Goal: Task Accomplishment & Management: Manage account settings

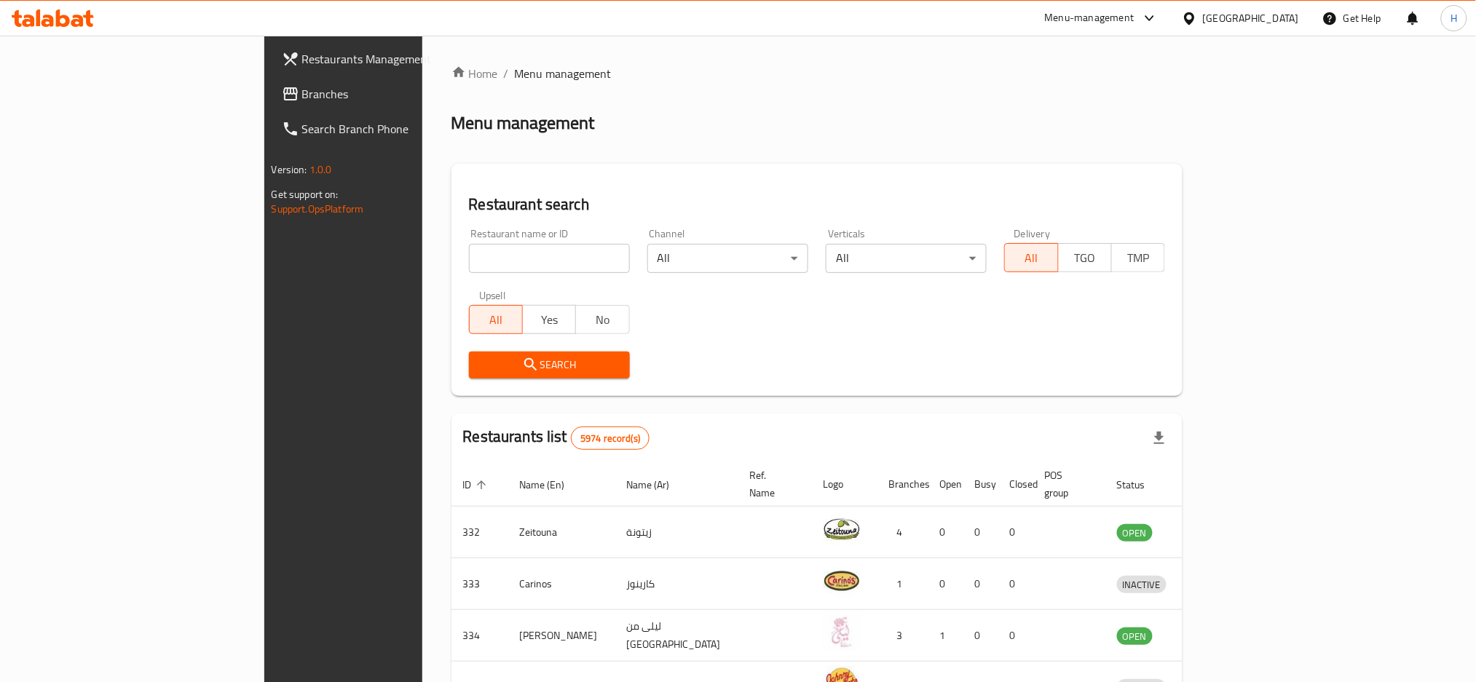
click at [302, 97] on span "Branches" at bounding box center [400, 93] width 197 height 17
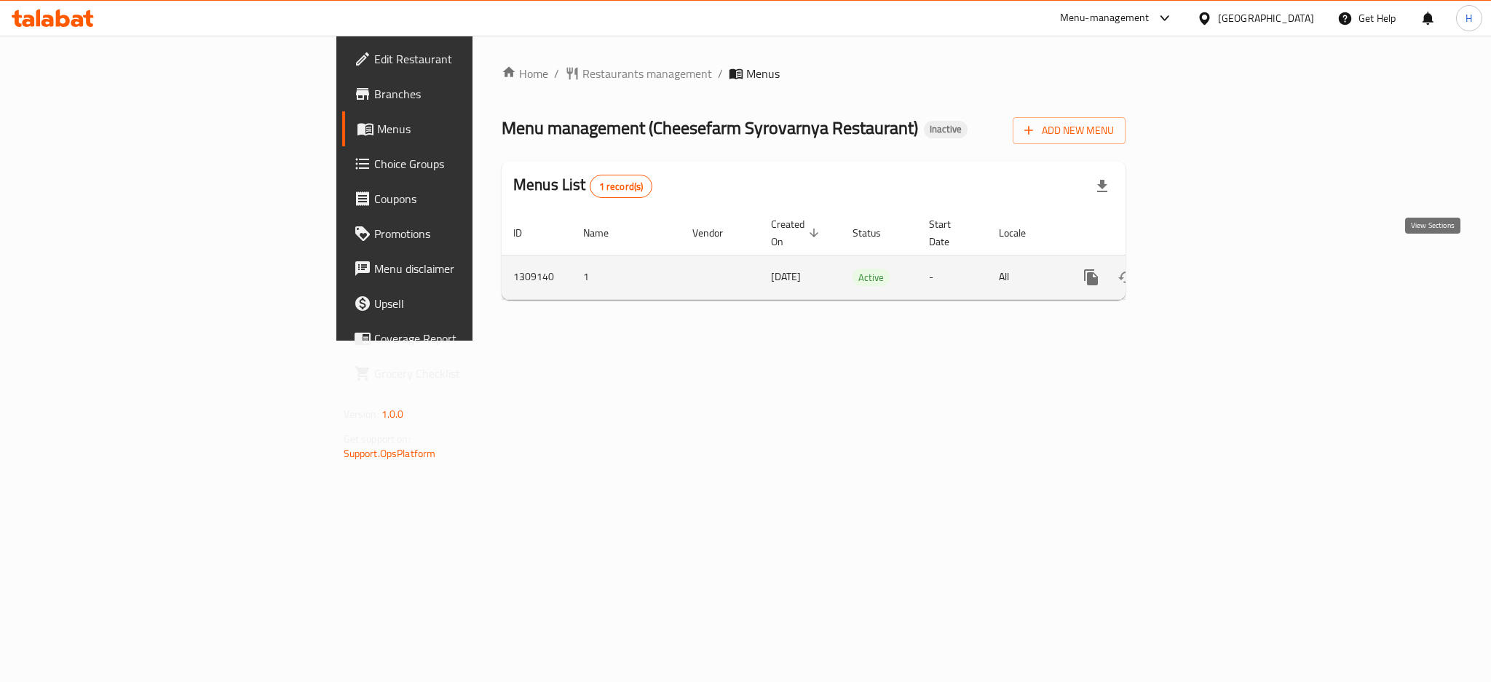
click at [1205, 269] on icon "enhanced table" at bounding box center [1195, 277] width 17 height 17
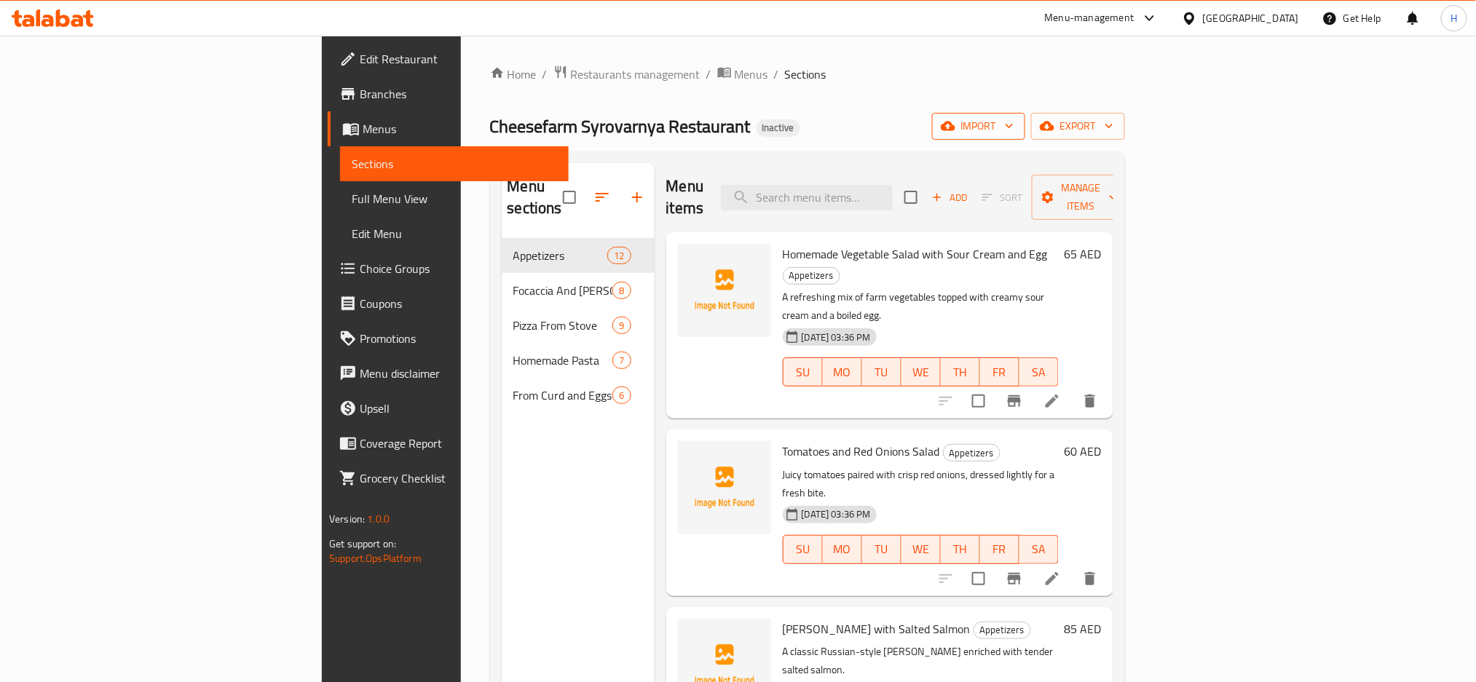
click at [1013, 122] on span "import" at bounding box center [978, 126] width 70 height 18
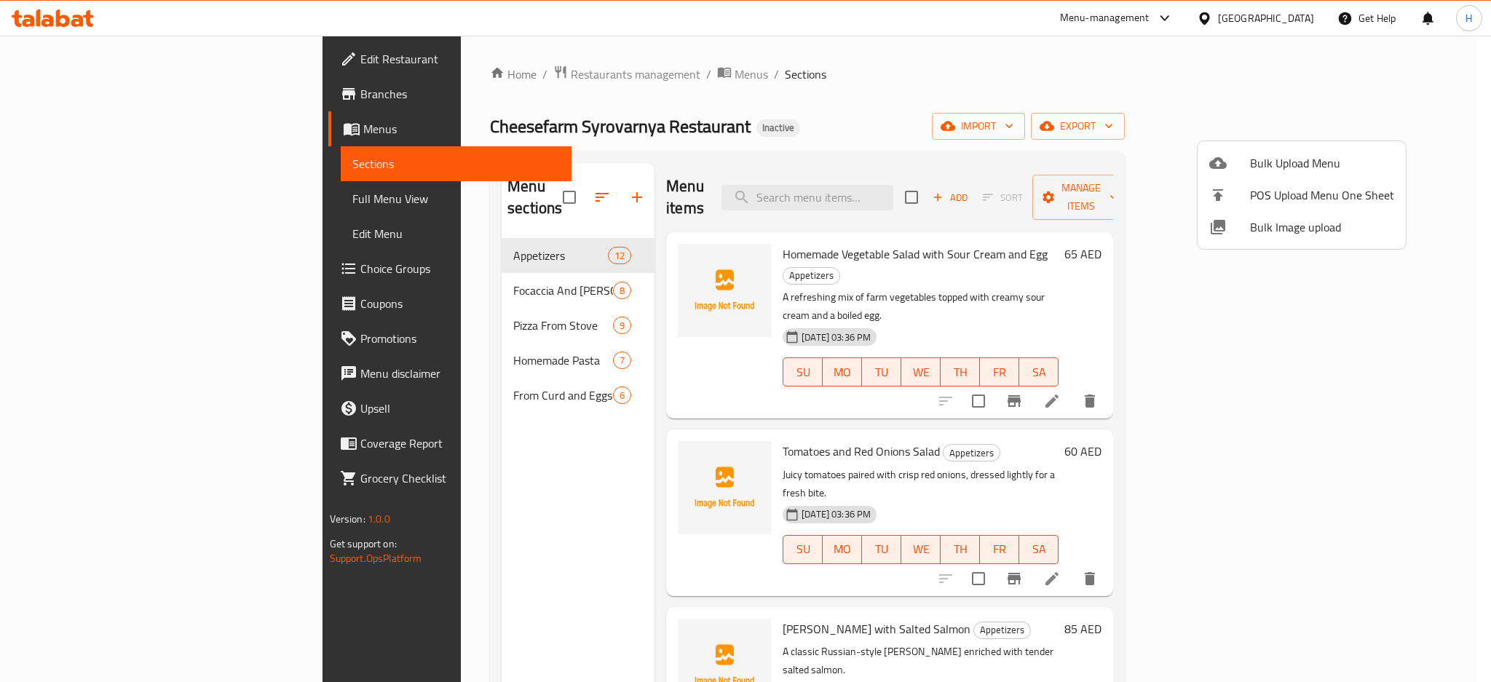
click at [1293, 157] on span "Bulk Upload Menu" at bounding box center [1322, 162] width 144 height 17
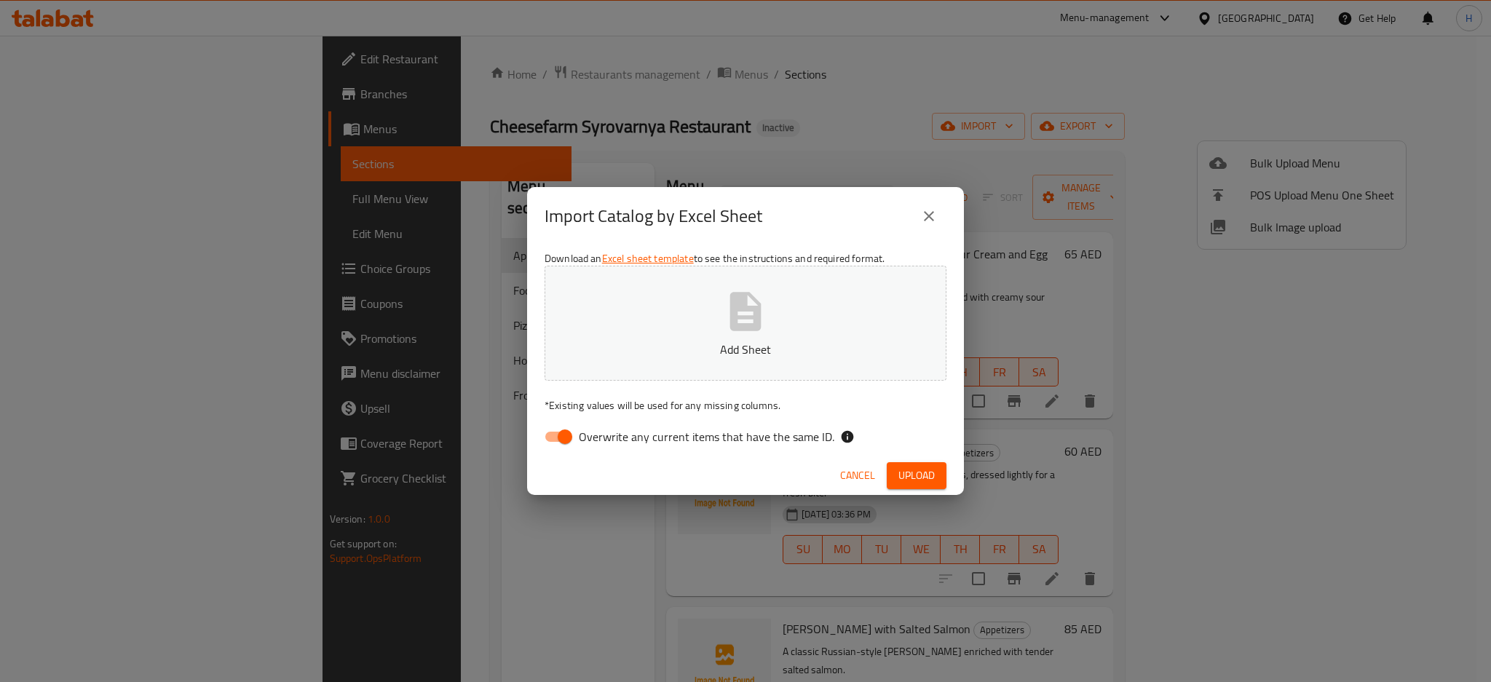
click at [569, 430] on input "Overwrite any current items that have the same ID." at bounding box center [564, 437] width 83 height 28
checkbox input "false"
click at [855, 344] on p "Add Sheet" at bounding box center [745, 349] width 357 height 17
click at [918, 471] on span "Upload" at bounding box center [916, 476] width 36 height 18
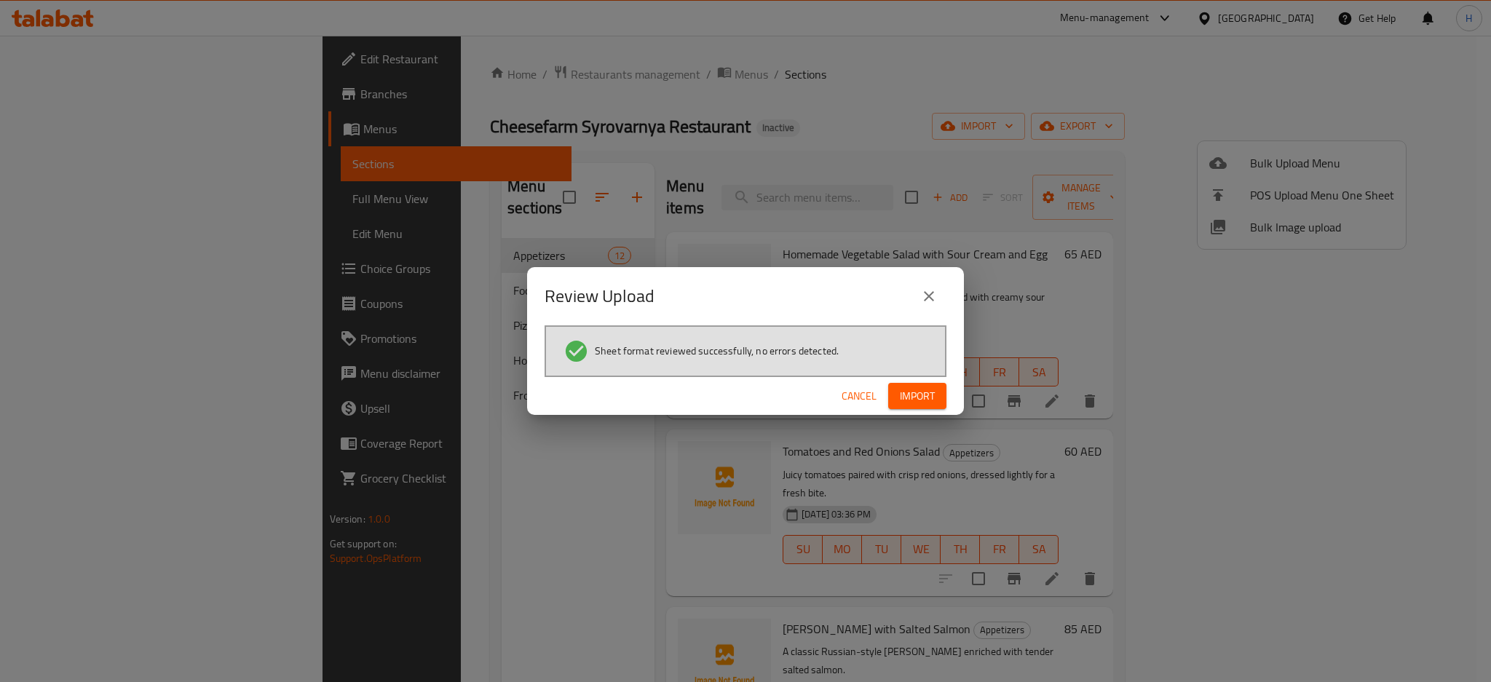
drag, startPoint x: 915, startPoint y: 405, endPoint x: 997, endPoint y: 371, distance: 88.4
click at [915, 405] on button "Import" at bounding box center [917, 396] width 58 height 27
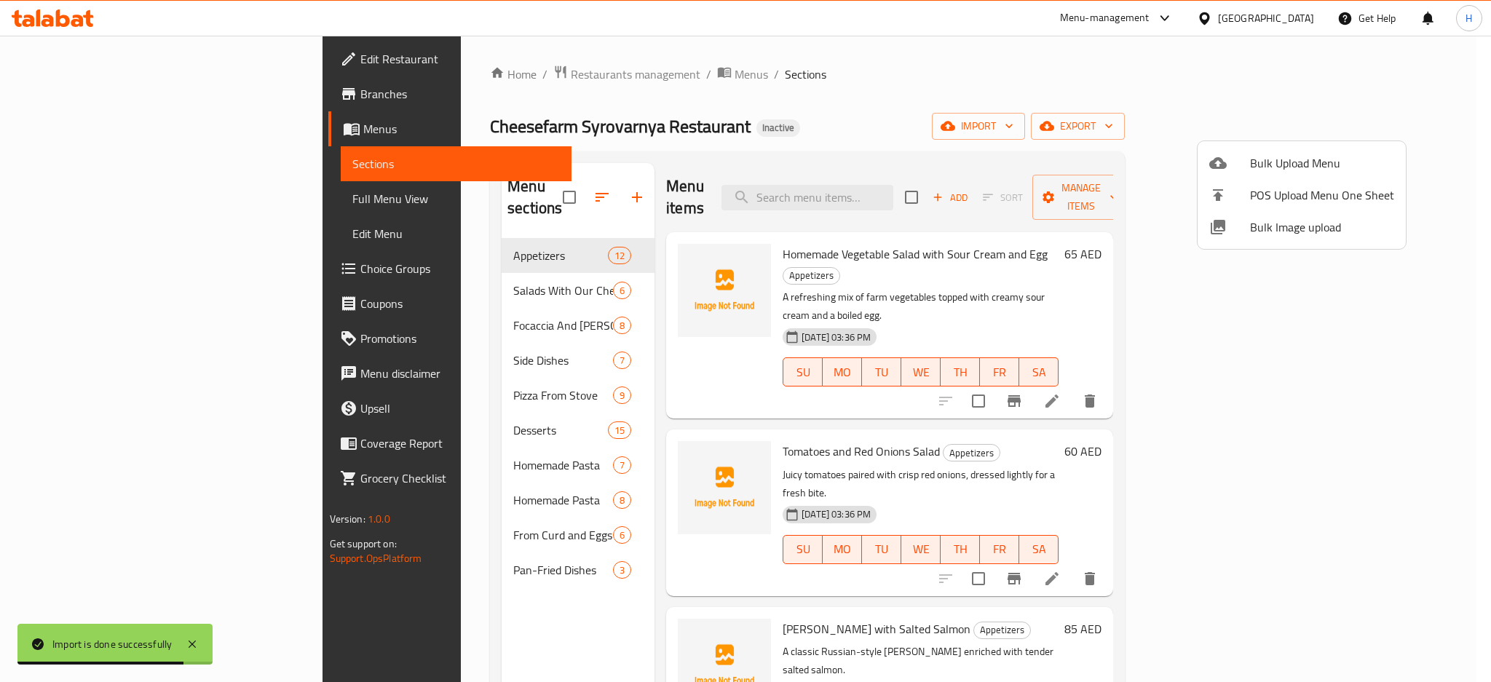
click at [523, 185] on div at bounding box center [745, 341] width 1491 height 682
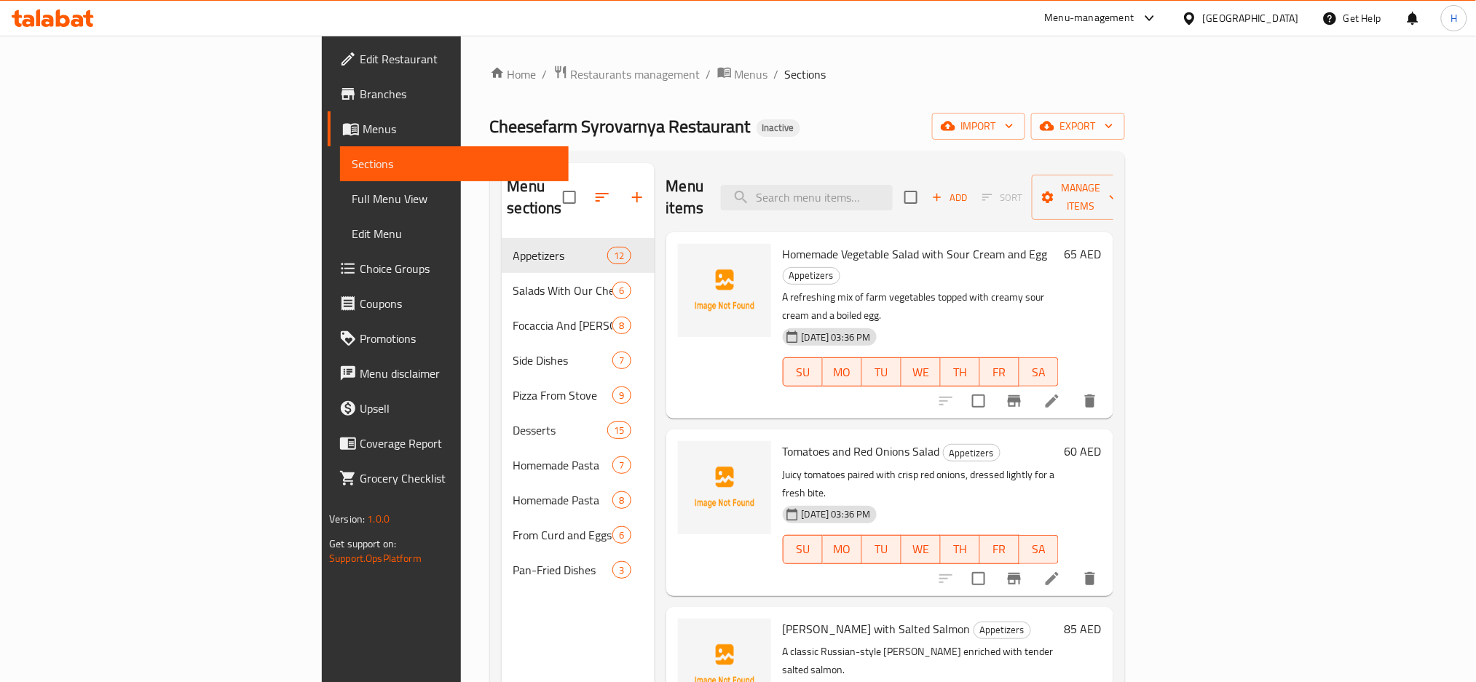
click at [585, 187] on button "button" at bounding box center [602, 197] width 35 height 35
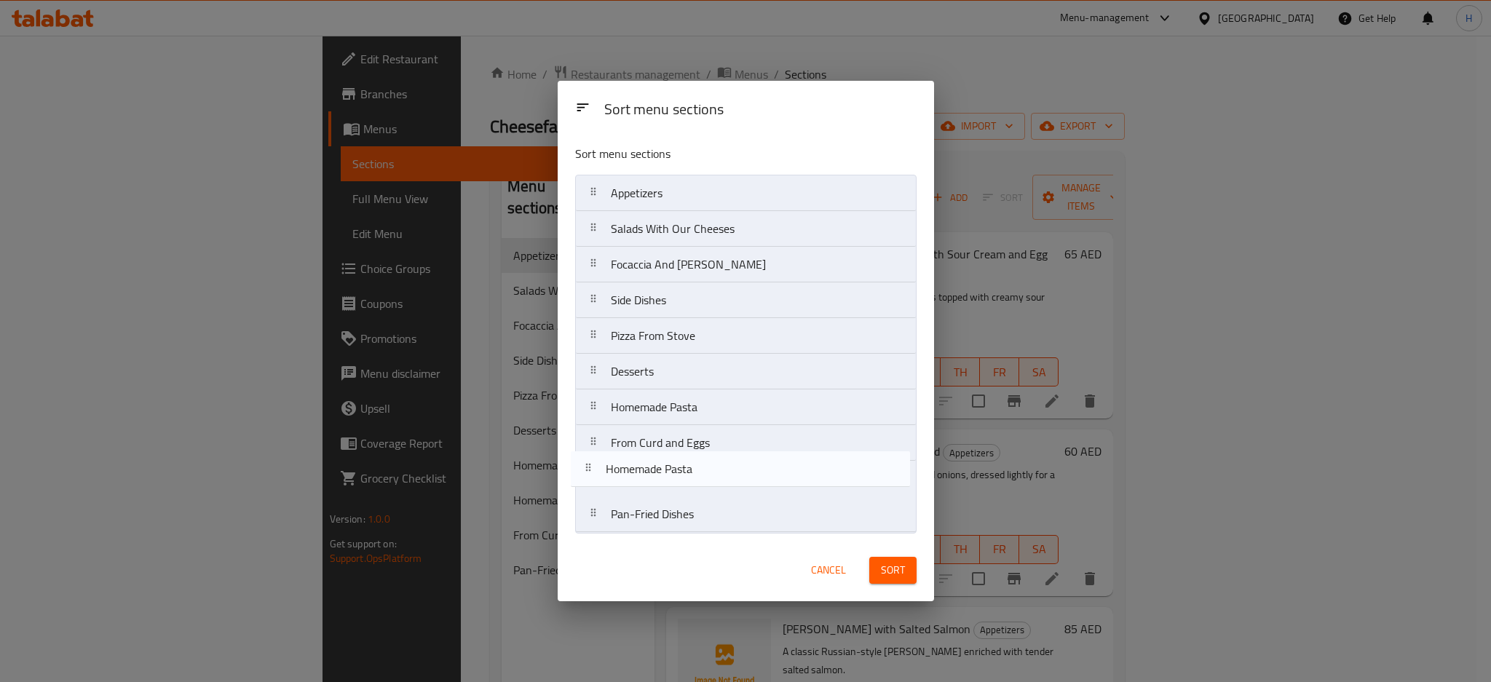
drag, startPoint x: 748, startPoint y: 446, endPoint x: 743, endPoint y: 475, distance: 29.6
click at [743, 475] on nav "Appetizers Salads With Our Cheeses Focaccia And Bruschetta Side Dishes Pizza Fr…" at bounding box center [745, 354] width 341 height 358
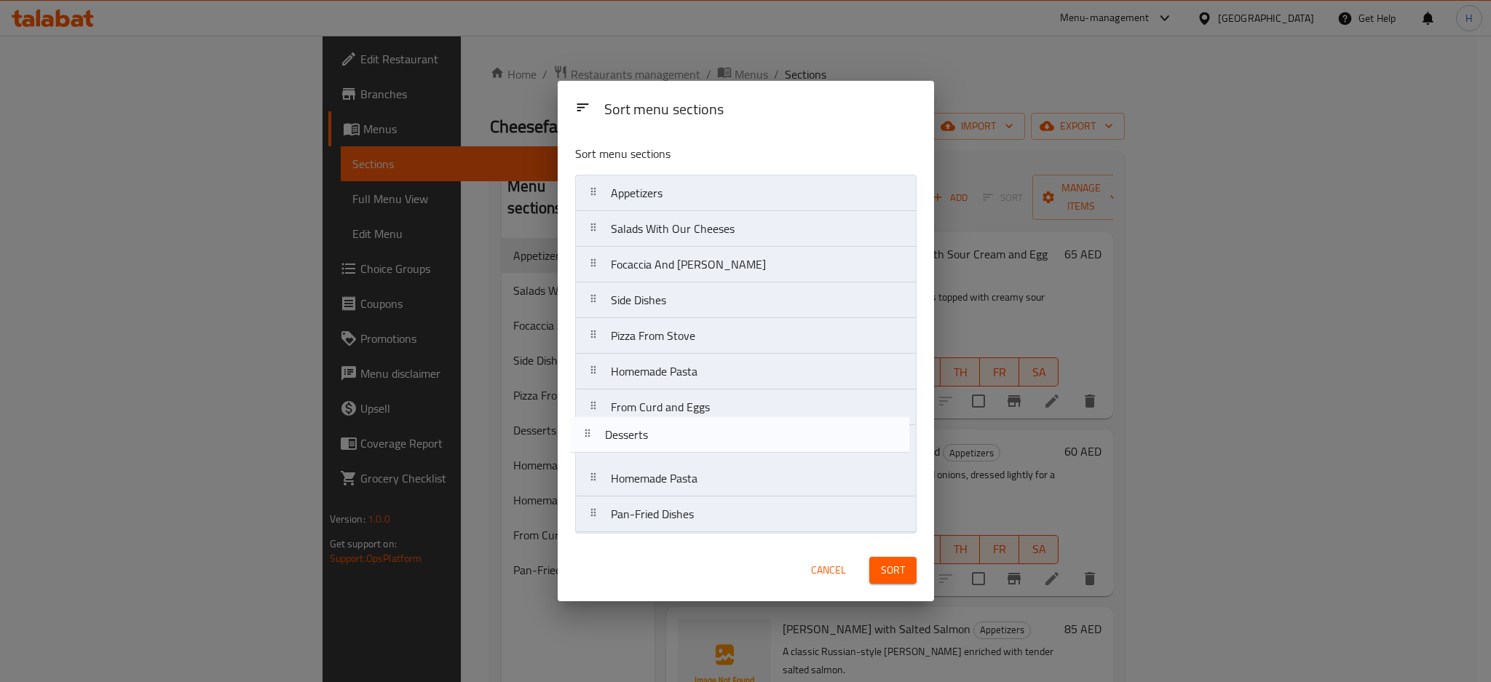
drag, startPoint x: 729, startPoint y: 386, endPoint x: 723, endPoint y: 457, distance: 71.6
click at [723, 457] on nav "Appetizers Salads With Our Cheeses Focaccia And Bruschetta Side Dishes Pizza Fr…" at bounding box center [745, 354] width 341 height 358
drag, startPoint x: 725, startPoint y: 306, endPoint x: 736, endPoint y: 422, distance: 116.3
click at [736, 422] on nav "Appetizers Salads With Our Cheeses Focaccia And Bruschetta Side Dishes Pizza Fr…" at bounding box center [745, 354] width 341 height 358
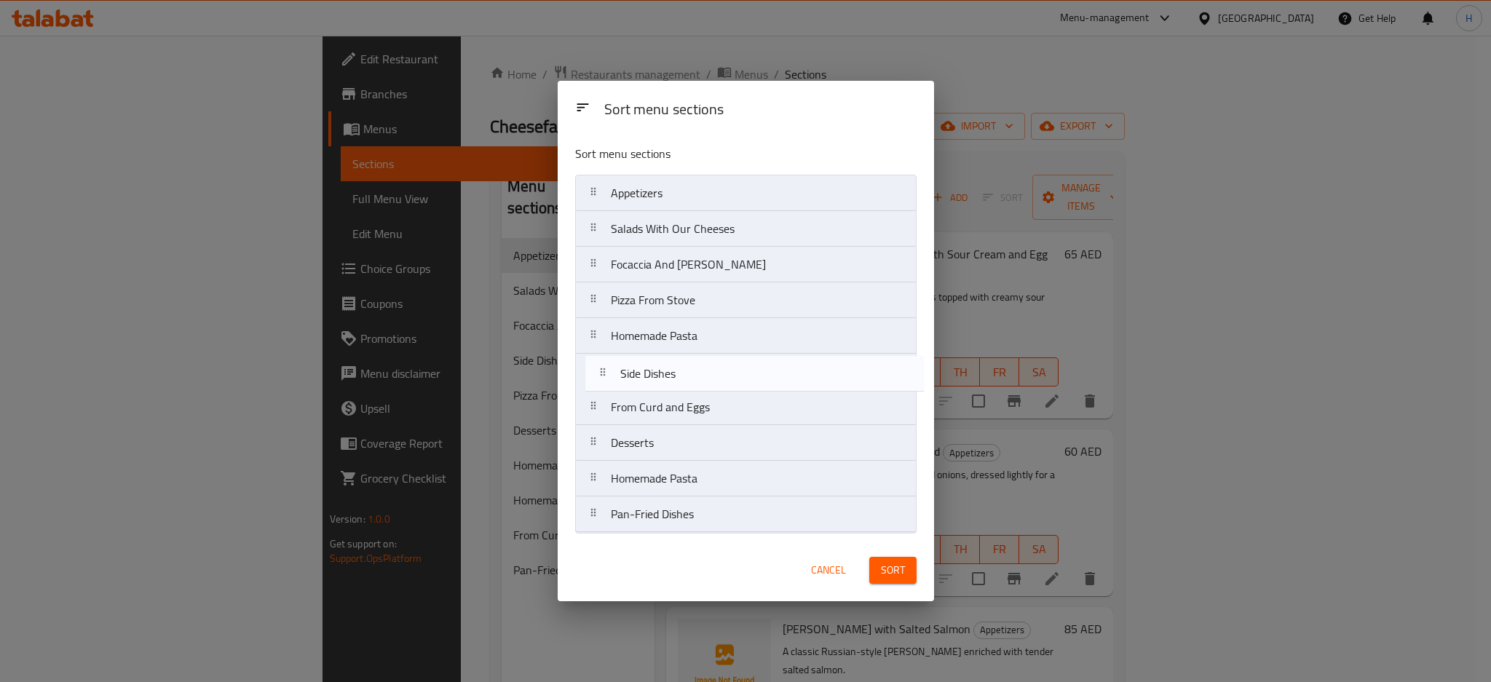
drag, startPoint x: 720, startPoint y: 411, endPoint x: 732, endPoint y: 373, distance: 40.3
click at [732, 373] on nav "Appetizers Salads With Our Cheeses Focaccia And Bruschetta Pizza From Stove Hom…" at bounding box center [745, 354] width 341 height 358
drag, startPoint x: 735, startPoint y: 345, endPoint x: 737, endPoint y: 419, distance: 73.6
click at [737, 419] on nav "Appetizers Salads With Our Cheeses Focaccia And Bruschetta Pizza From Stove Hom…" at bounding box center [745, 354] width 341 height 358
click at [736, 382] on nav "Appetizers Salads With Our Cheeses Focaccia And Bruschetta Pizza From Stove Sid…" at bounding box center [745, 354] width 341 height 358
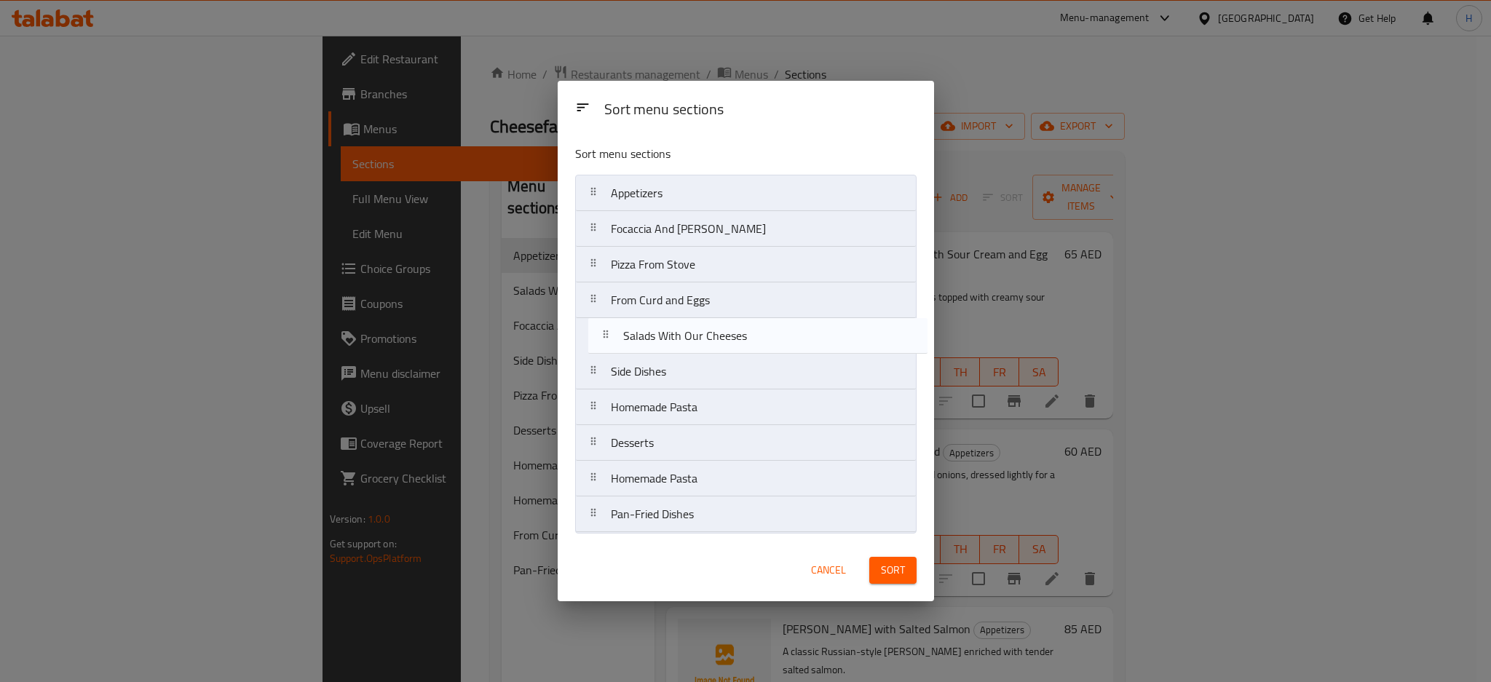
drag, startPoint x: 700, startPoint y: 240, endPoint x: 714, endPoint y: 355, distance: 115.2
click at [714, 355] on nav "Appetizers Salads With Our Cheeses Focaccia And Bruschetta Pizza From Stove Fro…" at bounding box center [745, 354] width 341 height 358
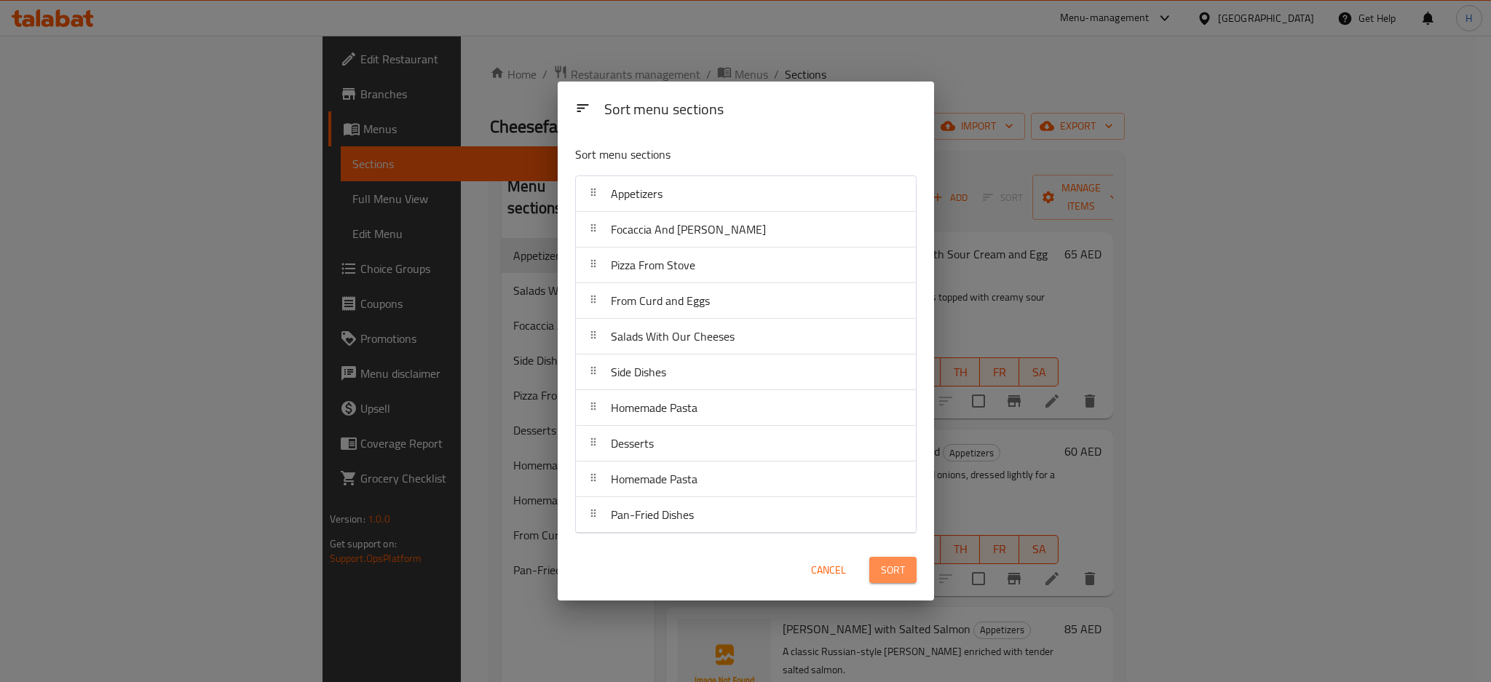
click at [906, 563] on button "Sort" at bounding box center [892, 570] width 47 height 27
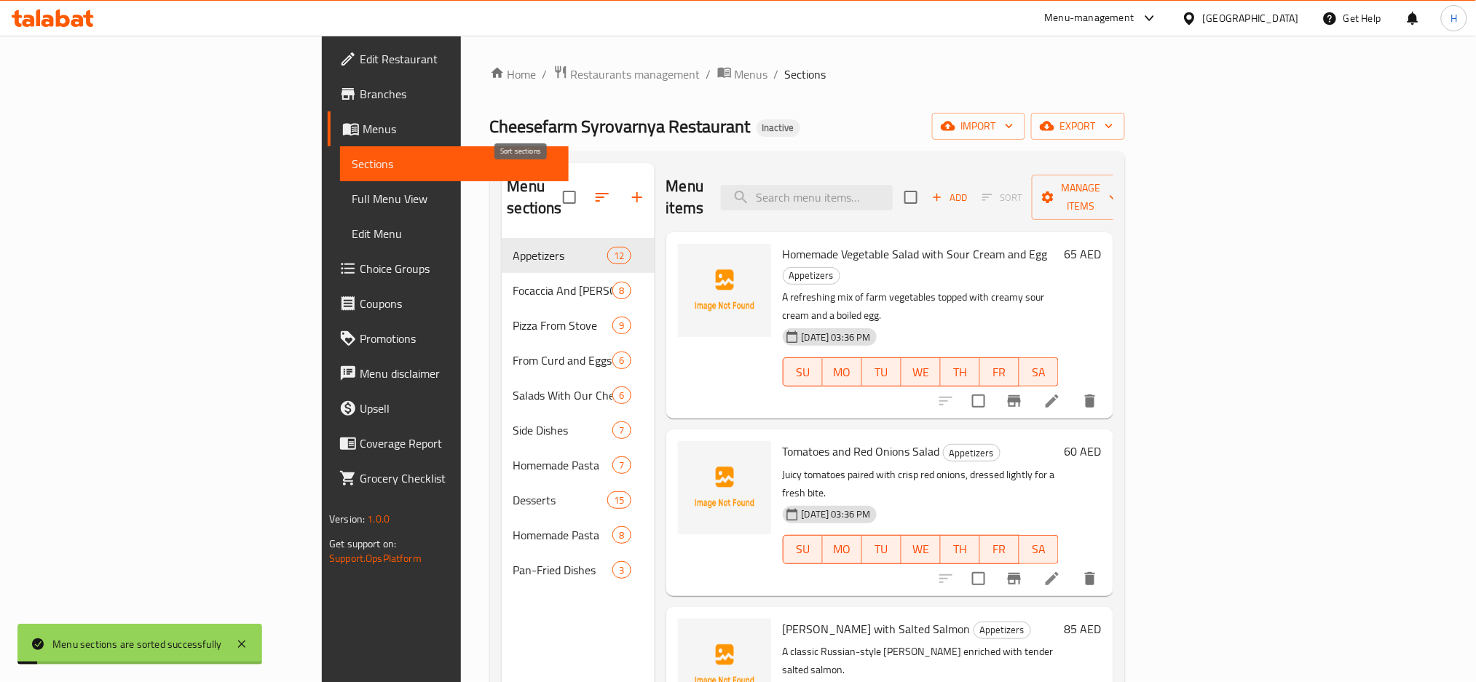
click at [593, 189] on icon "button" at bounding box center [601, 197] width 17 height 17
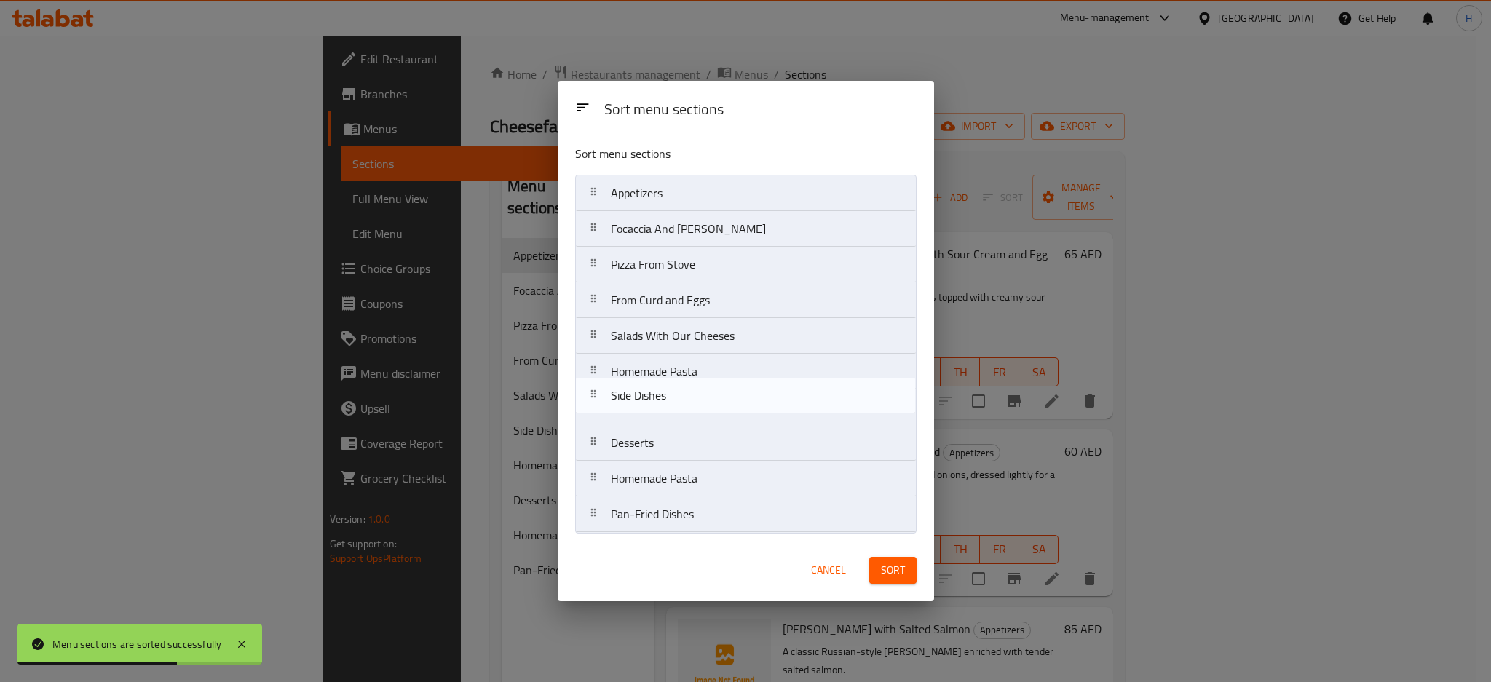
drag, startPoint x: 737, startPoint y: 376, endPoint x: 737, endPoint y: 412, distance: 35.7
click at [737, 412] on nav "Appetizers Focaccia And Bruschetta Pizza From Stove From Curd and Eggs Salads W…" at bounding box center [745, 354] width 341 height 358
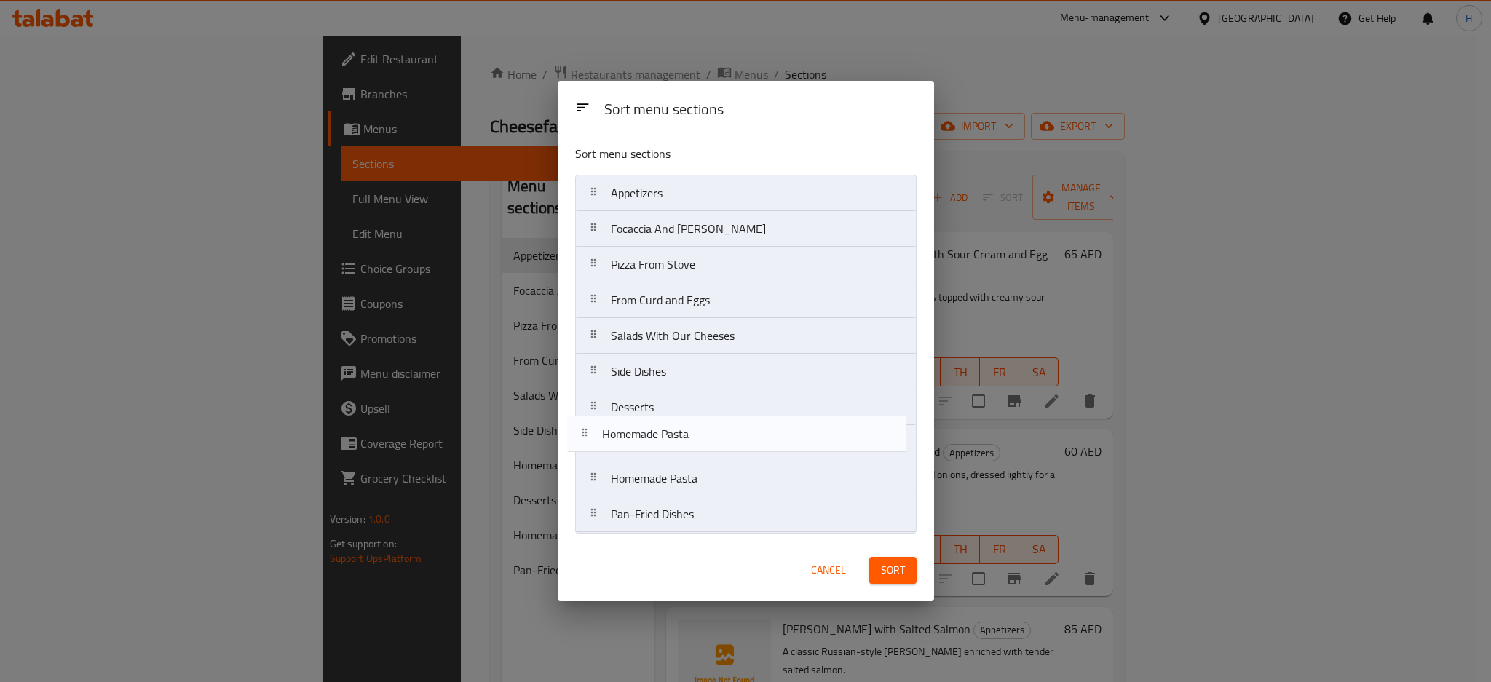
drag, startPoint x: 740, startPoint y: 381, endPoint x: 731, endPoint y: 448, distance: 68.3
click at [731, 448] on nav "Appetizers Focaccia And Bruschetta Pizza From Stove From Curd and Eggs Salads W…" at bounding box center [745, 354] width 341 height 358
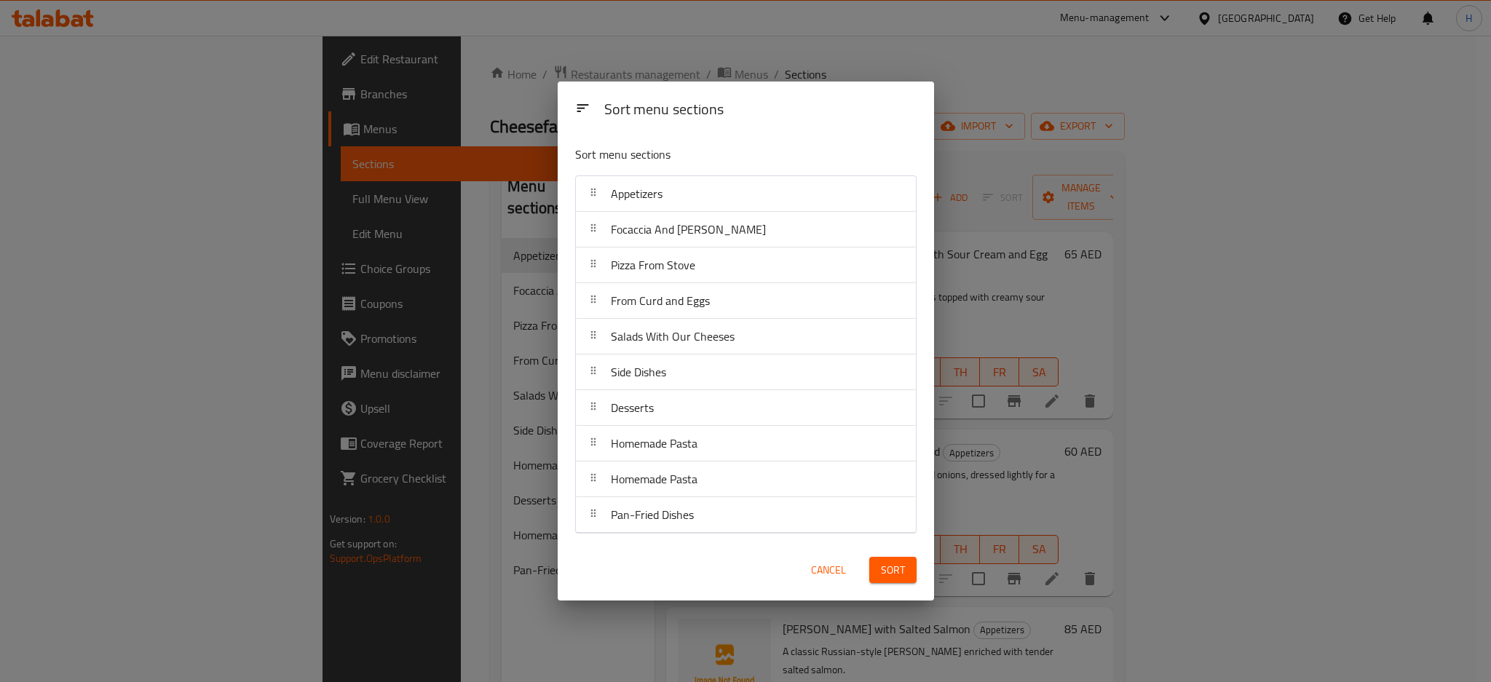
click at [890, 565] on span "Sort" at bounding box center [893, 570] width 24 height 18
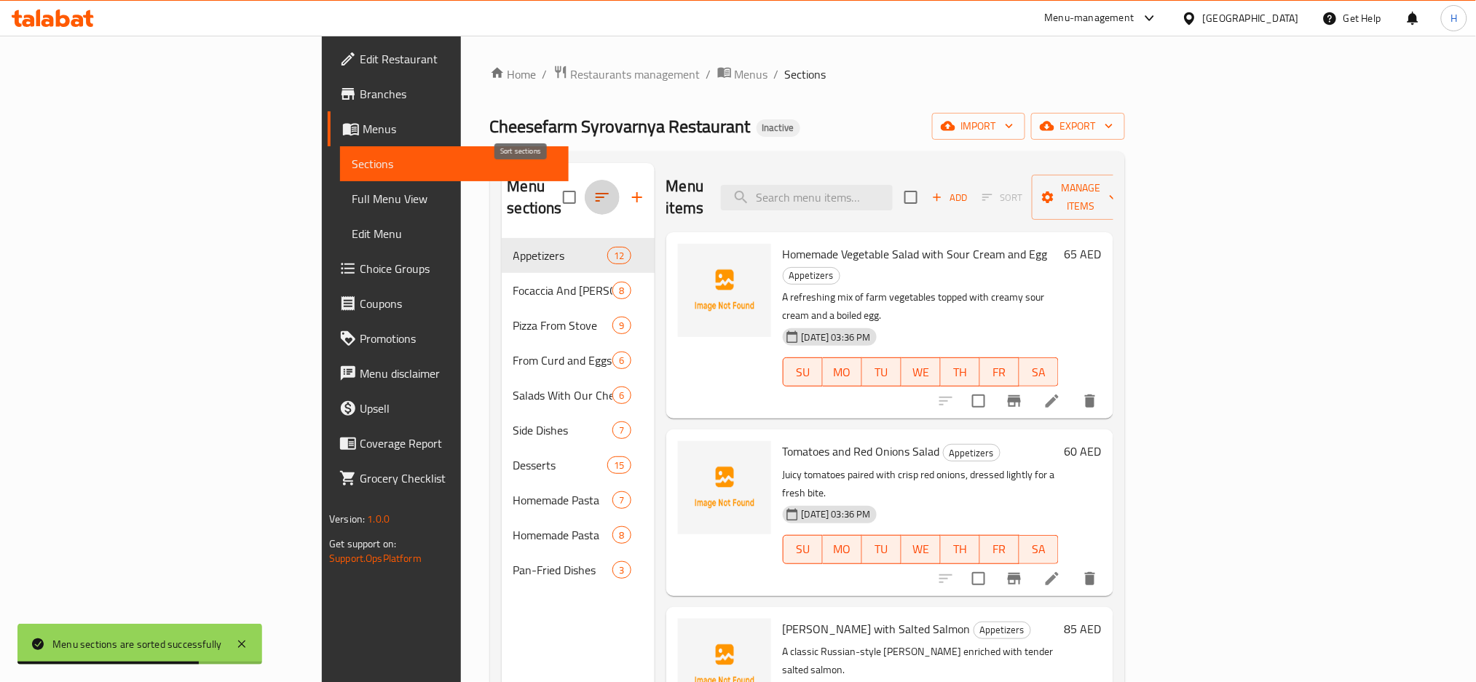
click at [593, 189] on icon "button" at bounding box center [601, 197] width 17 height 17
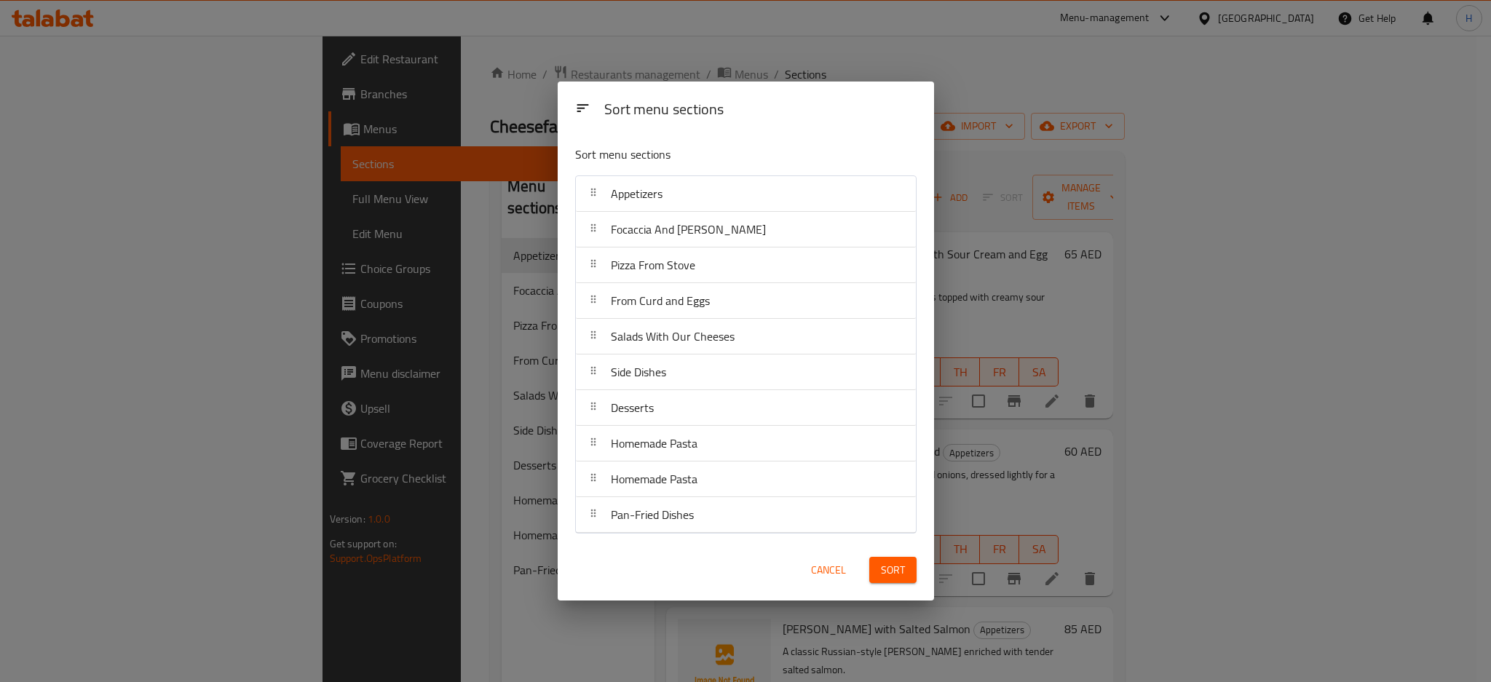
click at [837, 566] on span "Cancel" at bounding box center [828, 570] width 35 height 18
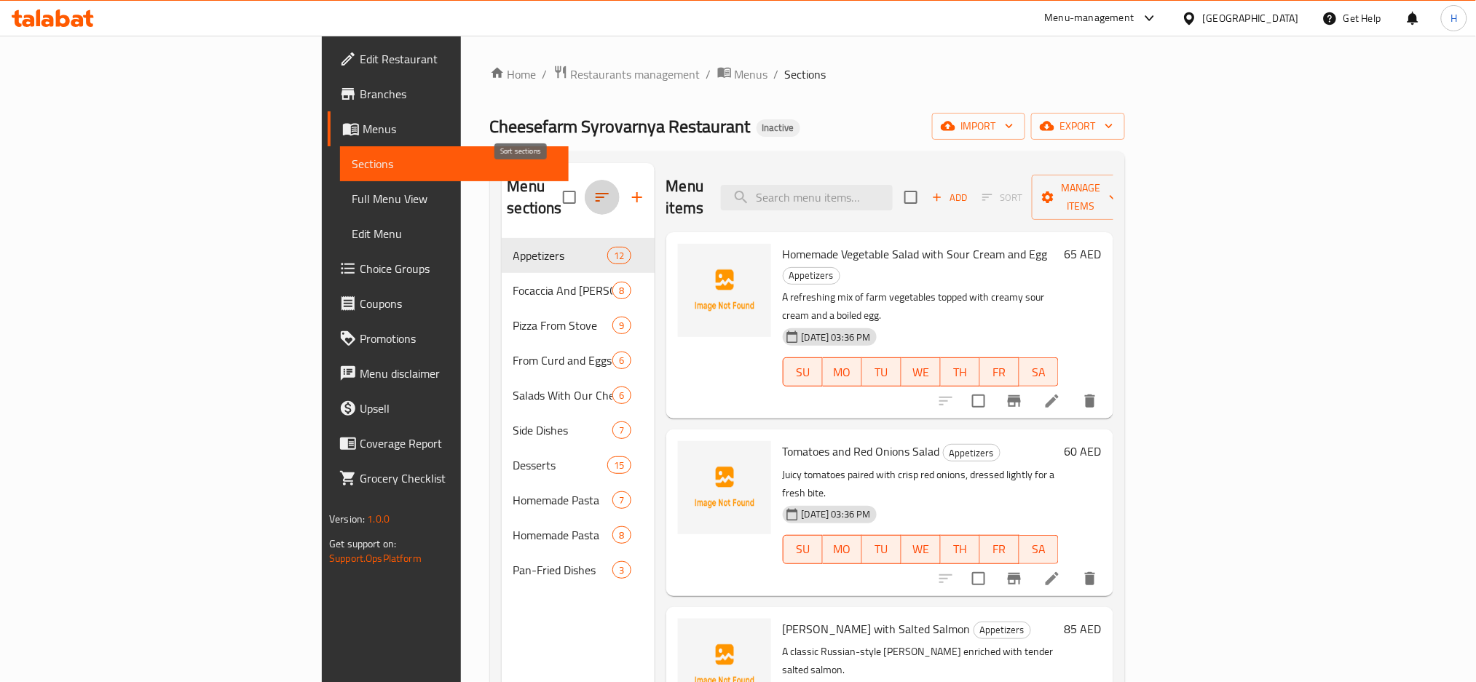
click at [593, 189] on icon "button" at bounding box center [601, 197] width 17 height 17
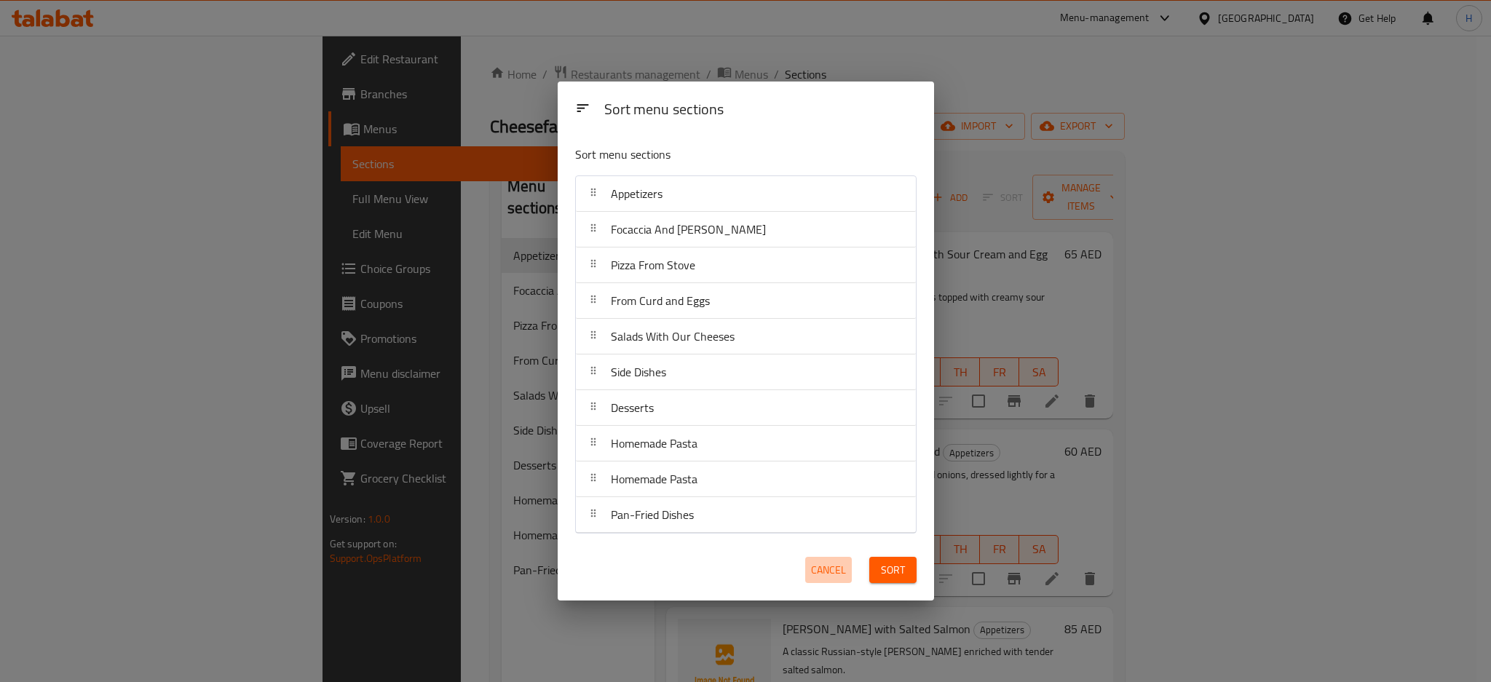
click at [834, 567] on span "Cancel" at bounding box center [828, 570] width 35 height 18
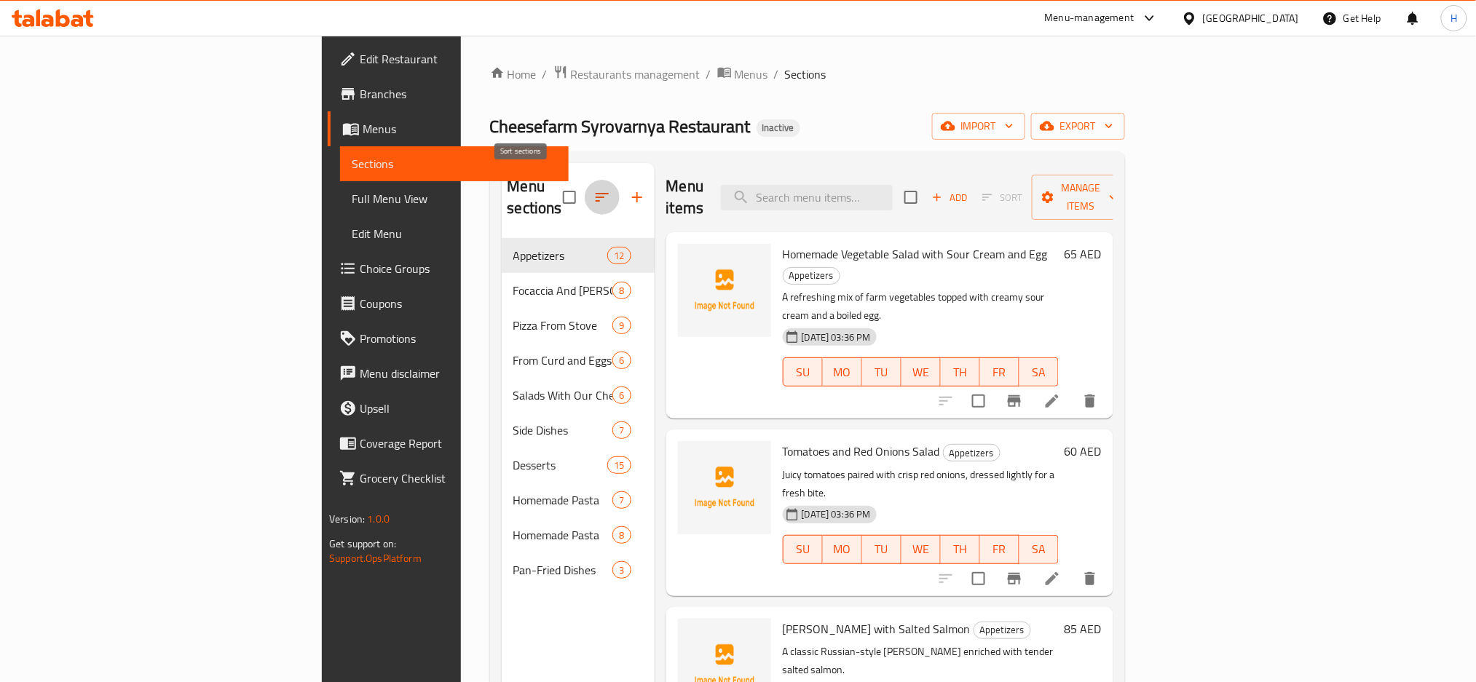
click at [593, 189] on icon "button" at bounding box center [601, 197] width 17 height 17
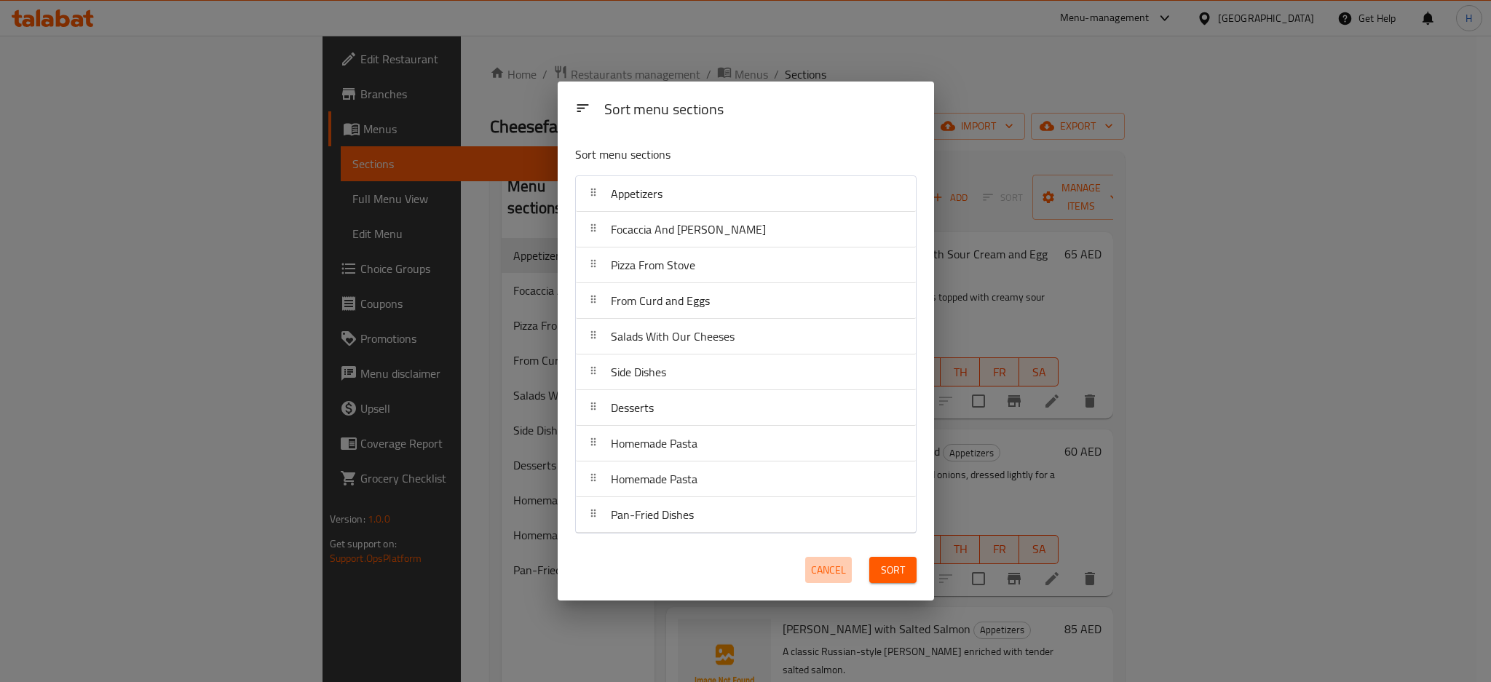
click at [842, 569] on span "Cancel" at bounding box center [828, 570] width 35 height 18
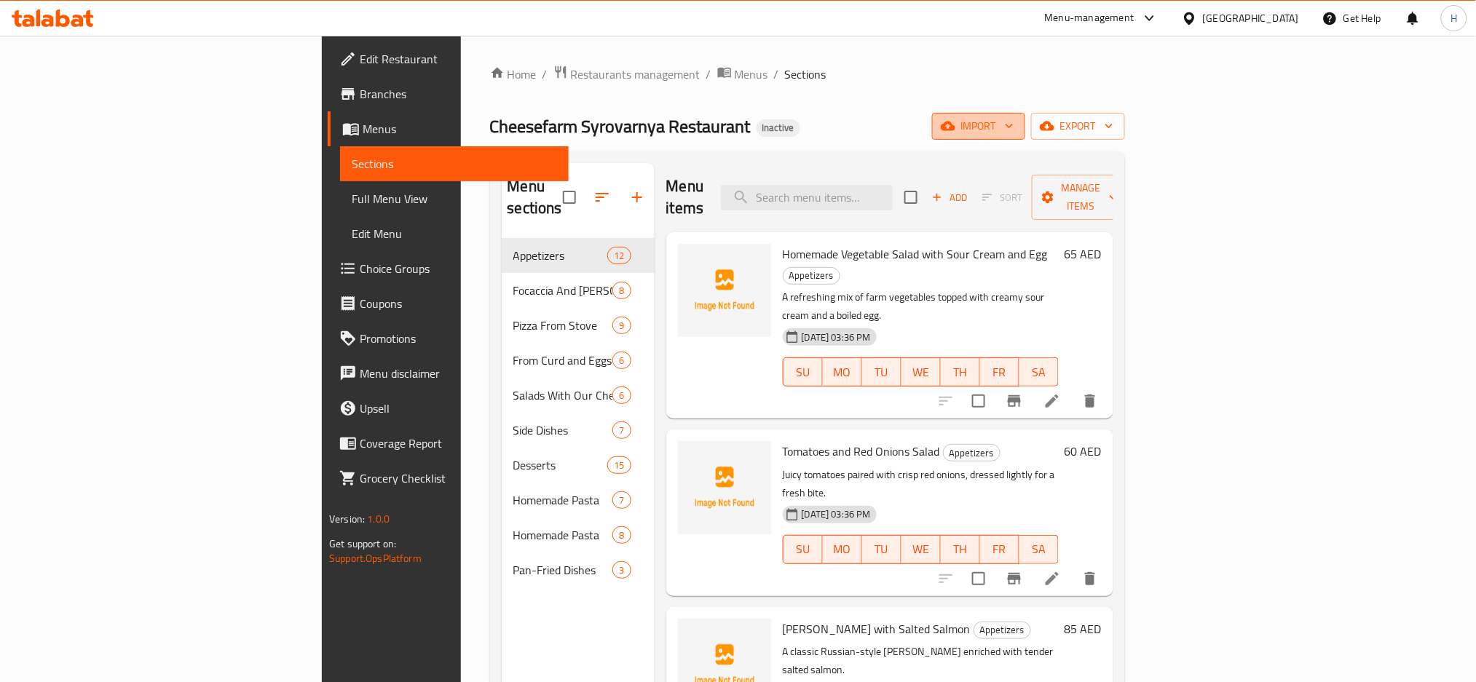
click at [1013, 127] on span "import" at bounding box center [978, 126] width 70 height 18
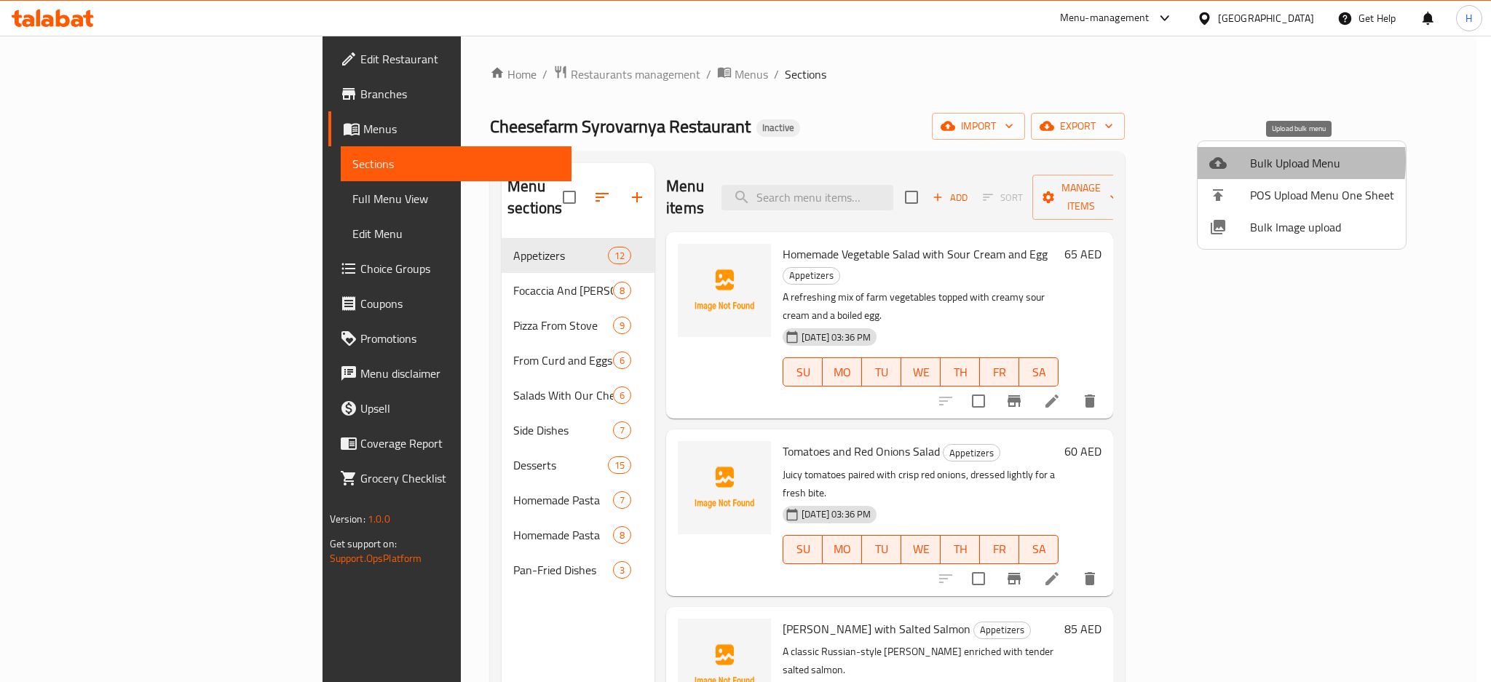
click at [1251, 161] on span "Bulk Upload Menu" at bounding box center [1322, 162] width 144 height 17
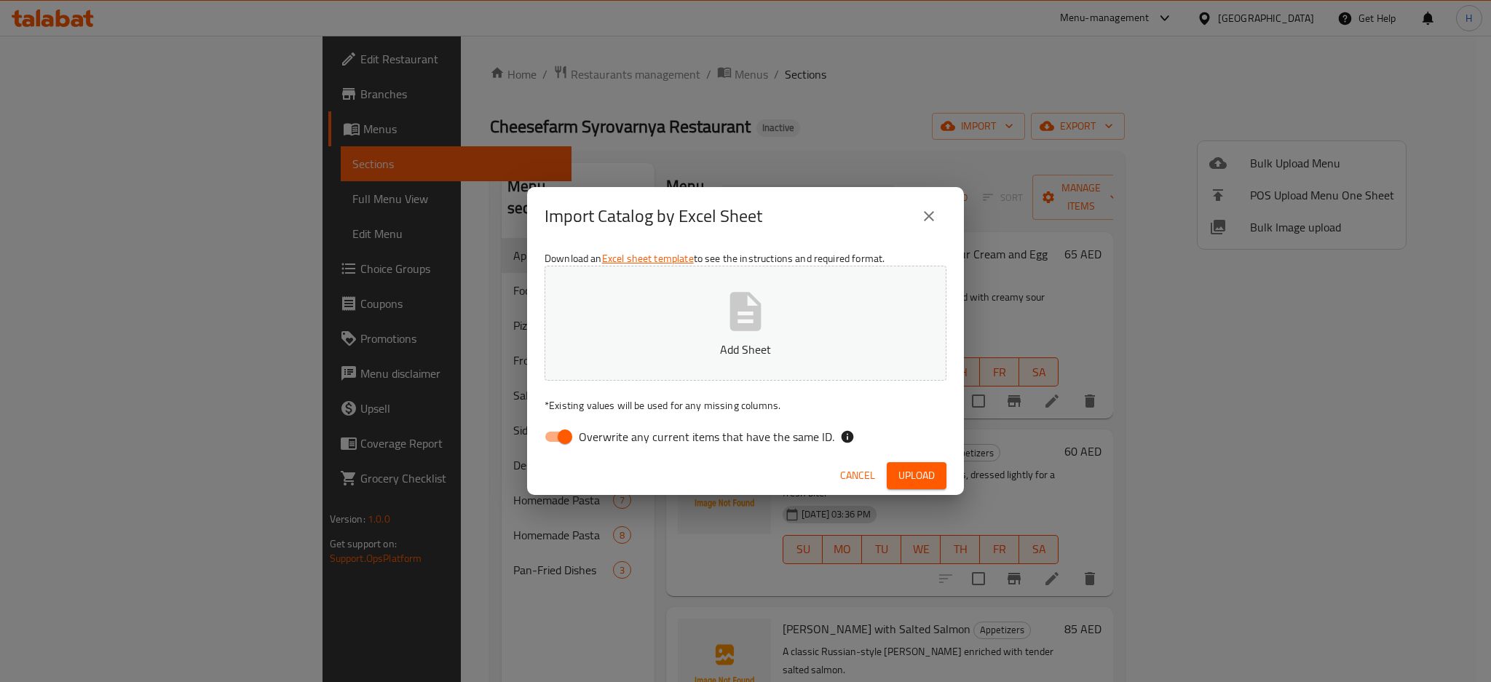
click at [564, 424] on input "Overwrite any current items that have the same ID." at bounding box center [564, 437] width 83 height 28
checkbox input "false"
click at [641, 325] on button "Add Sheet" at bounding box center [746, 323] width 402 height 115
click at [927, 470] on span "Upload" at bounding box center [916, 476] width 36 height 18
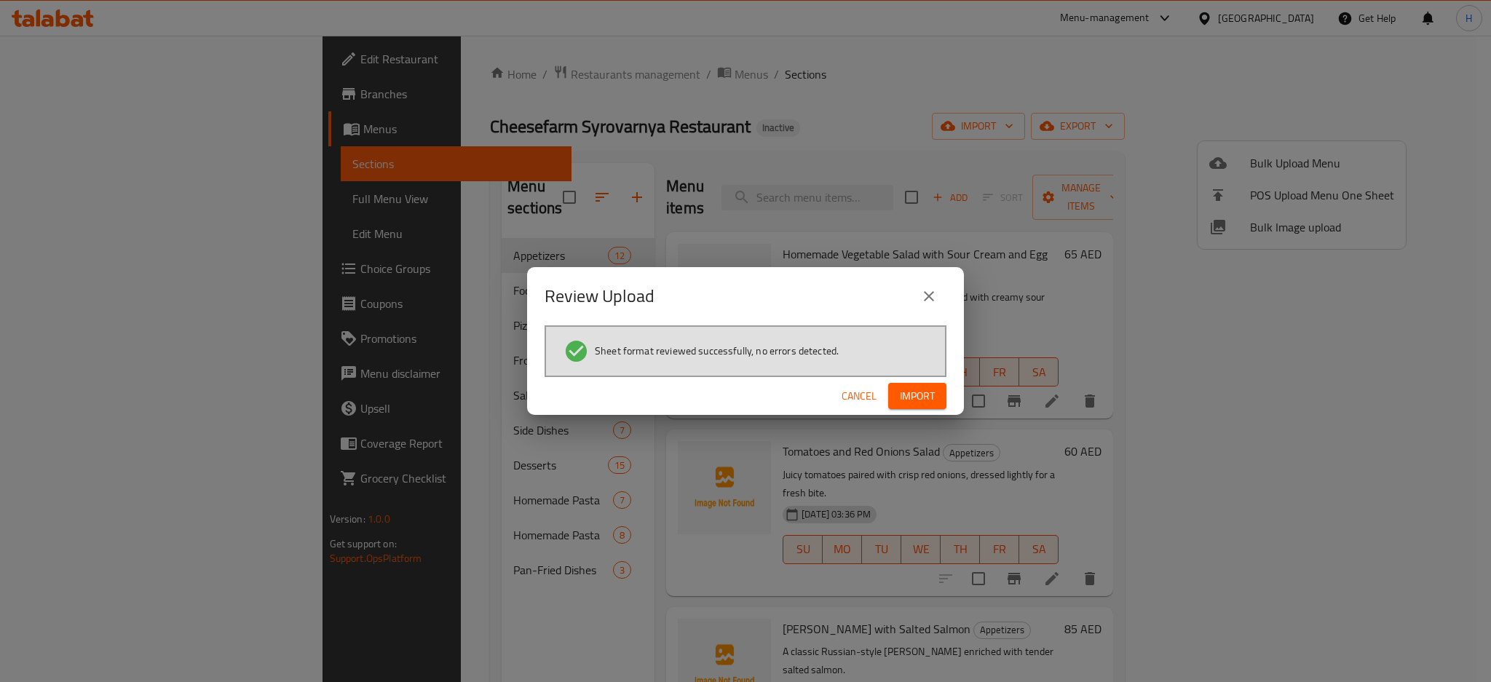
click at [928, 393] on span "Import" at bounding box center [917, 396] width 35 height 18
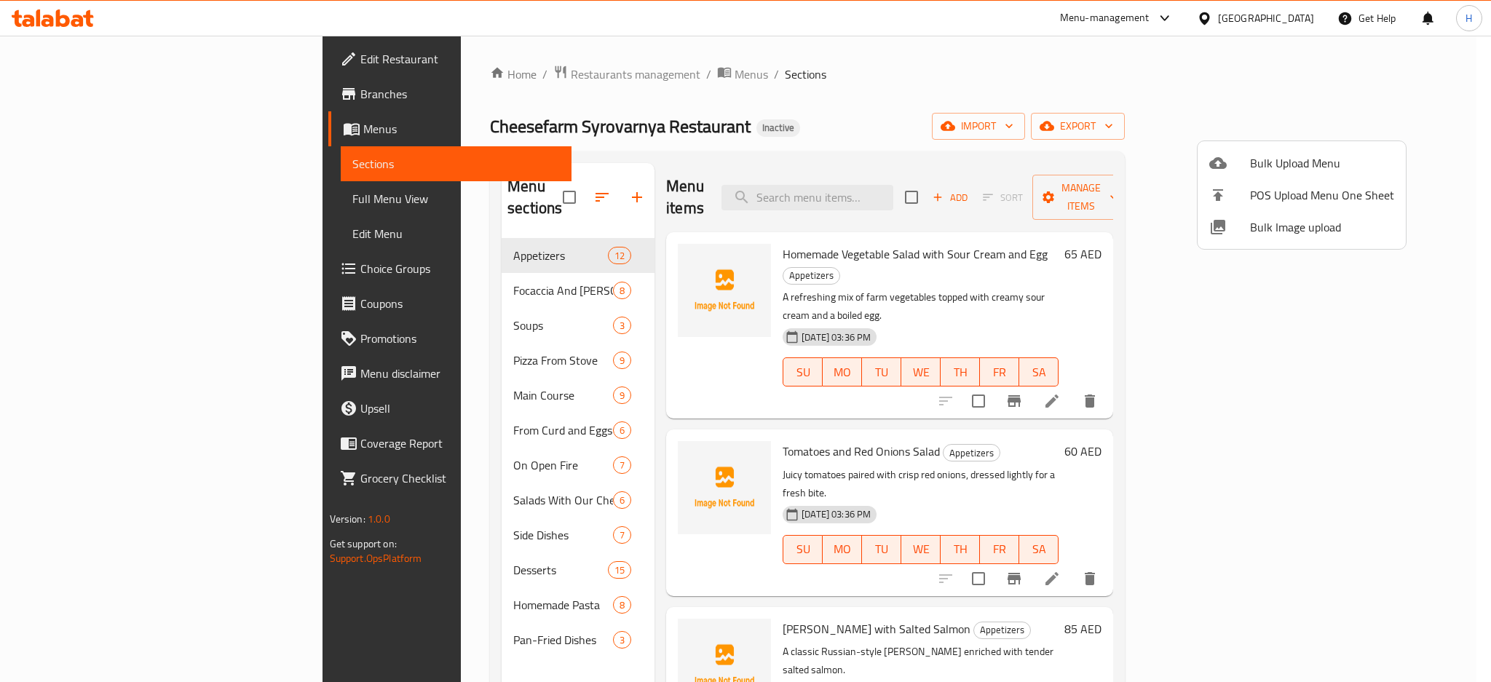
click at [521, 187] on div at bounding box center [745, 341] width 1491 height 682
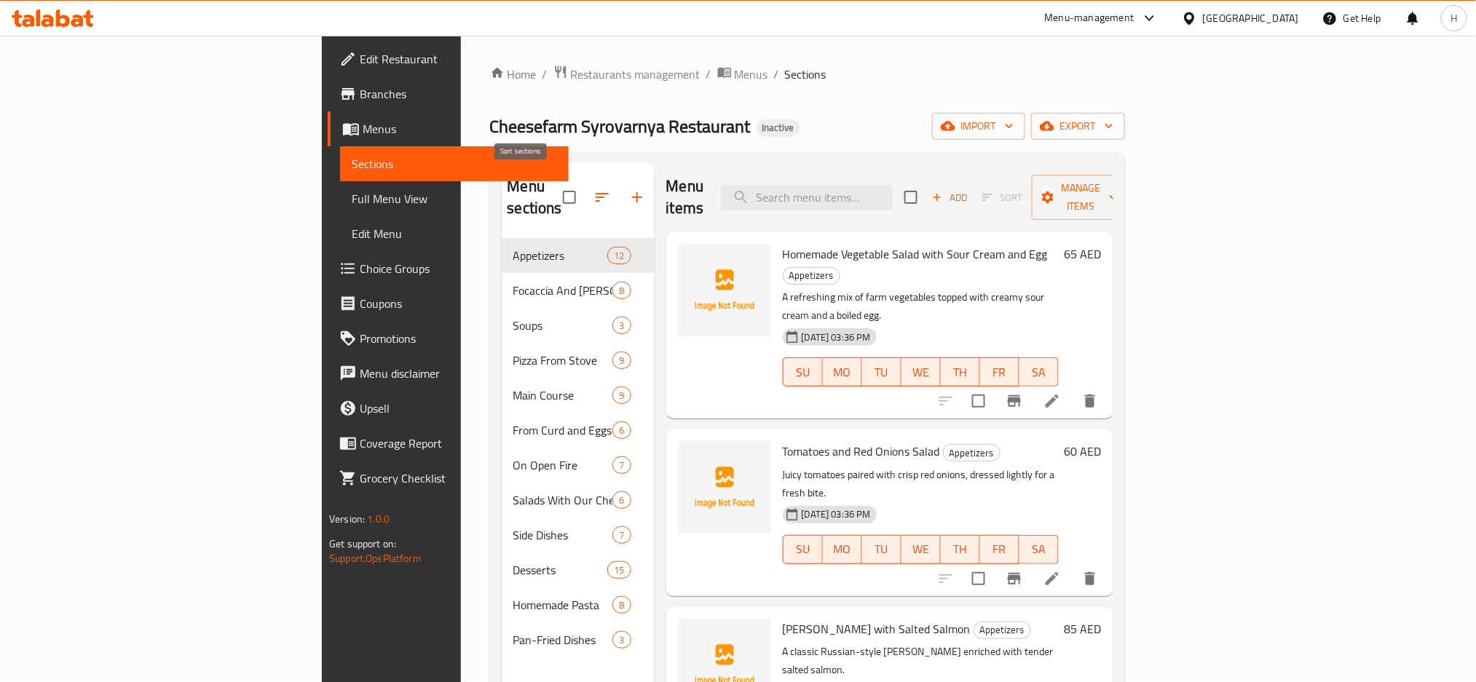
click at [593, 189] on icon "button" at bounding box center [601, 197] width 17 height 17
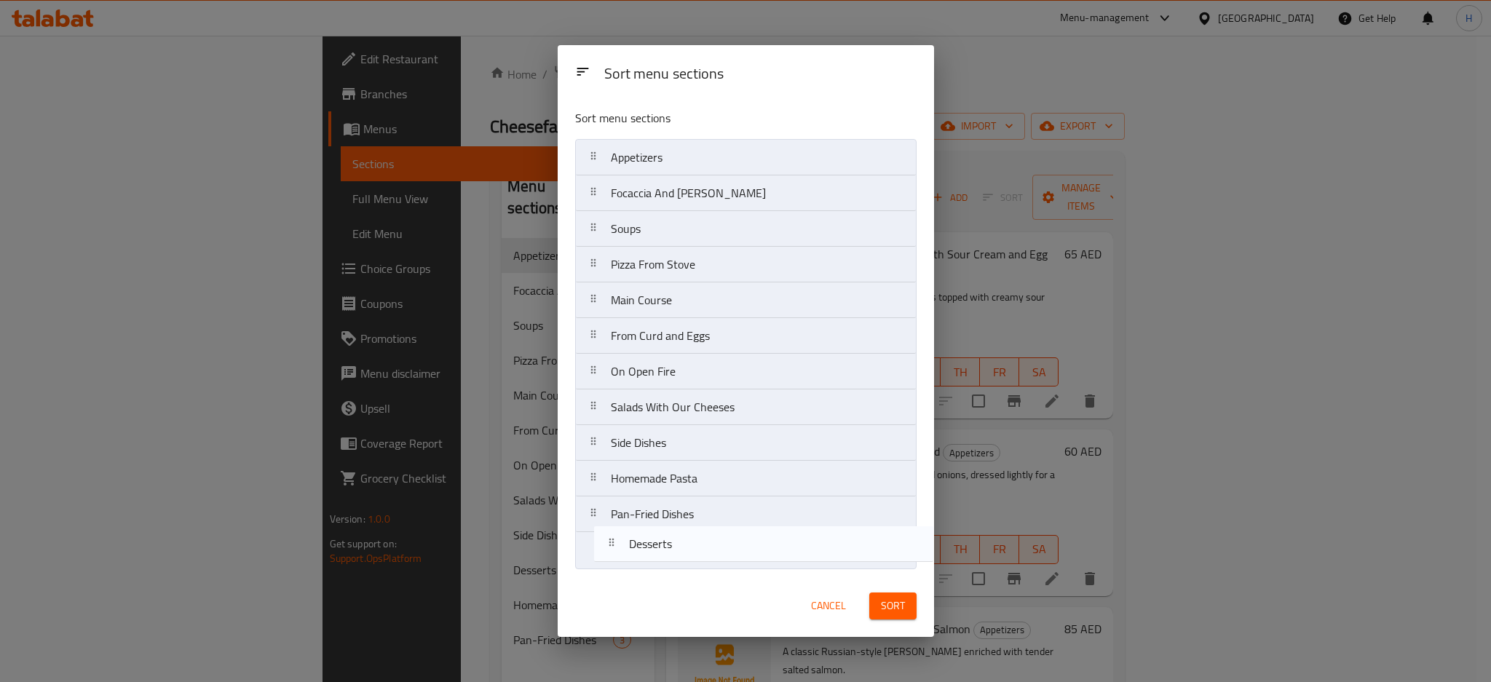
drag, startPoint x: 714, startPoint y: 482, endPoint x: 735, endPoint y: 555, distance: 75.6
click at [735, 555] on nav "Appetizers Focaccia And Bruschetta Soups Pizza From Stove Main Course From Curd…" at bounding box center [745, 354] width 341 height 430
drag, startPoint x: 697, startPoint y: 454, endPoint x: 693, endPoint y: 534, distance: 79.4
click at [693, 534] on nav "Appetizers Focaccia And Bruschetta Soups Pizza From Stove Main Course From Curd…" at bounding box center [745, 354] width 341 height 430
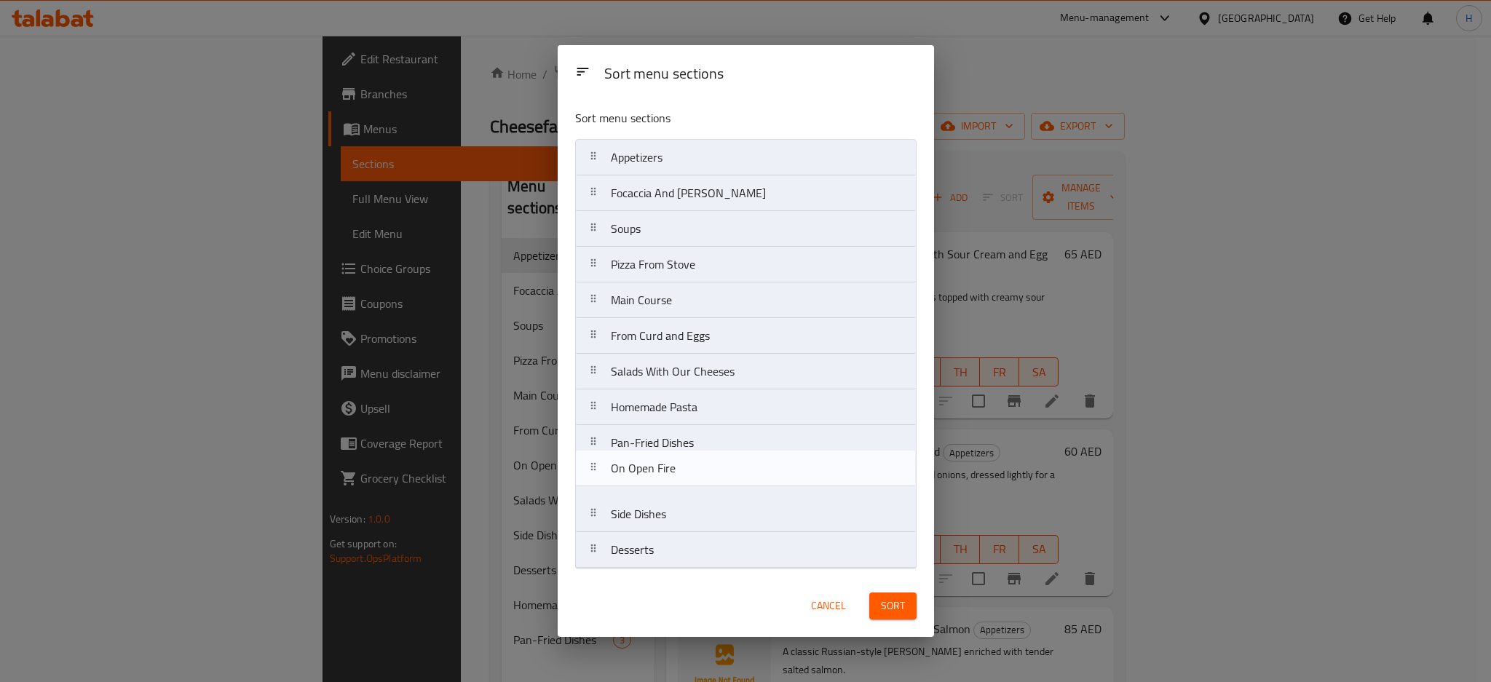
drag, startPoint x: 705, startPoint y: 385, endPoint x: 705, endPoint y: 496, distance: 111.4
click at [705, 496] on nav "Appetizers Focaccia And Bruschetta Soups Pizza From Stove Main Course From Curd…" at bounding box center [745, 354] width 341 height 430
drag, startPoint x: 713, startPoint y: 310, endPoint x: 709, endPoint y: 472, distance: 161.7
click at [709, 472] on nav "Appetizers Focaccia And Bruschetta Soups Pizza From Stove Main Course From Curd…" at bounding box center [745, 354] width 341 height 430
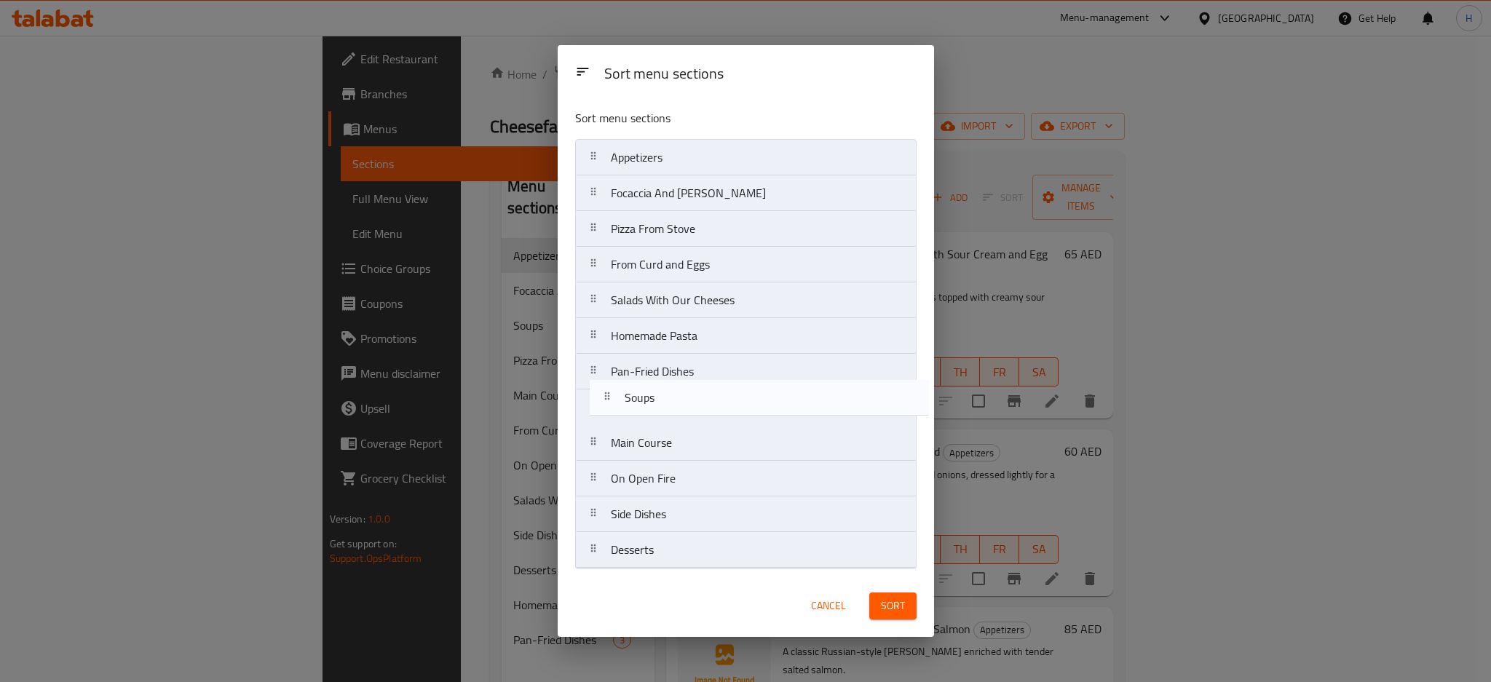
drag, startPoint x: 686, startPoint y: 243, endPoint x: 700, endPoint y: 416, distance: 173.1
click at [700, 416] on nav "Appetizers Focaccia And Bruschetta Soups Pizza From Stove From Curd and Eggs Sa…" at bounding box center [745, 354] width 341 height 430
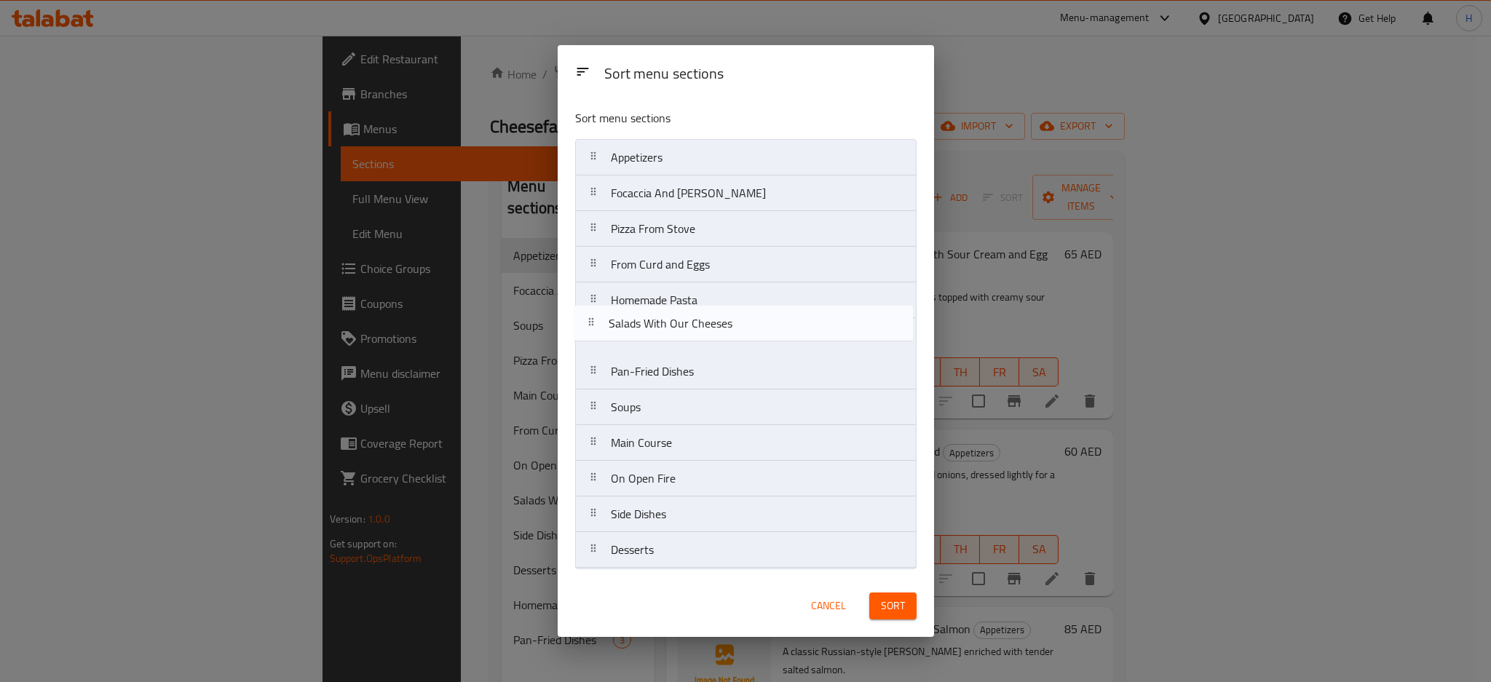
drag, startPoint x: 709, startPoint y: 309, endPoint x: 707, endPoint y: 339, distance: 29.2
click at [707, 339] on nav "Appetizers Focaccia And Bruschetta Pizza From Stove From Curd and Eggs Salads W…" at bounding box center [745, 354] width 341 height 430
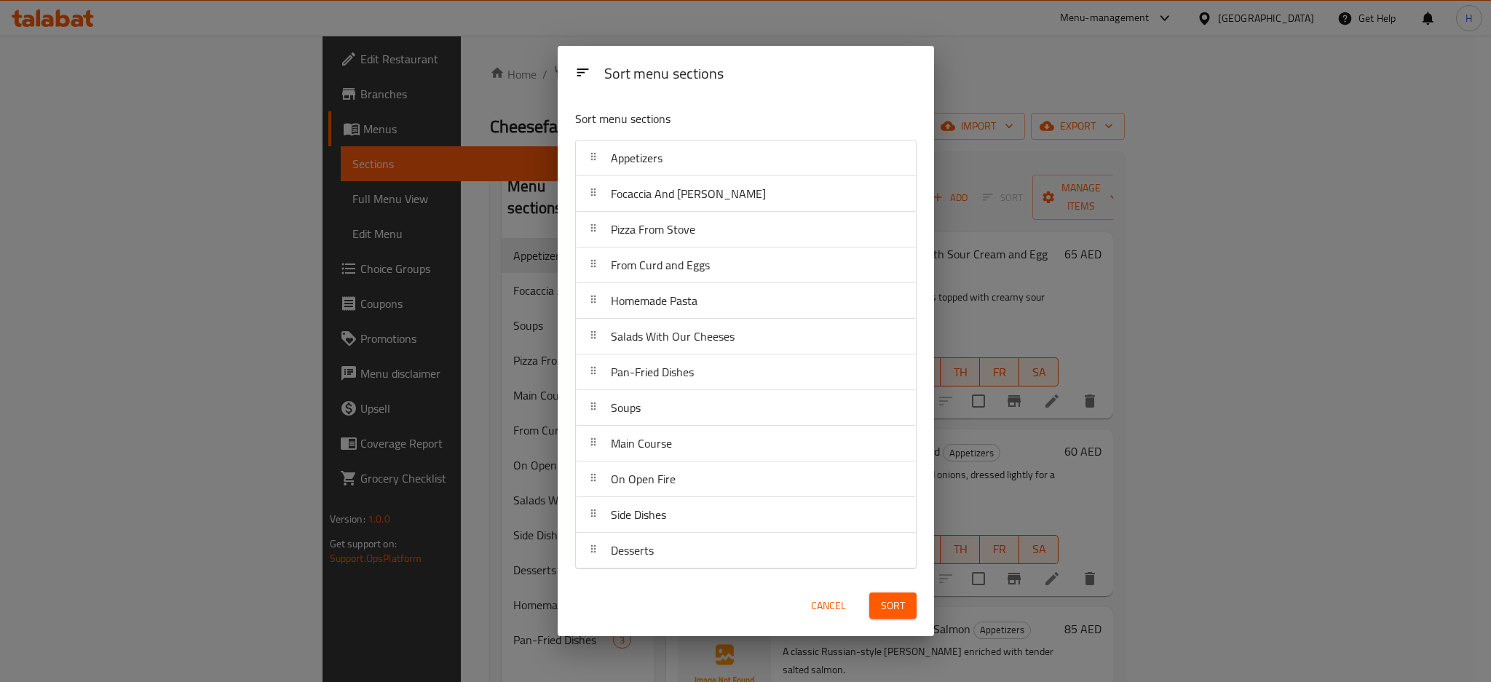
click at [903, 600] on span "Sort" at bounding box center [893, 606] width 24 height 18
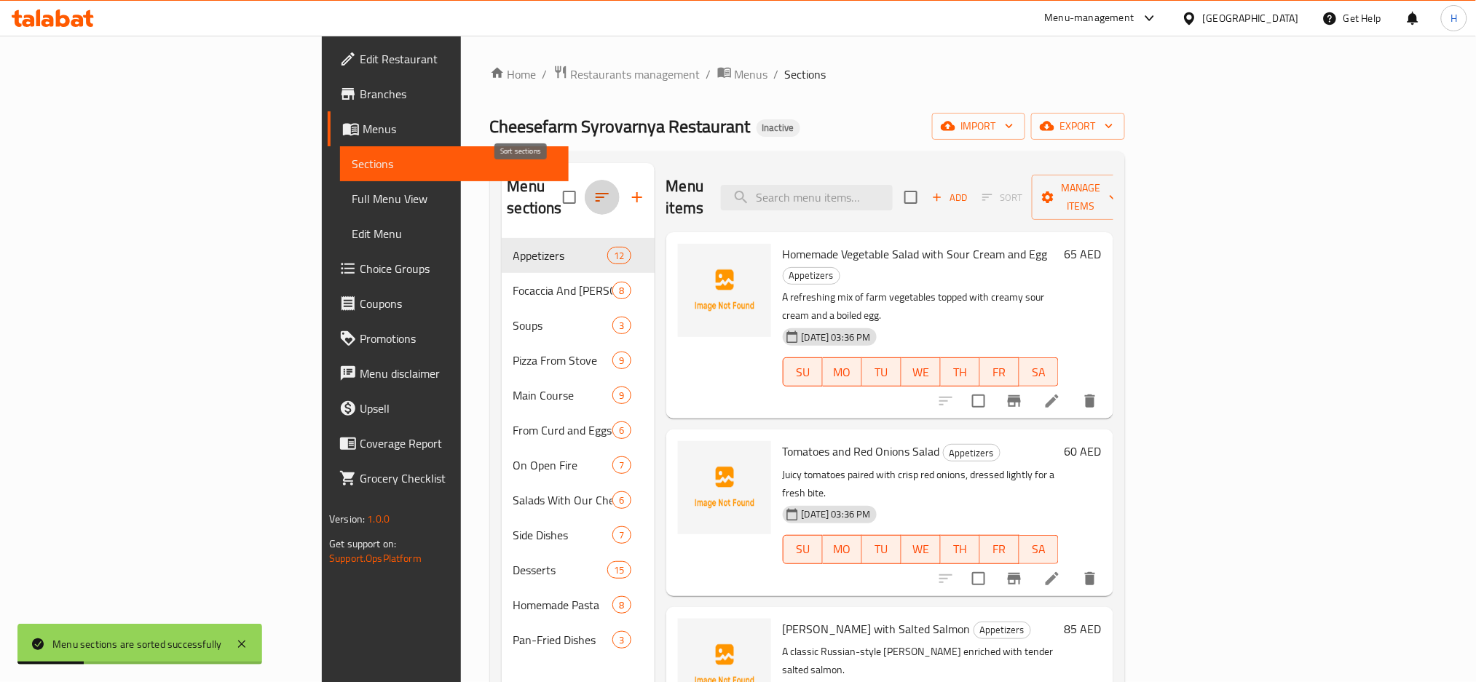
click at [593, 189] on icon "button" at bounding box center [601, 197] width 17 height 17
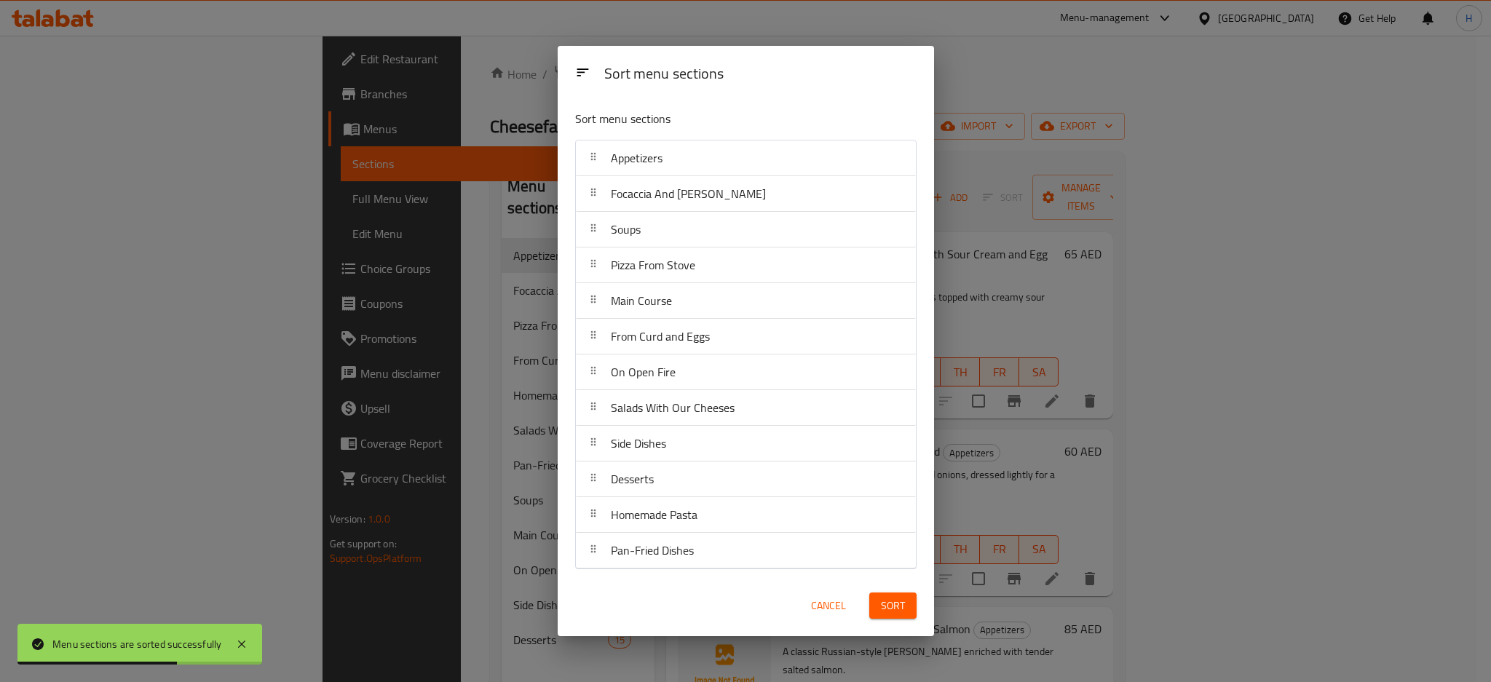
click at [1093, 91] on div "Sort menu sections Sort menu sections Appetizers Focaccia And Bruschetta Soups …" at bounding box center [745, 341] width 1491 height 682
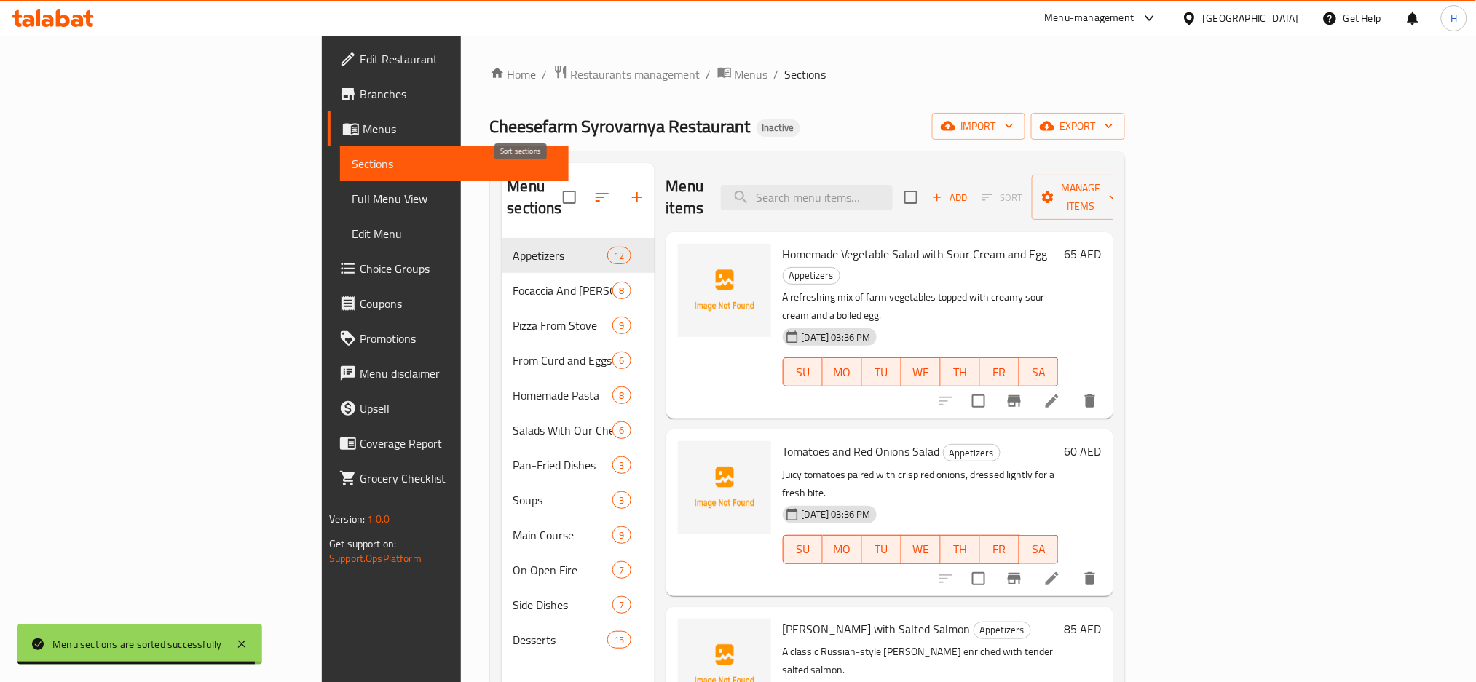
click at [593, 189] on icon "button" at bounding box center [601, 197] width 17 height 17
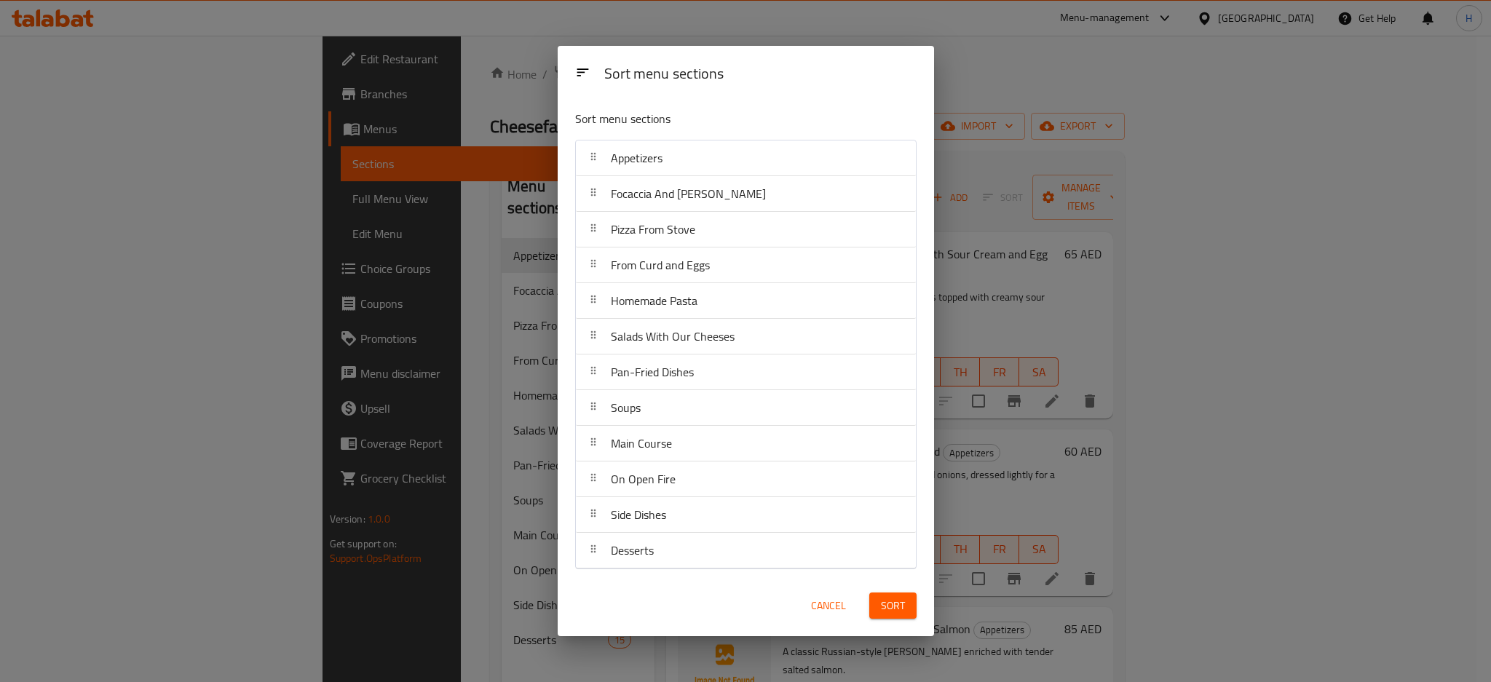
click at [831, 601] on span "Cancel" at bounding box center [828, 606] width 35 height 18
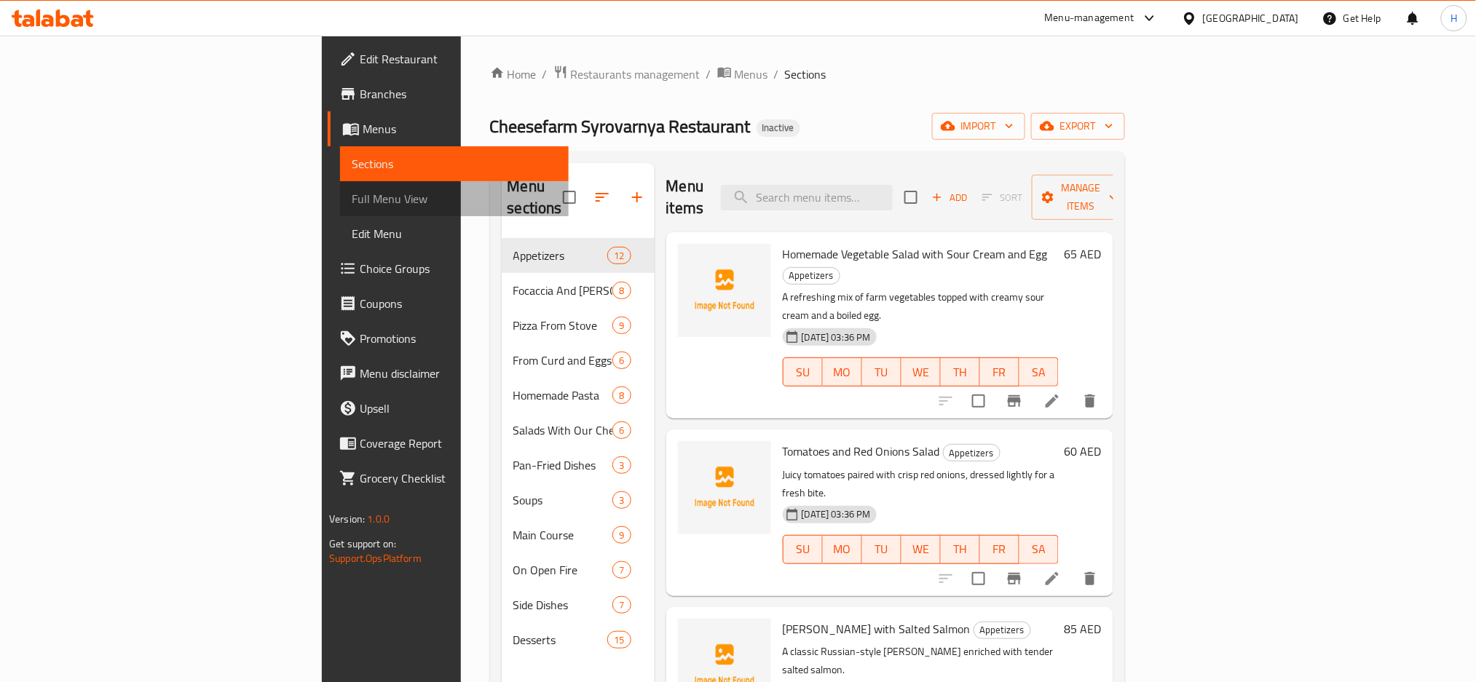
click at [352, 197] on span "Full Menu View" at bounding box center [454, 198] width 205 height 17
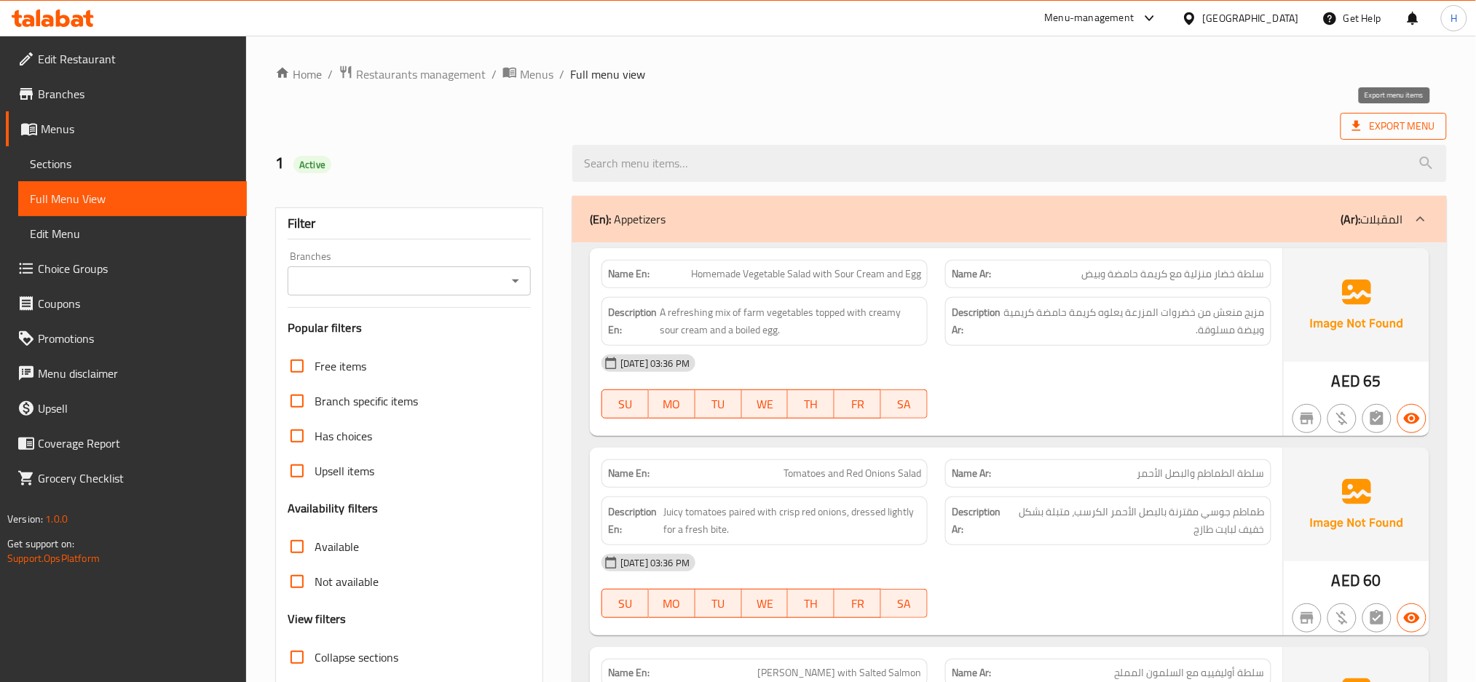
click at [1412, 124] on span "Export Menu" at bounding box center [1393, 126] width 83 height 18
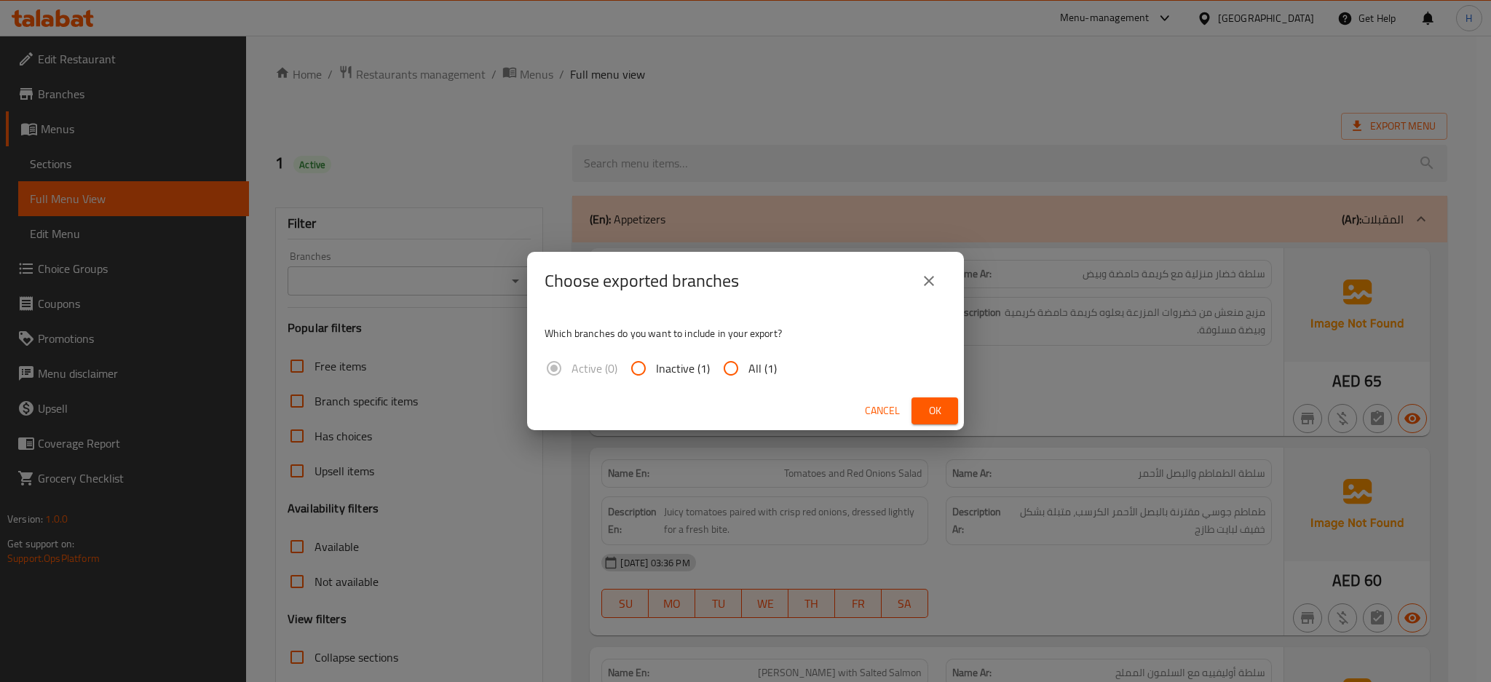
click at [735, 367] on input "All (1)" at bounding box center [730, 368] width 35 height 35
radio input "true"
click at [926, 416] on span "Ok" at bounding box center [934, 411] width 23 height 18
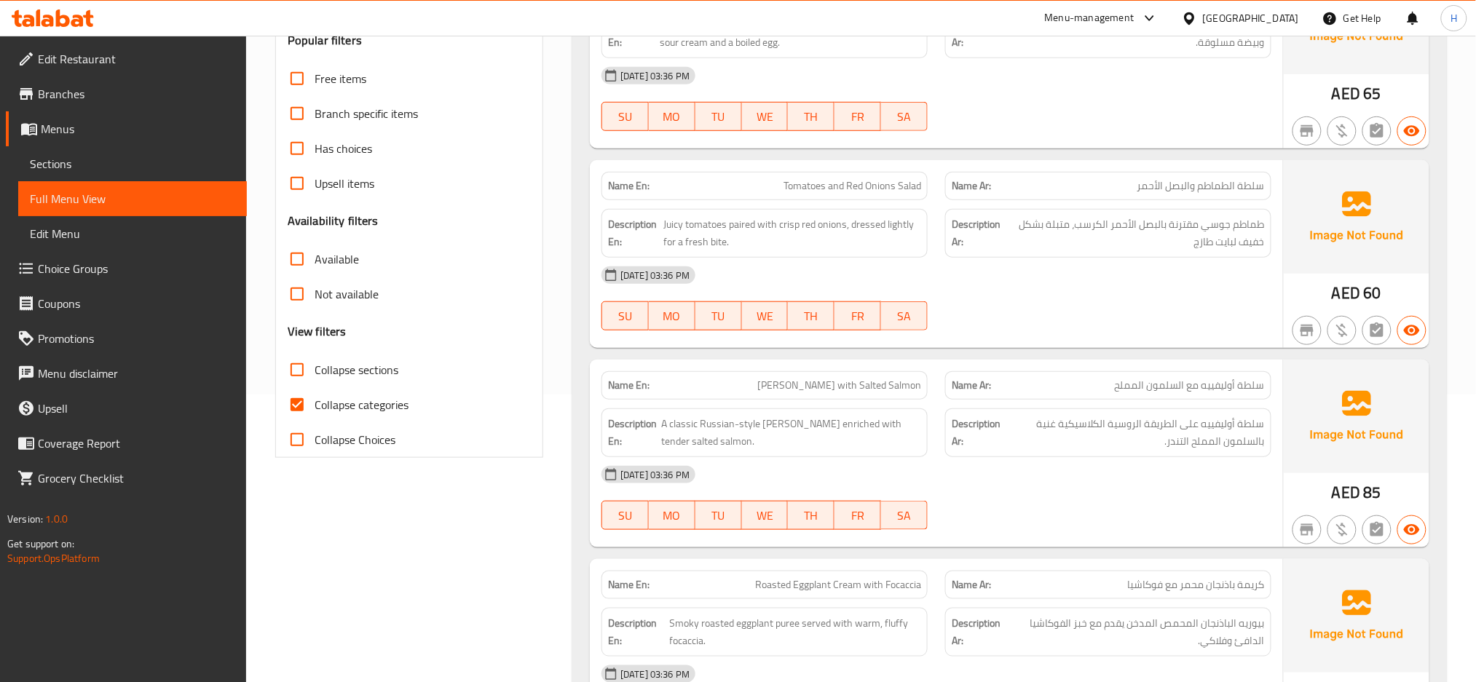
scroll to position [291, 0]
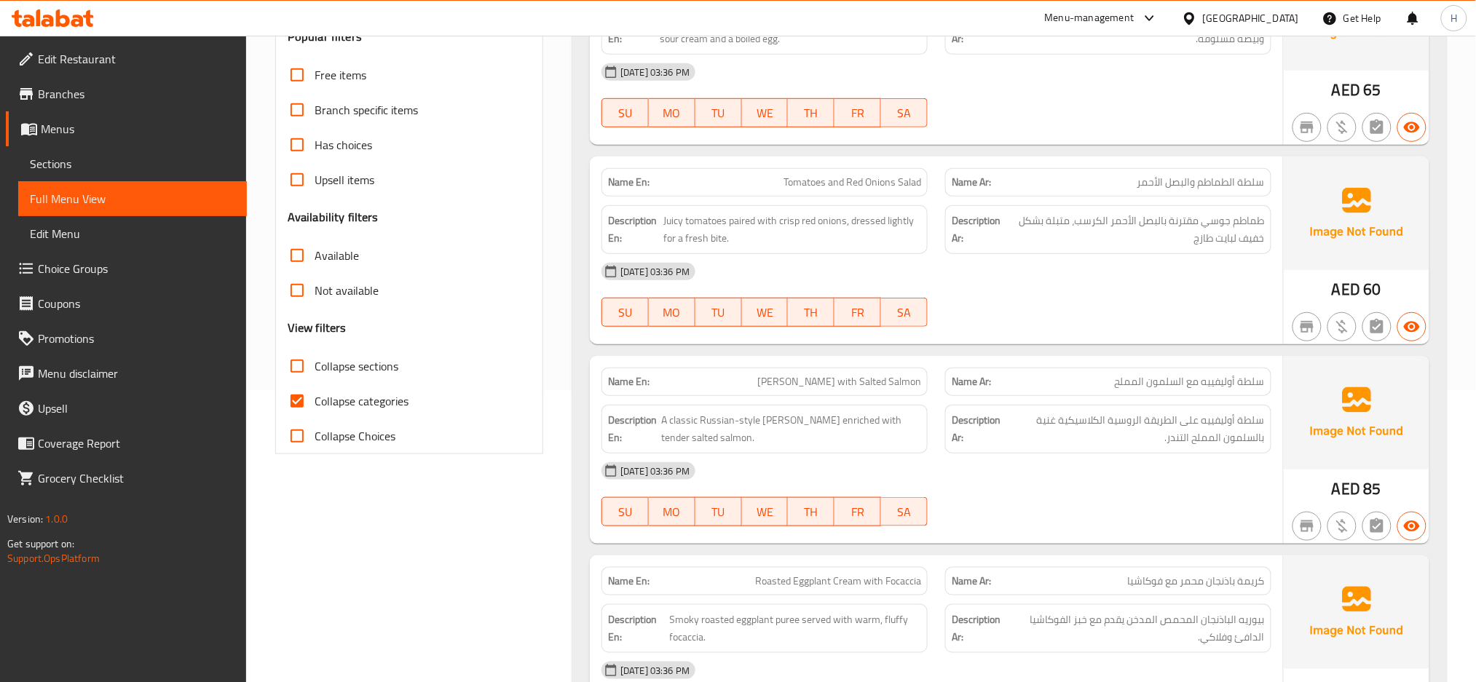
click at [299, 364] on input "Collapse sections" at bounding box center [297, 366] width 35 height 35
checkbox input "true"
click at [325, 402] on span "Collapse categories" at bounding box center [361, 400] width 94 height 17
click at [314, 402] on input "Collapse categories" at bounding box center [297, 401] width 35 height 35
checkbox input "false"
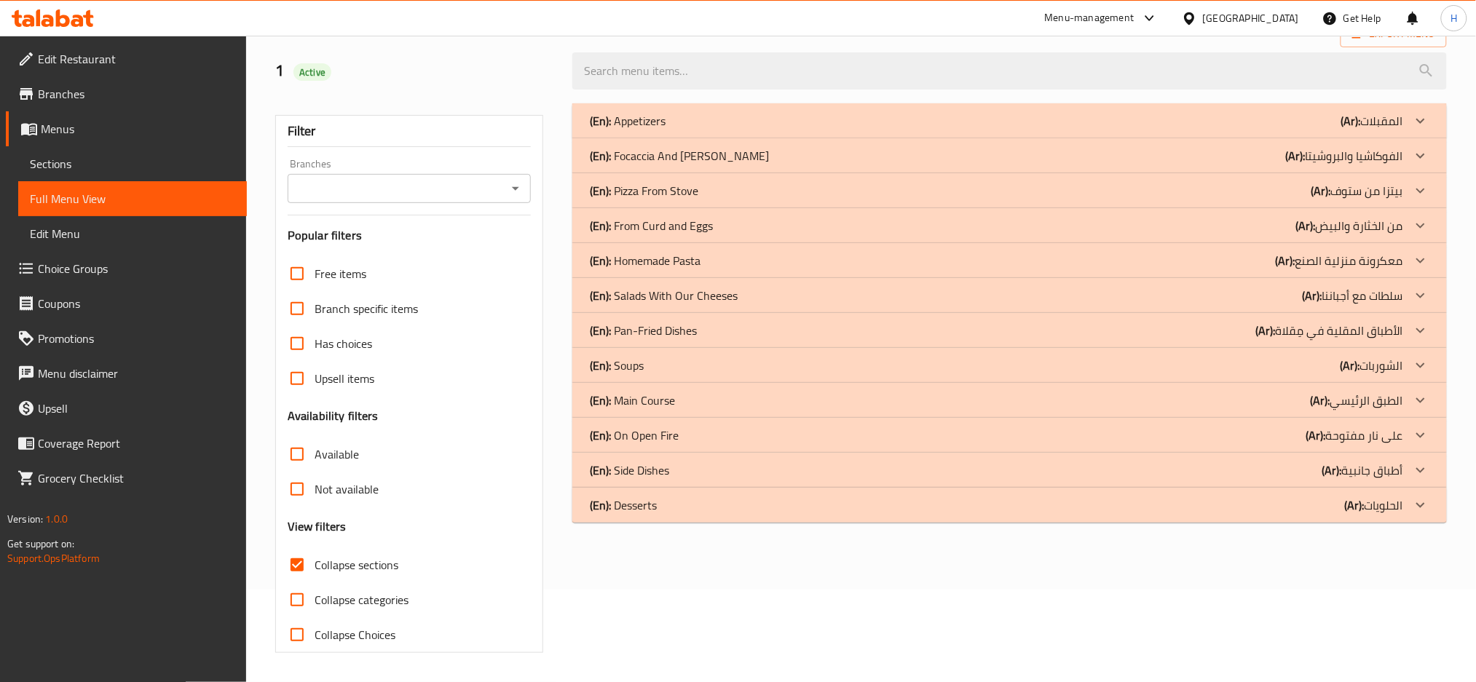
scroll to position [93, 0]
drag, startPoint x: 711, startPoint y: 507, endPoint x: 700, endPoint y: 470, distance: 39.2
click at [711, 130] on div "(En): Desserts (Ar): الحلويات" at bounding box center [996, 120] width 813 height 17
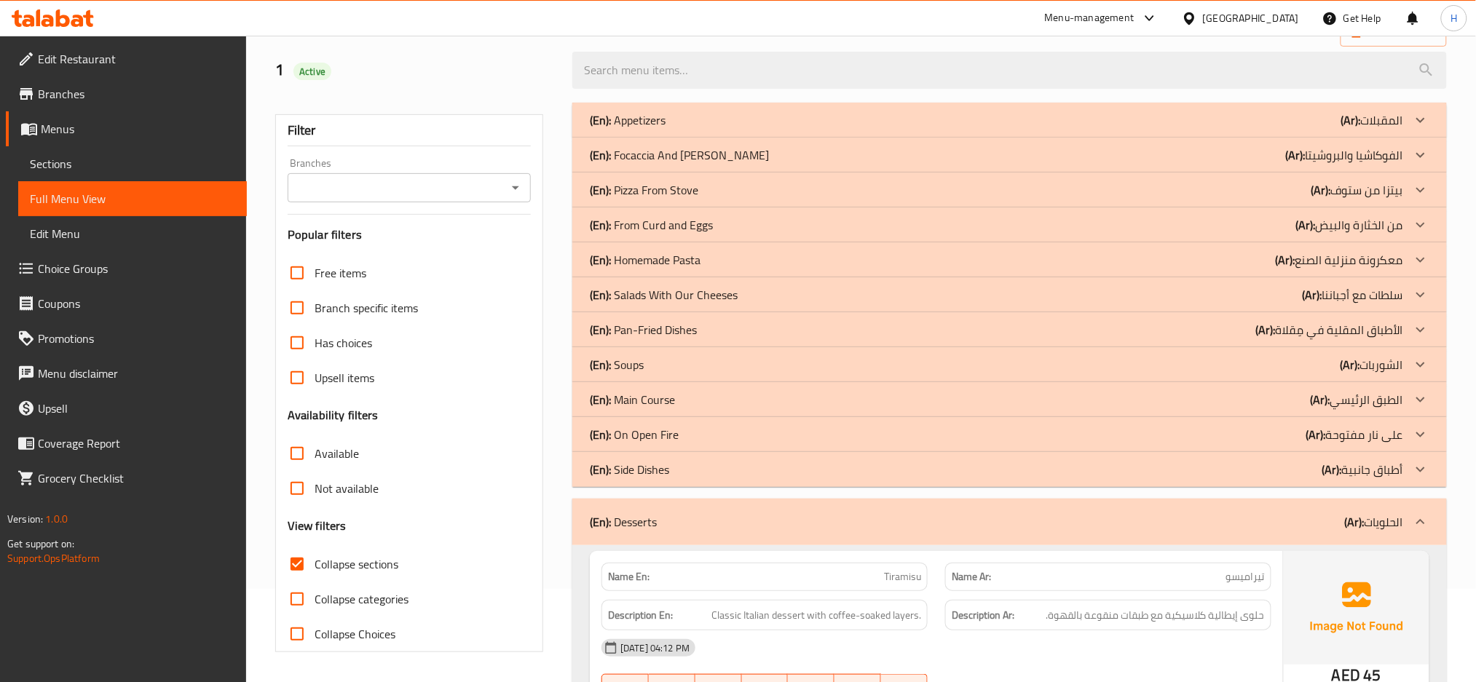
click at [697, 129] on div "(En): Side Dishes (Ar): أطباق جانبية" at bounding box center [996, 119] width 813 height 17
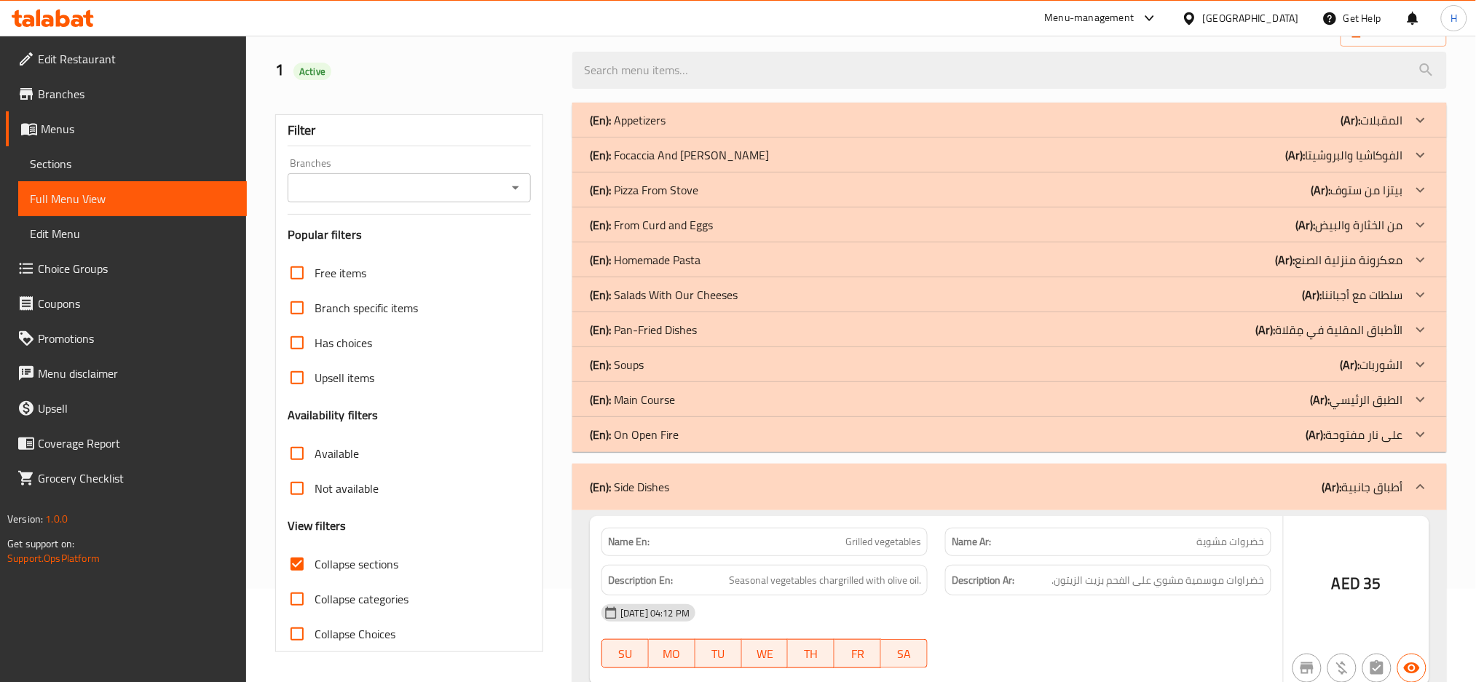
click at [693, 129] on div "(En): On Open Fire (Ar): على نار مفتوحة" at bounding box center [996, 119] width 813 height 17
click at [690, 129] on div "(En): Main Course (Ar): الطبق الرئيسي" at bounding box center [996, 119] width 813 height 17
click at [692, 138] on div "(En): Soups (Ar): الشوربات" at bounding box center [1009, 120] width 874 height 35
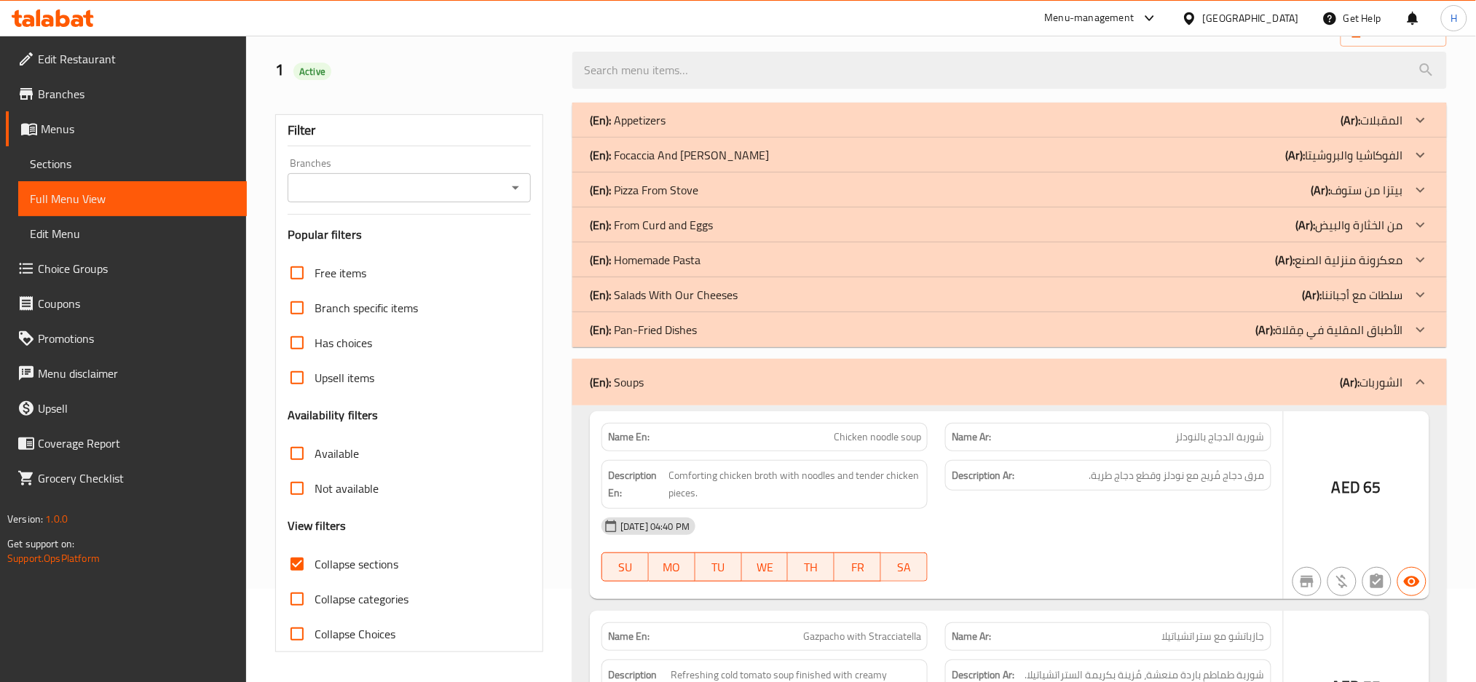
click at [700, 129] on div "(En): Pan-Fried Dishes (Ar): الأطباق المقلية في مِقلاة" at bounding box center [996, 119] width 813 height 17
click at [665, 129] on p "(En): Salads With Our Cheeses" at bounding box center [628, 119] width 76 height 17
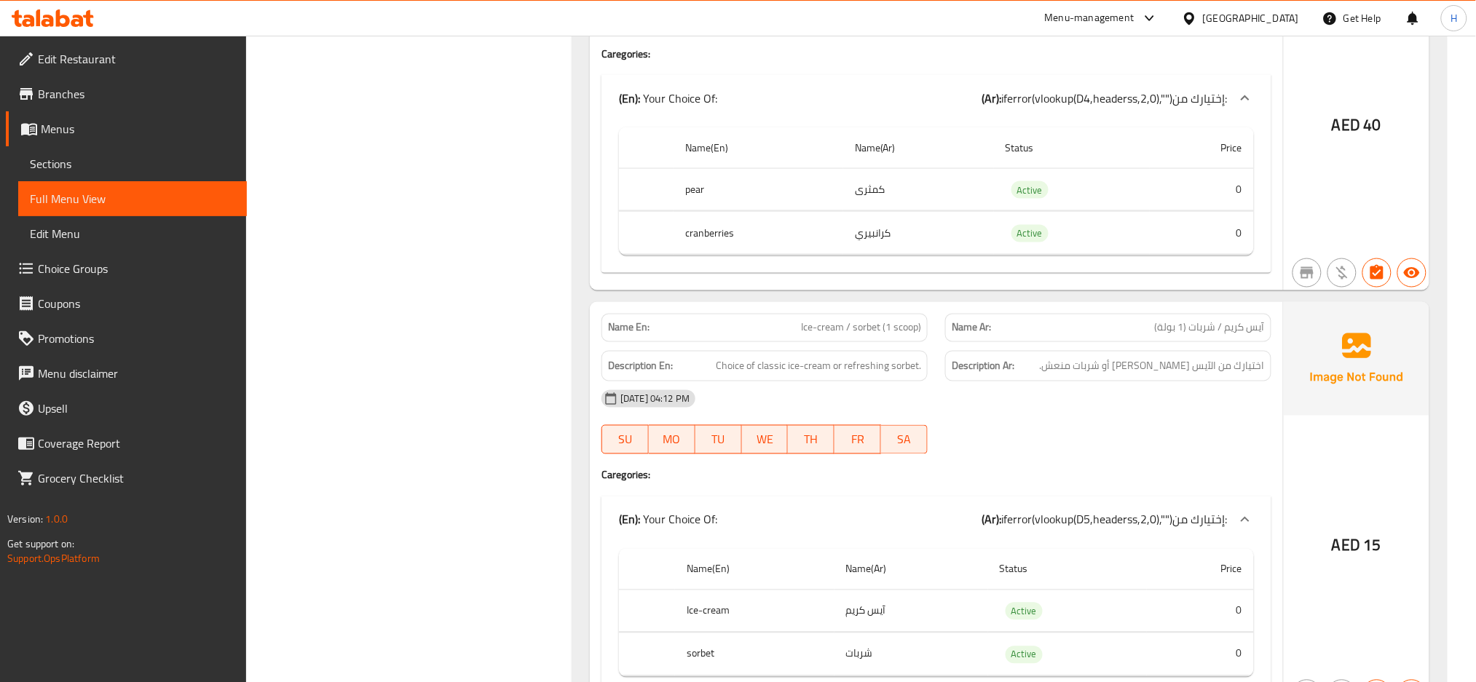
scroll to position [10826, 0]
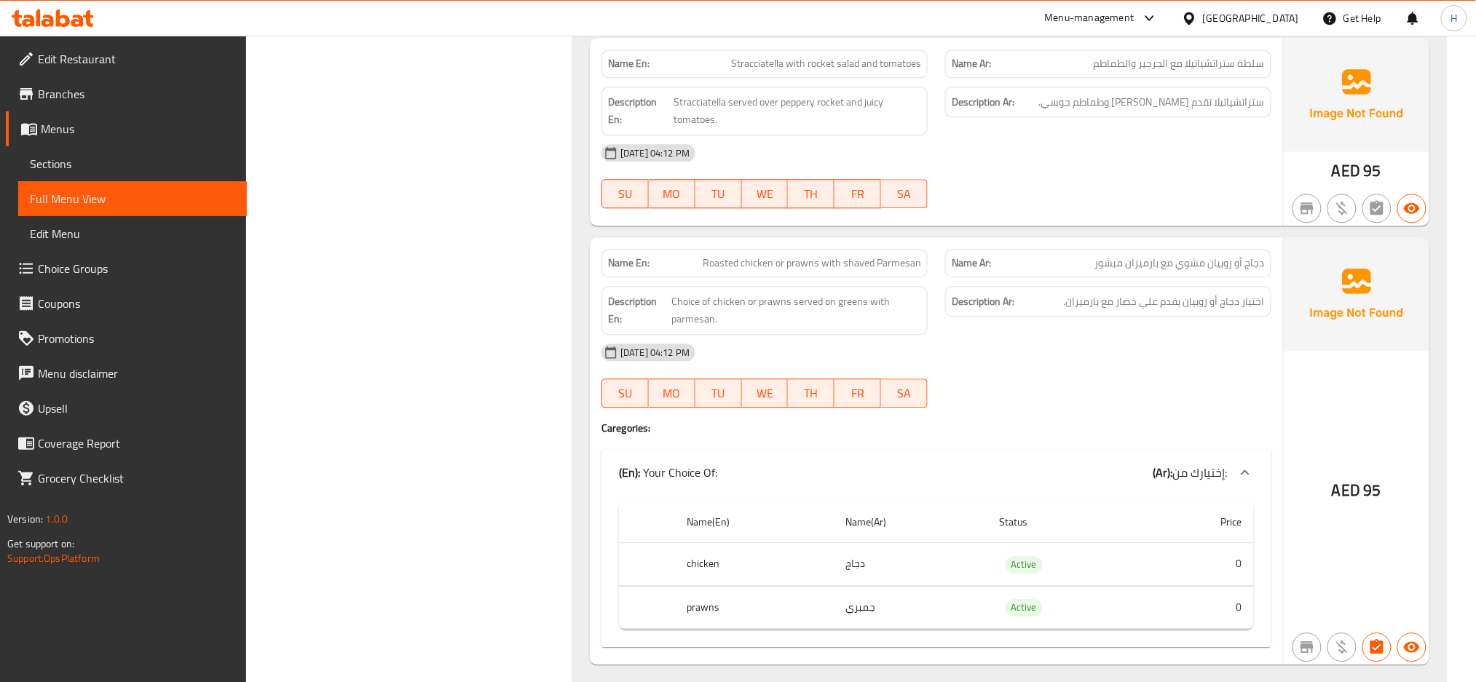
scroll to position [1197, 0]
click at [892, 253] on span "Roasted chicken or prawns with shaved Parmesan" at bounding box center [812, 260] width 218 height 15
copy span "Roasted chicken or prawns with shaved Parmesan"
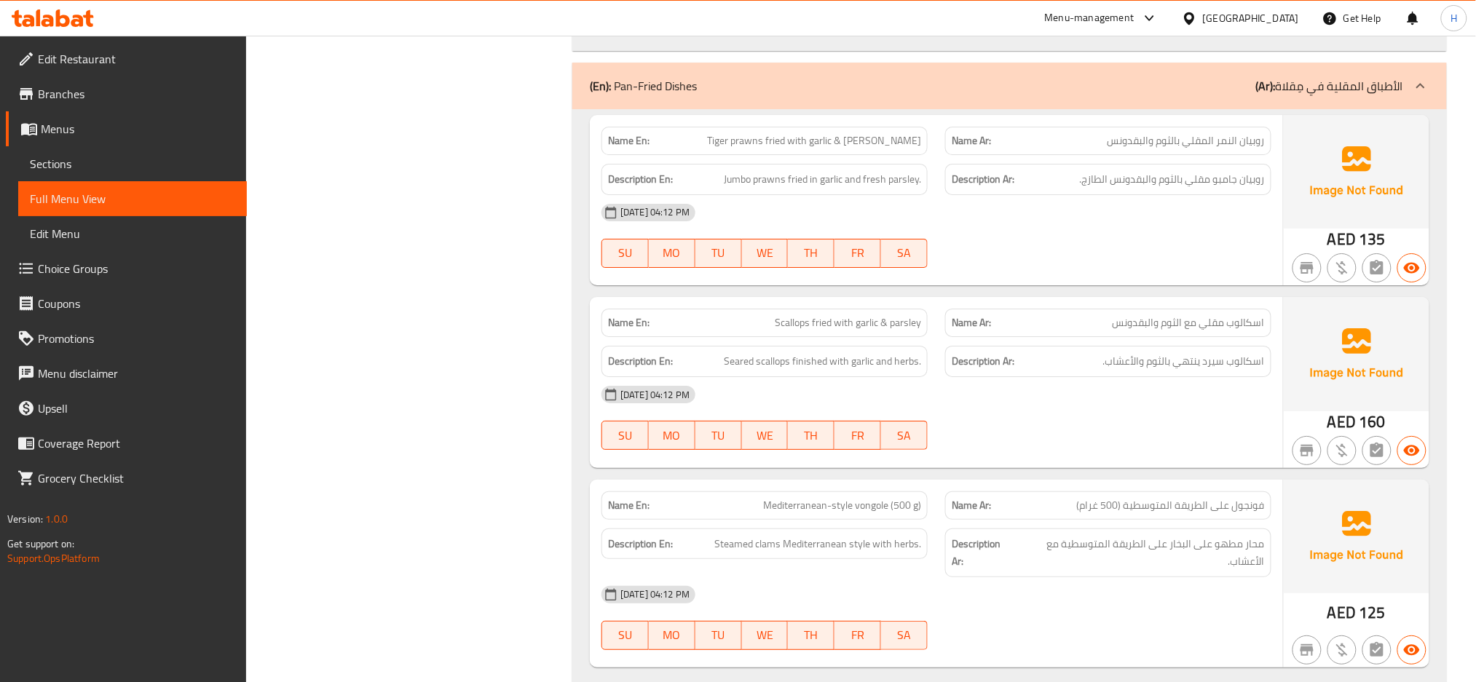
scroll to position [1845, 0]
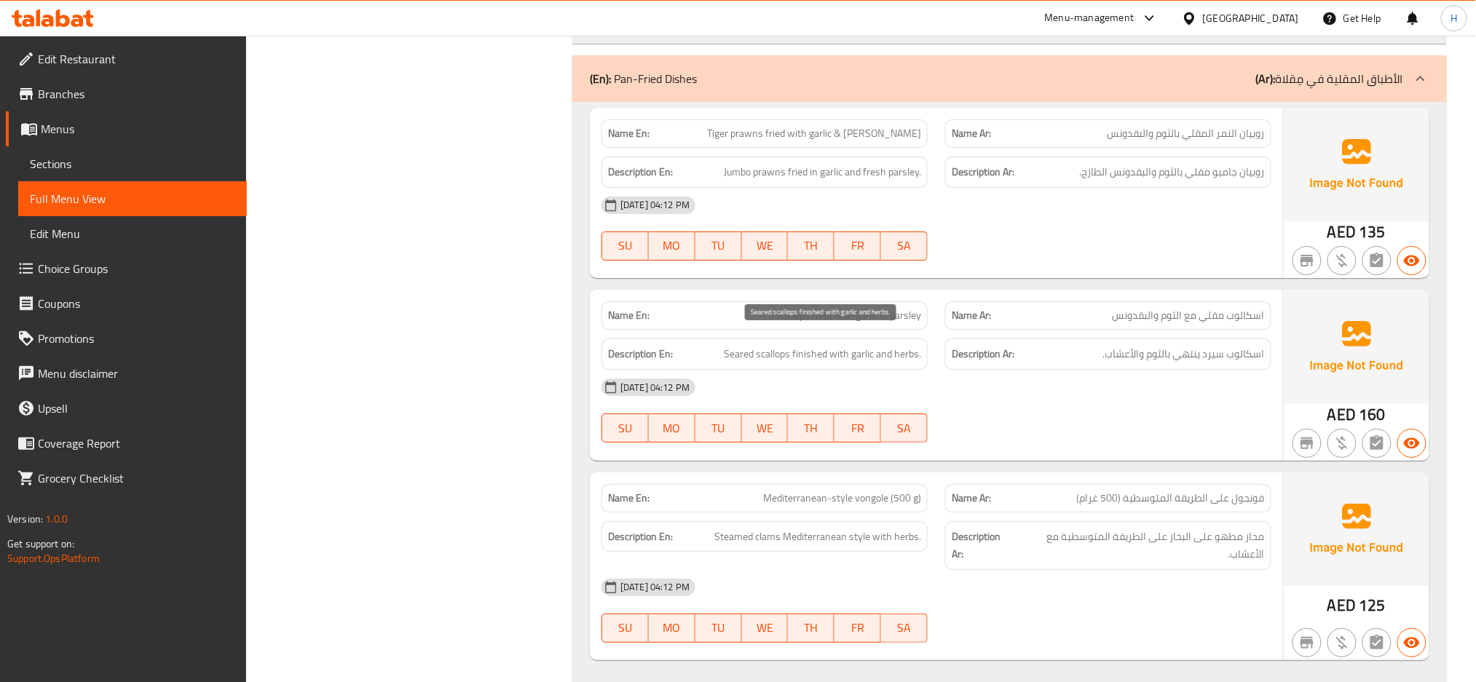
click at [735, 345] on span "Seared scallops finished with garlic and herbs." at bounding box center [822, 354] width 197 height 18
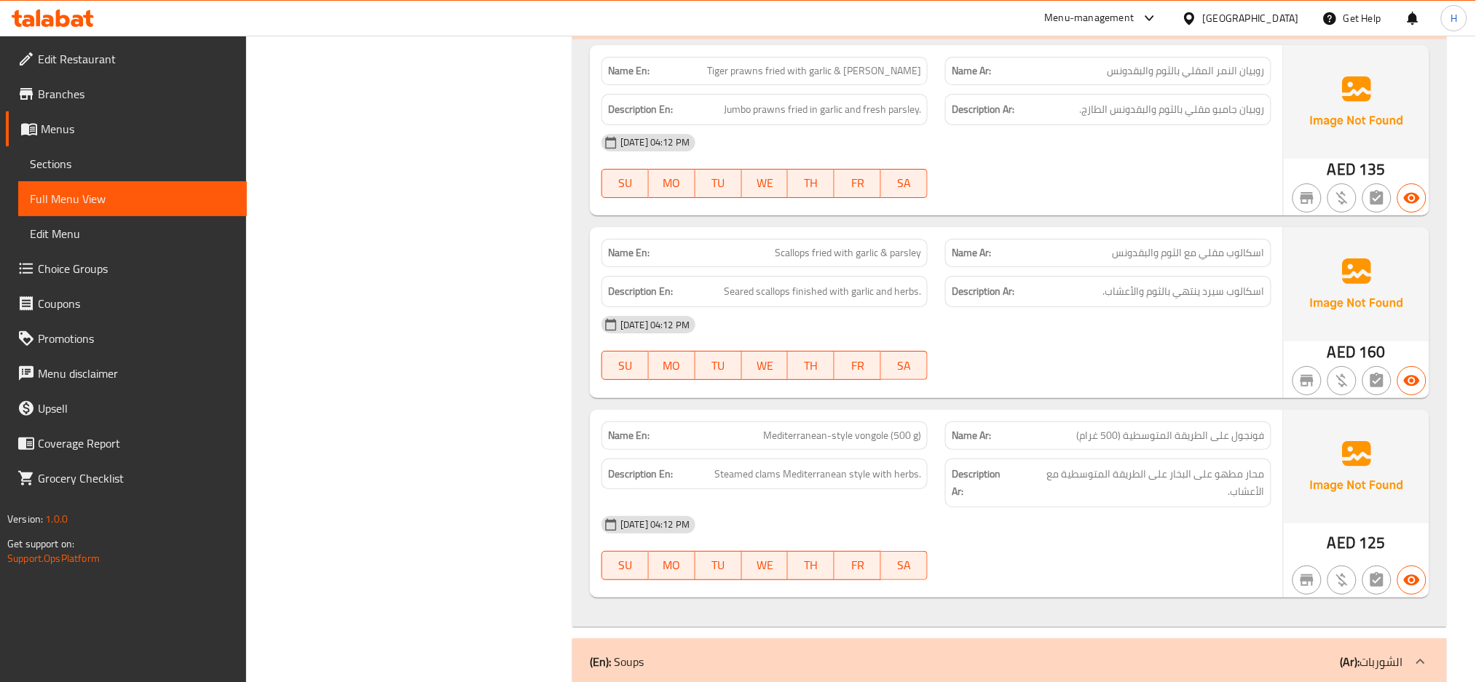
scroll to position [1909, 0]
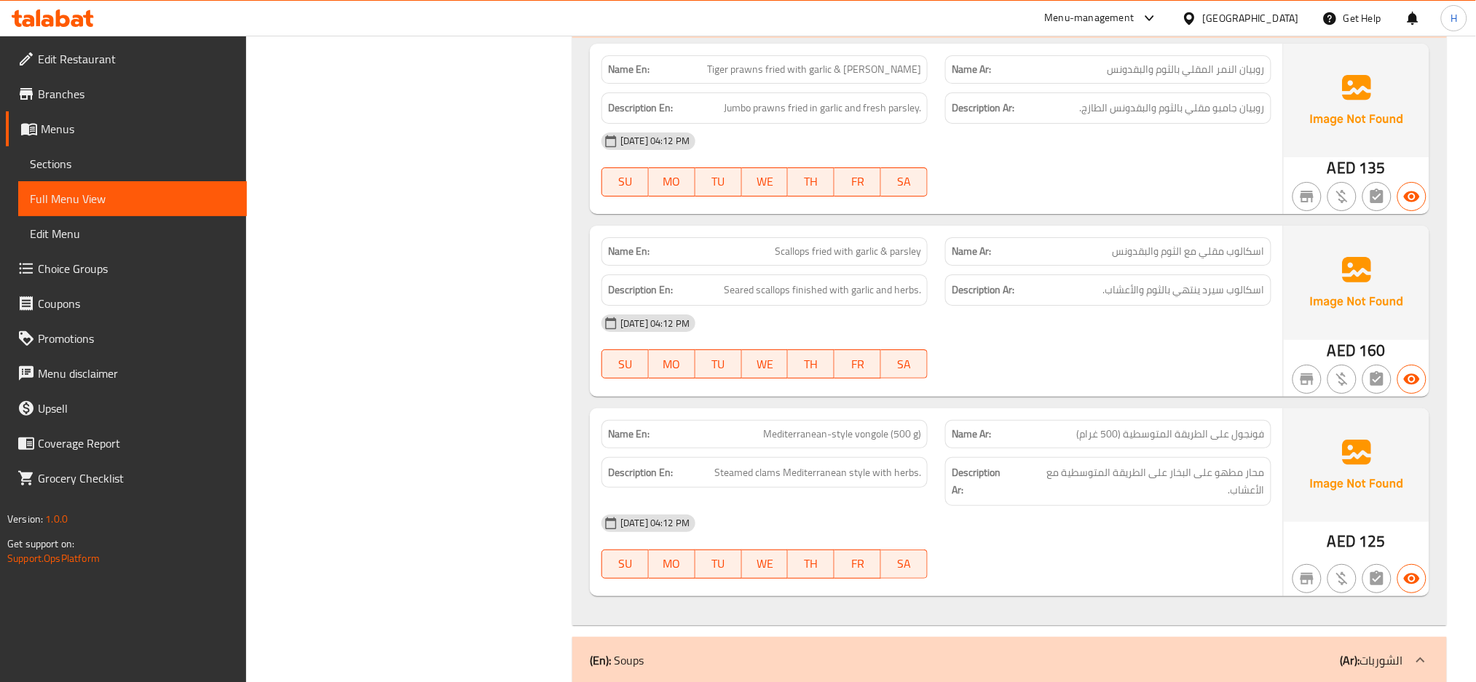
copy span "Scallops fried with garlic & parsley"
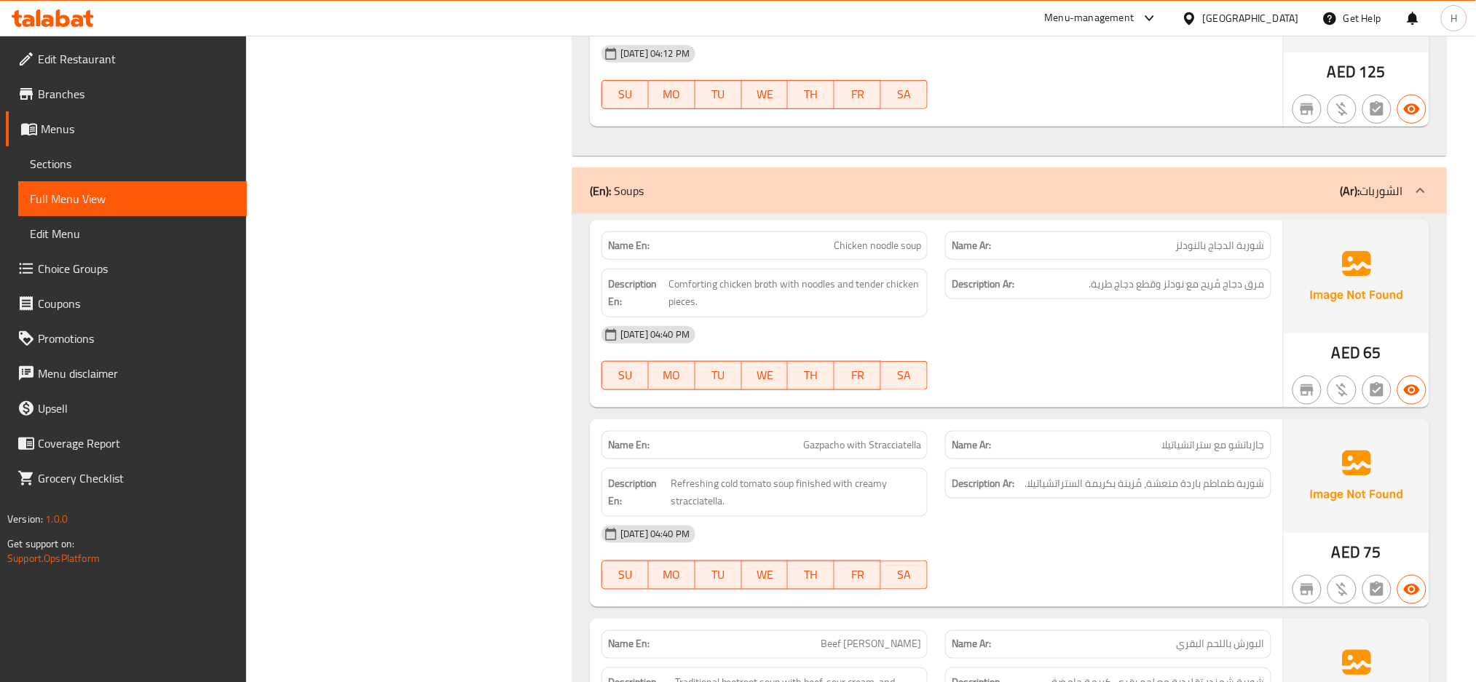
scroll to position [2394, 0]
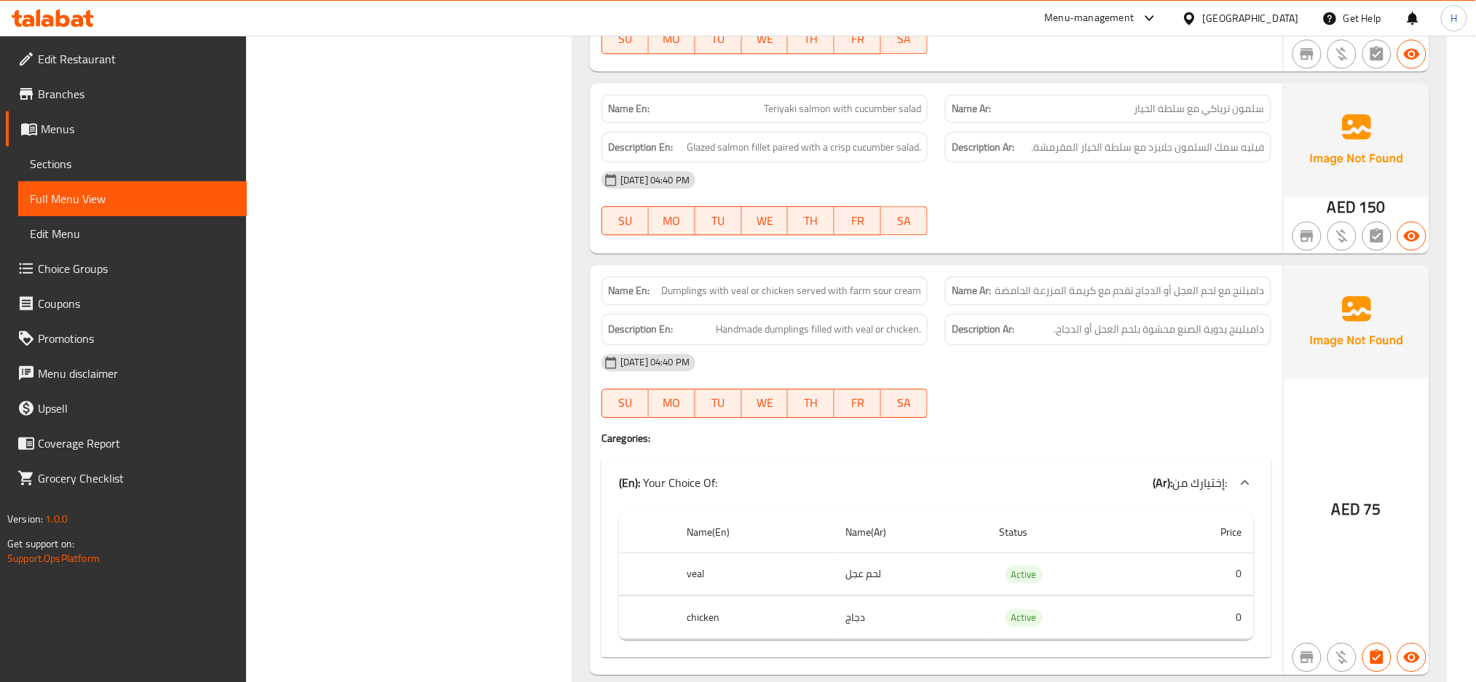
scroll to position [3398, 0]
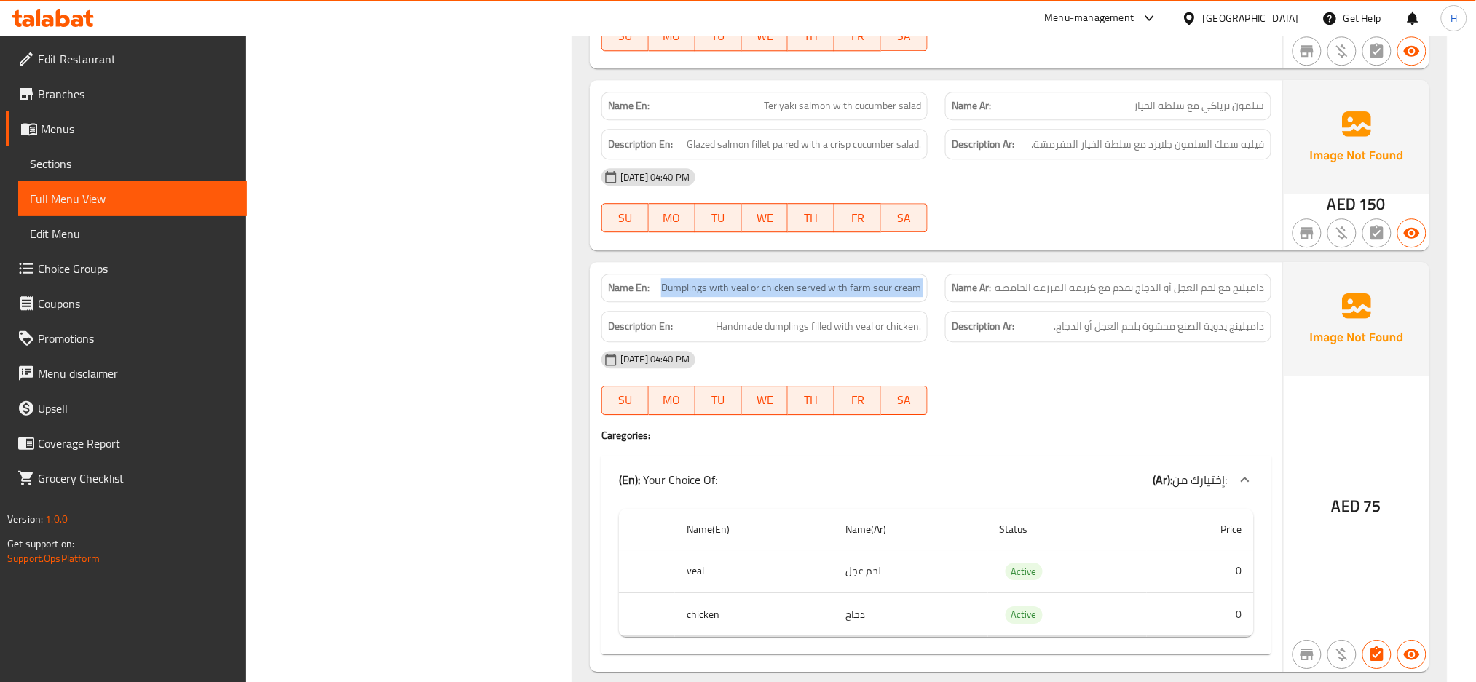
copy span "Dumplings with veal or chicken served with farm sour cream"
click at [785, 317] on span "Handmade dumplings filled with veal or chicken." at bounding box center [818, 326] width 205 height 18
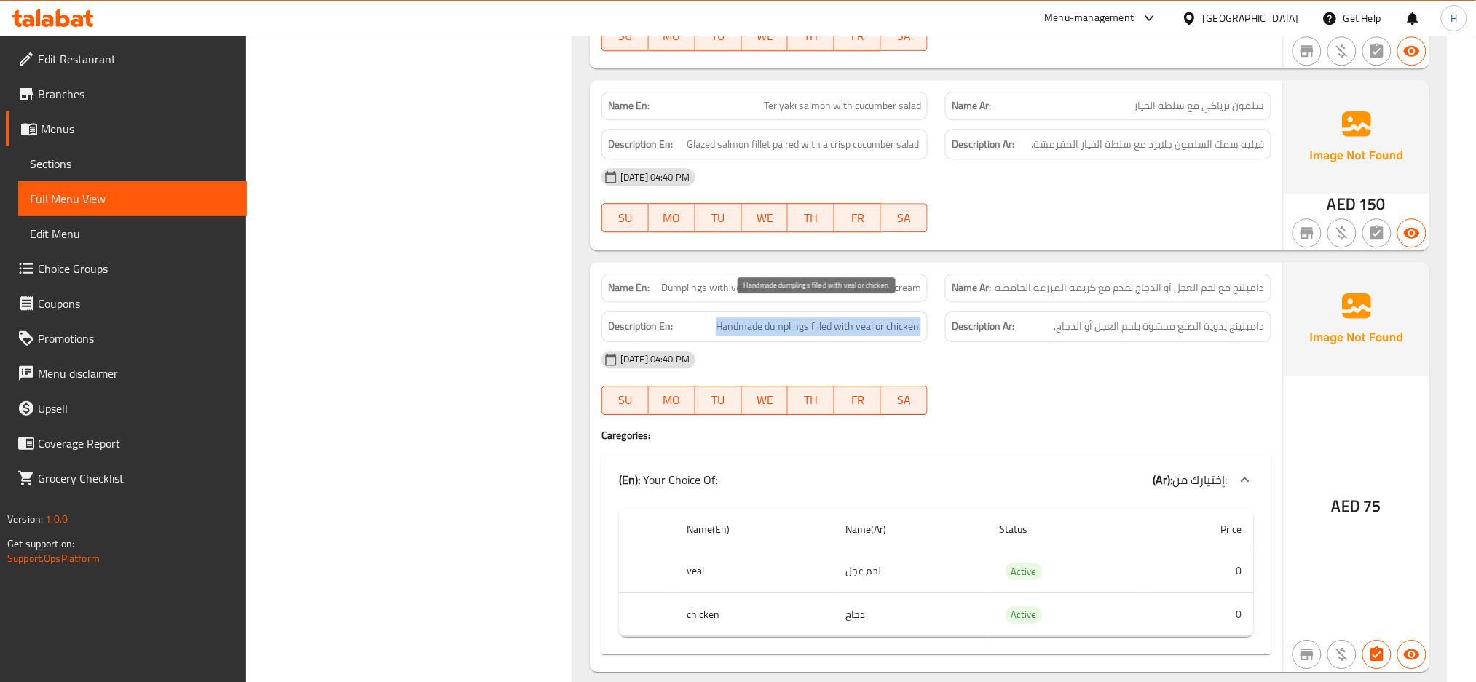
click at [785, 317] on span "Handmade dumplings filled with veal or chicken." at bounding box center [818, 326] width 205 height 18
copy span "Handmade dumplings filled with veal or chicken."
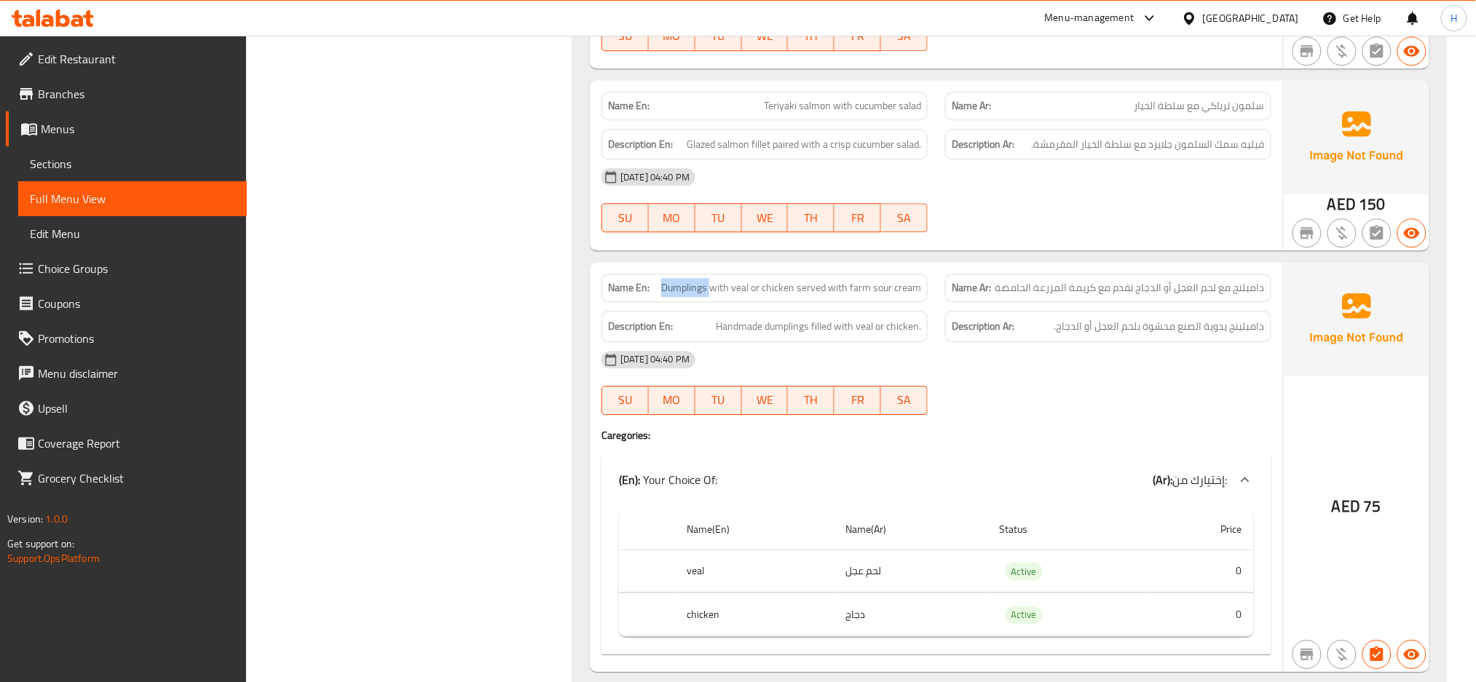
copy span "Dumplings"
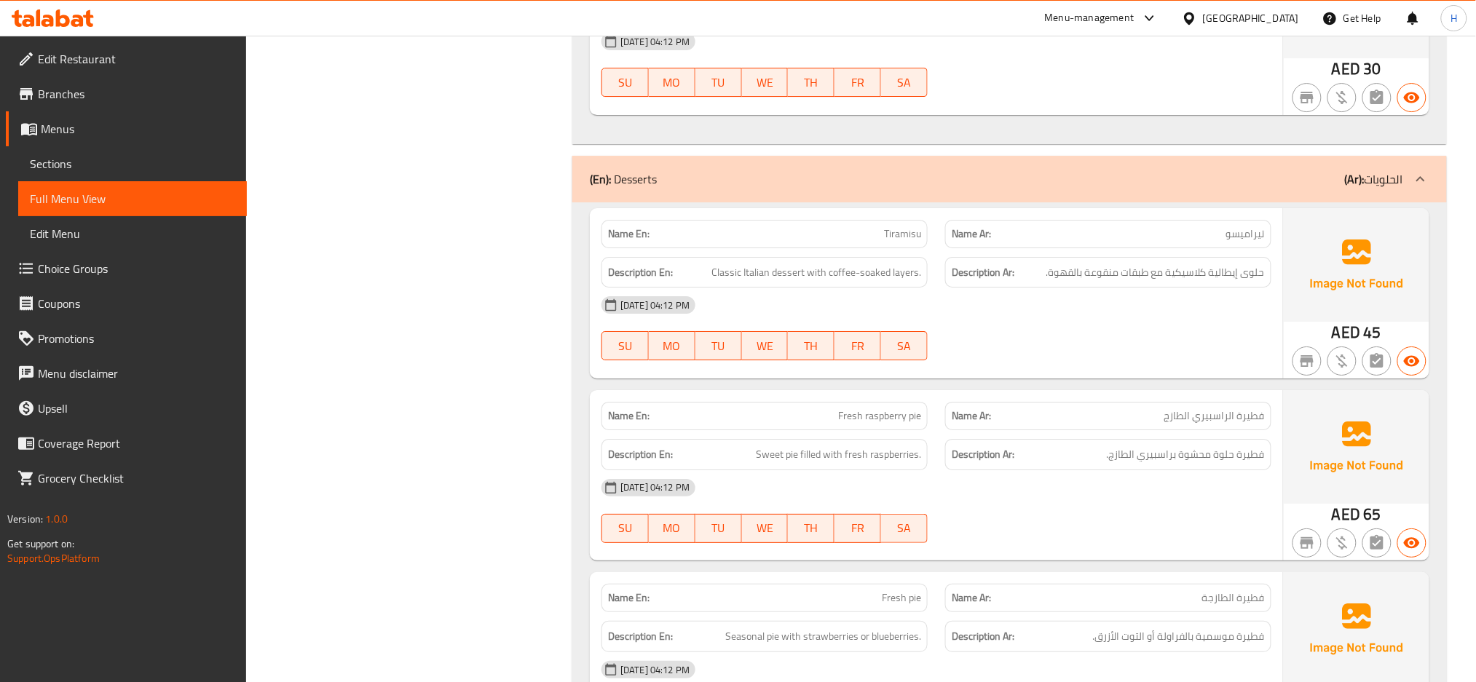
scroll to position [7830, 0]
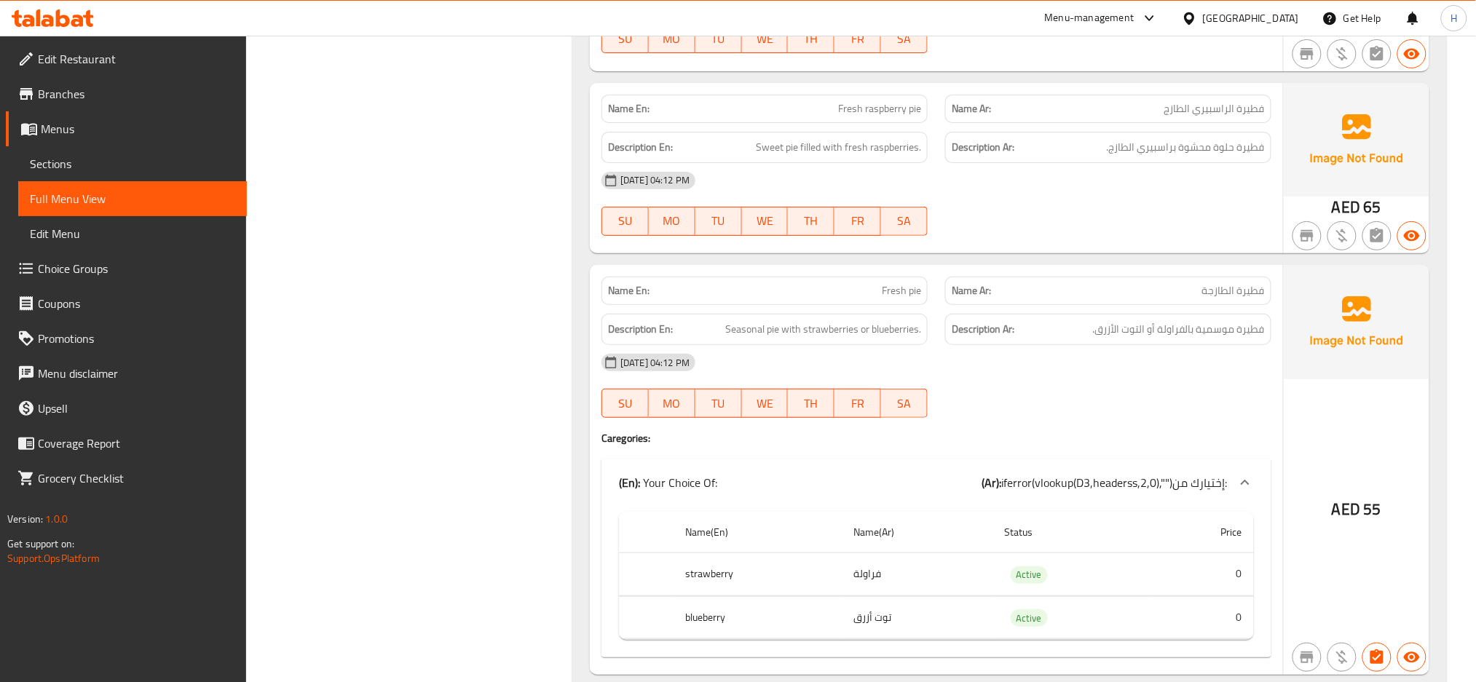
scroll to position [8185, 0]
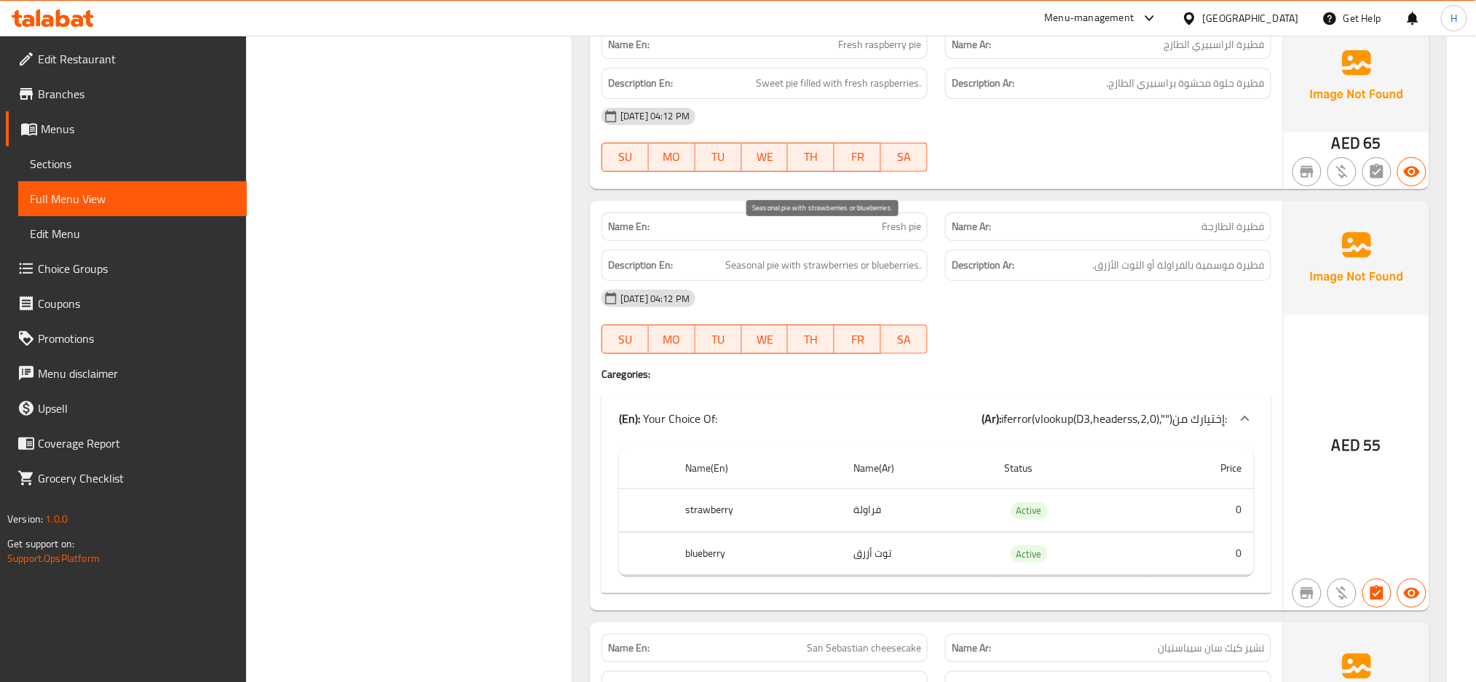
click at [848, 256] on span "Seasonal pie with strawberries or blueberries." at bounding box center [823, 265] width 196 height 18
copy span "Seasonal pie with strawberries or blueberries."
click at [157, 157] on span "Sections" at bounding box center [132, 163] width 205 height 17
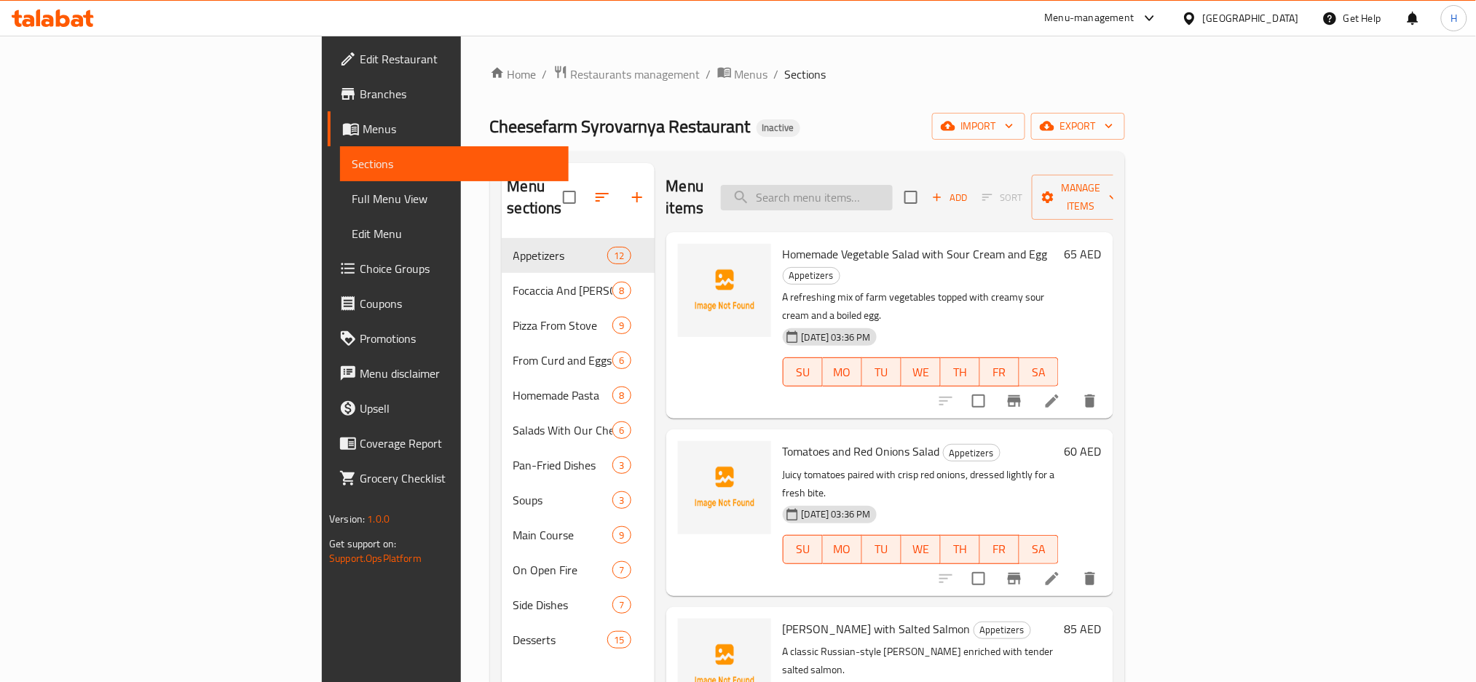
click at [893, 185] on input "search" at bounding box center [807, 197] width 172 height 25
paste input "Cream from cottage cheese with praline & raspberry"
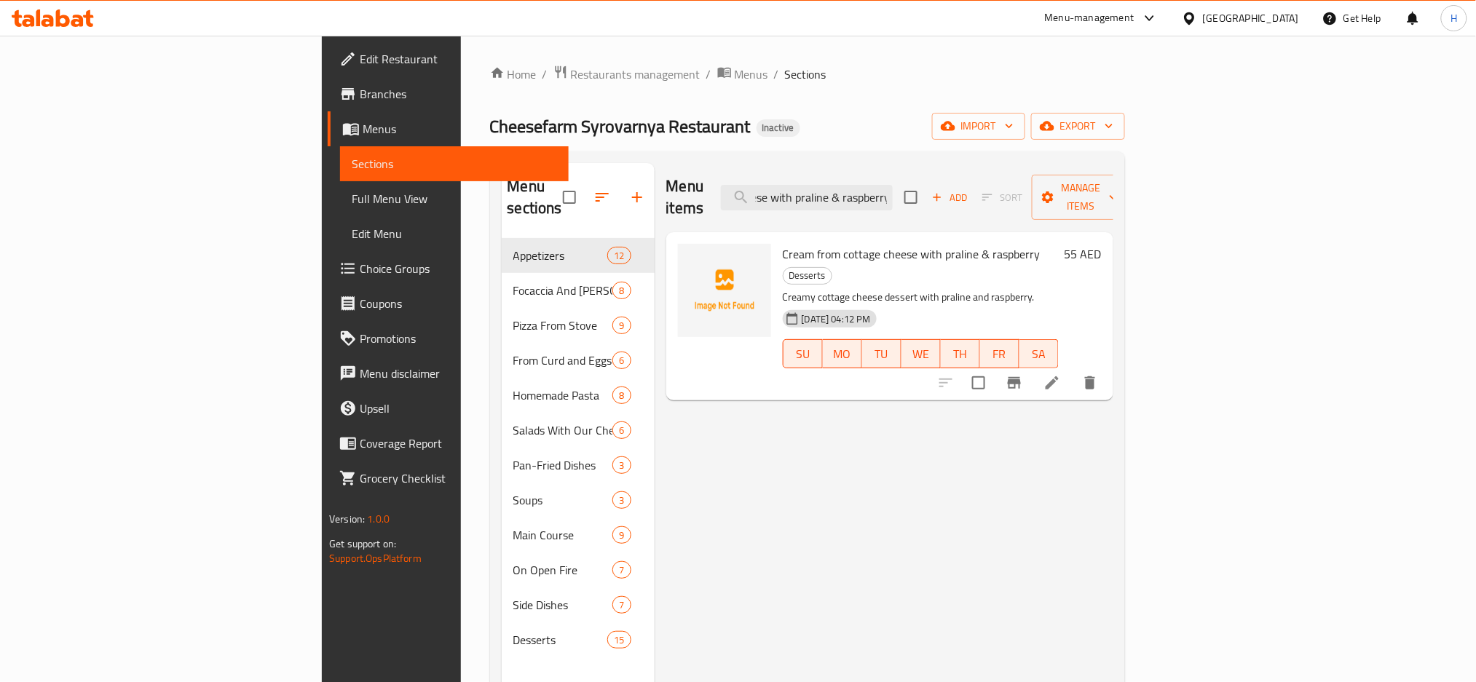
type input "Cream from cottage cheese with praline & raspberry"
click at [1061, 374] on icon at bounding box center [1051, 382] width 17 height 17
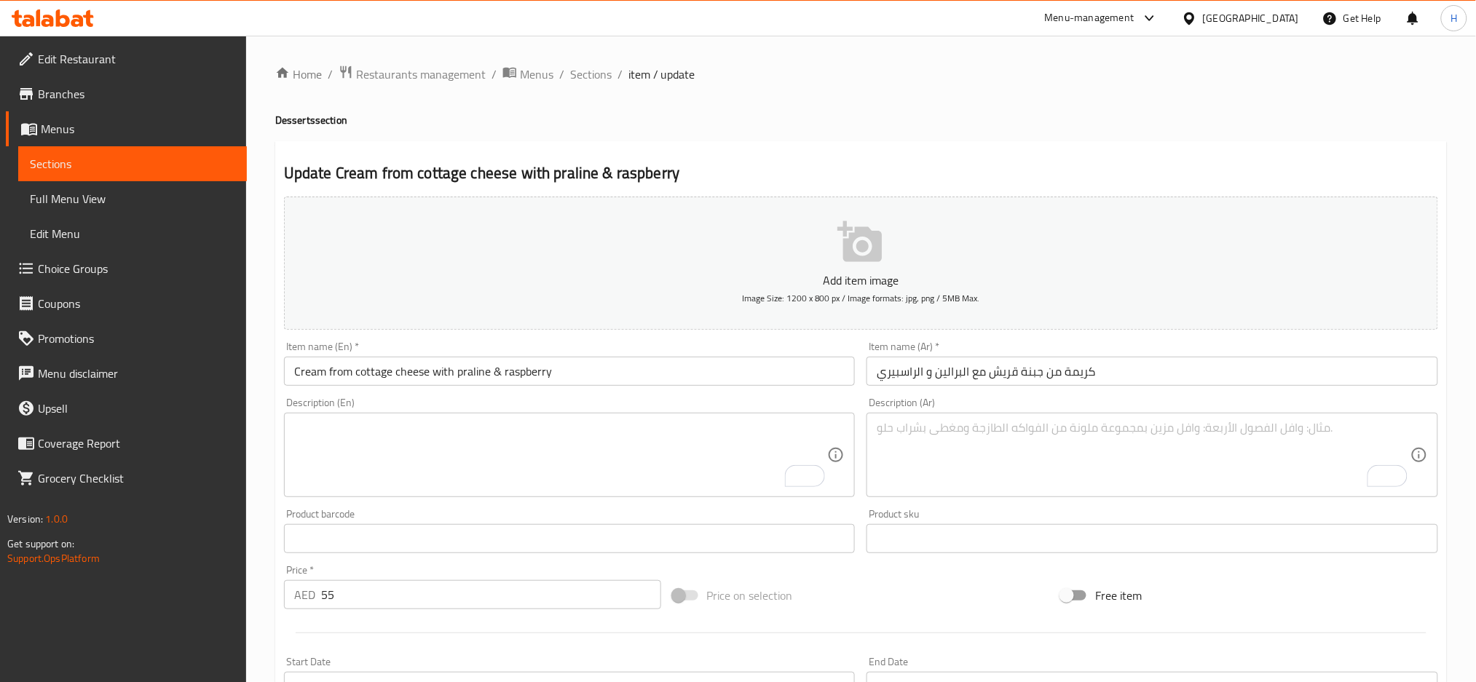
drag, startPoint x: 910, startPoint y: 171, endPoint x: 899, endPoint y: 171, distance: 10.9
click at [907, 171] on h2 "Update Cream from cottage cheese with praline & raspberry" at bounding box center [861, 173] width 1154 height 22
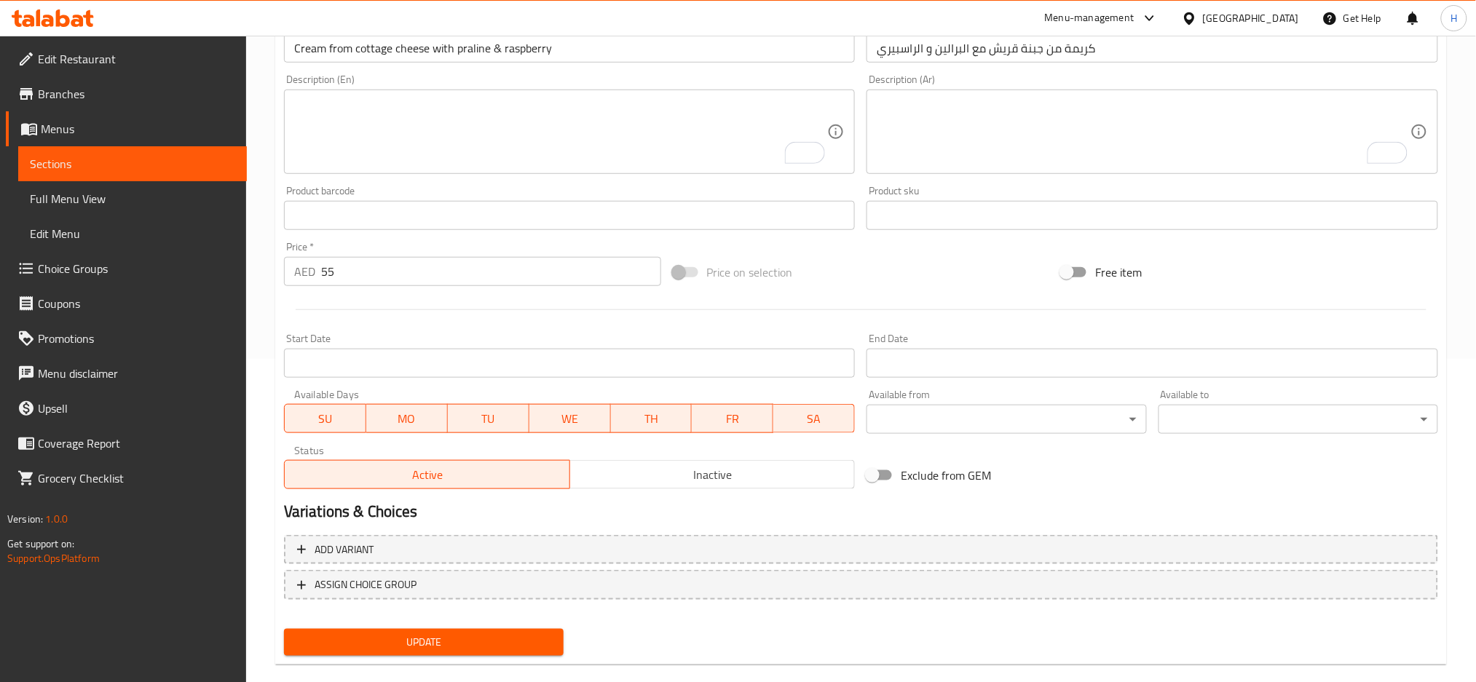
scroll to position [344, 0]
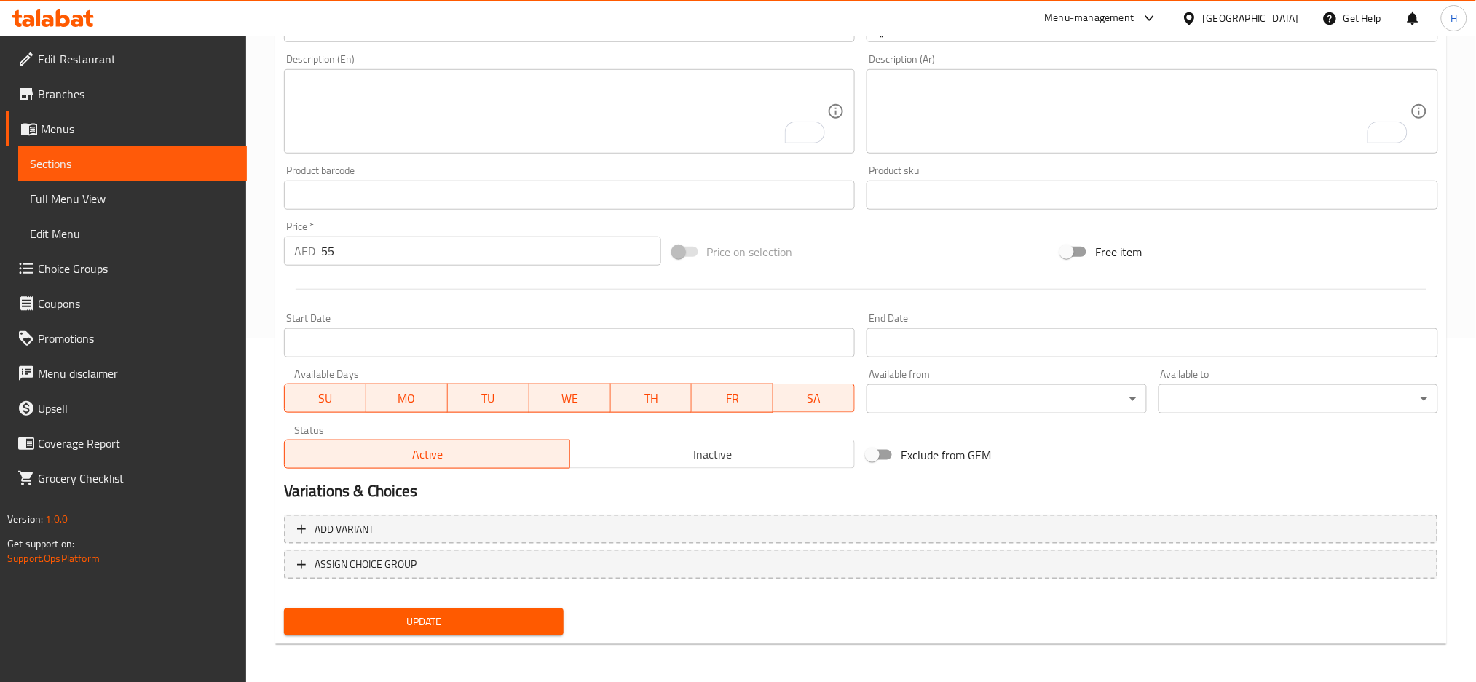
click at [502, 613] on span "Update" at bounding box center [424, 622] width 256 height 18
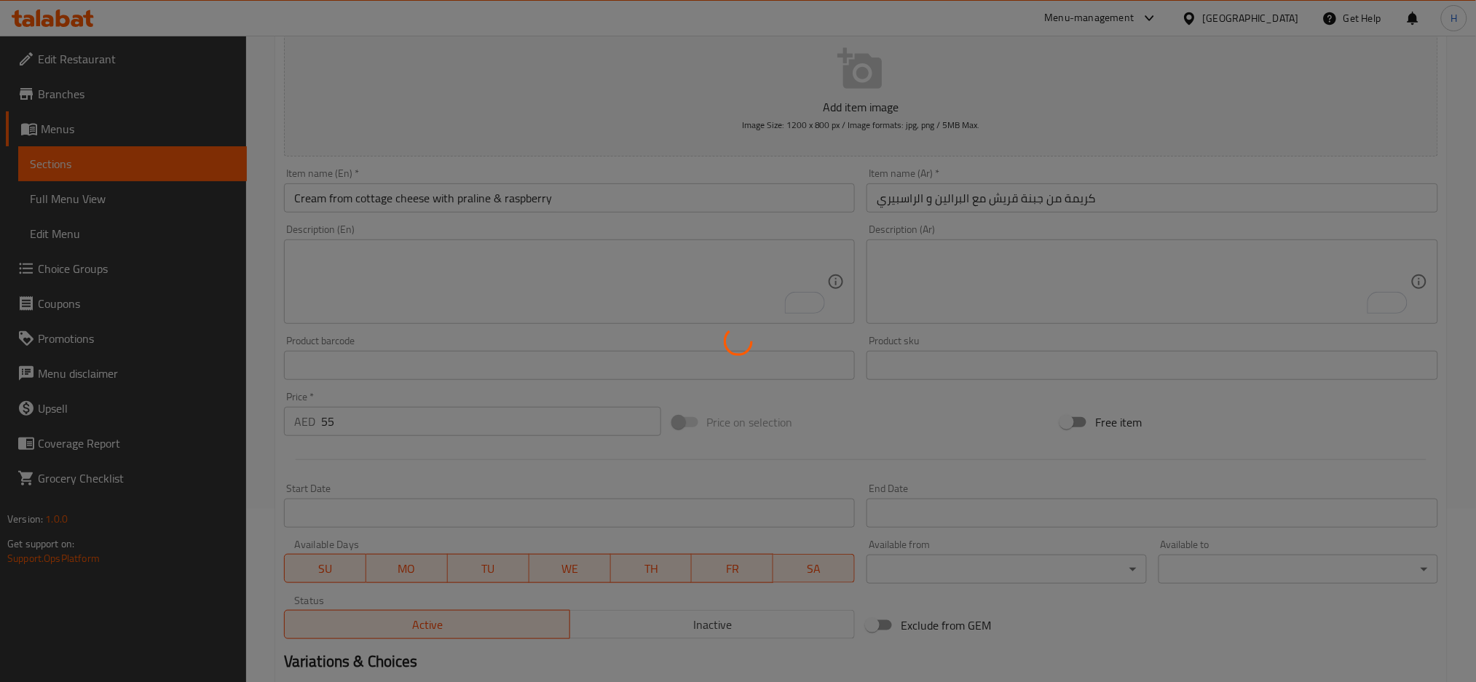
scroll to position [0, 0]
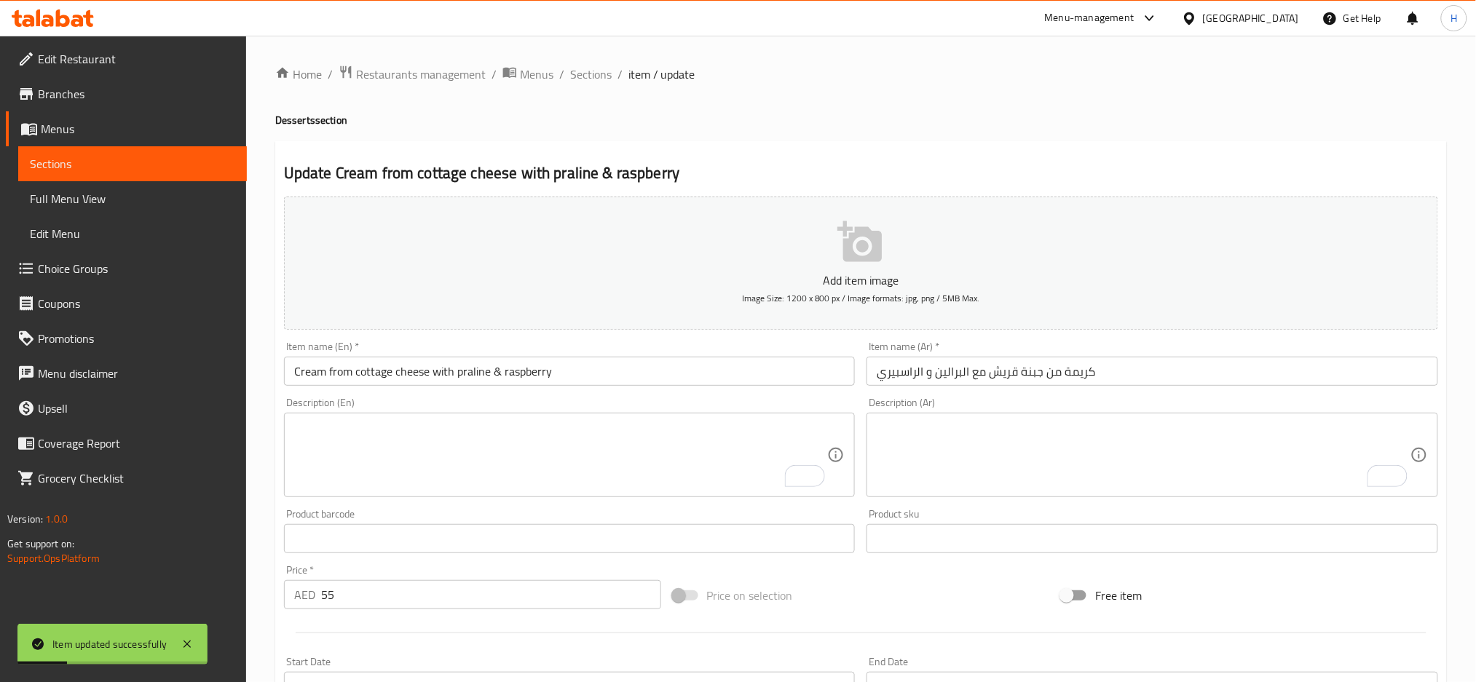
click at [606, 68] on span "Sections" at bounding box center [590, 74] width 41 height 17
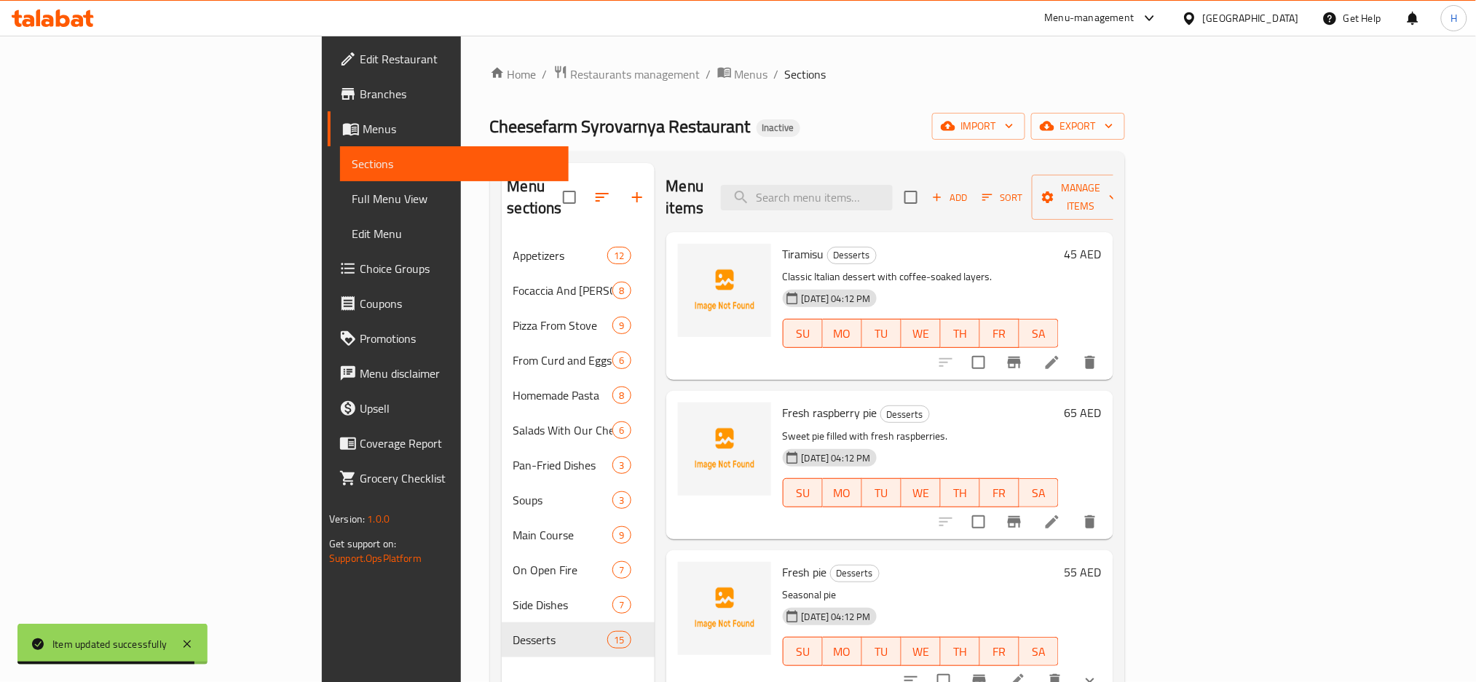
click at [352, 191] on span "Full Menu View" at bounding box center [454, 198] width 205 height 17
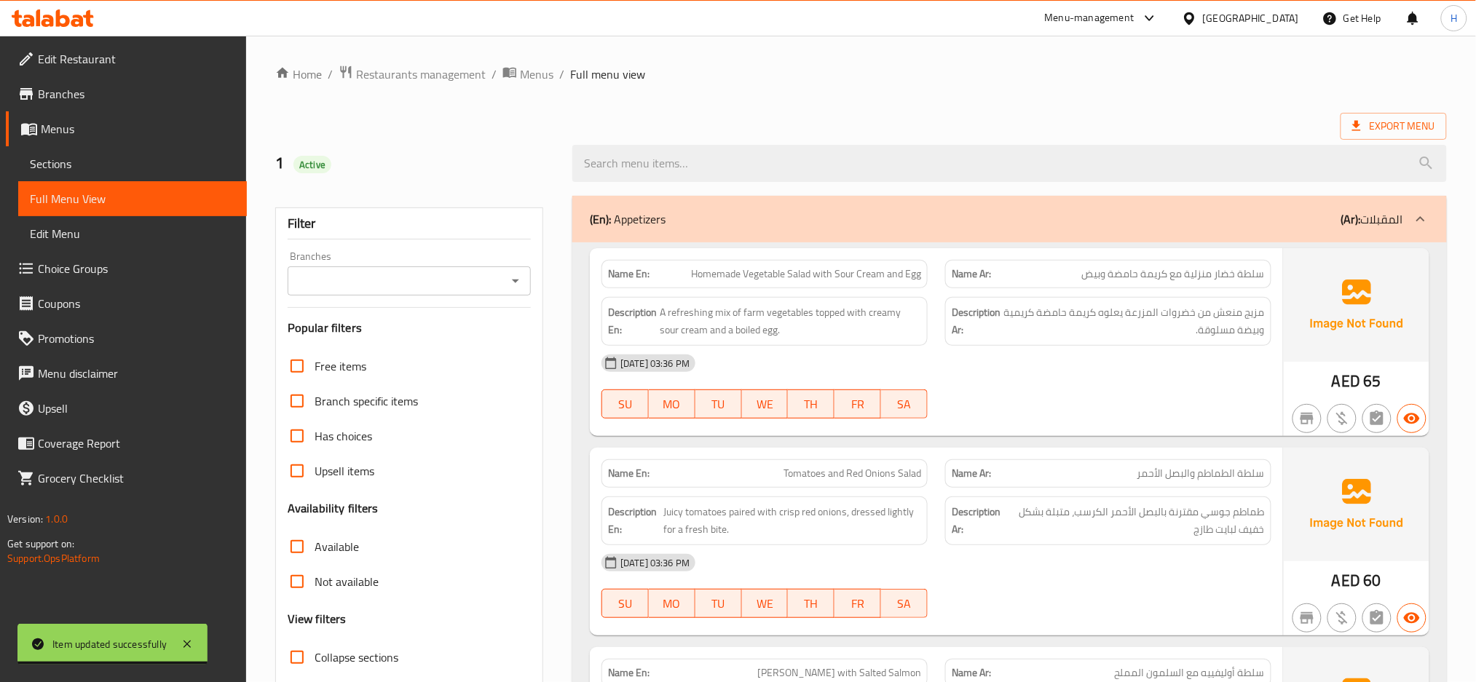
scroll to position [194, 0]
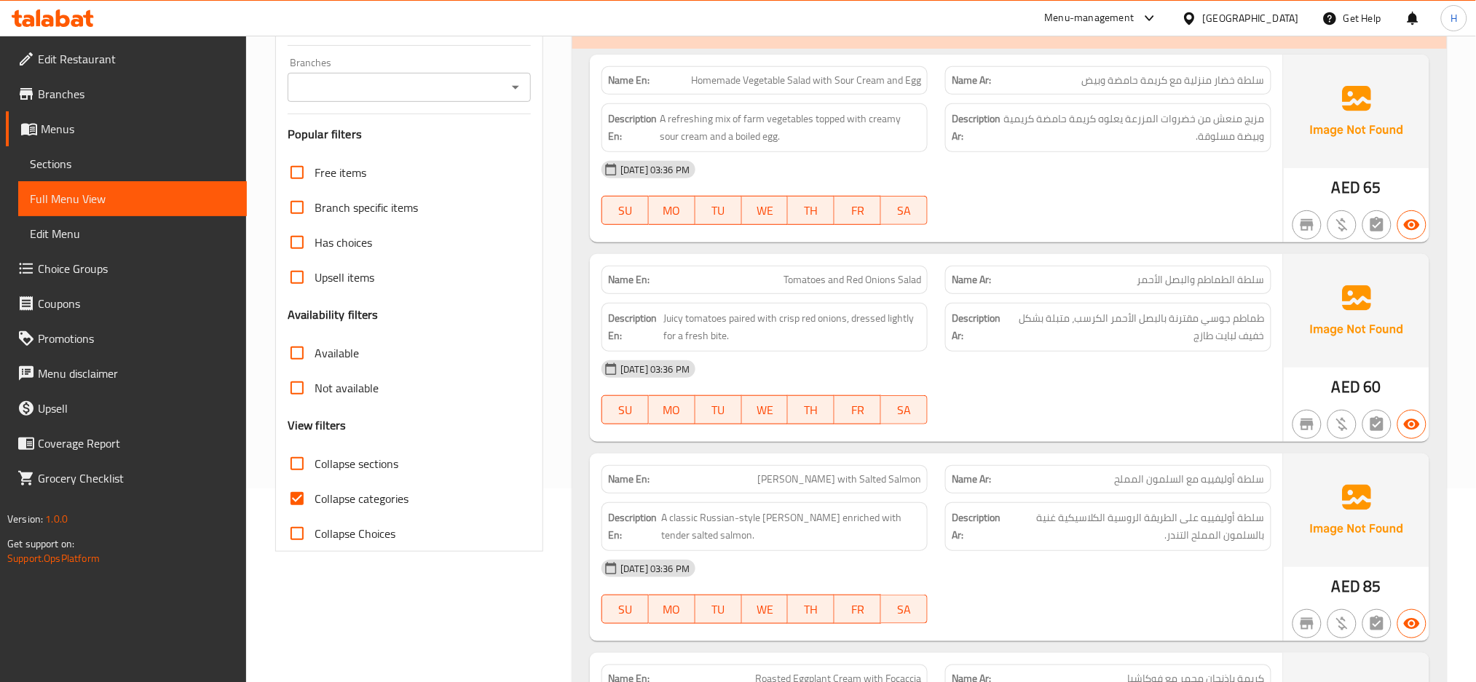
click at [361, 466] on span "Collapse sections" at bounding box center [356, 463] width 84 height 17
click at [314, 466] on input "Collapse sections" at bounding box center [297, 463] width 35 height 35
checkbox input "true"
click at [361, 490] on span "Collapse categories" at bounding box center [361, 498] width 94 height 17
click at [314, 487] on input "Collapse categories" at bounding box center [297, 498] width 35 height 35
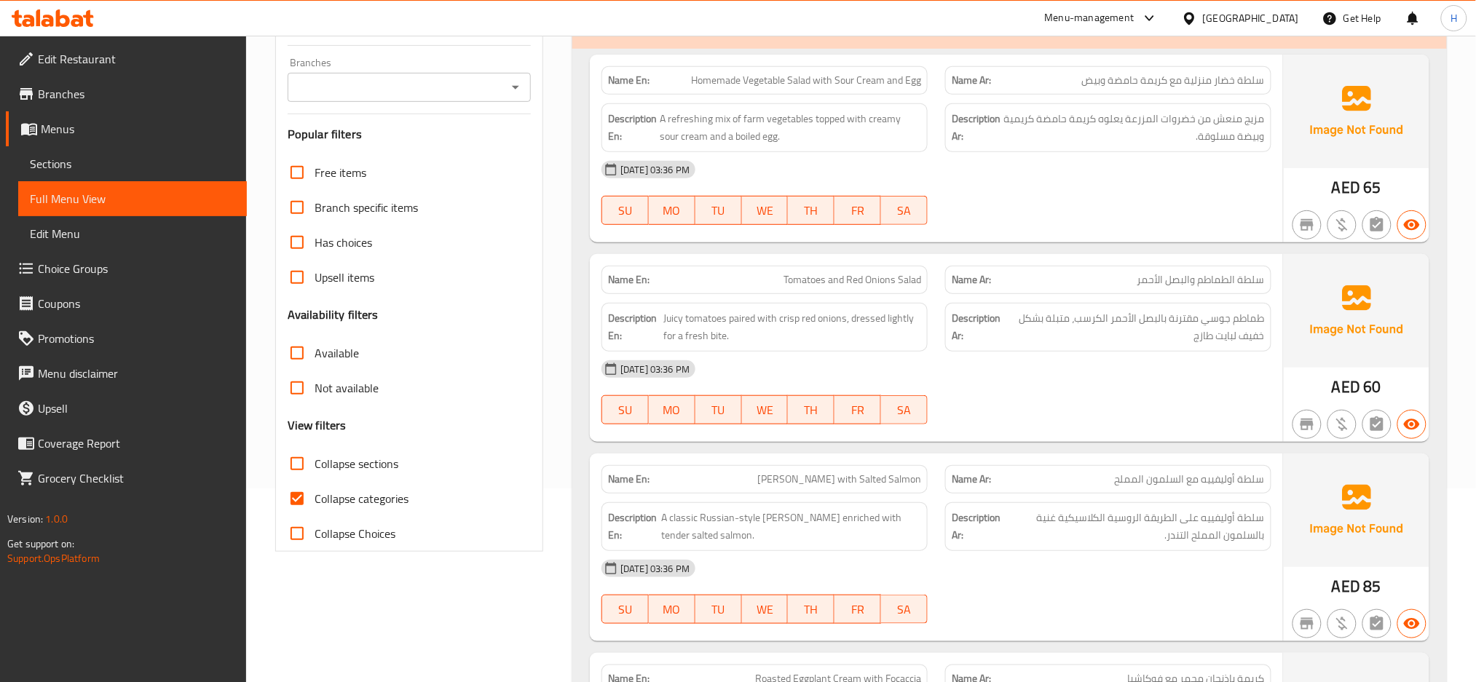
checkbox input "false"
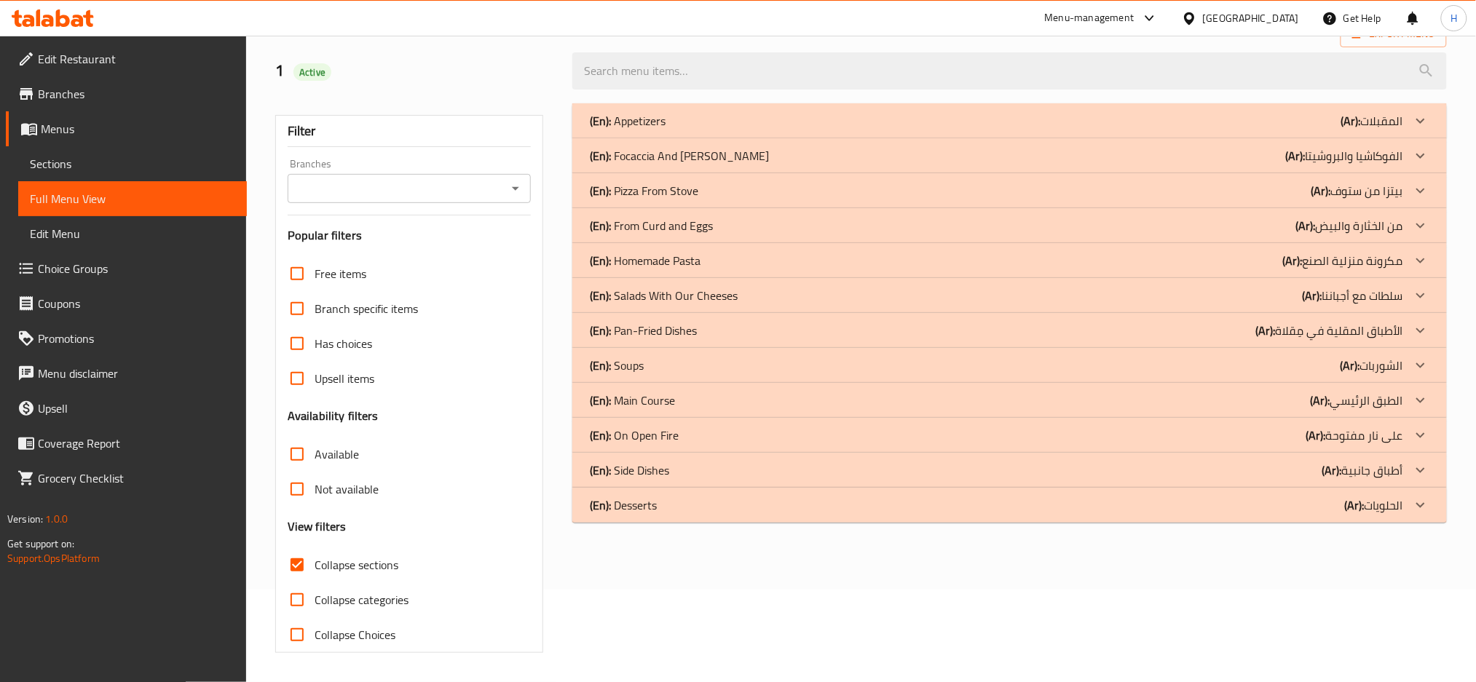
scroll to position [93, 0]
click at [824, 130] on div "(En): Desserts (Ar): الحلويات" at bounding box center [996, 120] width 813 height 17
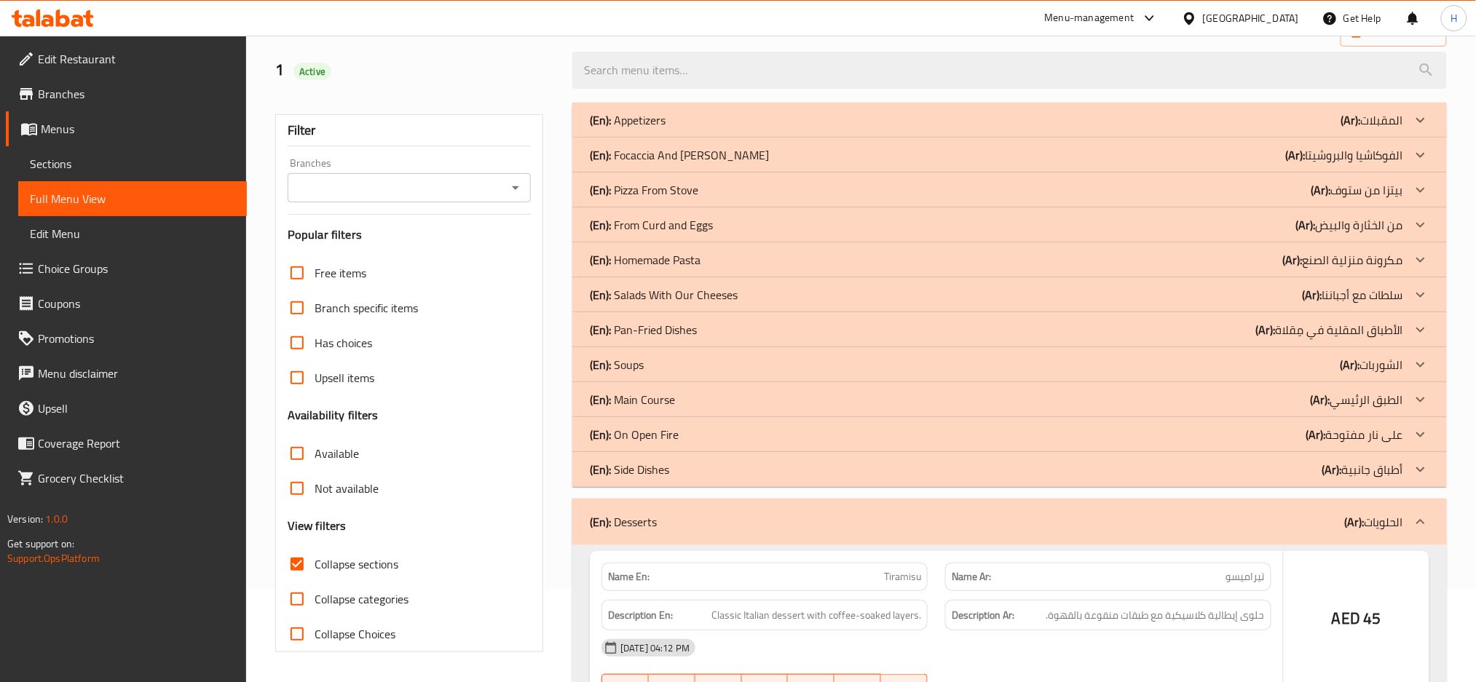
click at [794, 129] on div "(En): Side Dishes (Ar): أطباق جانبية" at bounding box center [996, 119] width 813 height 17
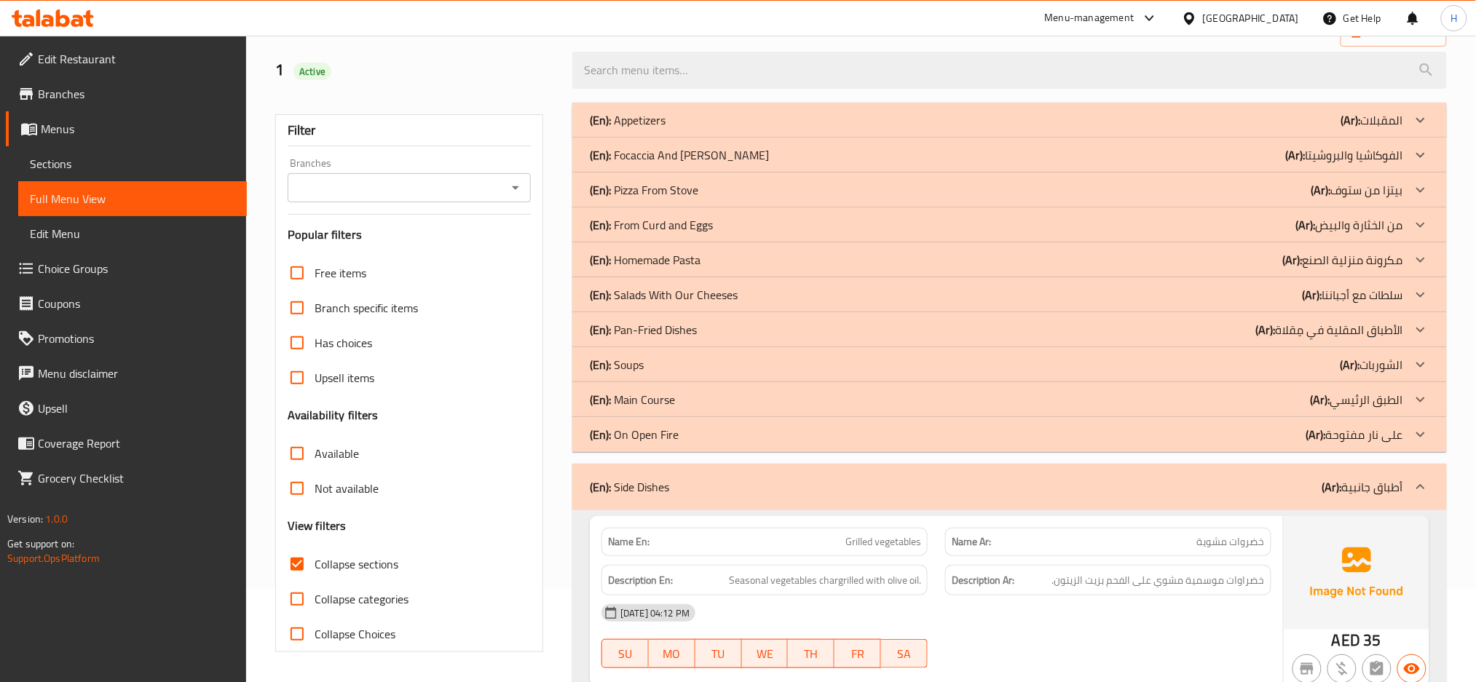
click at [773, 129] on div "(En): On Open Fire (Ar): على نار مفتوحة" at bounding box center [996, 119] width 813 height 17
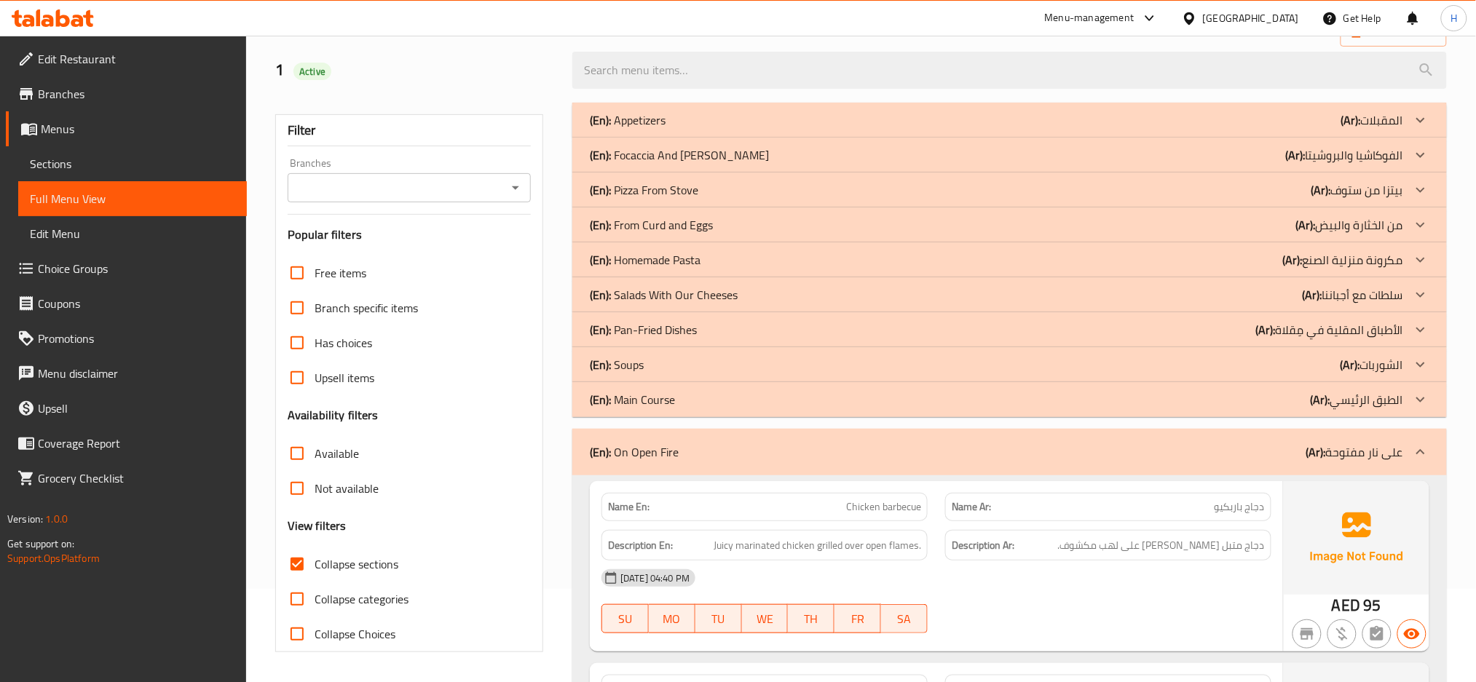
click at [742, 129] on div "(En): Main Course (Ar): الطبق الرئيسي" at bounding box center [996, 119] width 813 height 17
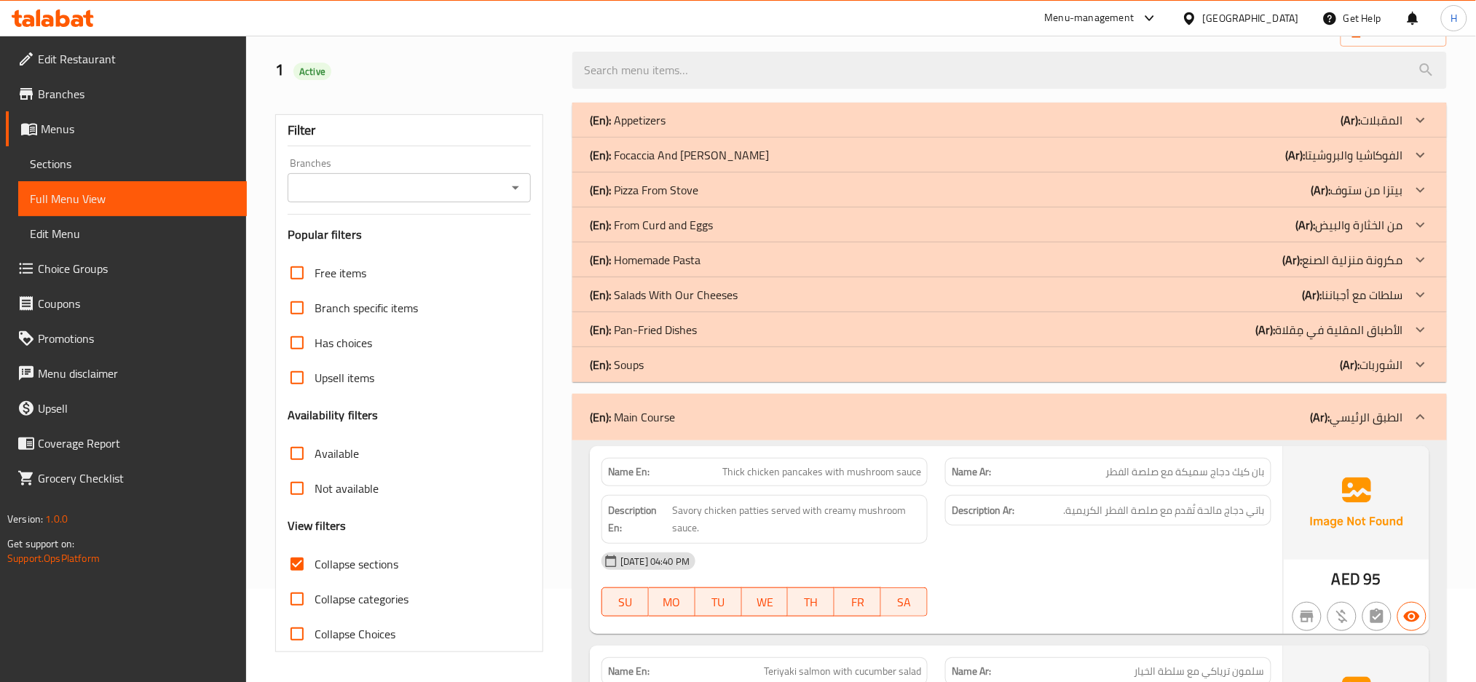
click at [732, 129] on div "(En): Soups (Ar): الشوربات" at bounding box center [996, 119] width 813 height 17
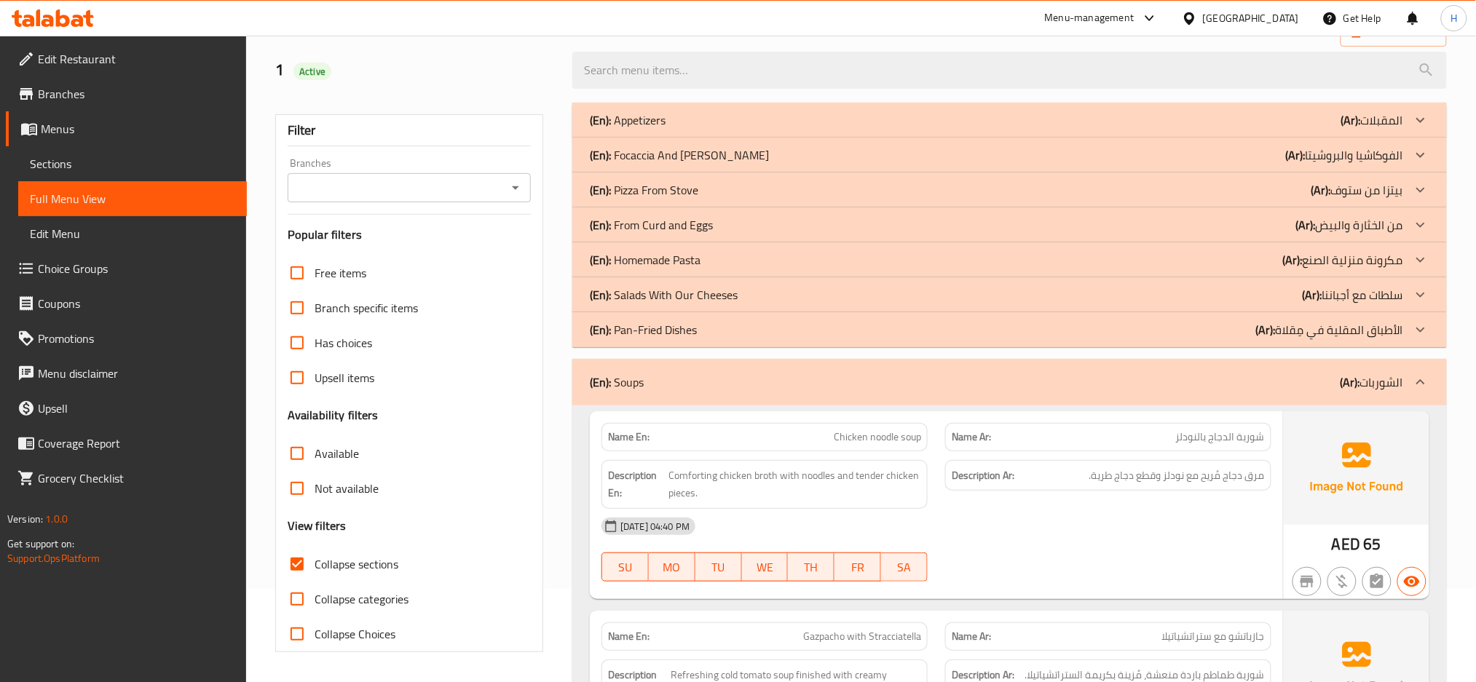
click at [751, 129] on div "(En): Pan-Fried Dishes (Ar): الأطباق المقلية في مِقلاة" at bounding box center [996, 119] width 813 height 17
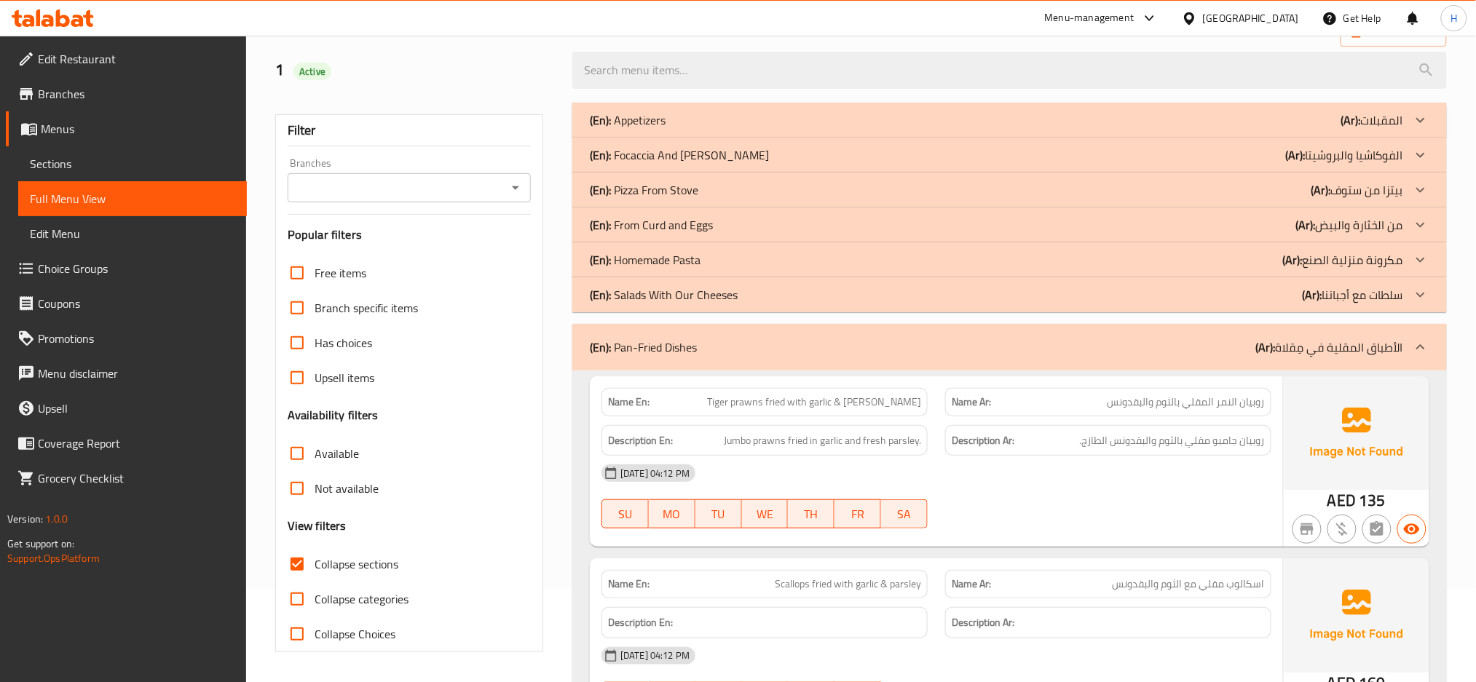
click at [783, 129] on div "(En): Salads With Our Cheeses (Ar): سلطات مع أجباننا" at bounding box center [996, 119] width 813 height 17
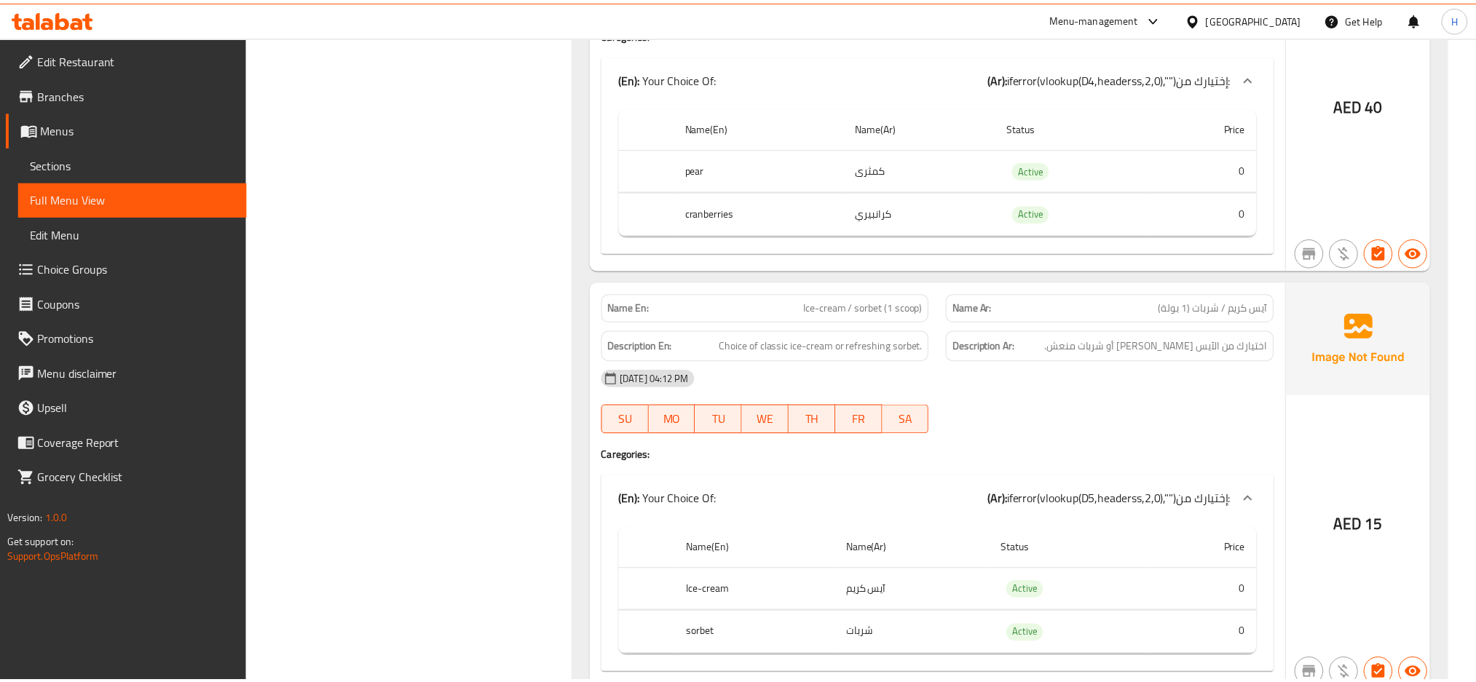
scroll to position [10755, 0]
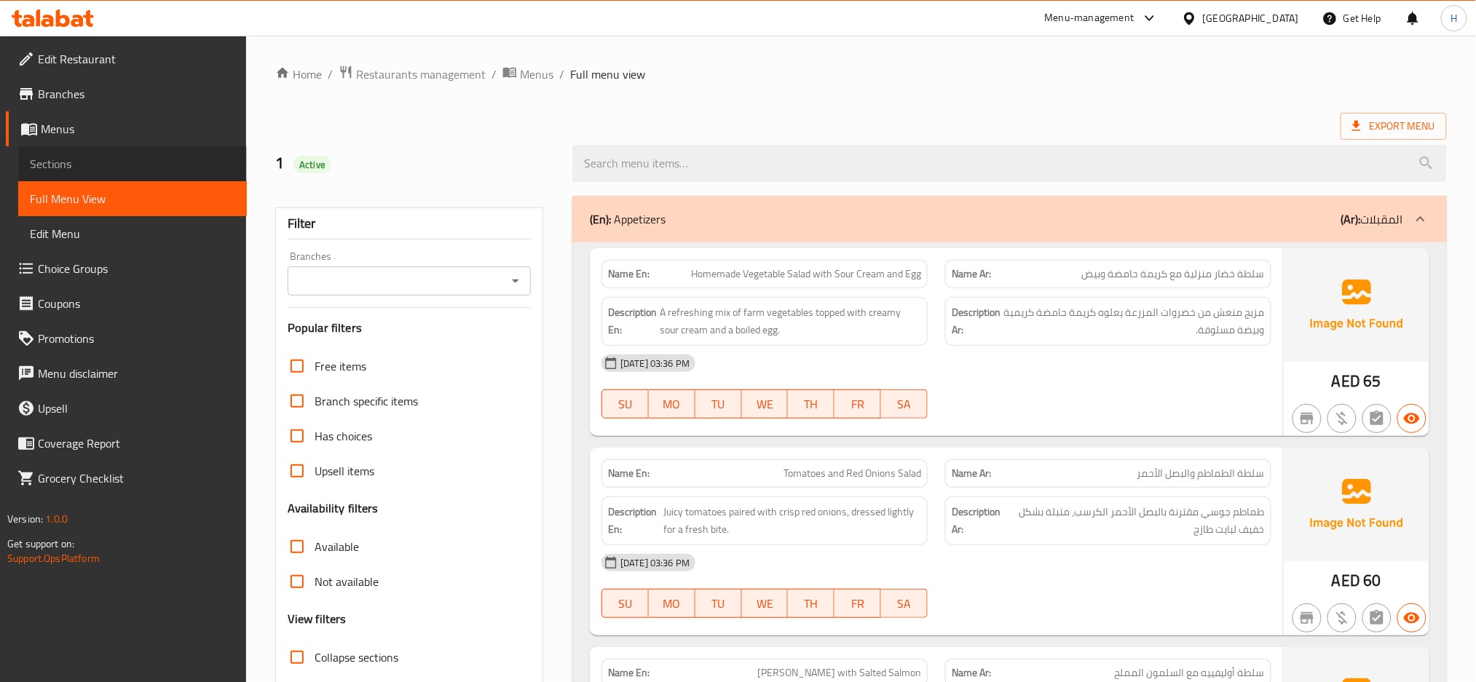
click at [124, 168] on span "Sections" at bounding box center [132, 163] width 205 height 17
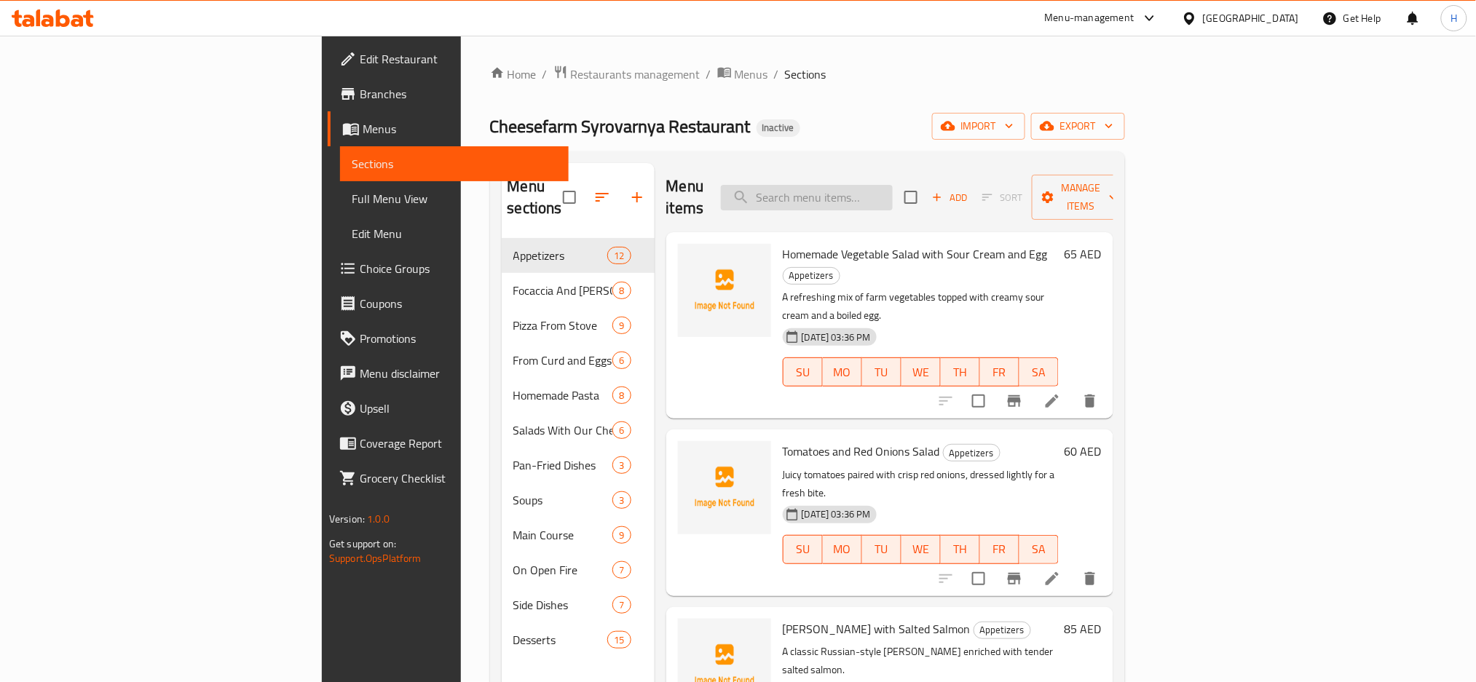
click at [893, 185] on input "search" at bounding box center [807, 197] width 172 height 25
paste input "Roasted chicken or prawns with shaved Parmesan"
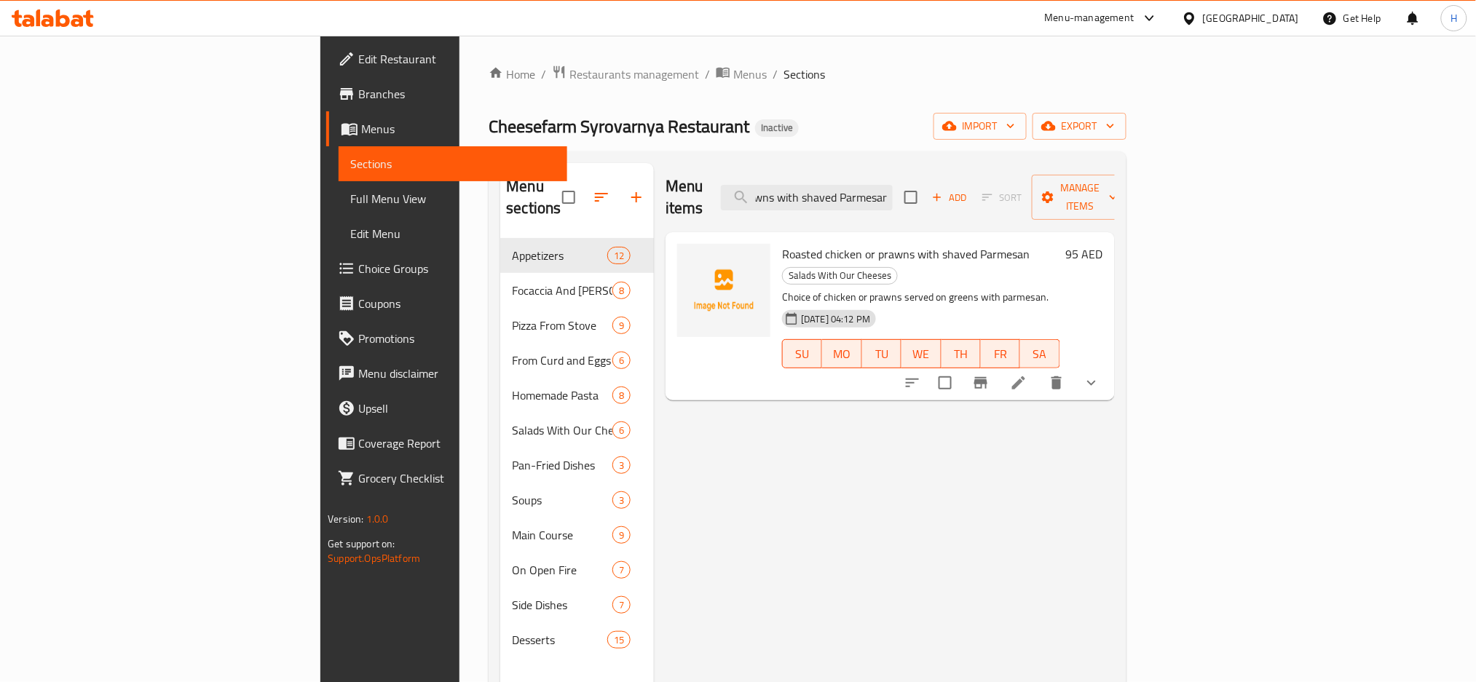
type input "Roasted chicken or prawns with shaved Parmesan"
click at [1025, 376] on icon at bounding box center [1018, 382] width 13 height 13
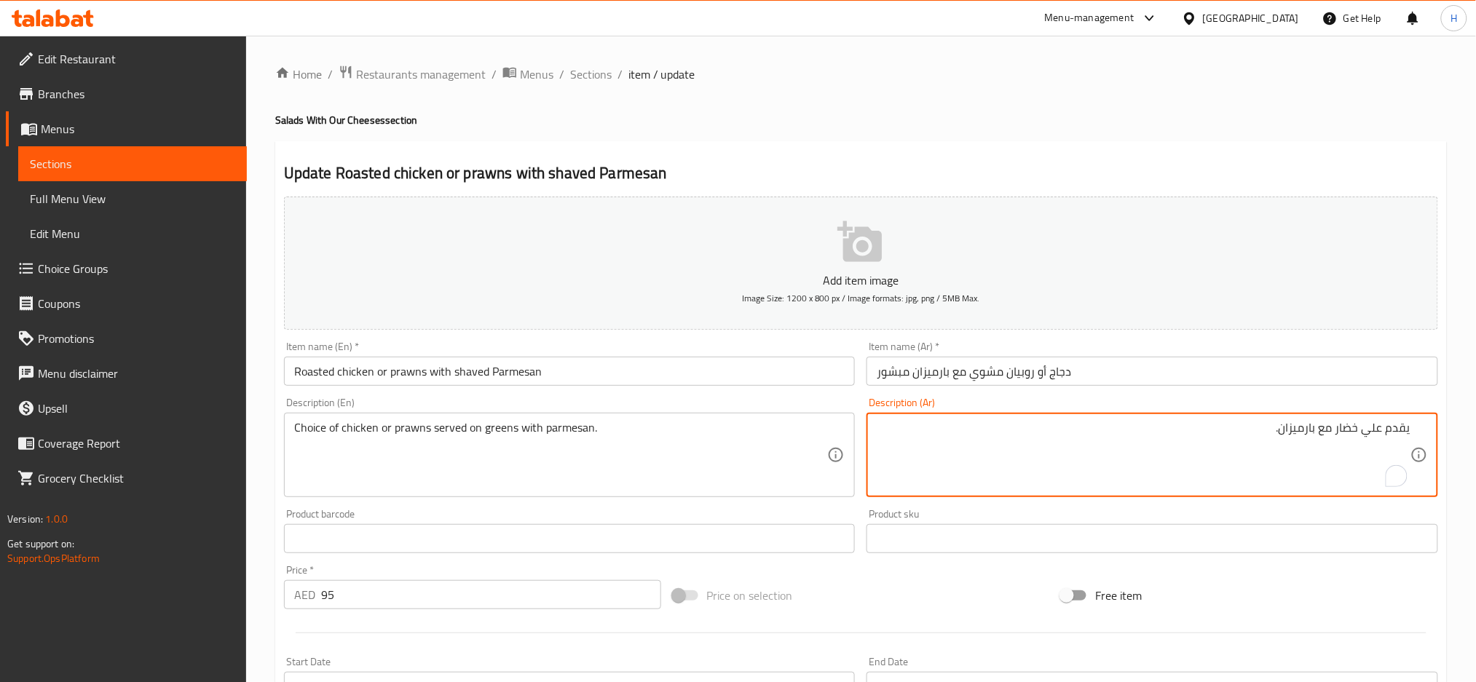
type textarea "يقدم علي خضار مع بارميزان."
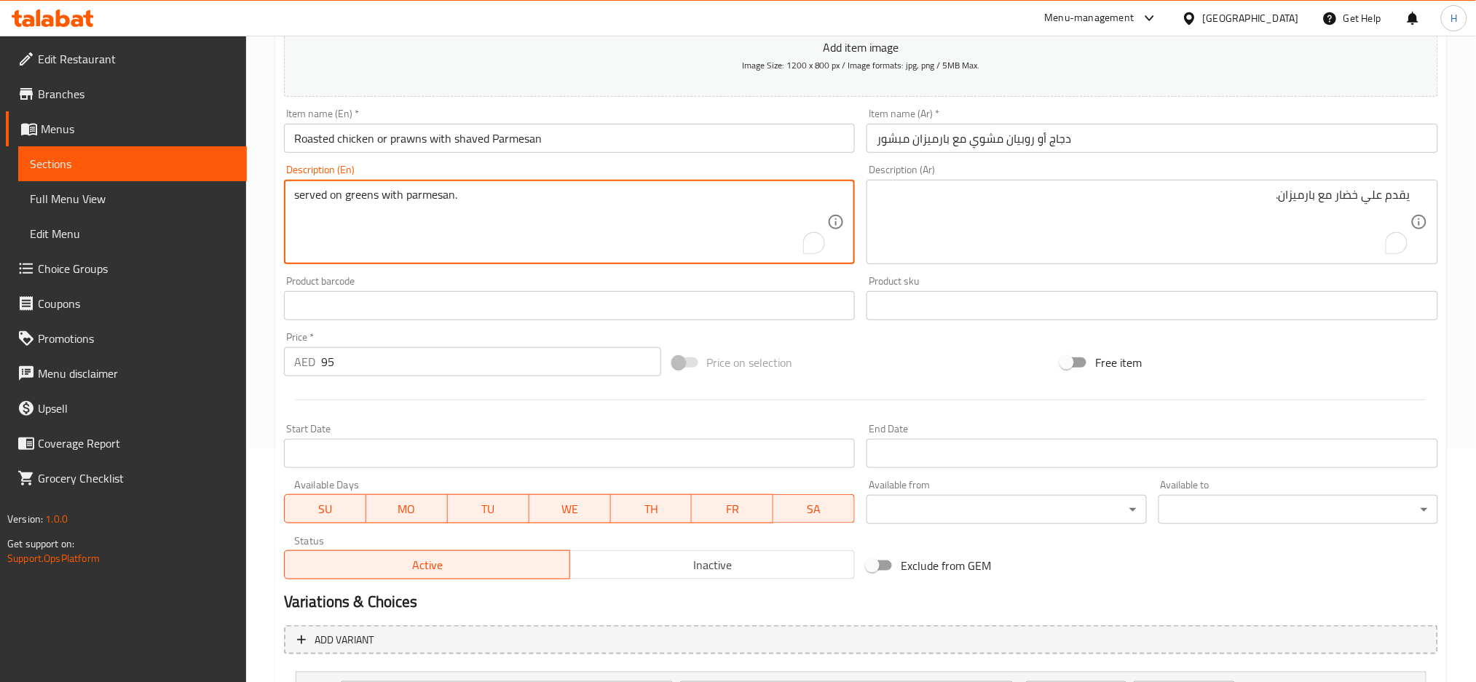
scroll to position [369, 0]
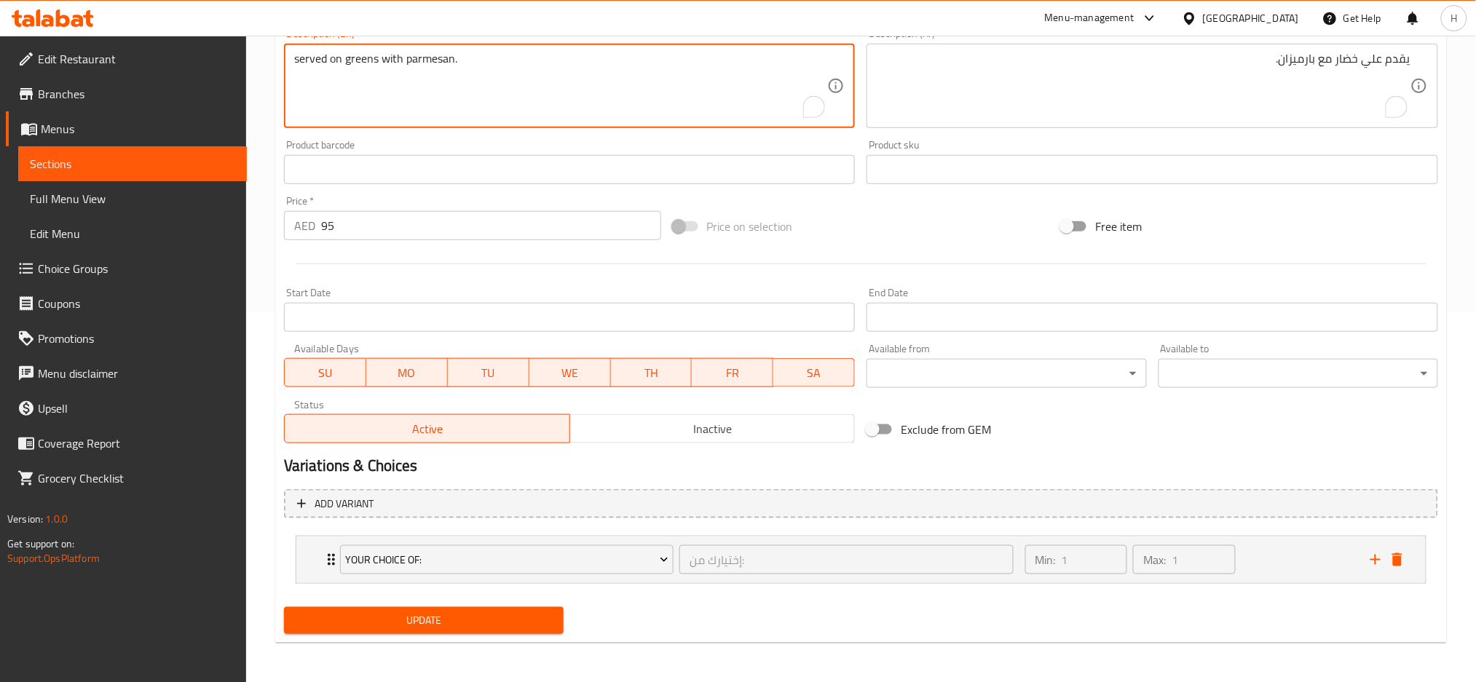
type textarea "served on greens with parmesan."
click at [473, 612] on span "Update" at bounding box center [424, 621] width 256 height 18
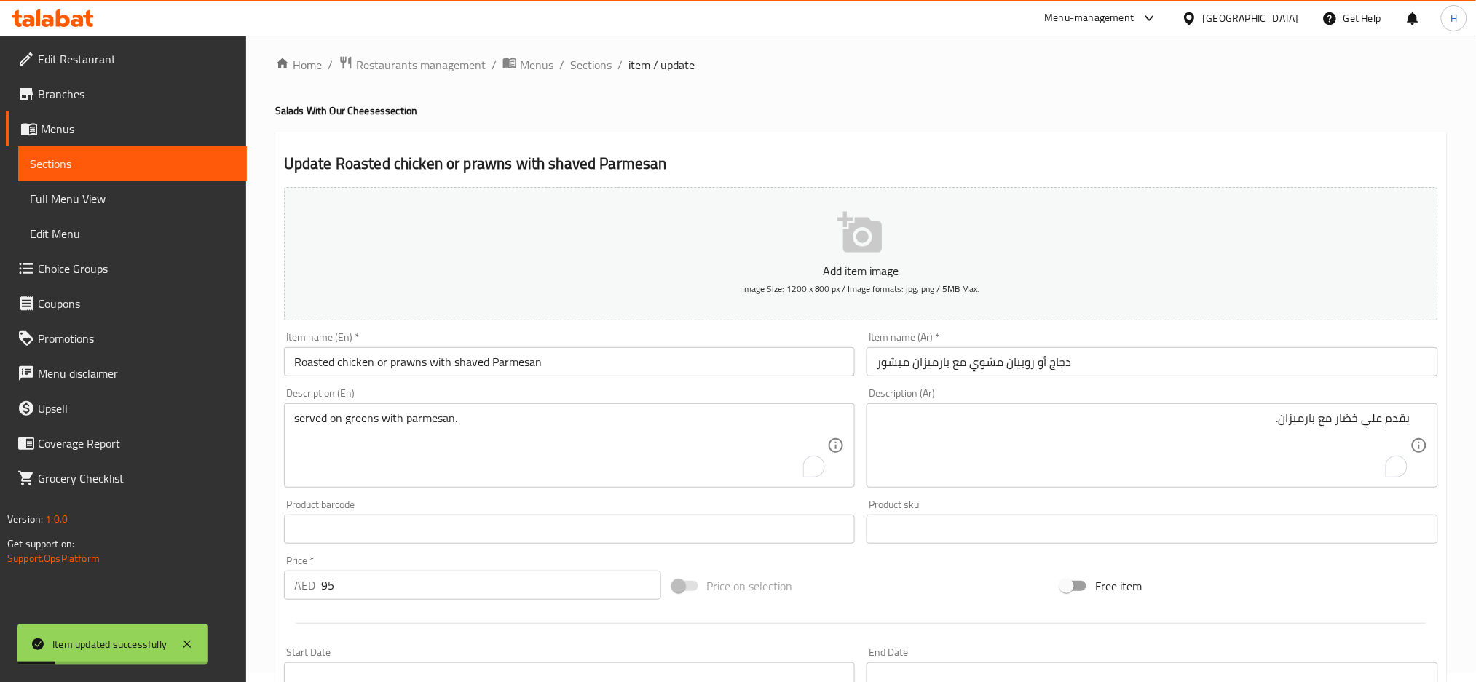
scroll to position [0, 0]
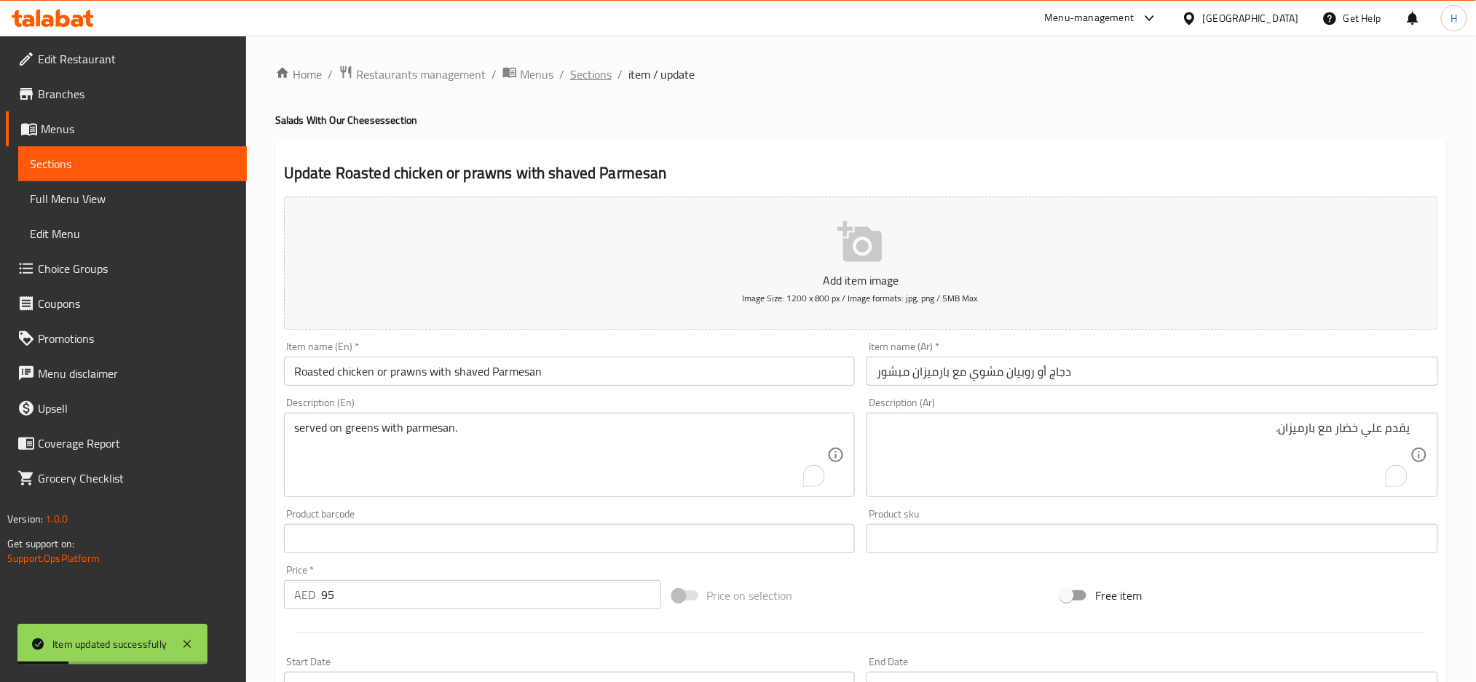
click at [588, 83] on span "Sections" at bounding box center [590, 74] width 41 height 17
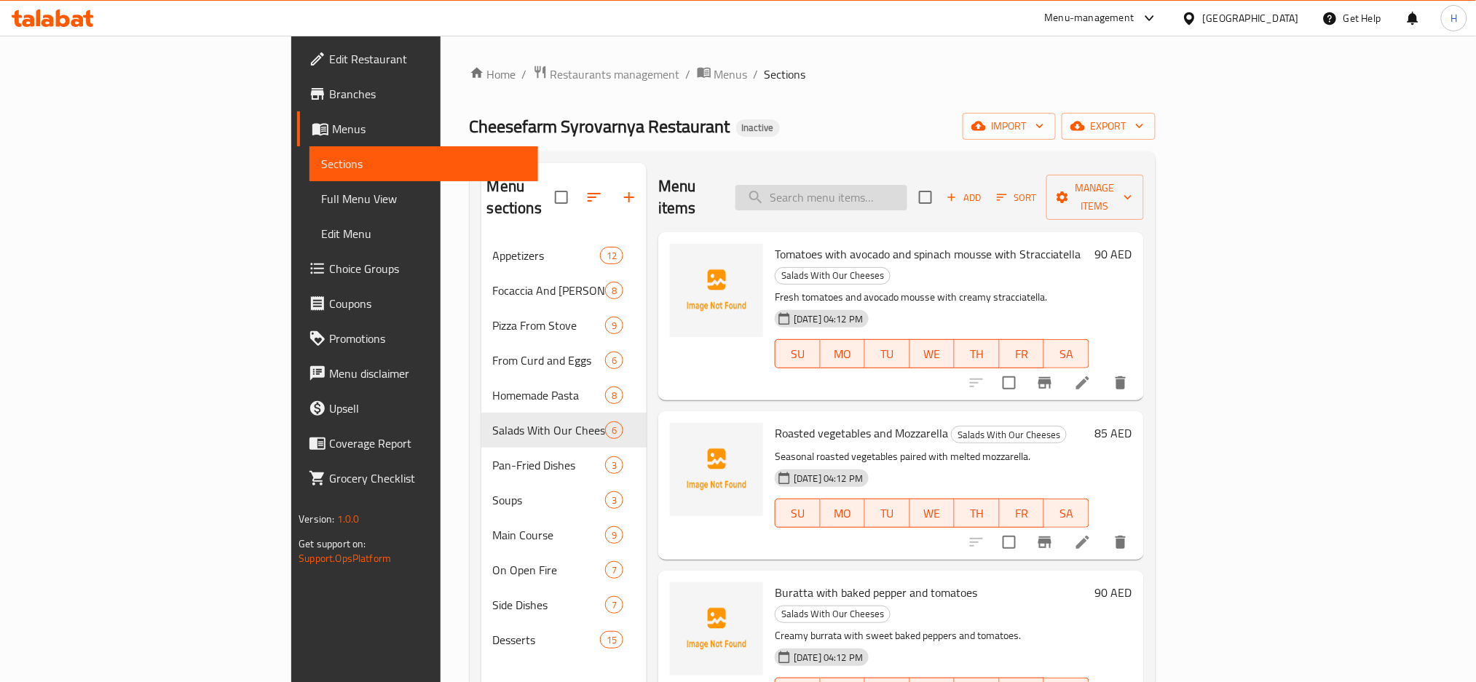
click at [898, 186] on input "search" at bounding box center [821, 197] width 172 height 25
paste input "Scallops fried with garlic & parsley"
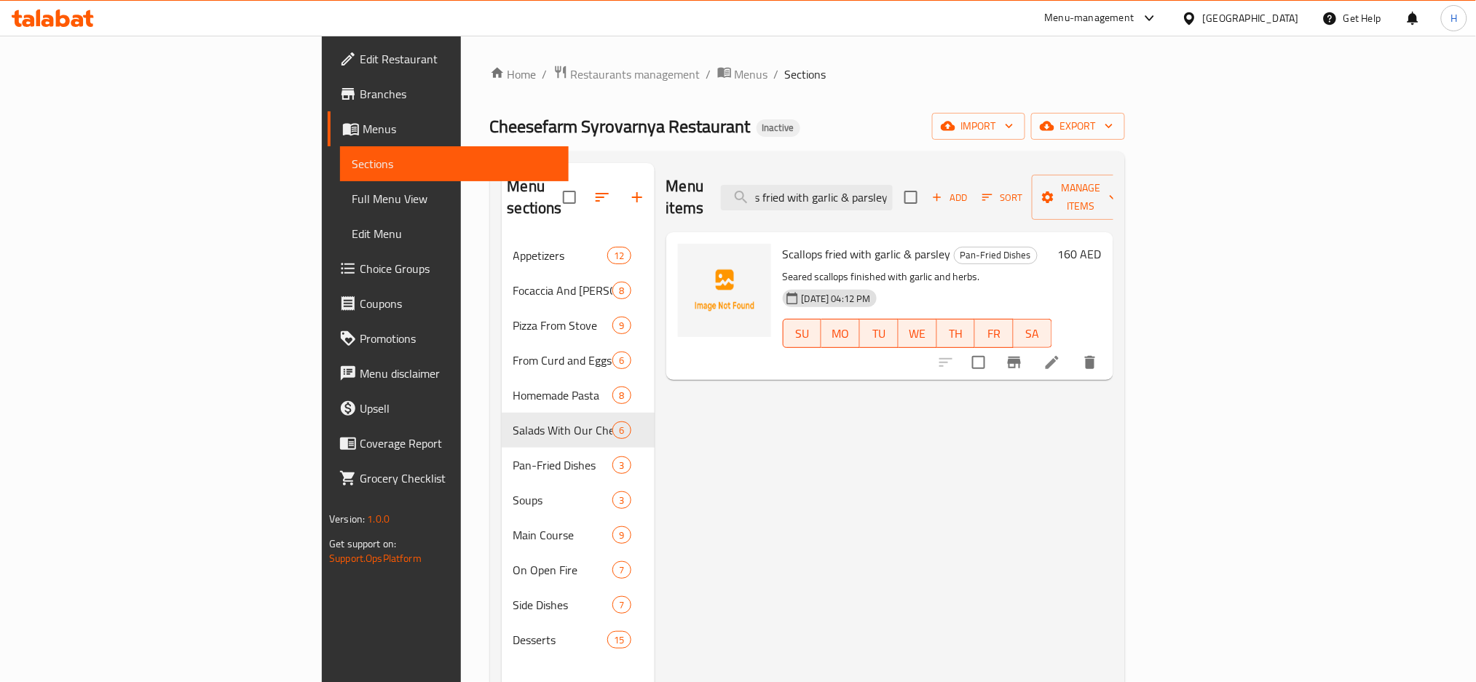
type input "Scallops fried with garlic & parsley"
click at [1072, 349] on li at bounding box center [1052, 362] width 41 height 26
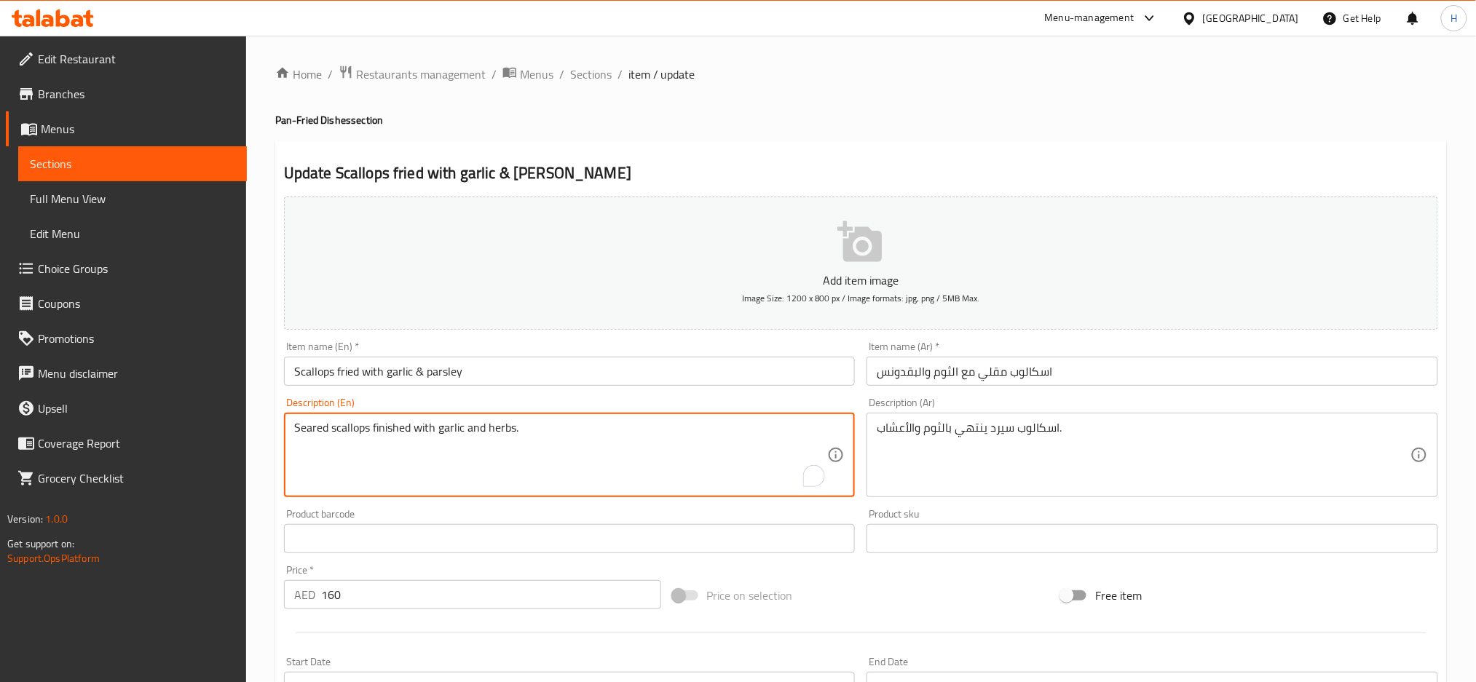
click at [581, 459] on textarea "Seared scallops finished with garlic and herbs." at bounding box center [561, 455] width 534 height 69
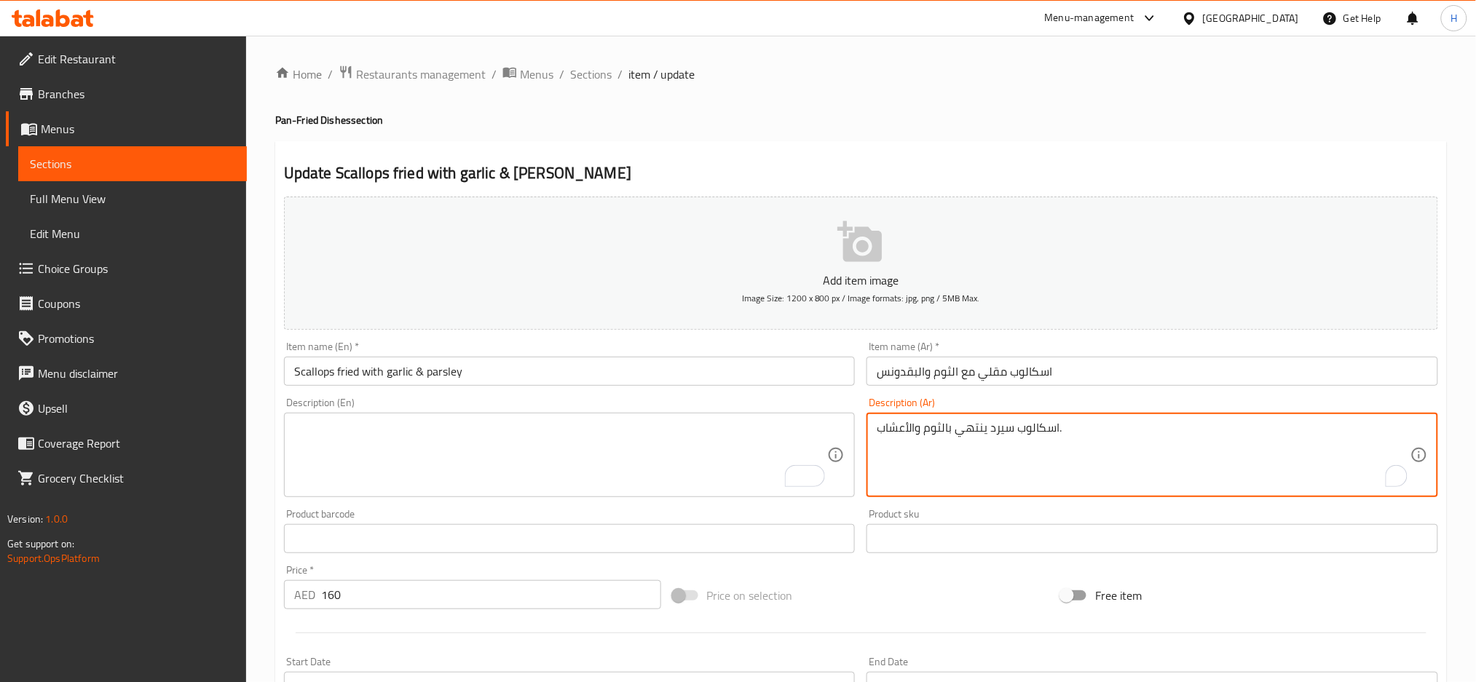
click at [945, 459] on textarea "اسكالوب سيرد ينتهي بالثوم والأعشاب." at bounding box center [1143, 455] width 534 height 69
click at [268, 331] on div "Home / Restaurants management / Menus / Sections / item / update Pan-Fried Dish…" at bounding box center [861, 532] width 1230 height 993
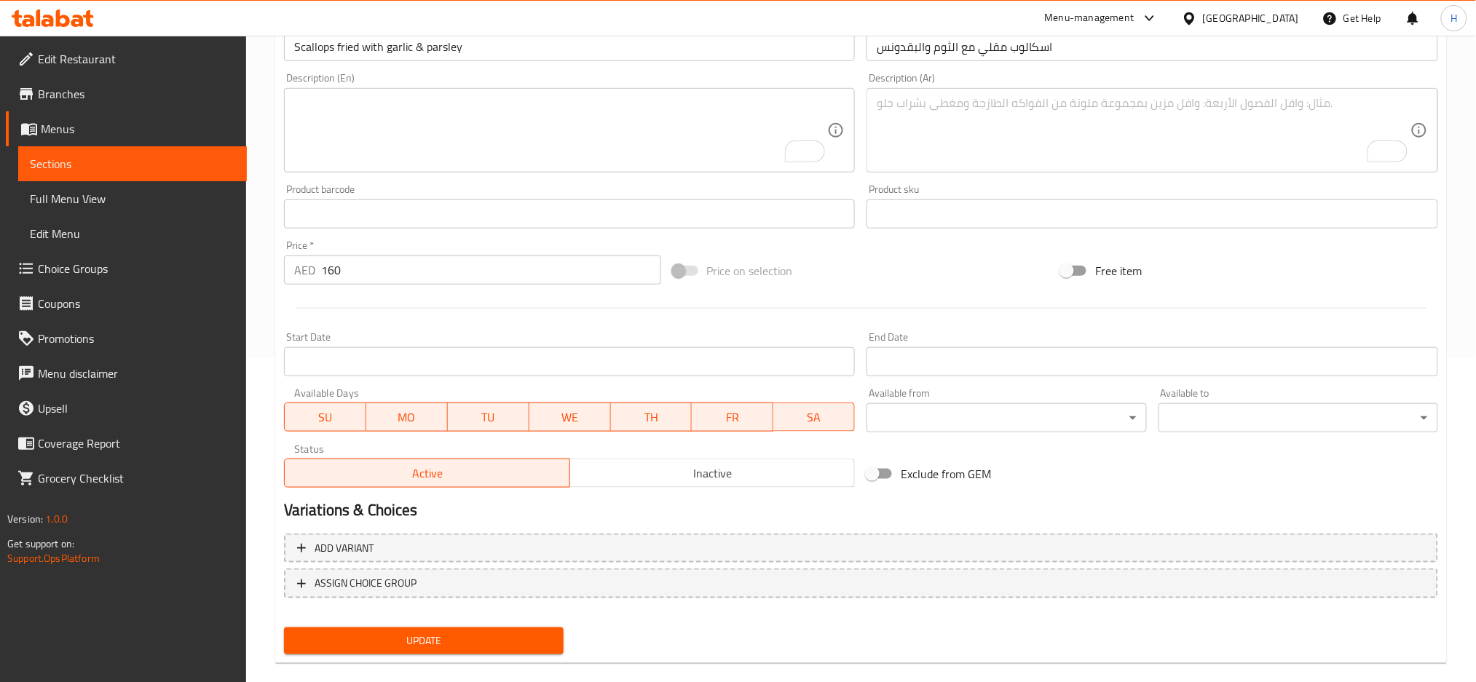
scroll to position [344, 0]
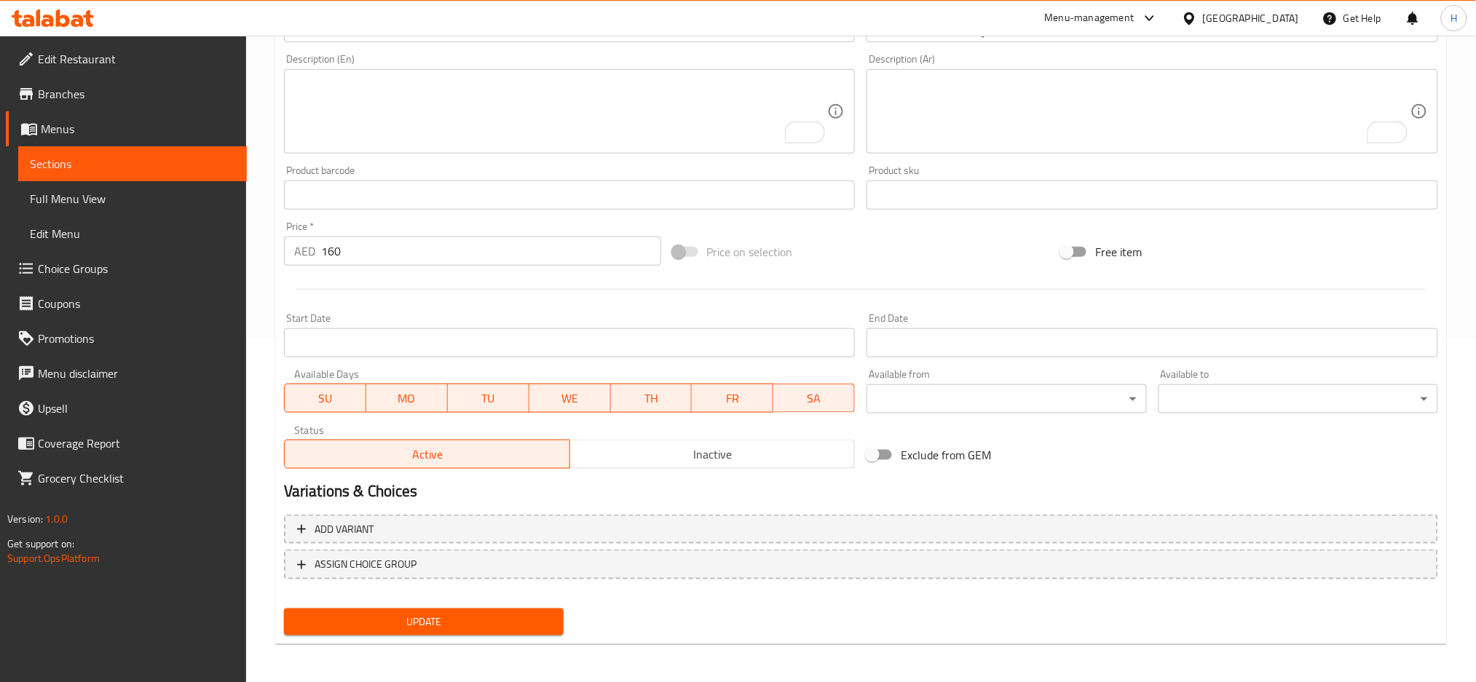
click at [438, 613] on span "Update" at bounding box center [424, 622] width 256 height 18
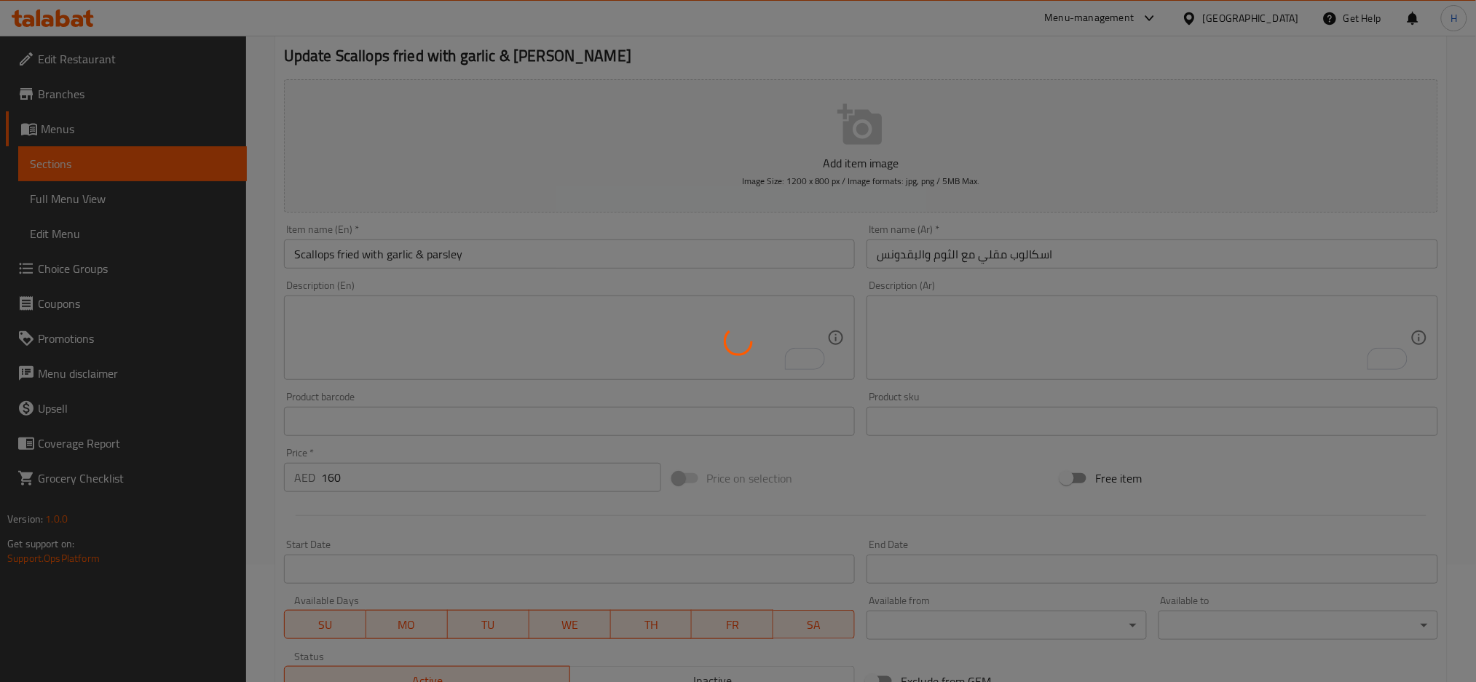
scroll to position [0, 0]
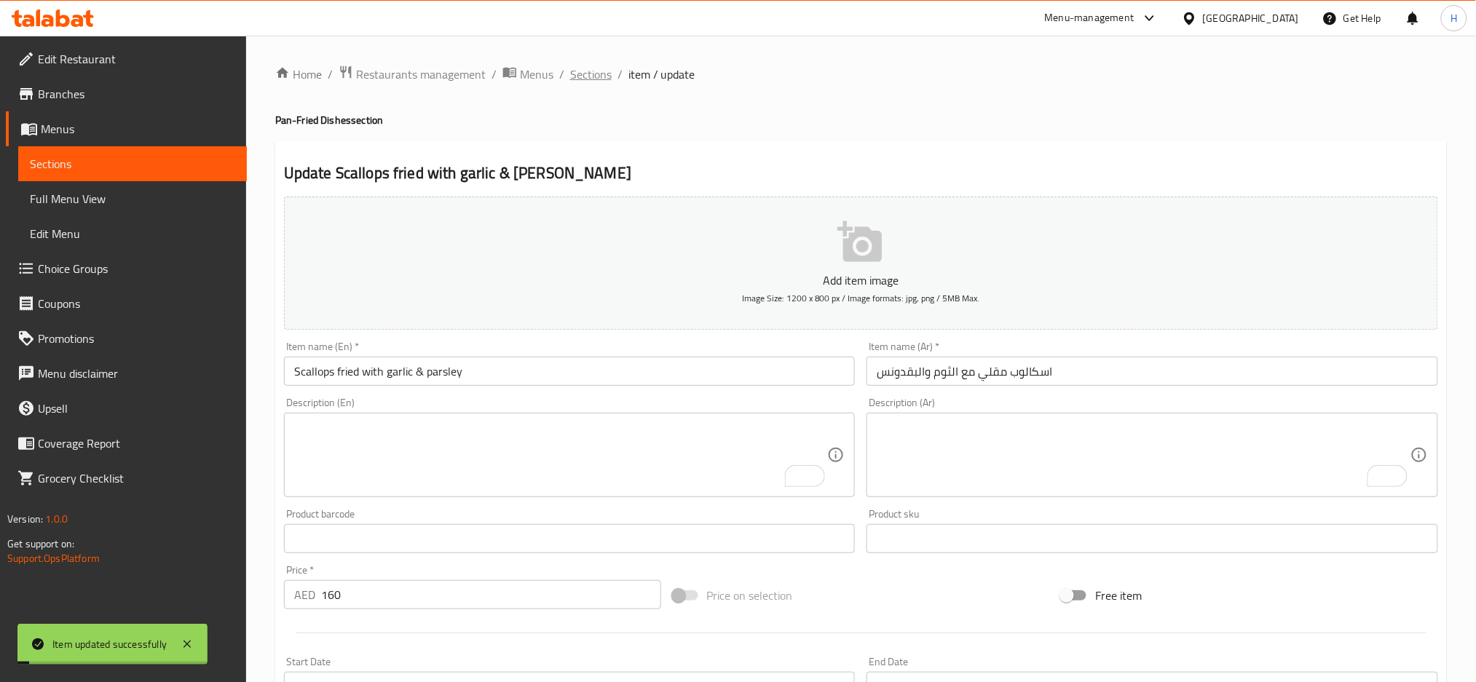
click at [590, 71] on span "Sections" at bounding box center [590, 74] width 41 height 17
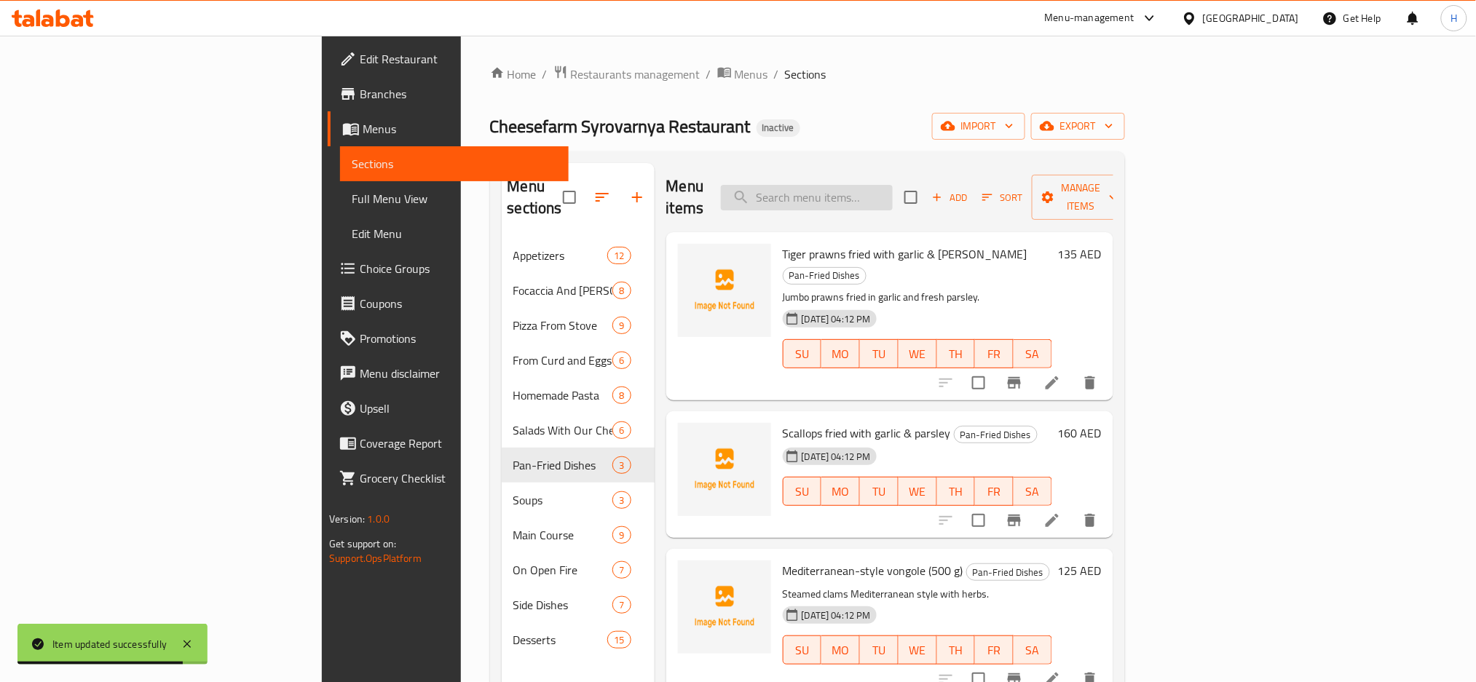
click at [893, 185] on input "search" at bounding box center [807, 197] width 172 height 25
paste input "Dumplings with veal or chicken served with farm sour cream"
type input "Dumplings with veal or chicken served with farm sour cream"
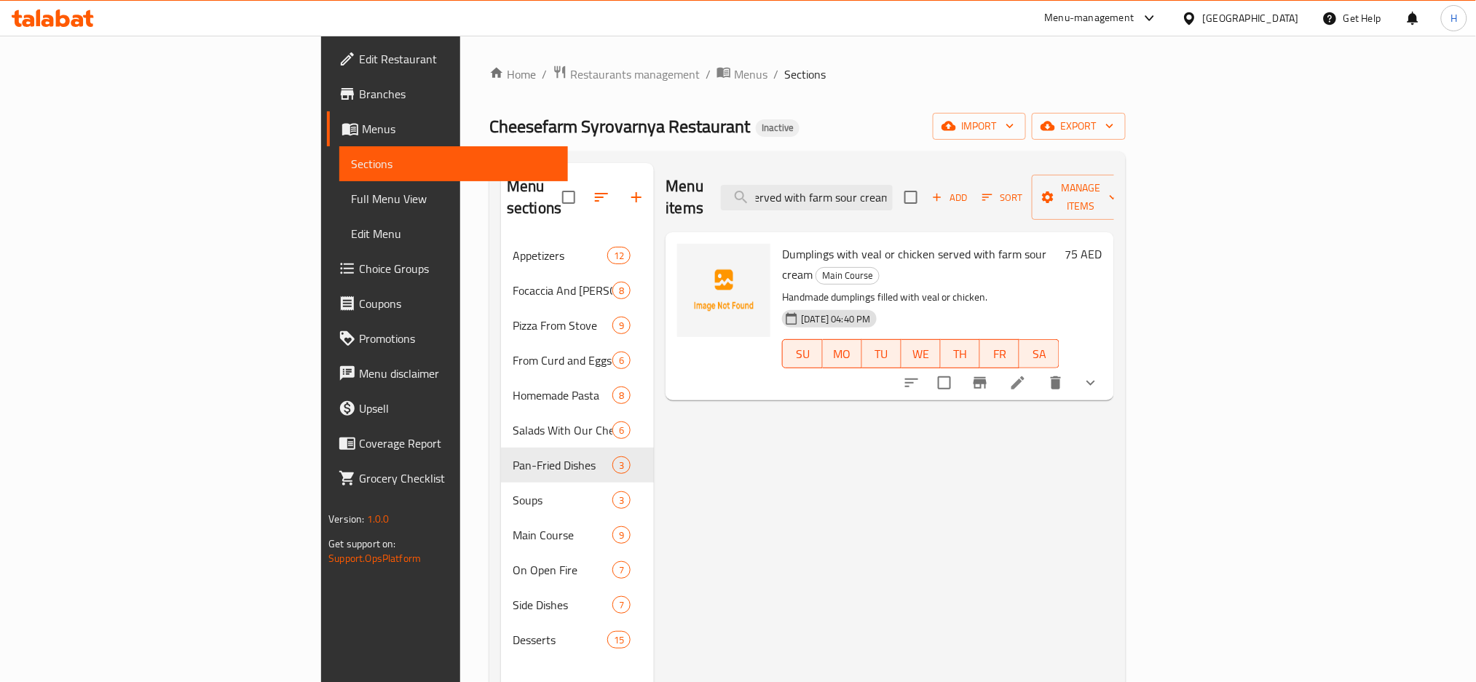
click at [1026, 374] on icon at bounding box center [1017, 382] width 17 height 17
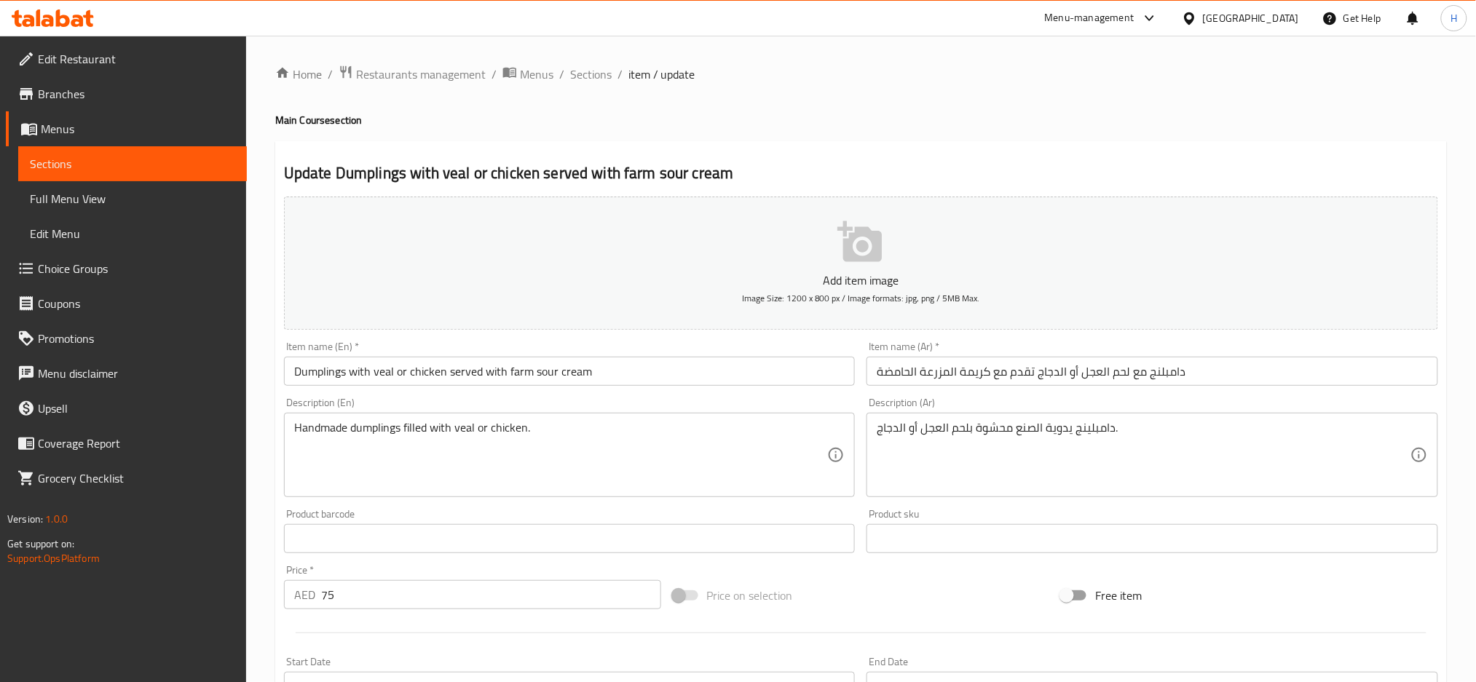
click at [638, 369] on input "Dumplings with veal or chicken served with farm sour cream" at bounding box center [569, 371] width 571 height 29
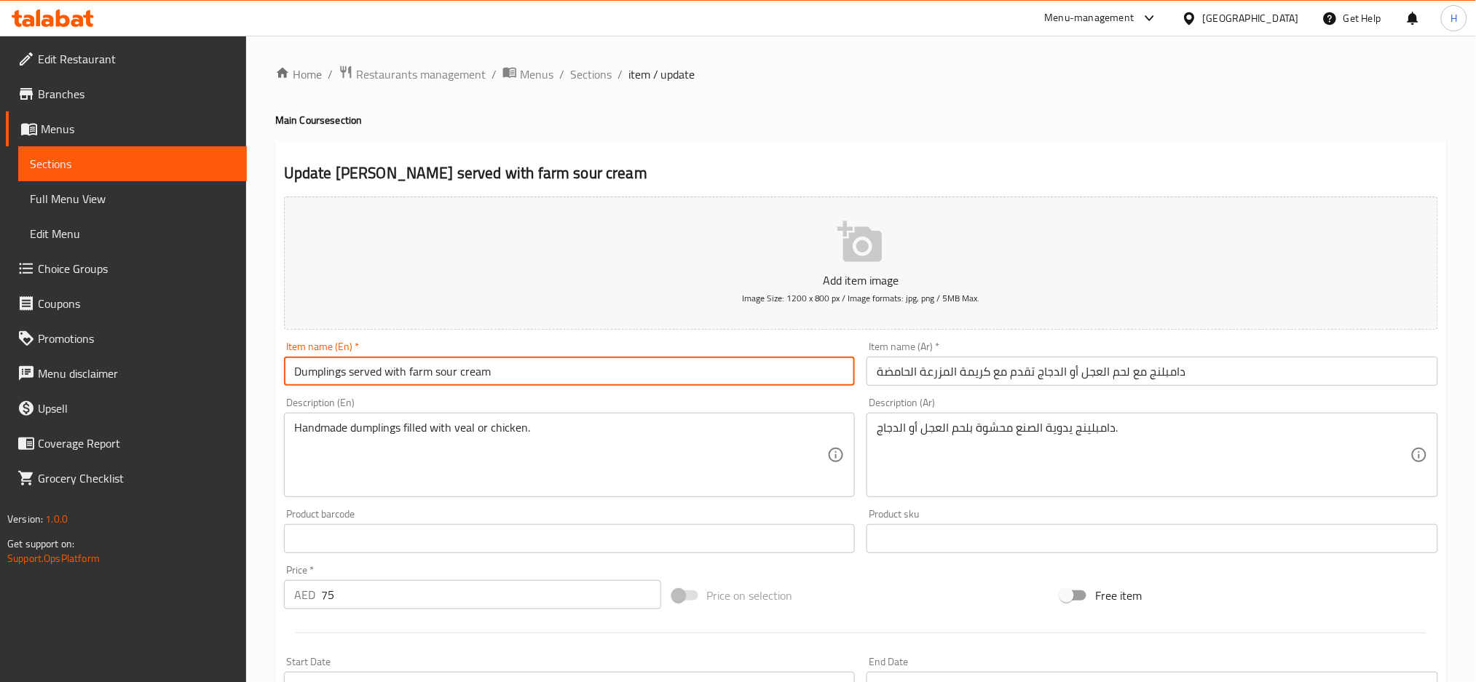
type input "Dumplings served with farm sour cream"
click at [1253, 378] on input "دامبلنج مع لحم العجل أو الدجاج تقدم مع كريمة المزرعة الحامضة" at bounding box center [1151, 371] width 571 height 29
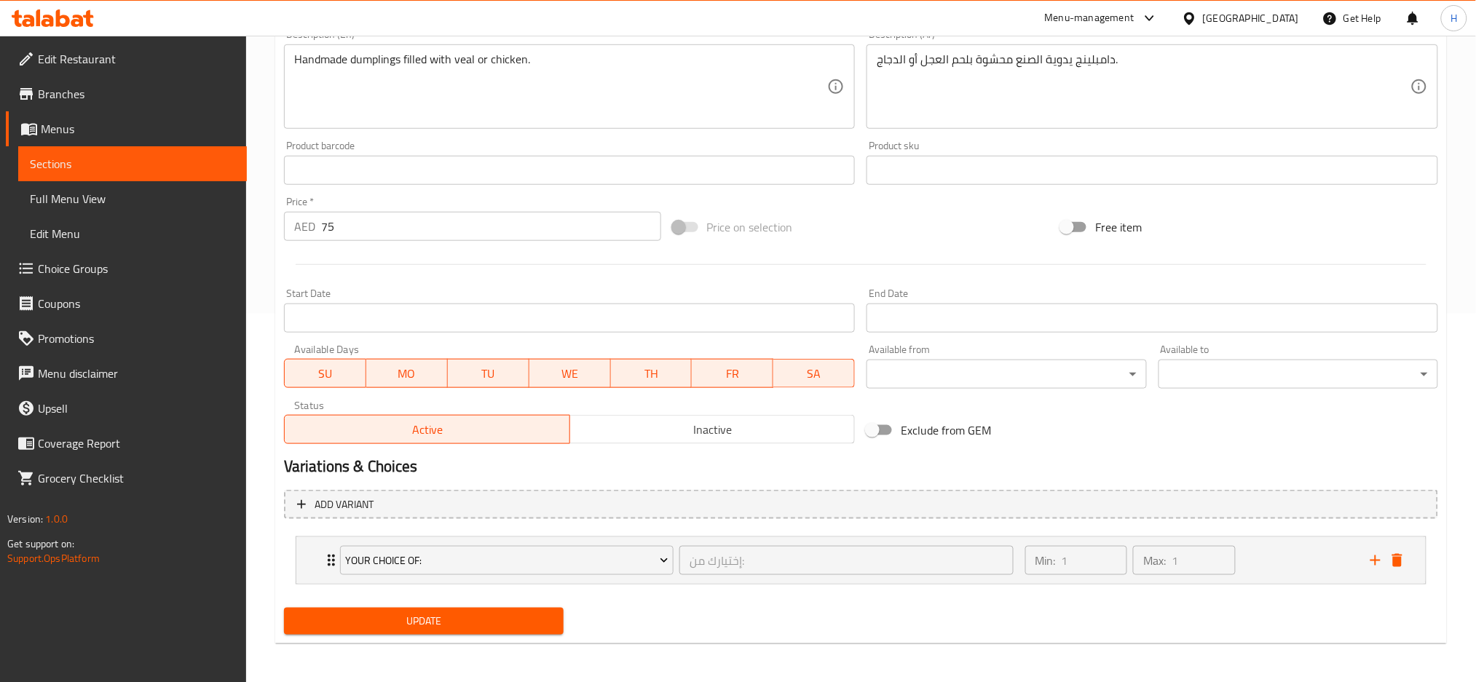
scroll to position [369, 0]
type input "دامبلنج تقدم مع كريمة المزرعة الحامضة"
click at [475, 633] on div "Update" at bounding box center [423, 620] width 291 height 39
click at [480, 622] on span "Update" at bounding box center [424, 621] width 256 height 18
click at [529, 625] on span "Update" at bounding box center [424, 621] width 256 height 18
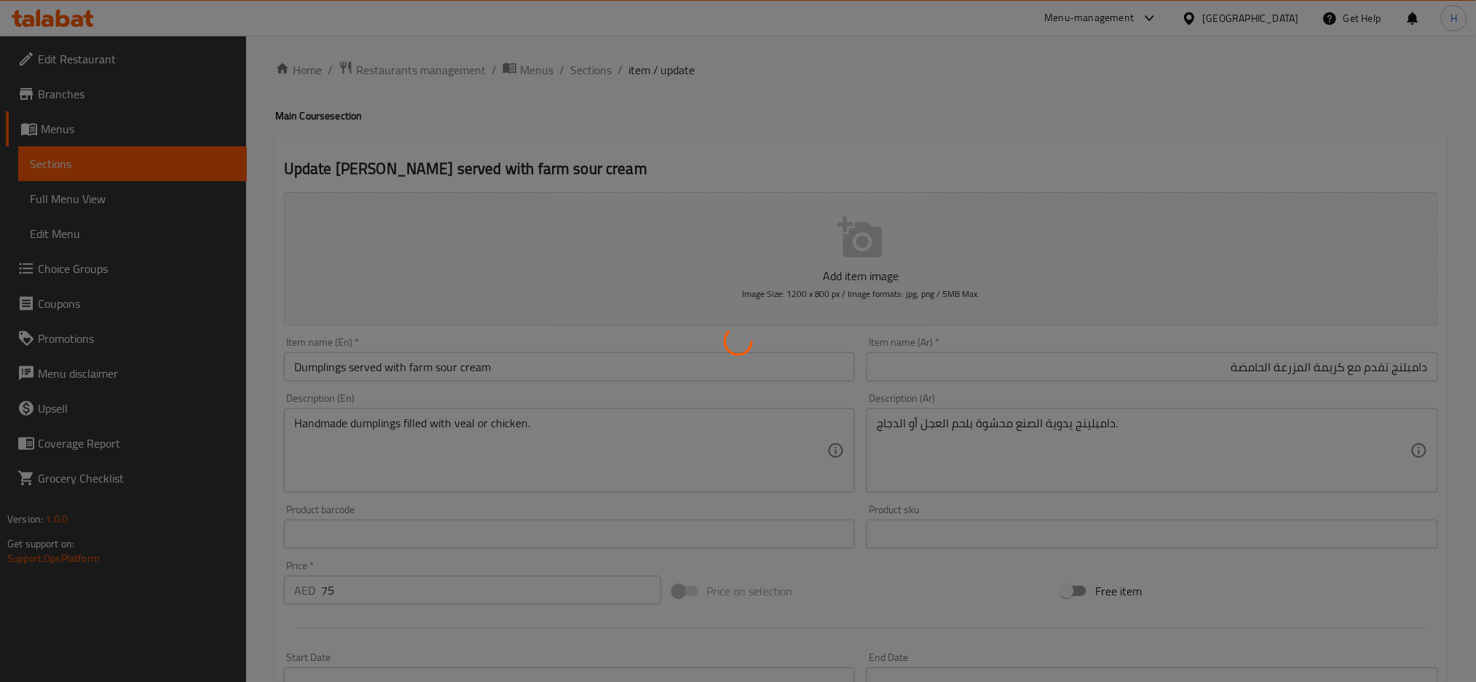
scroll to position [0, 0]
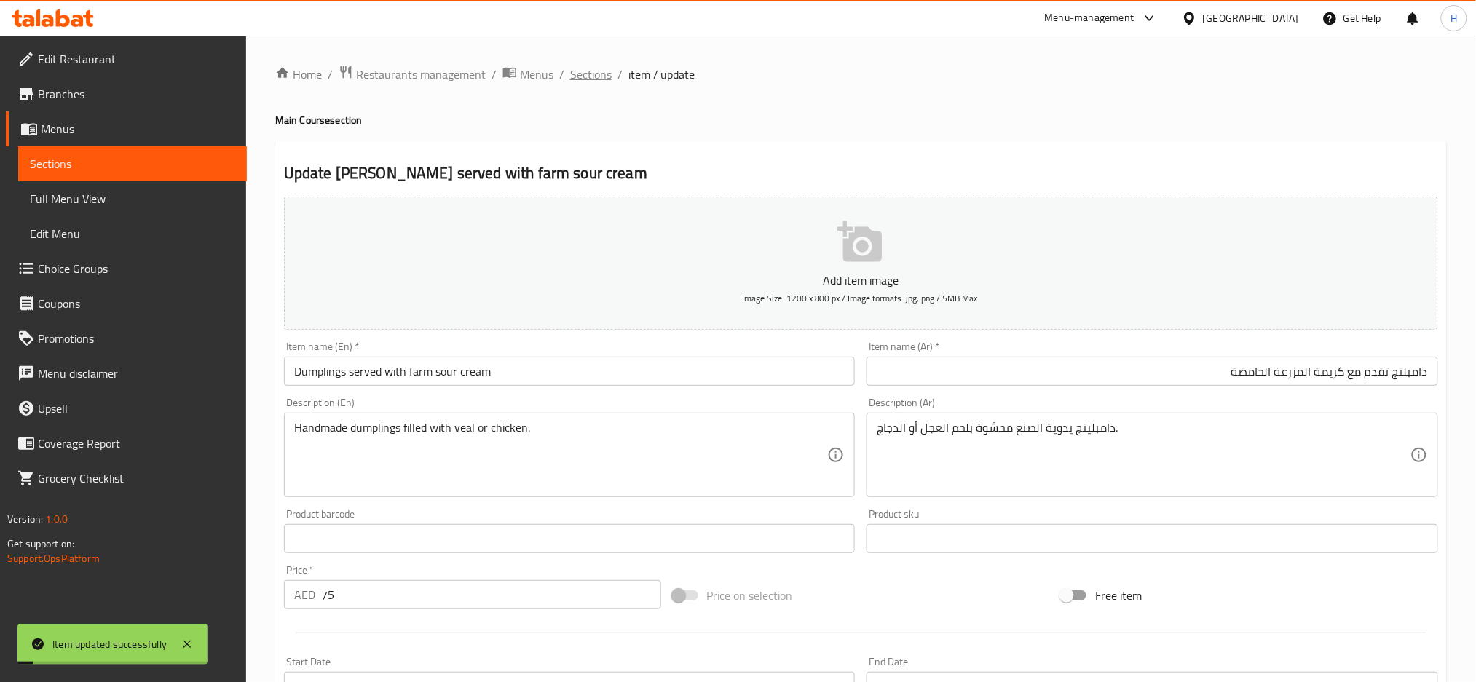
click at [589, 74] on span "Sections" at bounding box center [590, 74] width 41 height 17
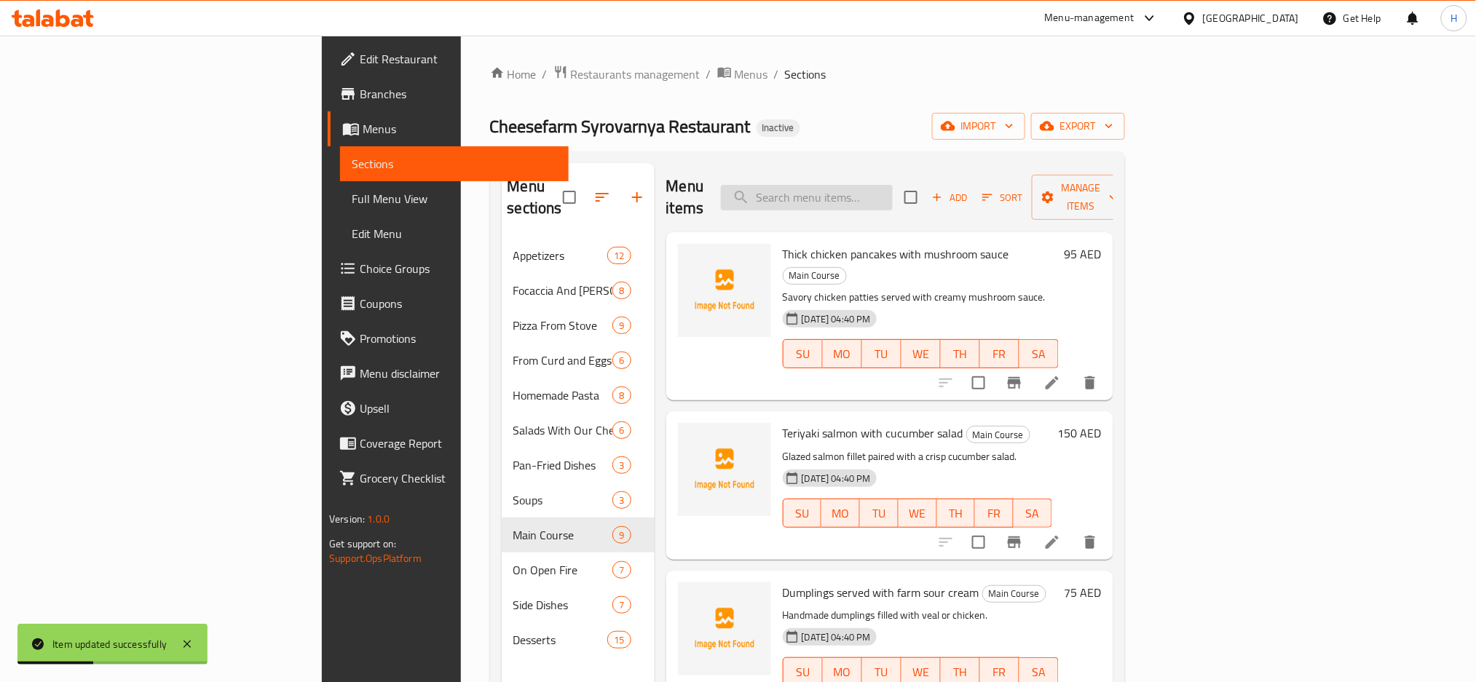
click at [893, 190] on input "search" at bounding box center [807, 197] width 172 height 25
paste input "Dumplings"
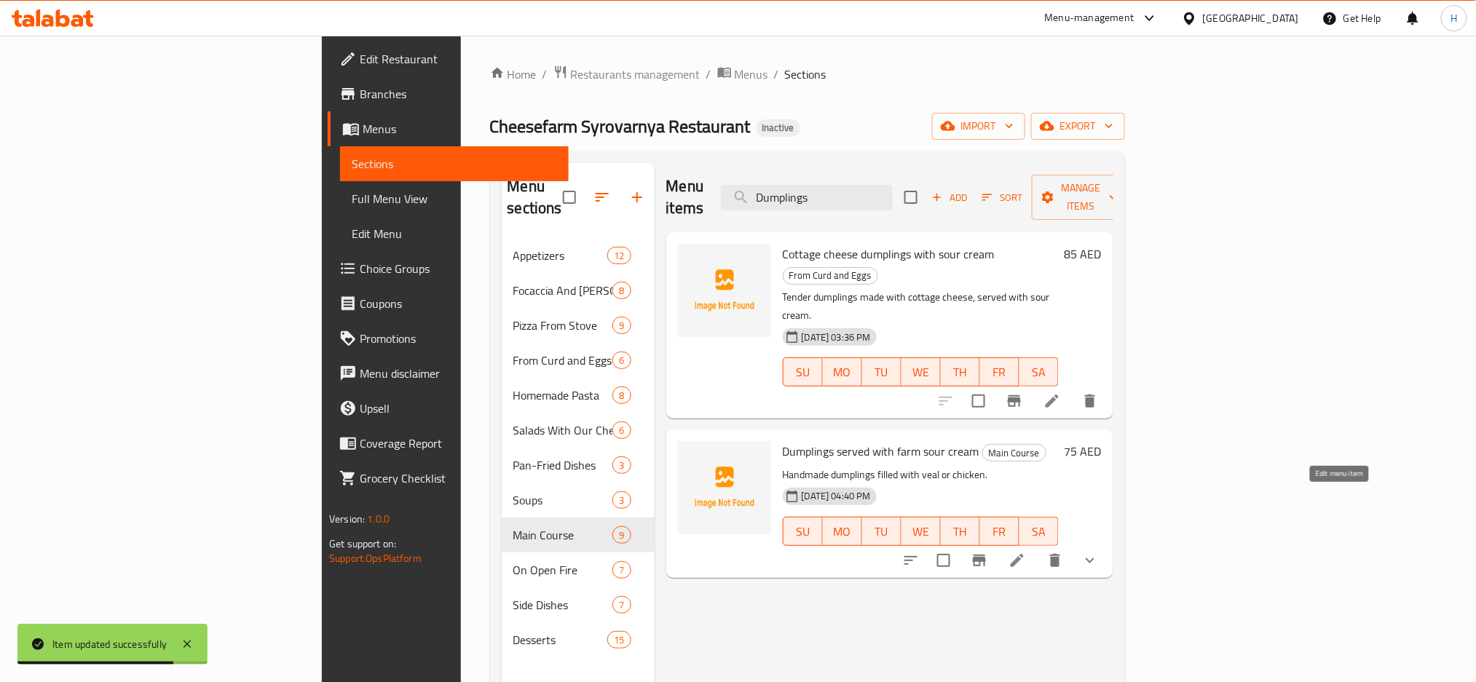
type input "Dumplings"
click at [1024, 554] on icon at bounding box center [1016, 560] width 13 height 13
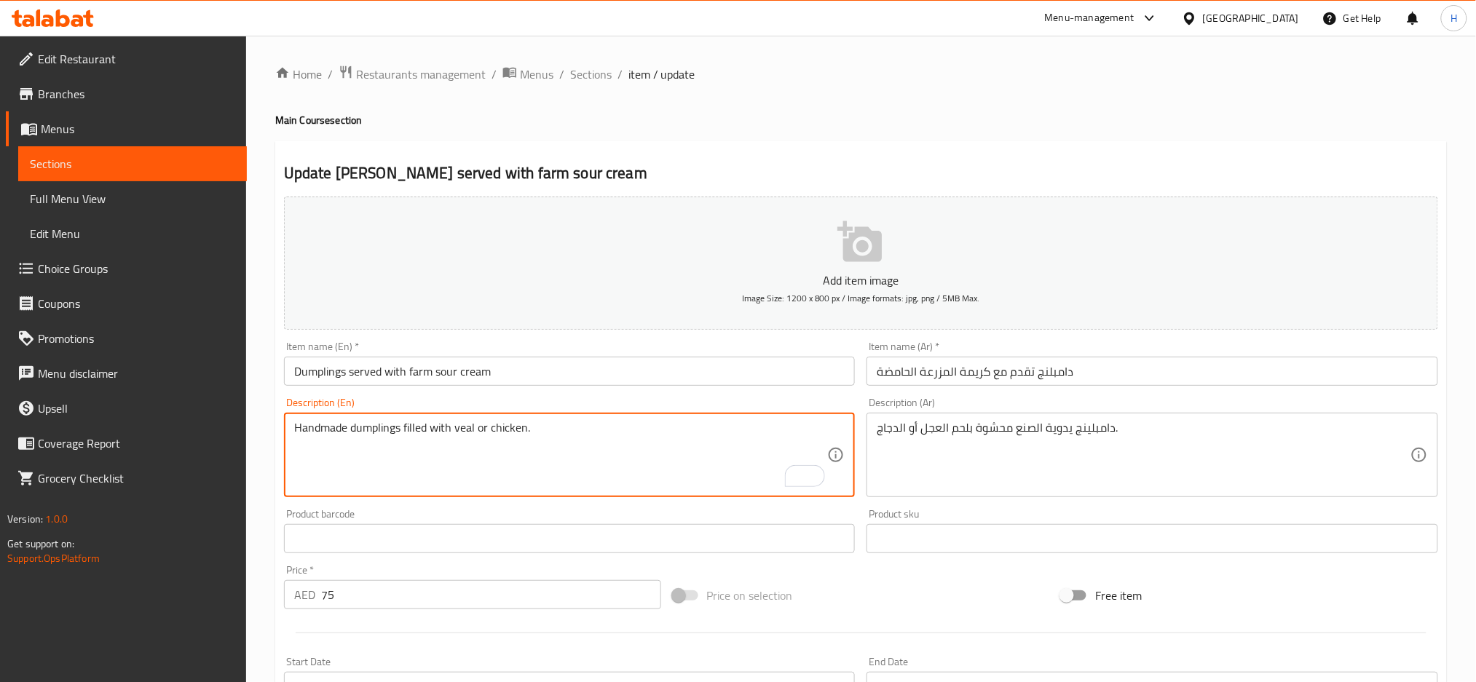
click at [252, 342] on div "Home / Restaurants management / Menus / Sections / item / update Main Course se…" at bounding box center [861, 544] width 1230 height 1017
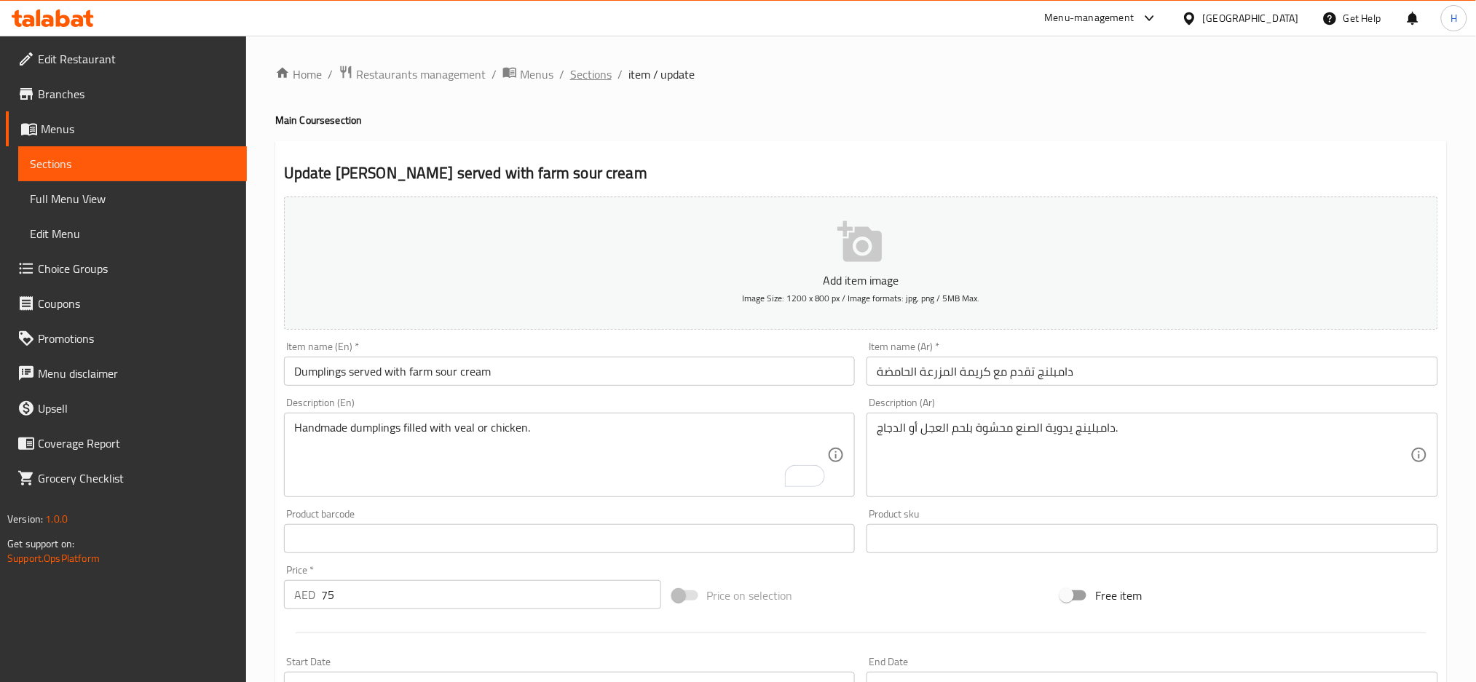
click at [587, 68] on span "Sections" at bounding box center [590, 74] width 41 height 17
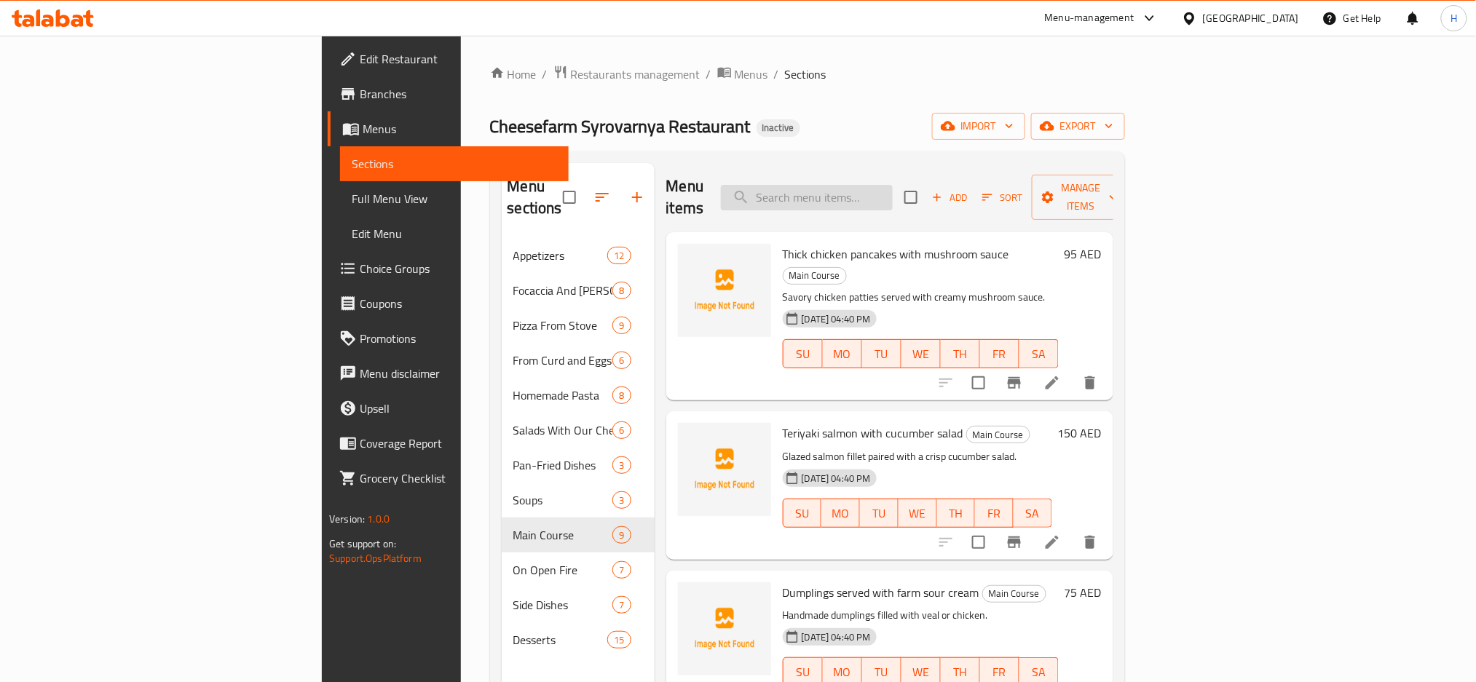
click at [893, 185] on input "search" at bounding box center [807, 197] width 172 height 25
paste input "Seasonal pie with strawberries or blueberries."
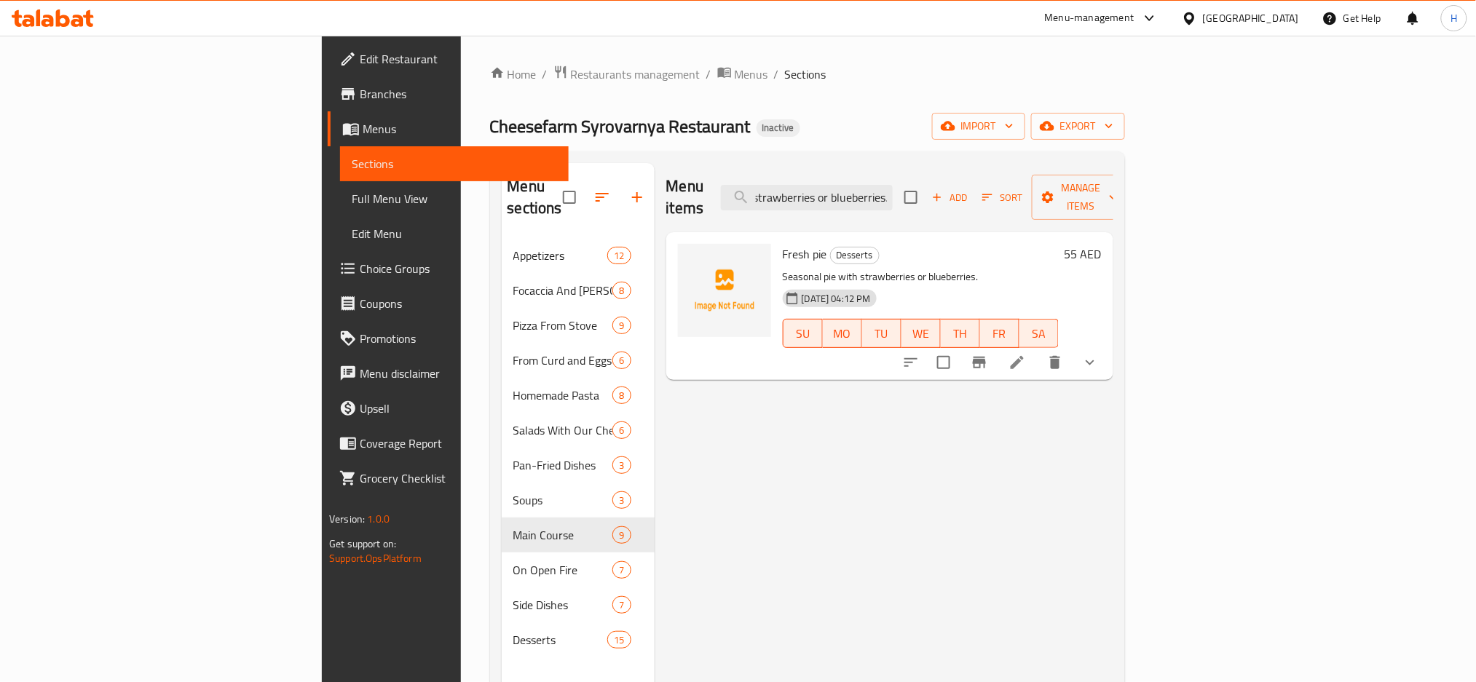
type input "Seasonal pie with strawberries or blueberries."
click at [1024, 356] on icon at bounding box center [1016, 362] width 13 height 13
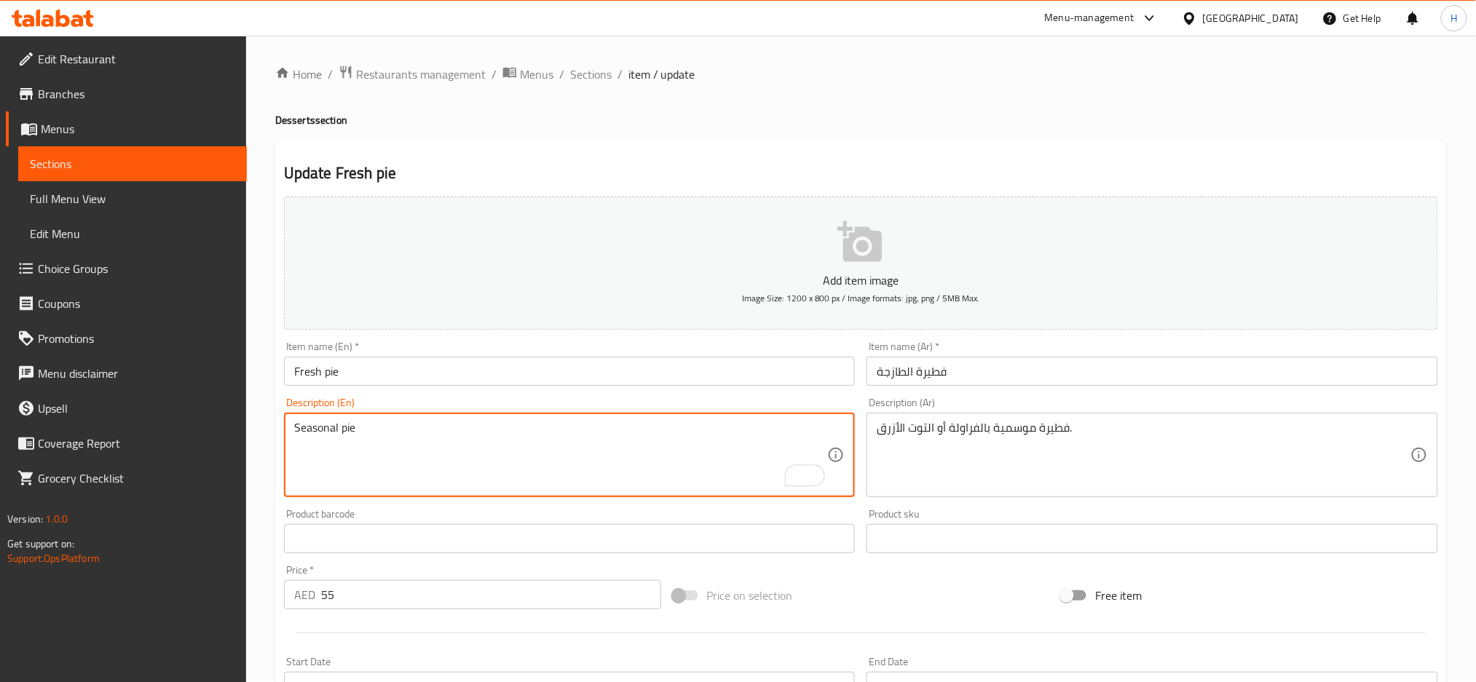
type textarea "Seasonal pie"
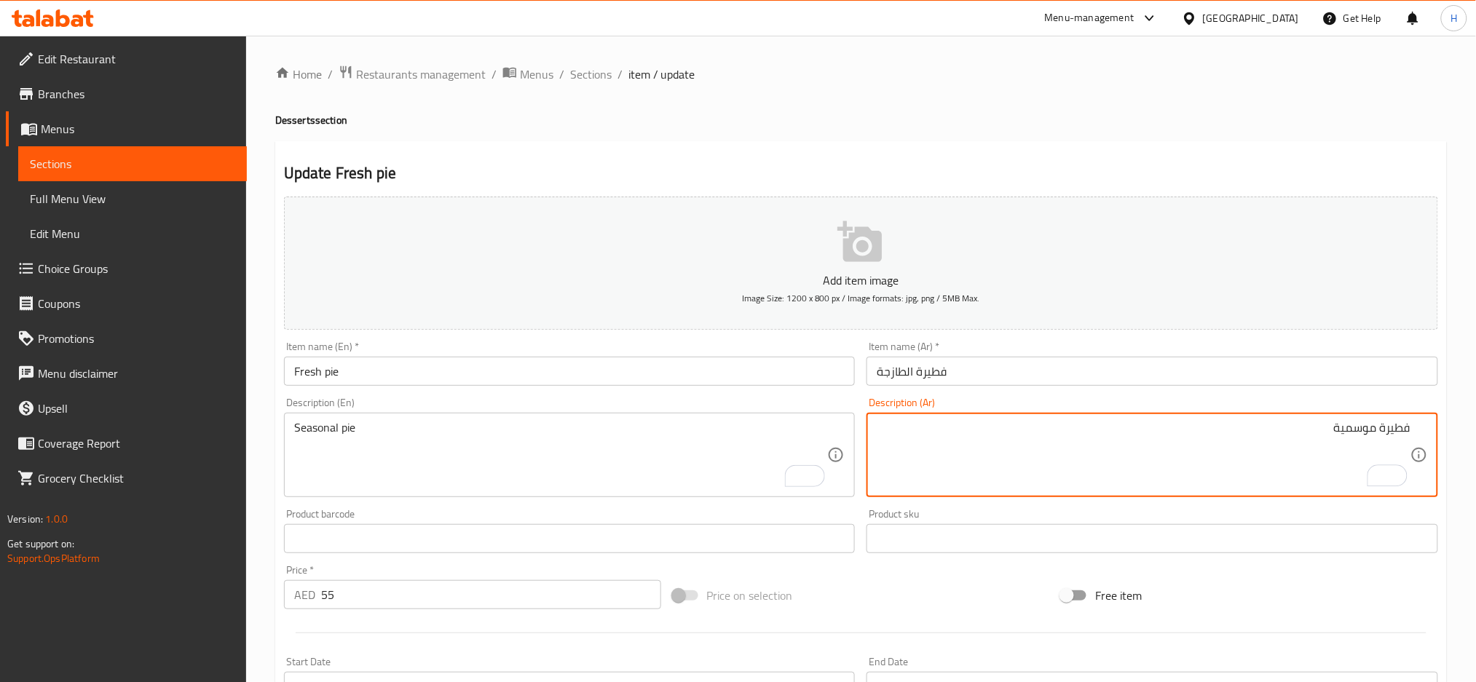
type textarea "فطيرة موسمية"
click at [350, 376] on input "Fresh pie" at bounding box center [569, 371] width 571 height 29
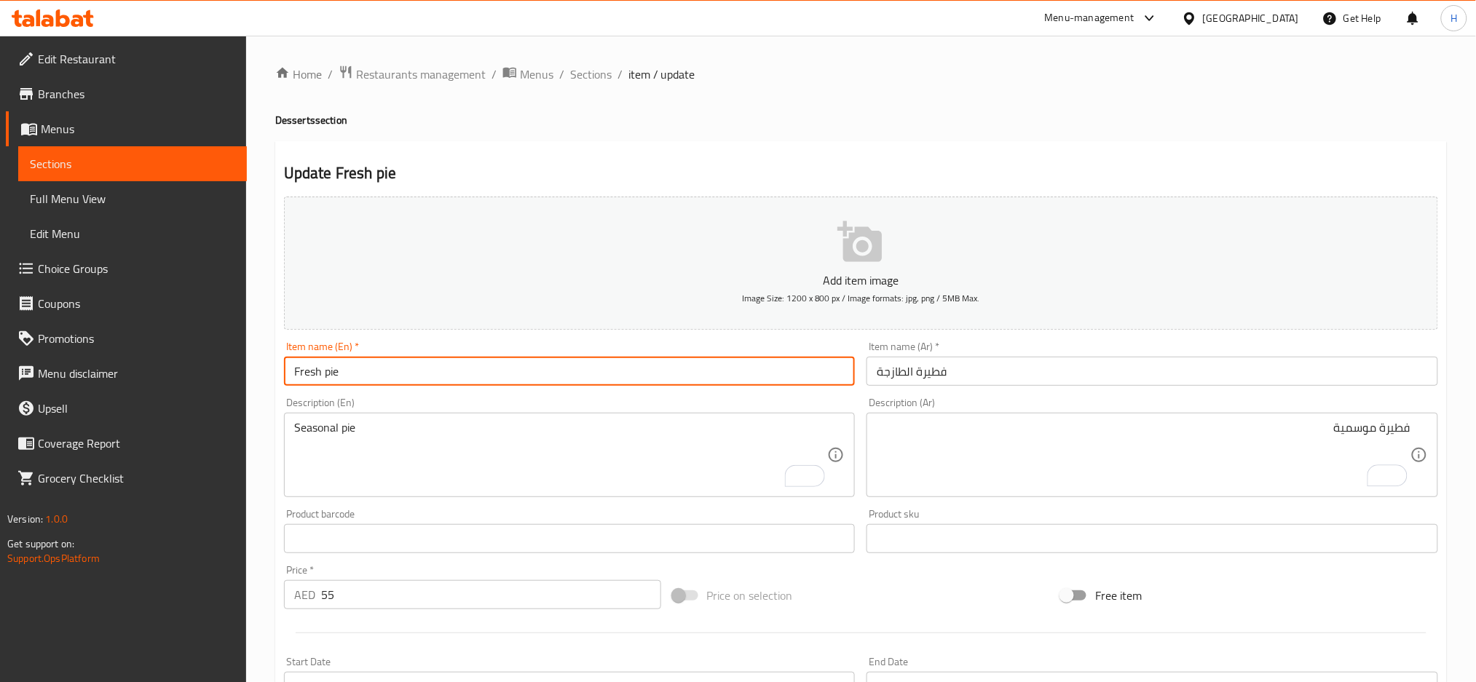
click at [350, 376] on input "Fresh pie" at bounding box center [569, 371] width 571 height 29
click at [258, 325] on div "Home / Restaurants management / Menus / Sections / item / update Desserts secti…" at bounding box center [861, 544] width 1230 height 1017
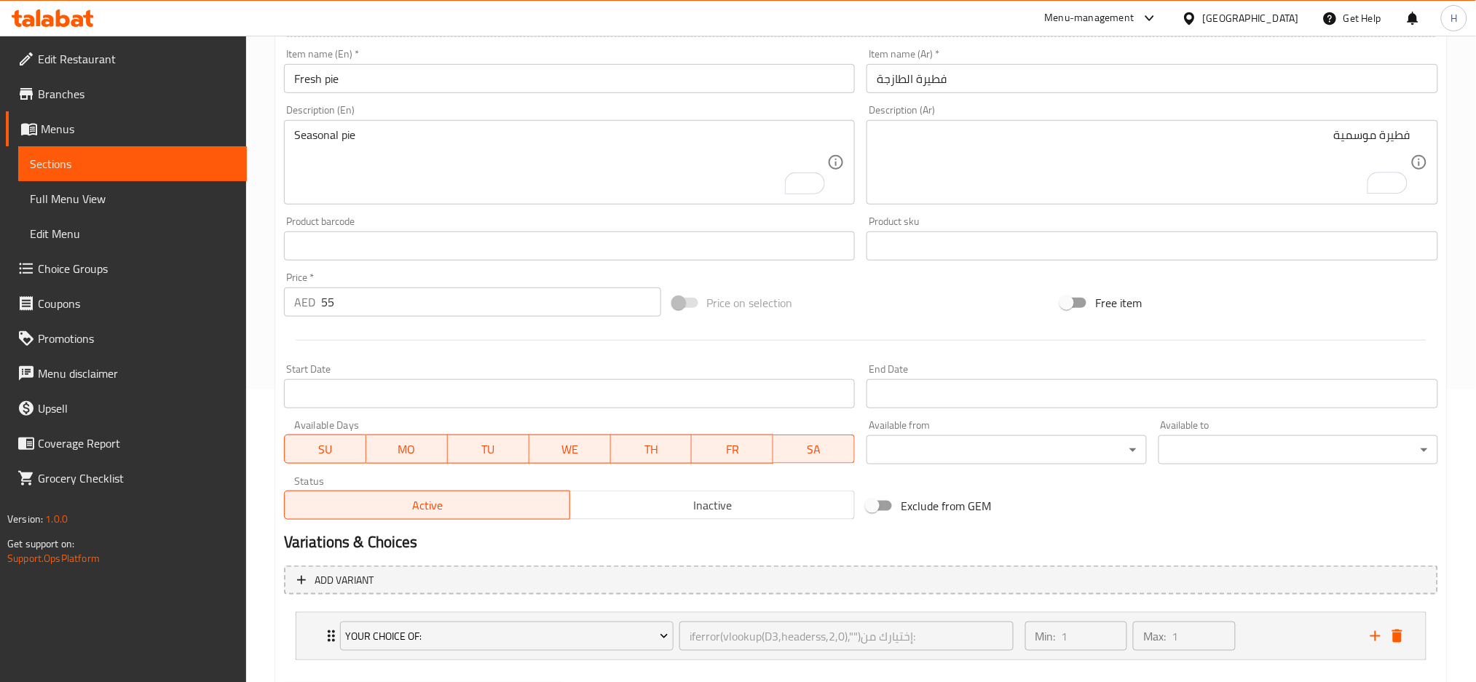
scroll to position [369, 0]
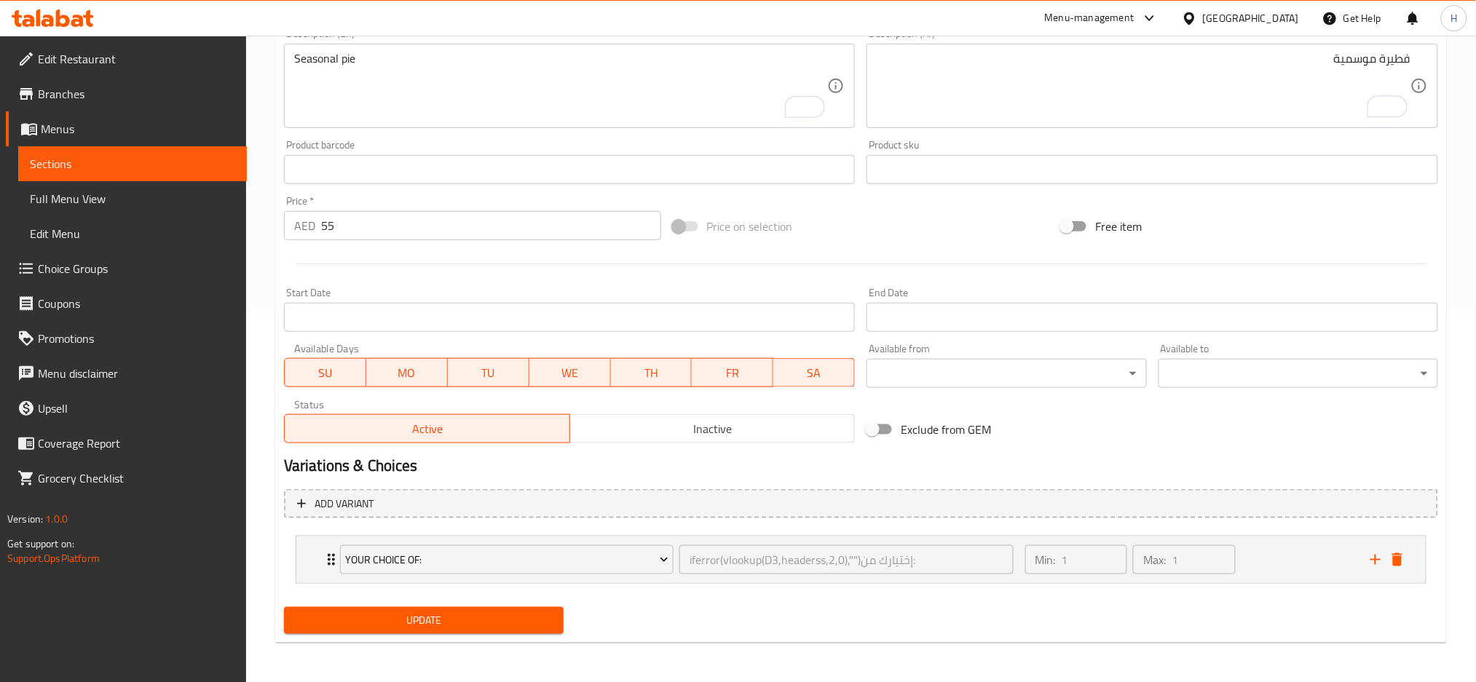
click at [505, 612] on span "Update" at bounding box center [424, 621] width 256 height 18
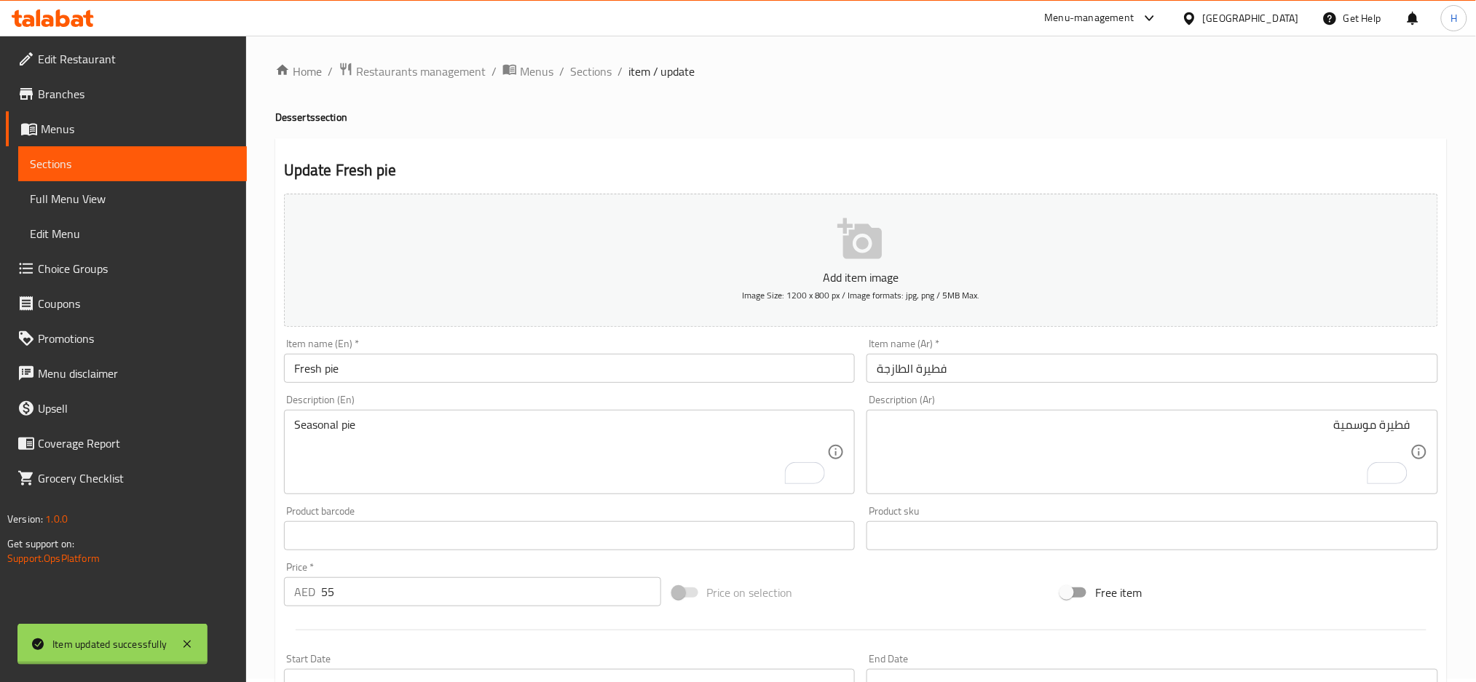
scroll to position [0, 0]
drag, startPoint x: 599, startPoint y: 76, endPoint x: 565, endPoint y: 1, distance: 82.4
click at [598, 76] on span "Sections" at bounding box center [590, 74] width 41 height 17
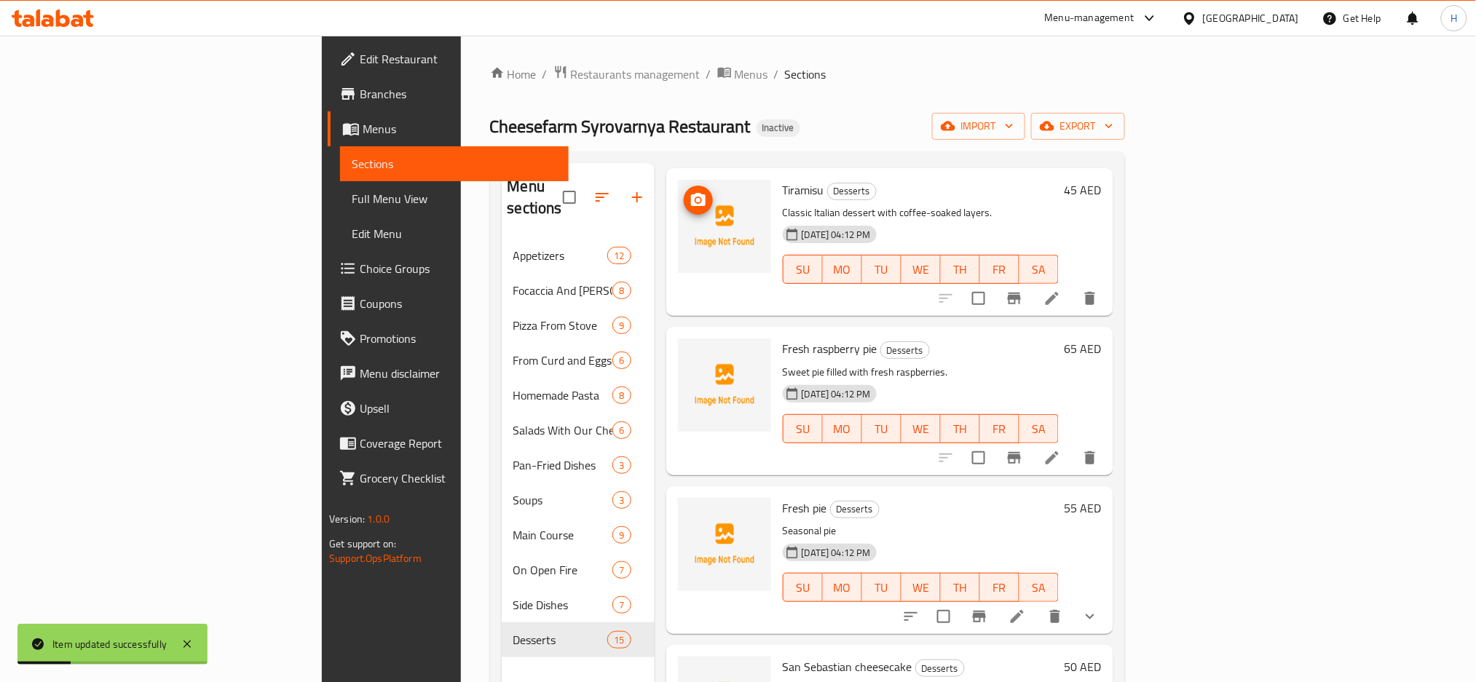
scroll to position [97, 0]
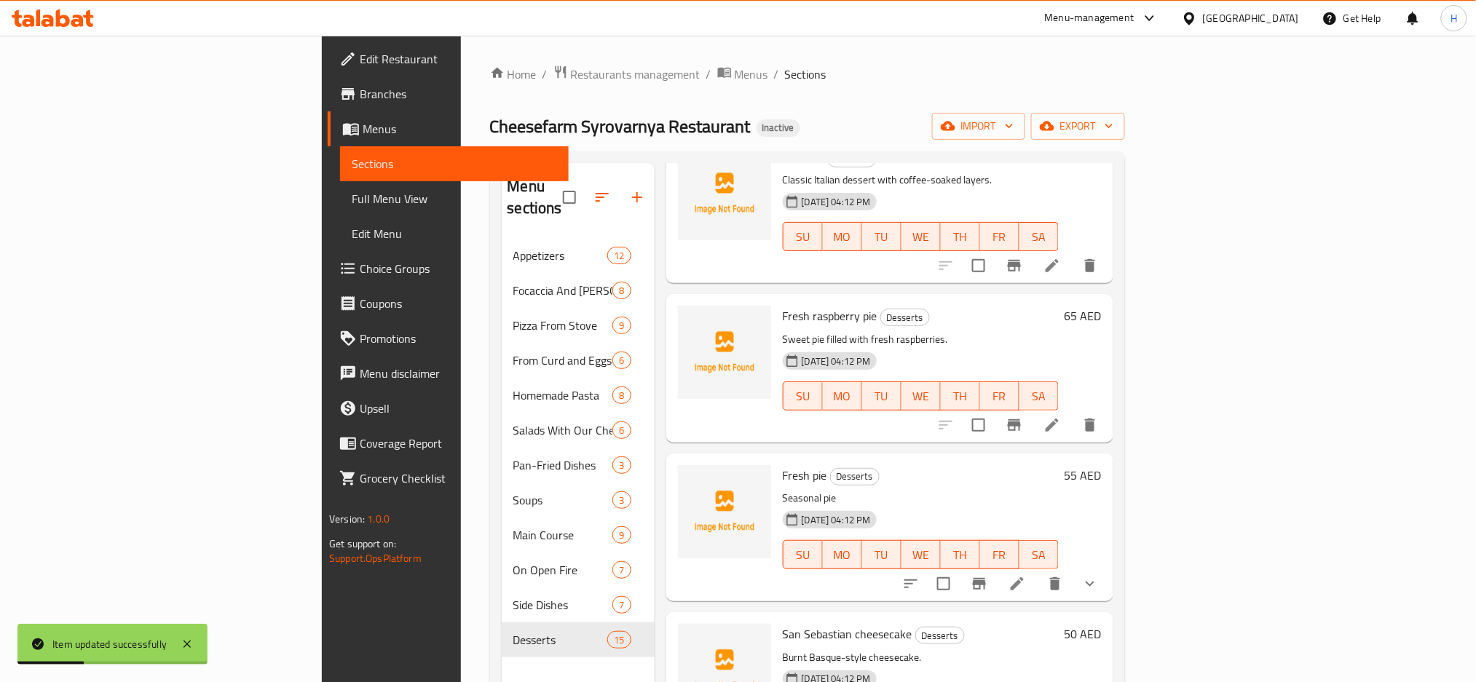
click at [352, 205] on span "Full Menu View" at bounding box center [454, 198] width 205 height 17
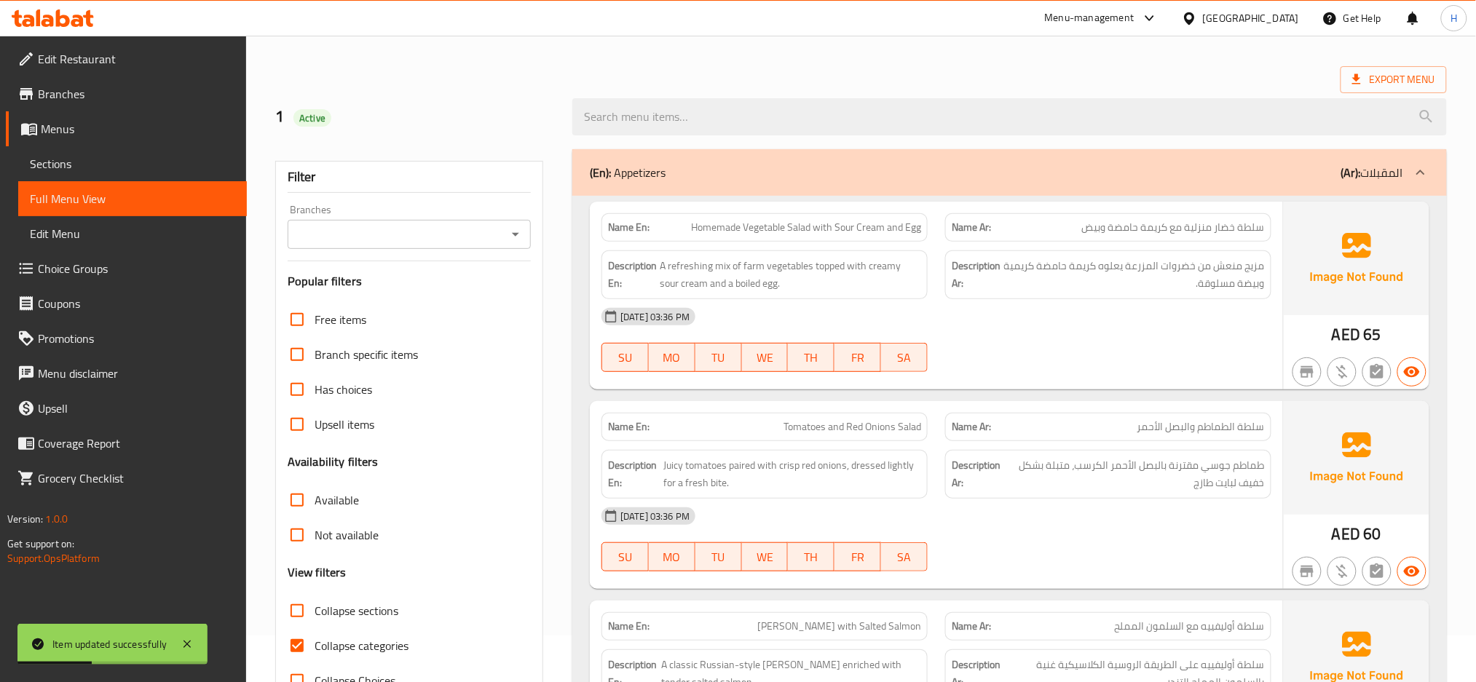
scroll to position [226, 0]
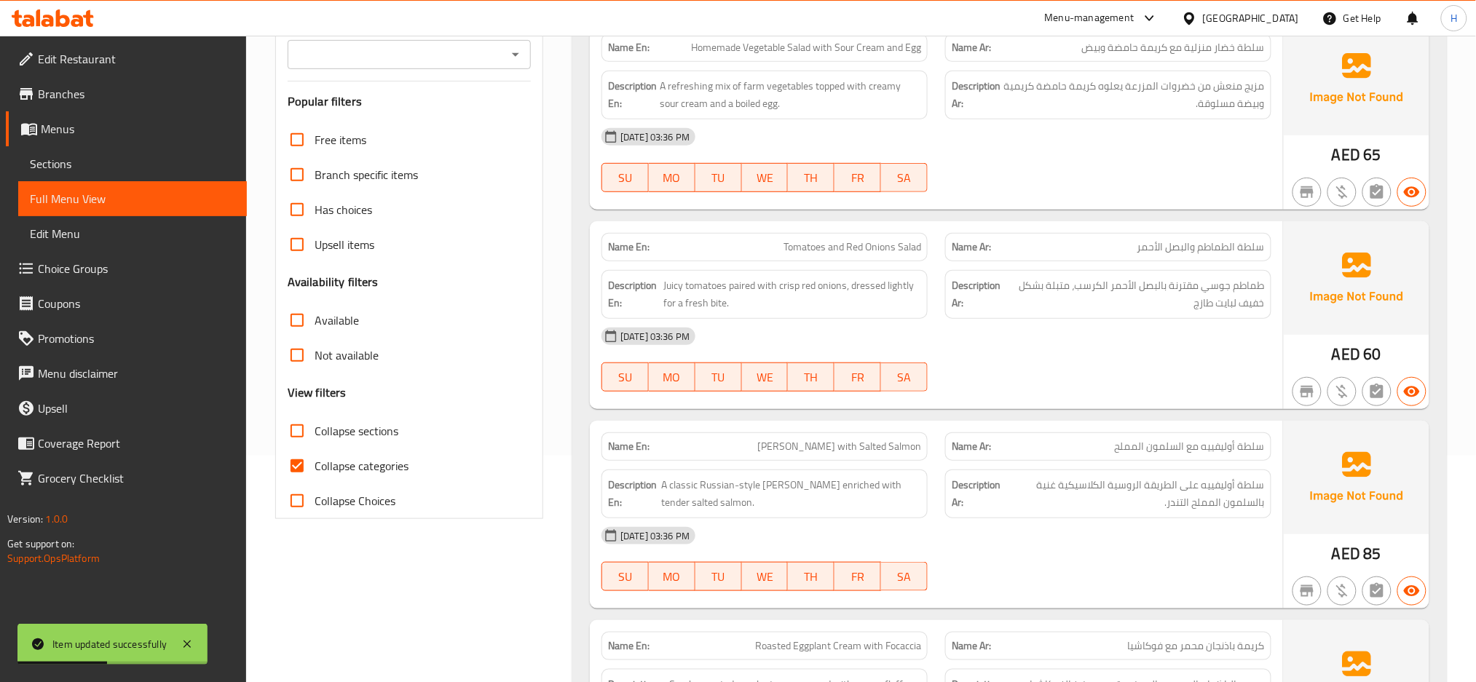
click at [365, 466] on span "Collapse categories" at bounding box center [361, 465] width 94 height 17
click at [314, 466] on input "Collapse categories" at bounding box center [297, 465] width 35 height 35
checkbox input "false"
click at [359, 429] on span "Collapse sections" at bounding box center [356, 430] width 84 height 17
click at [314, 429] on input "Collapse sections" at bounding box center [297, 430] width 35 height 35
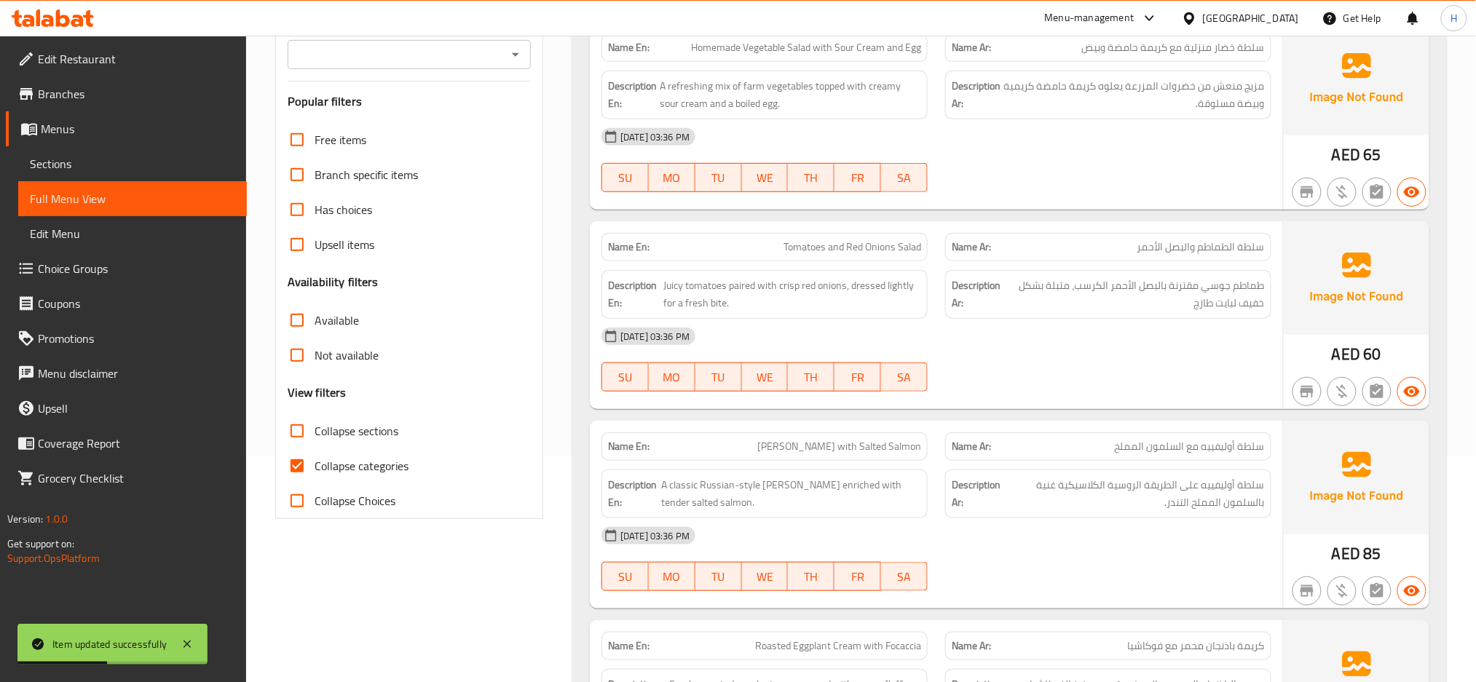
checkbox input "true"
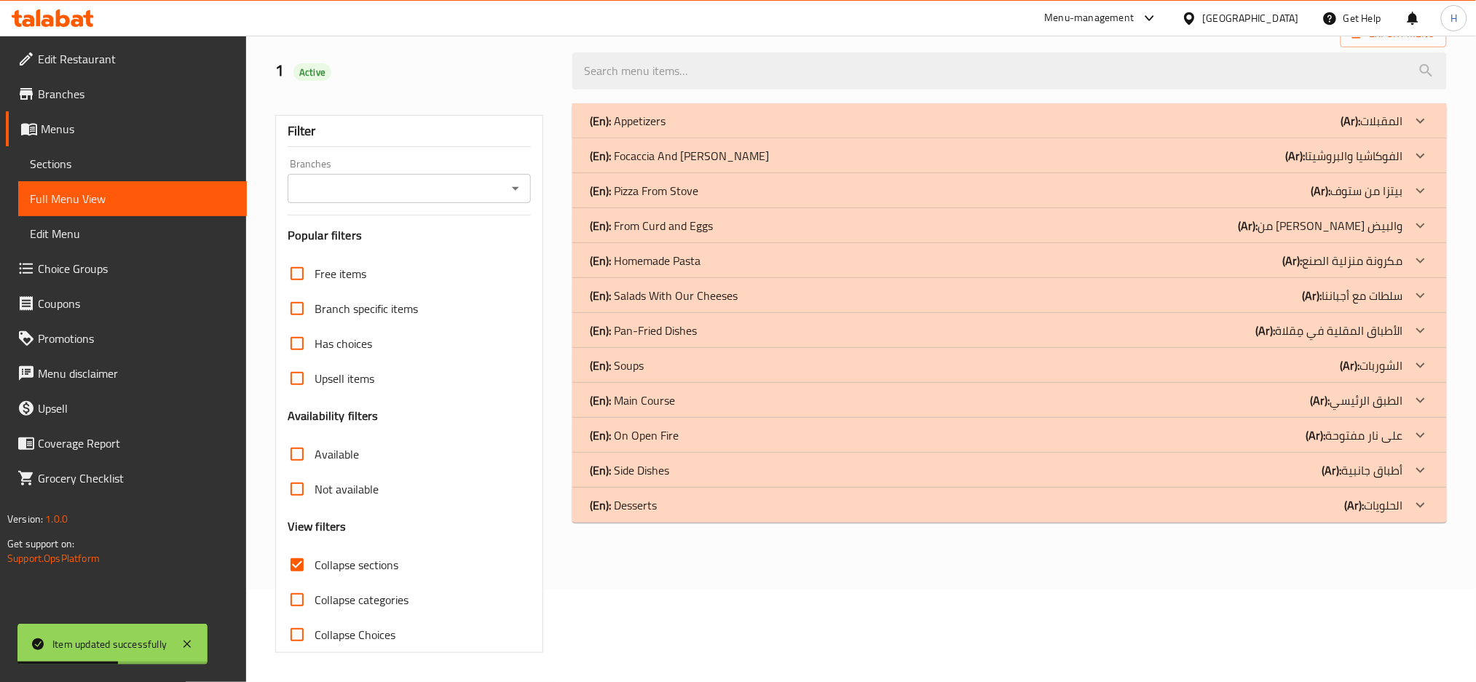
scroll to position [93, 0]
click at [674, 130] on div "(En): Desserts (Ar): الحلويات" at bounding box center [996, 120] width 813 height 17
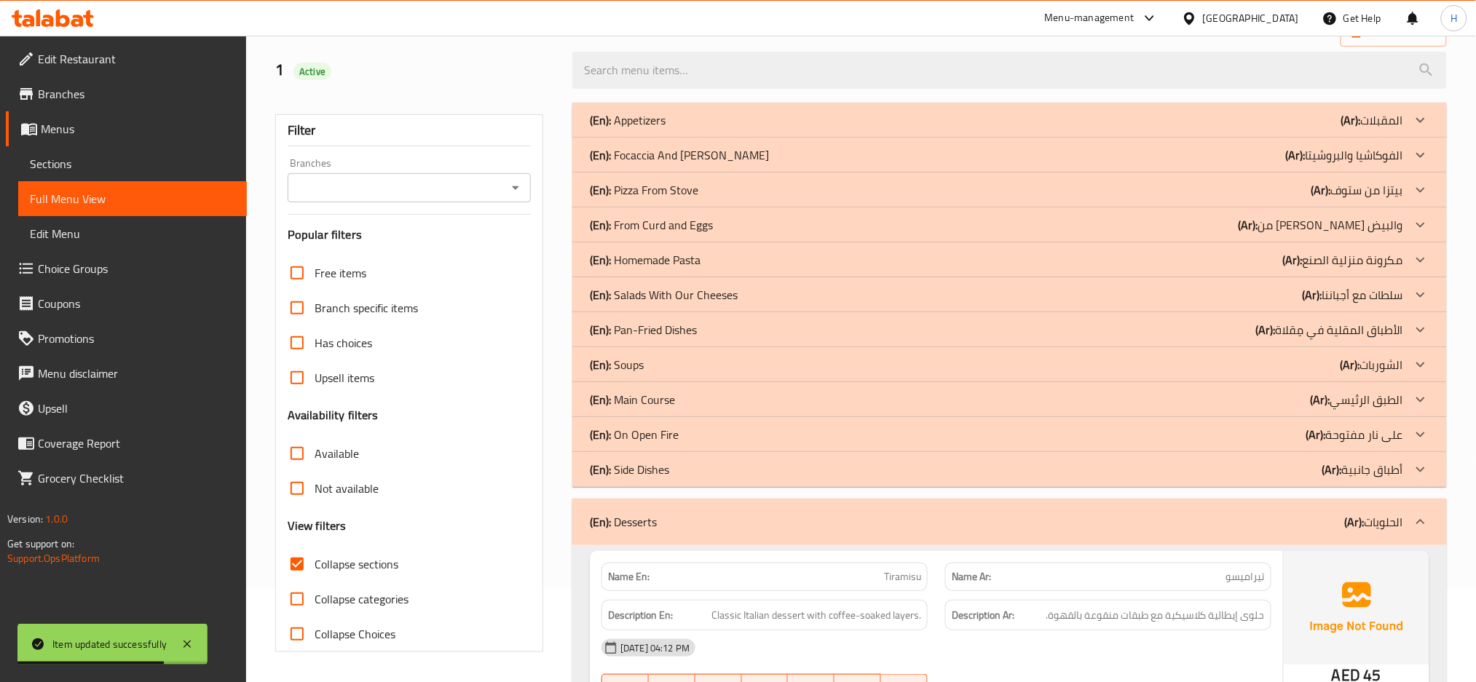
click at [662, 129] on p "(En): Side Dishes" at bounding box center [628, 119] width 76 height 17
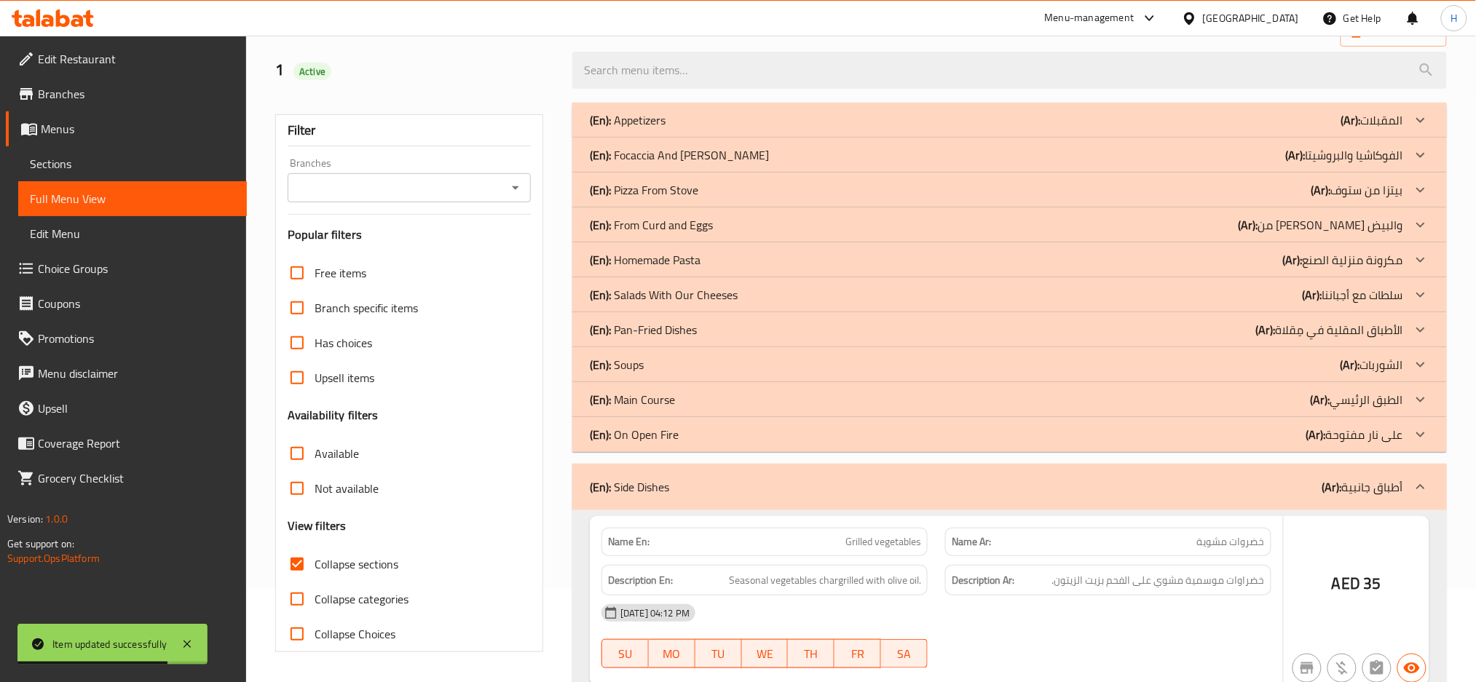
click at [652, 129] on p "(En): On Open Fire" at bounding box center [628, 119] width 76 height 17
click at [639, 129] on p "(En): Main Course" at bounding box center [628, 119] width 76 height 17
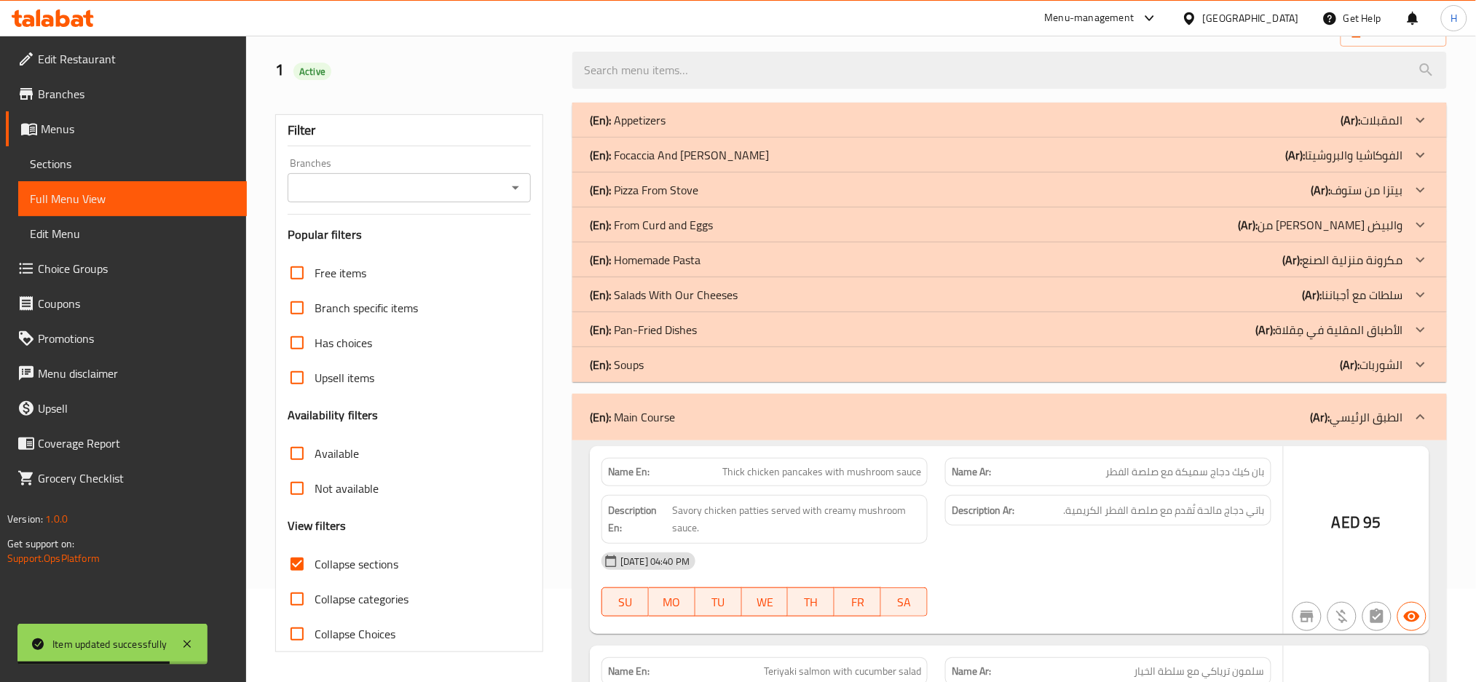
click at [636, 129] on p "(En): Soups" at bounding box center [628, 119] width 76 height 17
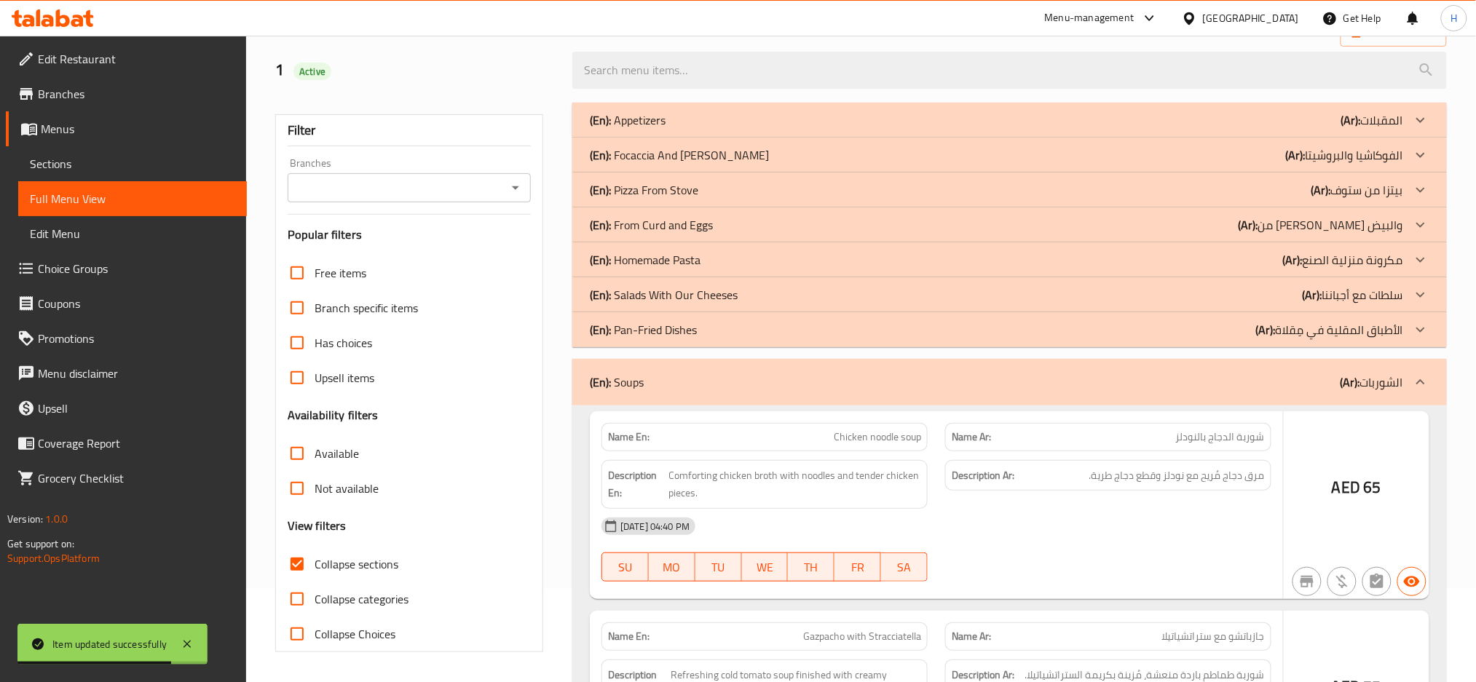
click at [644, 129] on p "(En): Pan-Fried Dishes" at bounding box center [628, 119] width 76 height 17
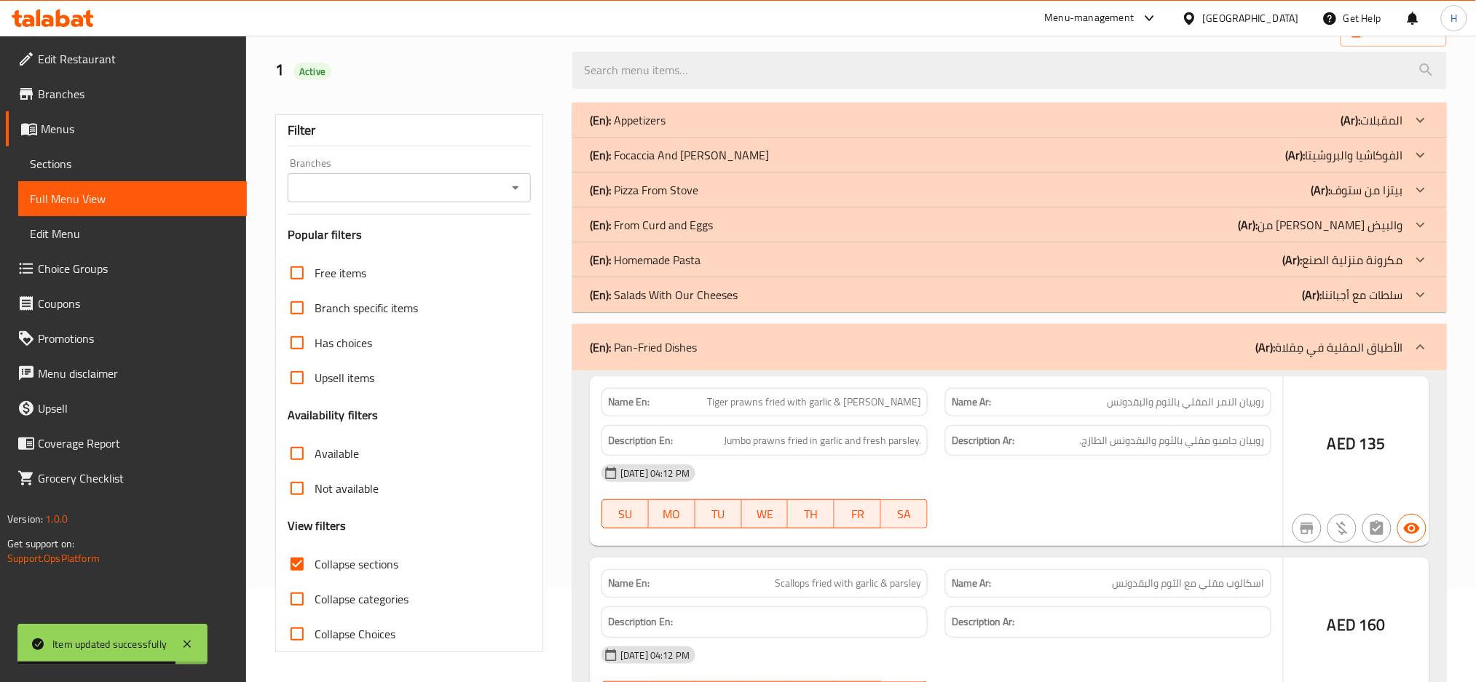
click at [654, 129] on p "(En): Salads With Our Cheeses" at bounding box center [628, 119] width 76 height 17
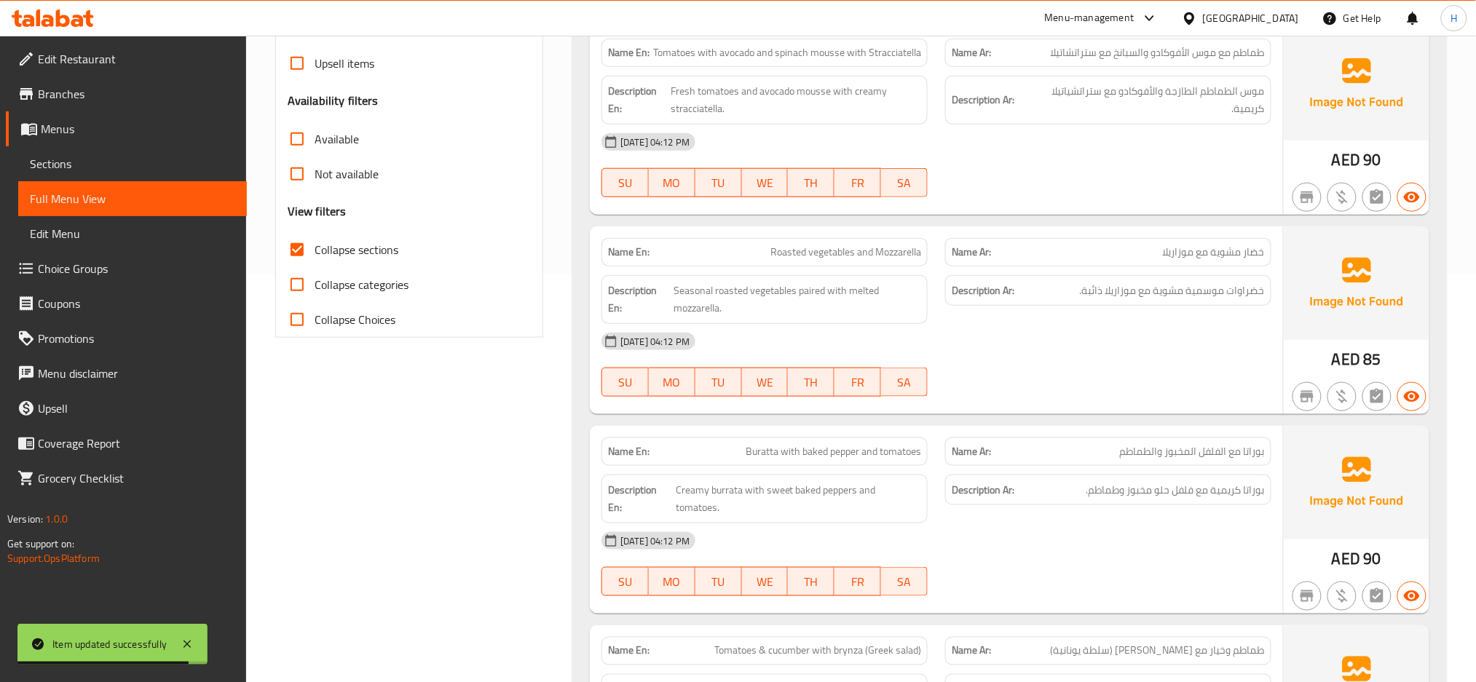
scroll to position [448, 0]
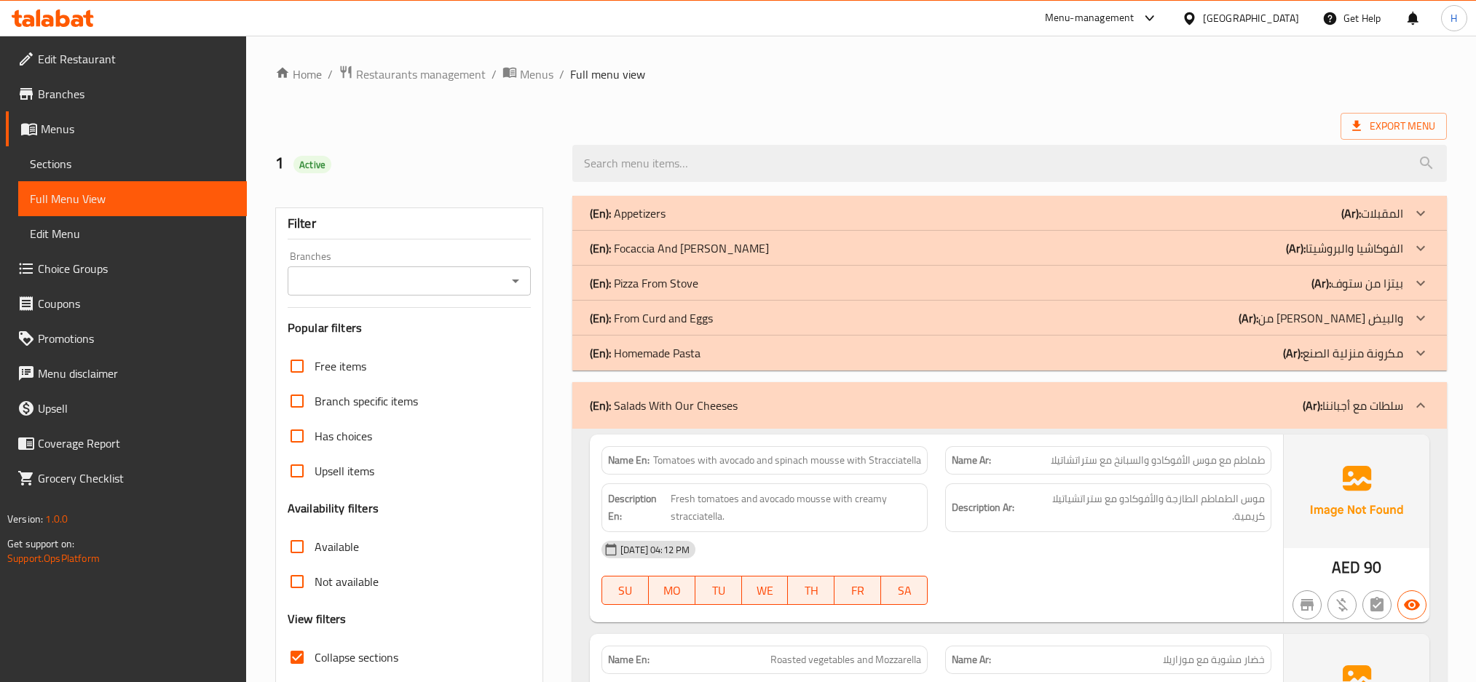
scroll to position [8017, 0]
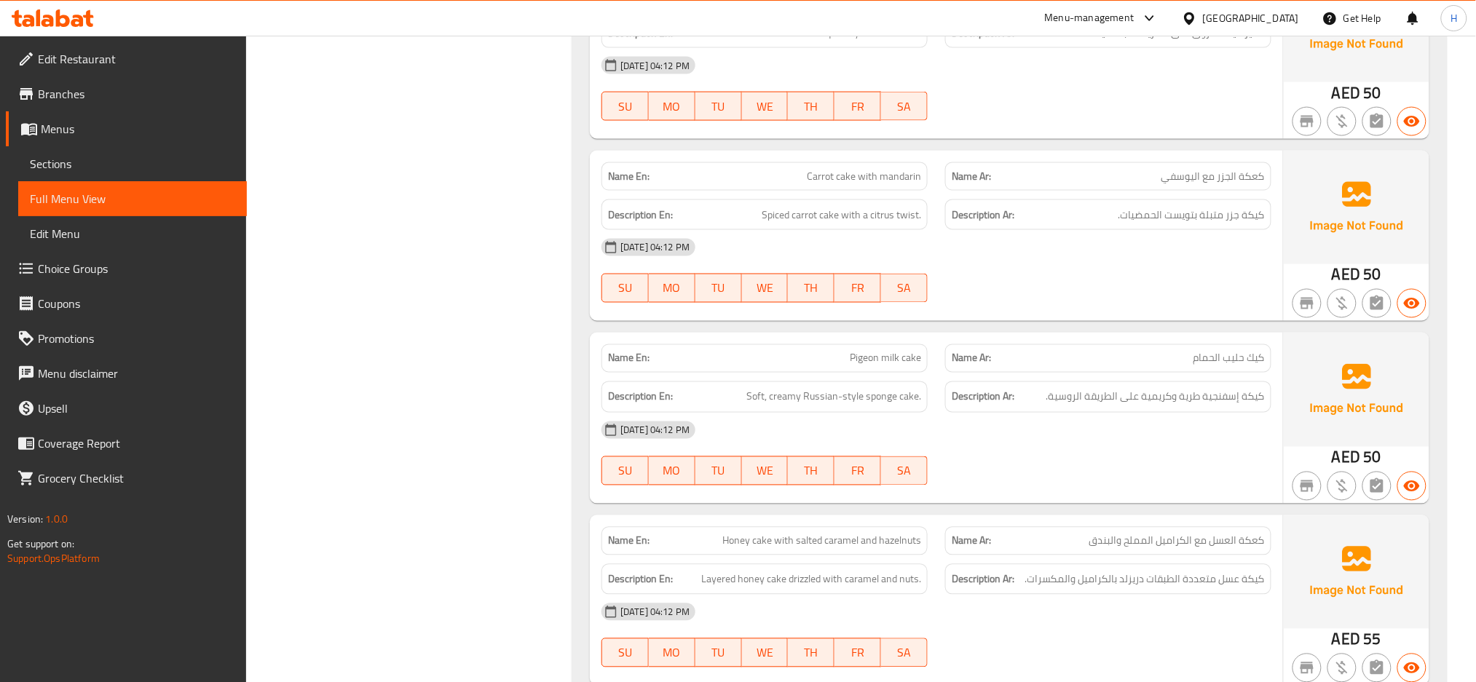
scroll to position [8825, 0]
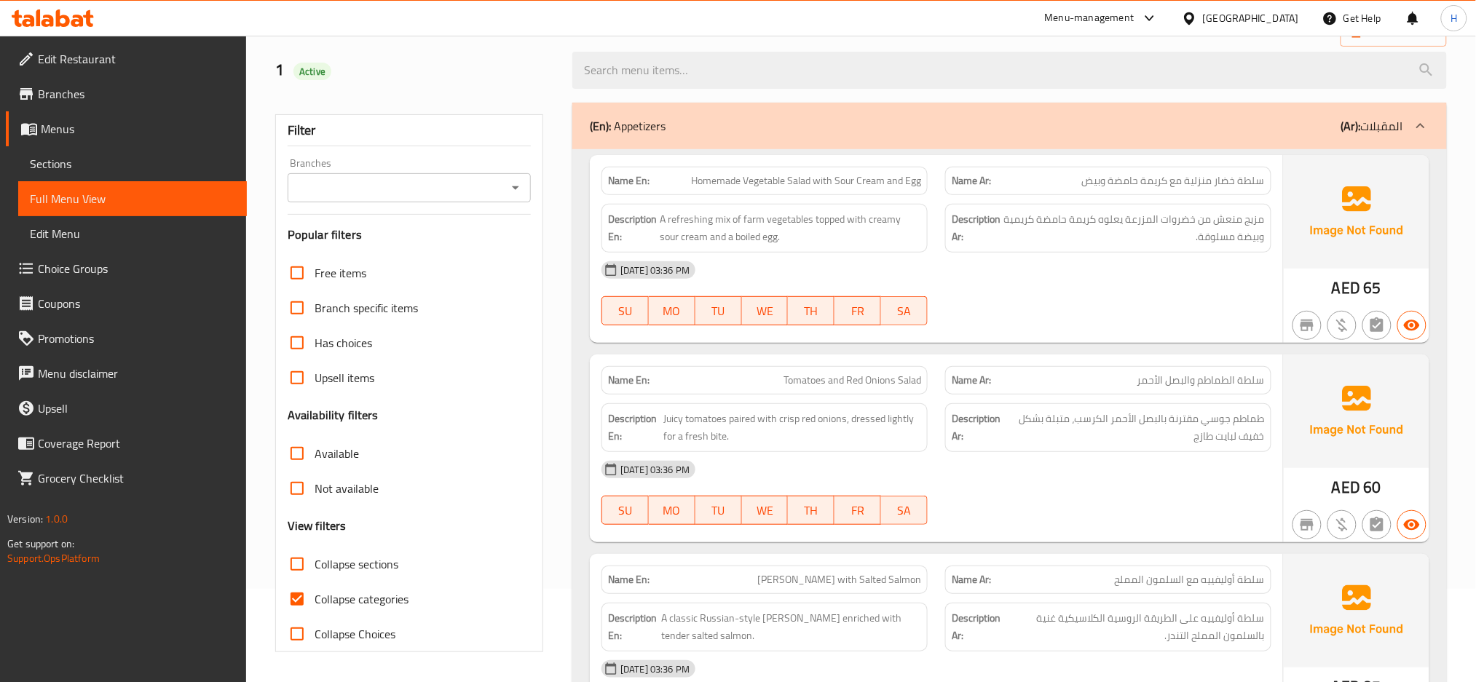
scroll to position [161, 0]
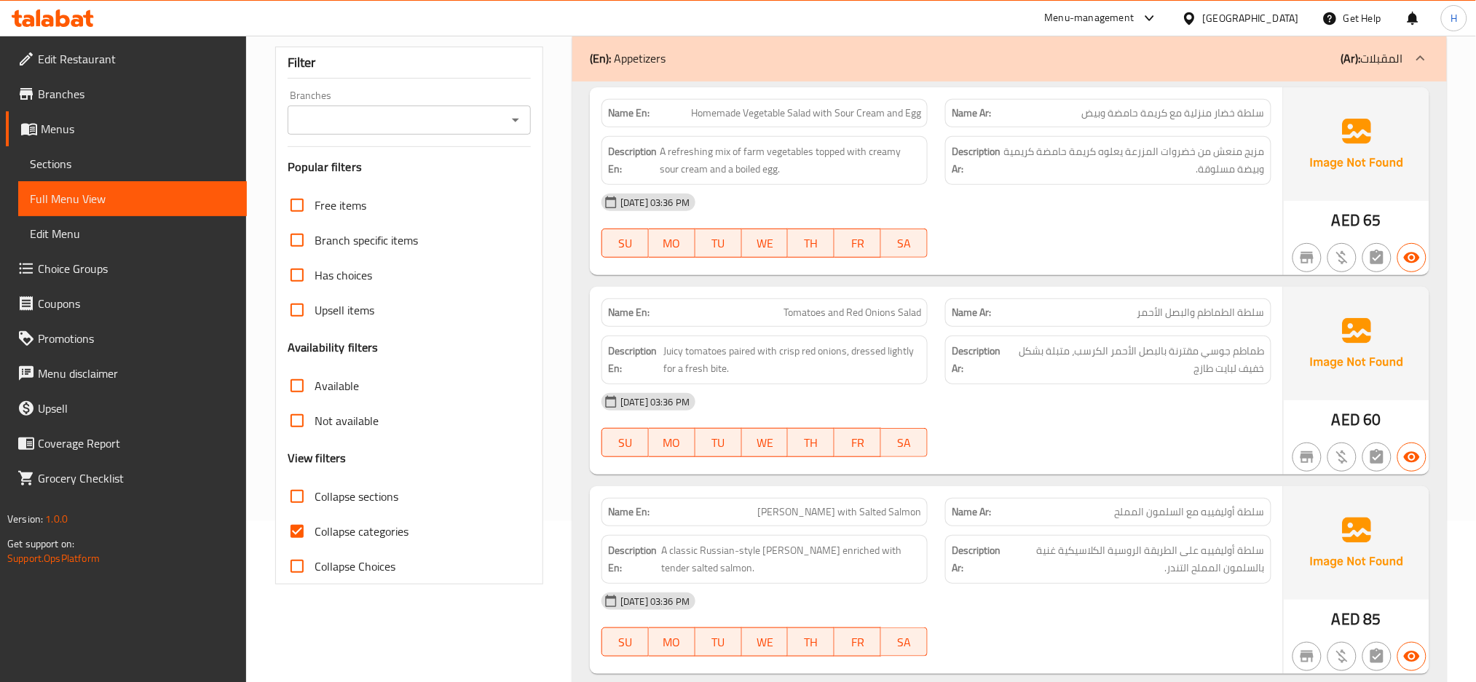
click at [331, 530] on span "Collapse categories" at bounding box center [361, 531] width 94 height 17
click at [314, 530] on input "Collapse categories" at bounding box center [297, 531] width 35 height 35
checkbox input "false"
click at [341, 494] on span "Collapse sections" at bounding box center [356, 496] width 84 height 17
click at [314, 494] on input "Collapse sections" at bounding box center [297, 496] width 35 height 35
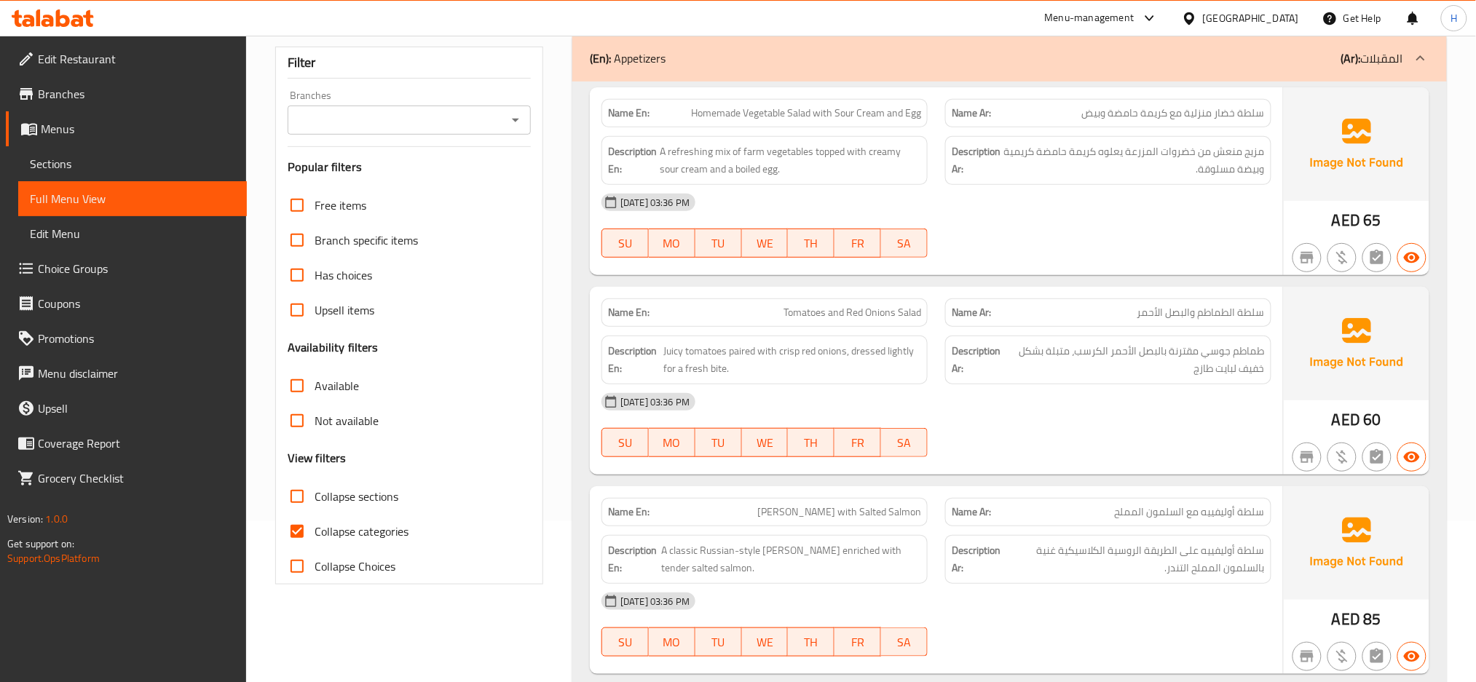
checkbox input "true"
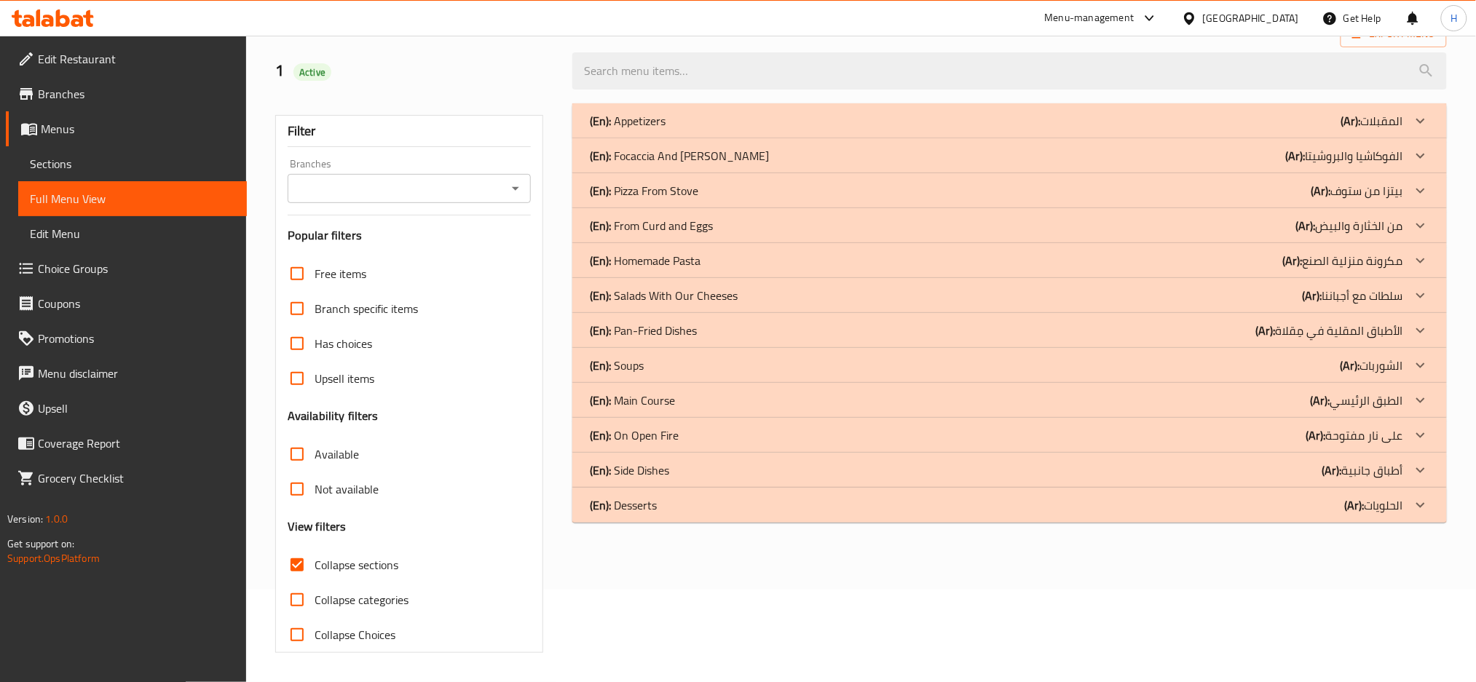
scroll to position [93, 0]
click at [730, 130] on div "(En): Desserts (Ar): الحلويات" at bounding box center [996, 120] width 813 height 17
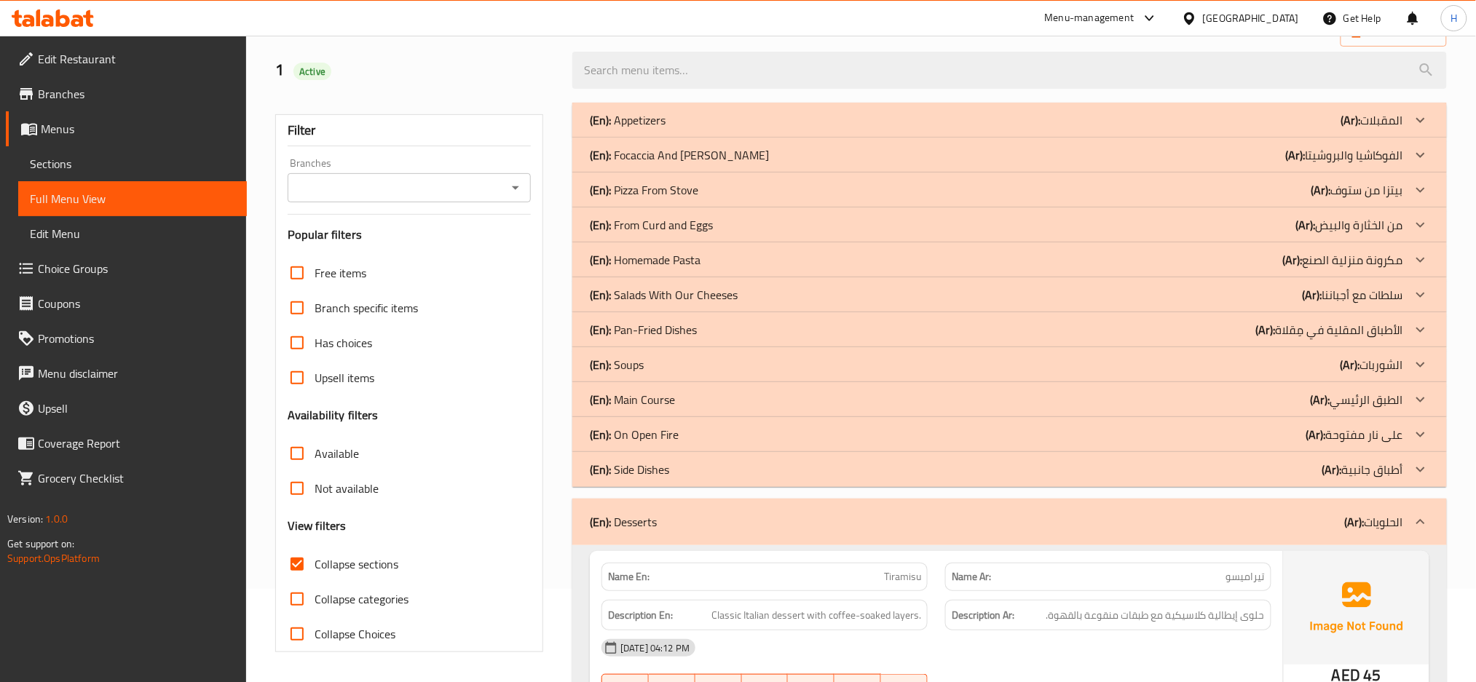
click at [697, 129] on div "(En): Side Dishes (Ar): أطباق جانبية" at bounding box center [996, 119] width 813 height 17
click at [688, 129] on div "(En): On Open Fire (Ar): على نار مفتوحة" at bounding box center [996, 119] width 813 height 17
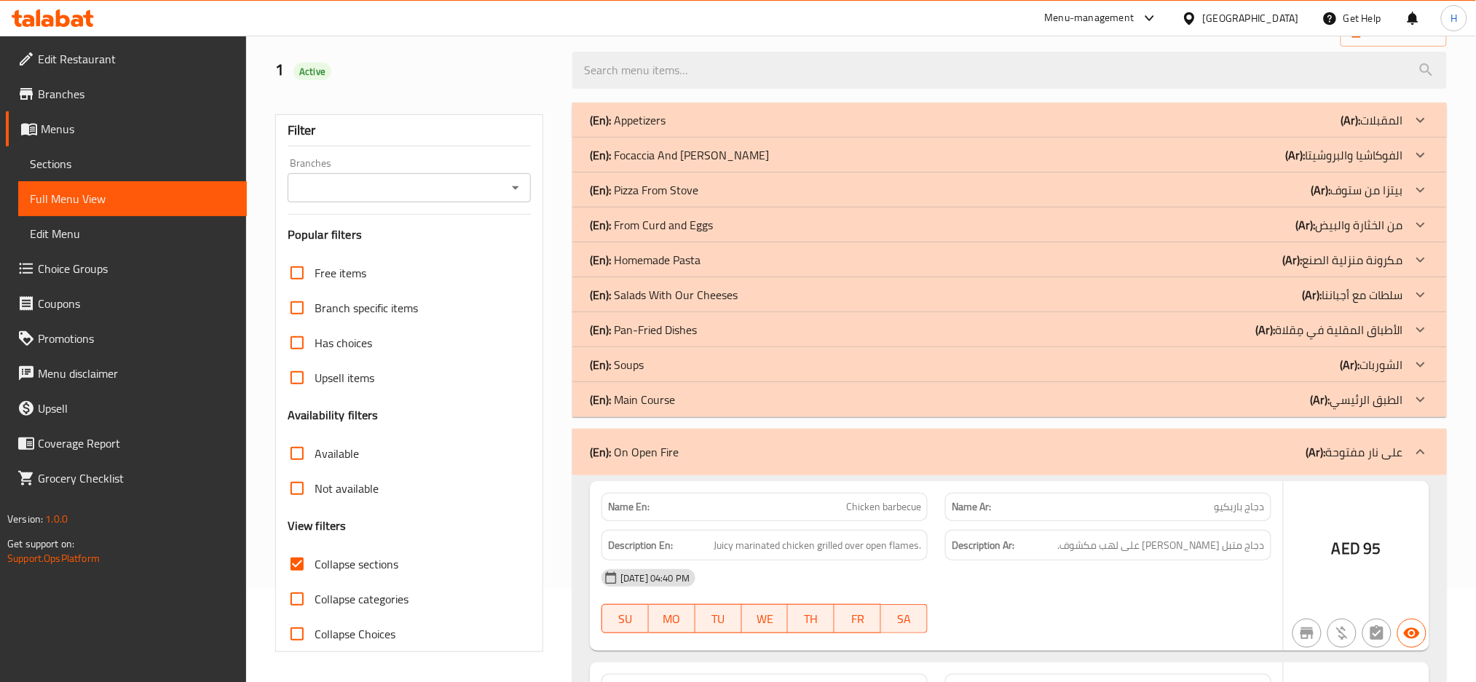
click at [680, 129] on div "(En): Main Course (Ar): الطبق الرئيسي" at bounding box center [996, 119] width 813 height 17
click at [674, 129] on div "(En): Soups (Ar): الشوربات" at bounding box center [996, 119] width 813 height 17
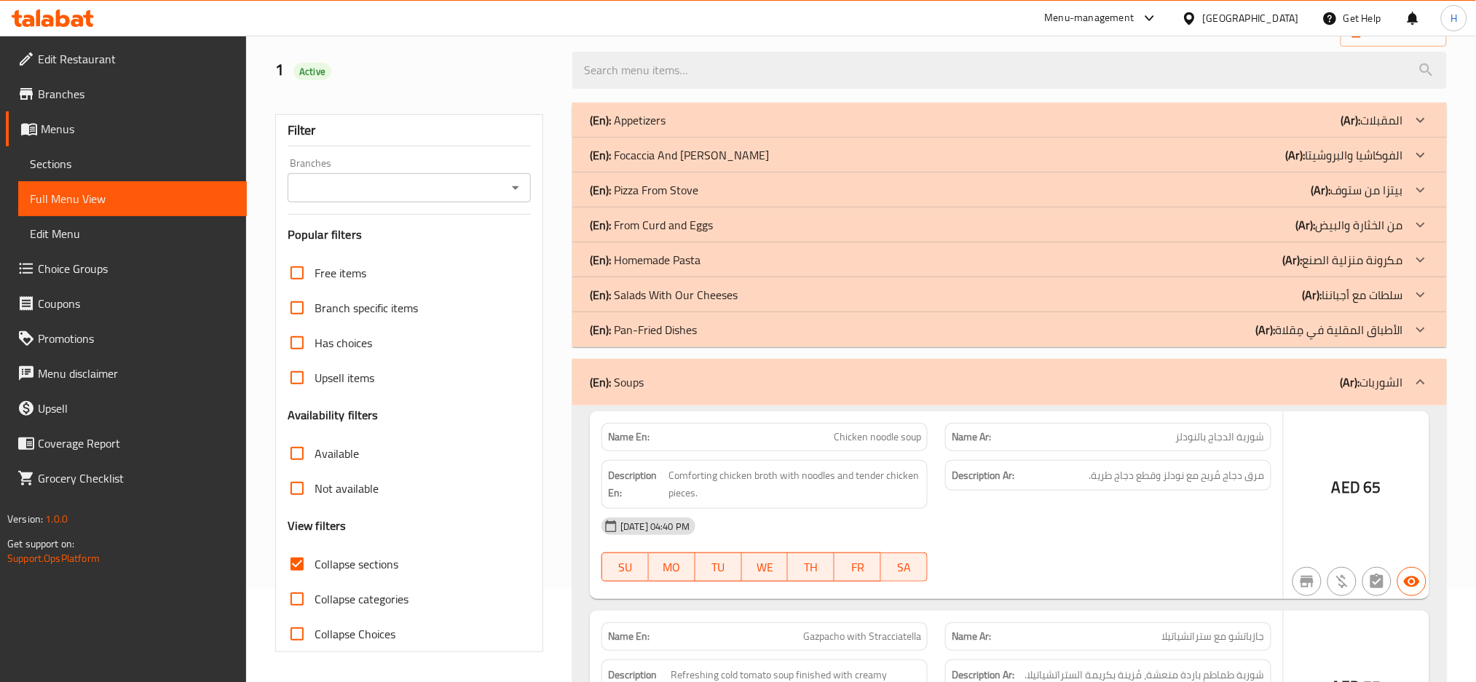
click at [665, 129] on p "(En): Pan-Fried Dishes" at bounding box center [628, 119] width 76 height 17
click at [665, 129] on p "(En): Salads With Our Cheeses" at bounding box center [628, 119] width 76 height 17
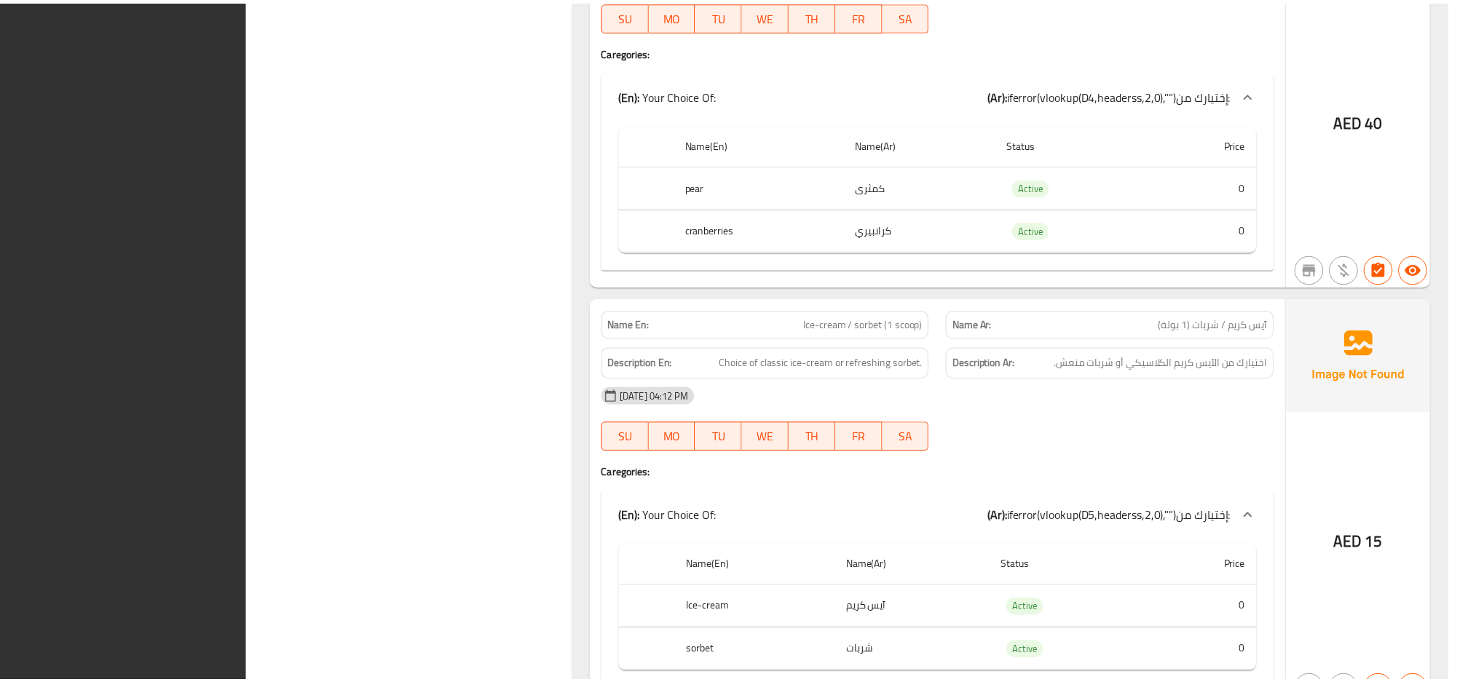
scroll to position [10755, 0]
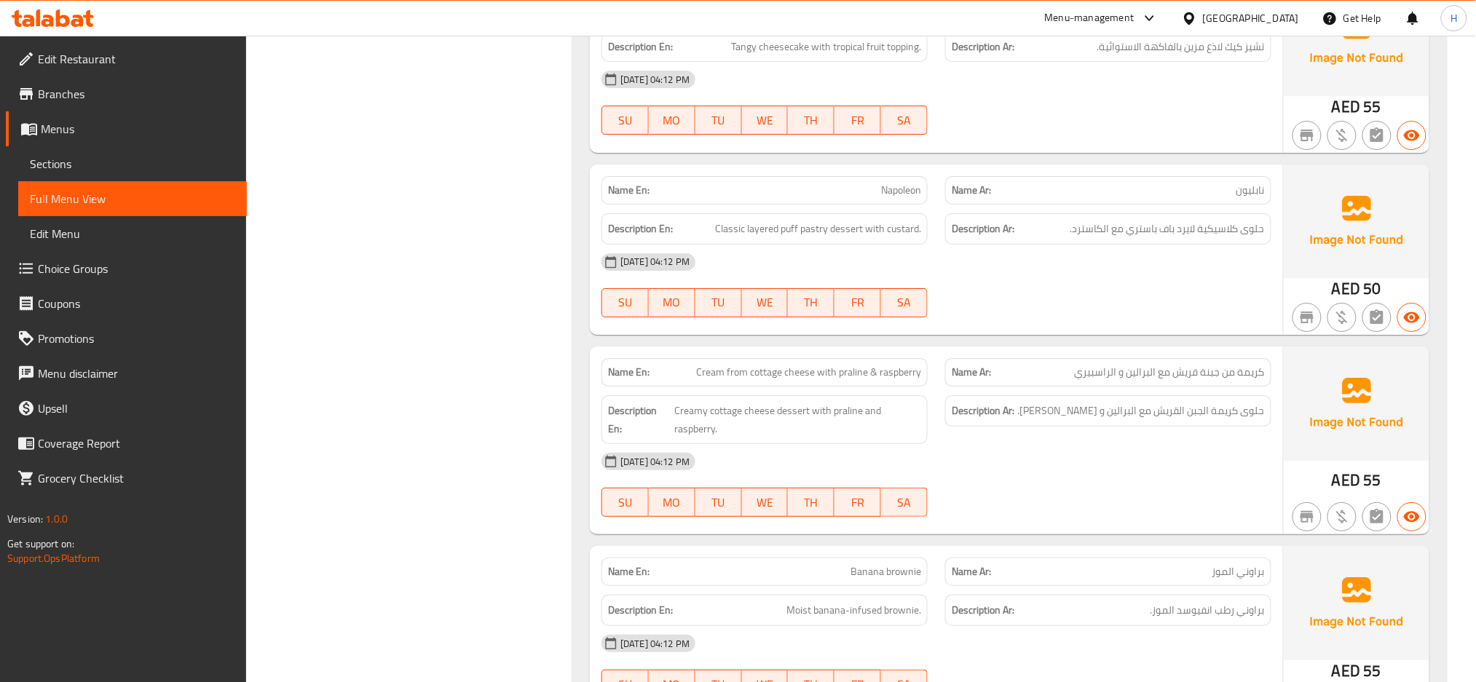
scroll to position [9817, 0]
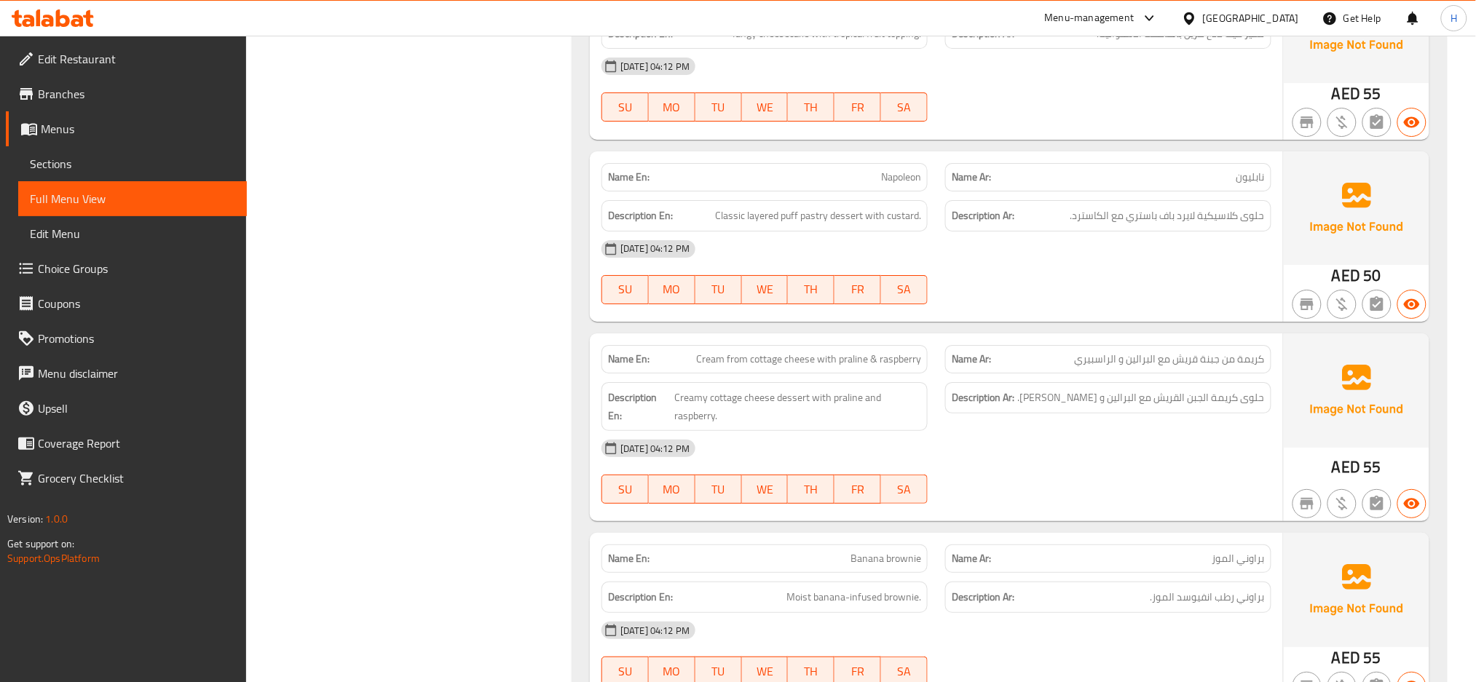
scroll to position [9920, 0]
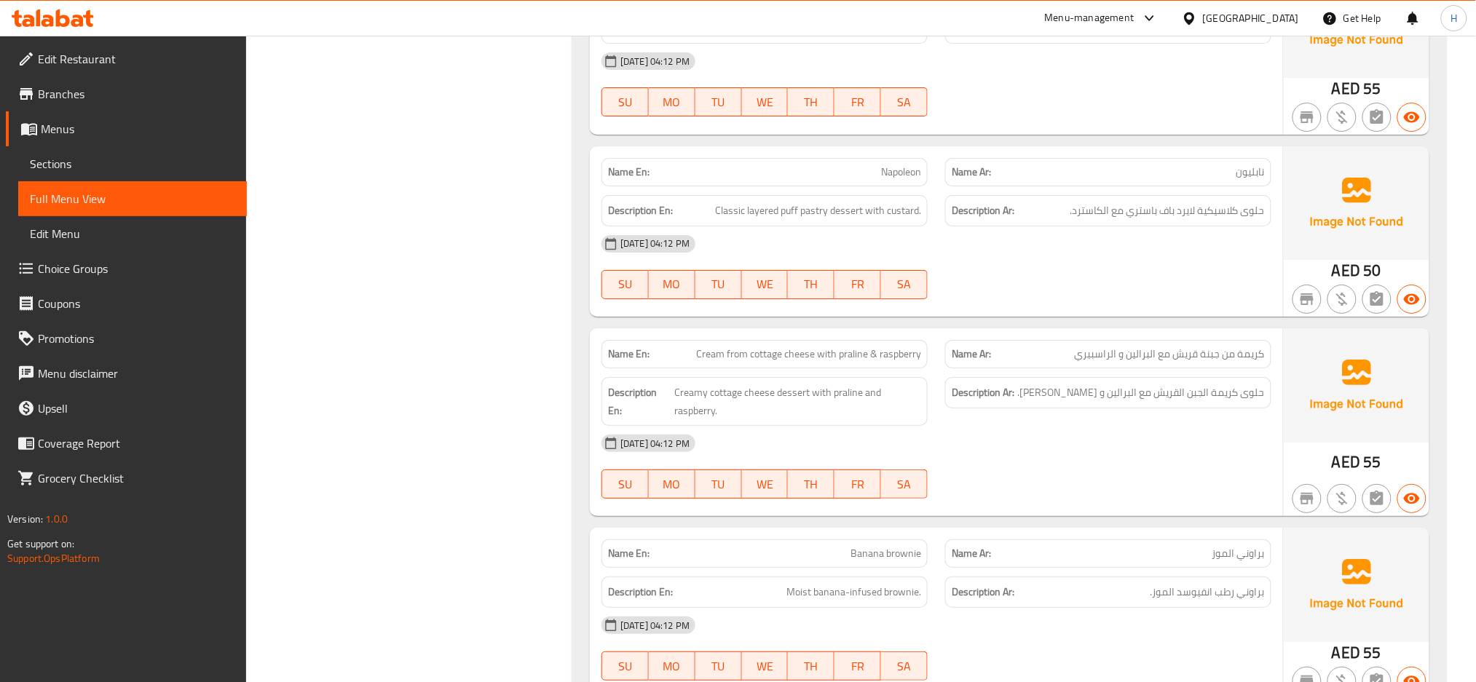
click at [886, 347] on span "Cream from cottage cheese with praline & raspberry" at bounding box center [808, 354] width 225 height 15
copy span "Cream from cottage cheese with praline & raspberry"
click at [830, 347] on span "Cream from cottage cheese with praline & raspberry" at bounding box center [808, 354] width 225 height 15
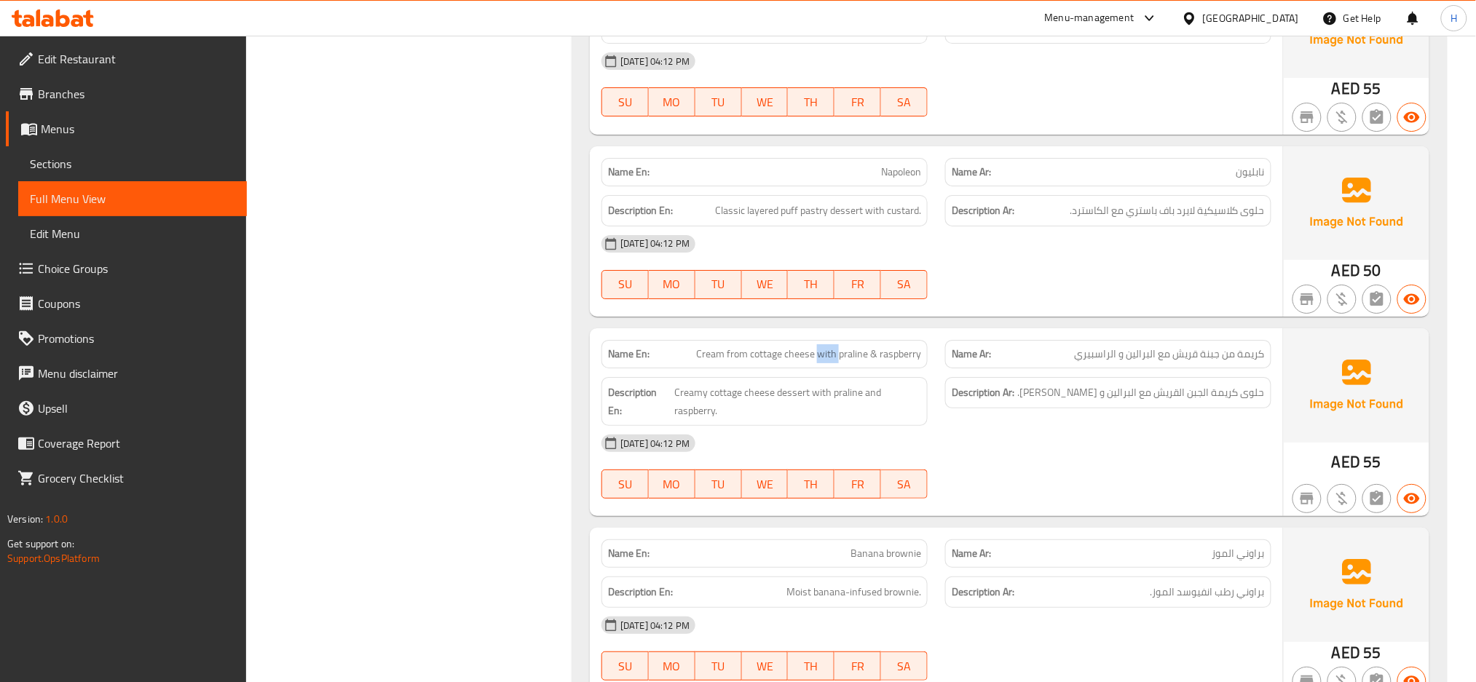
click at [829, 340] on div "Name En: Cream from cottage cheese with praline & raspberry" at bounding box center [764, 354] width 326 height 28
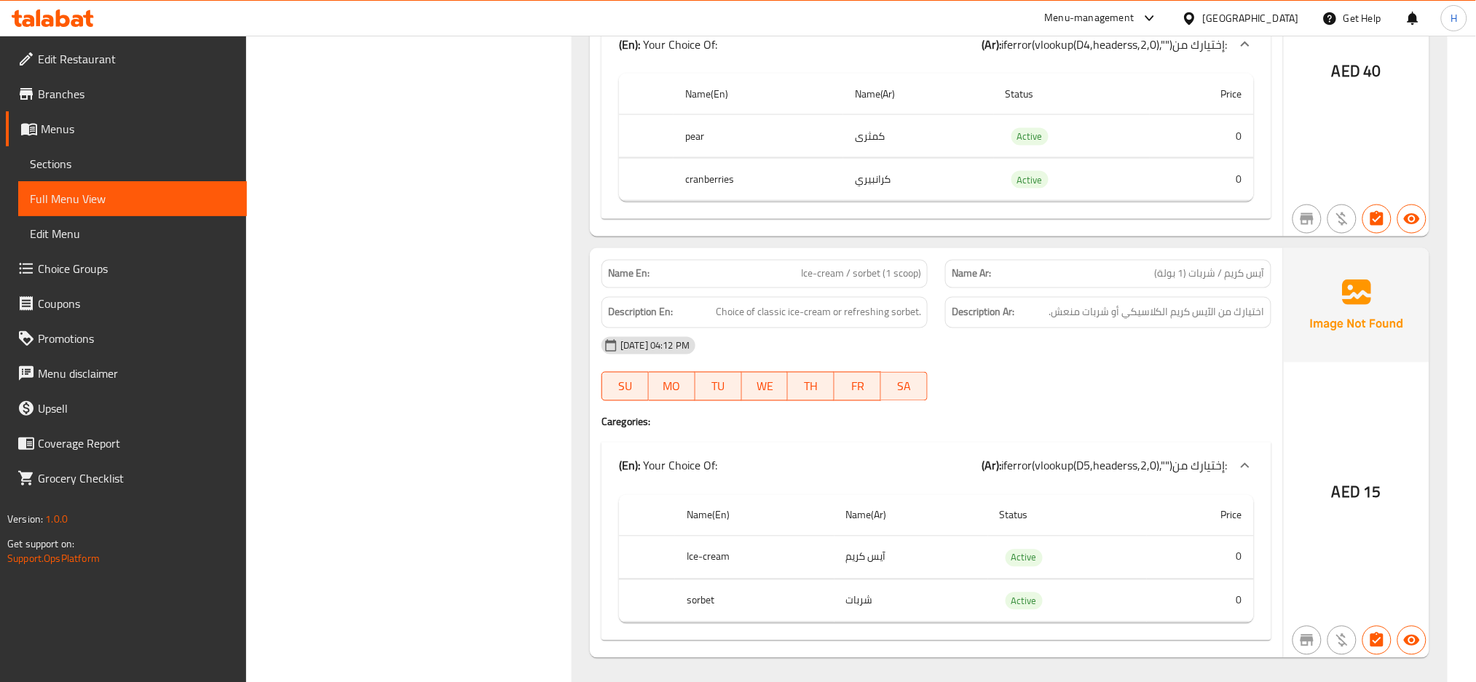
scroll to position [10808, 0]
